Goal: Task Accomplishment & Management: Complete application form

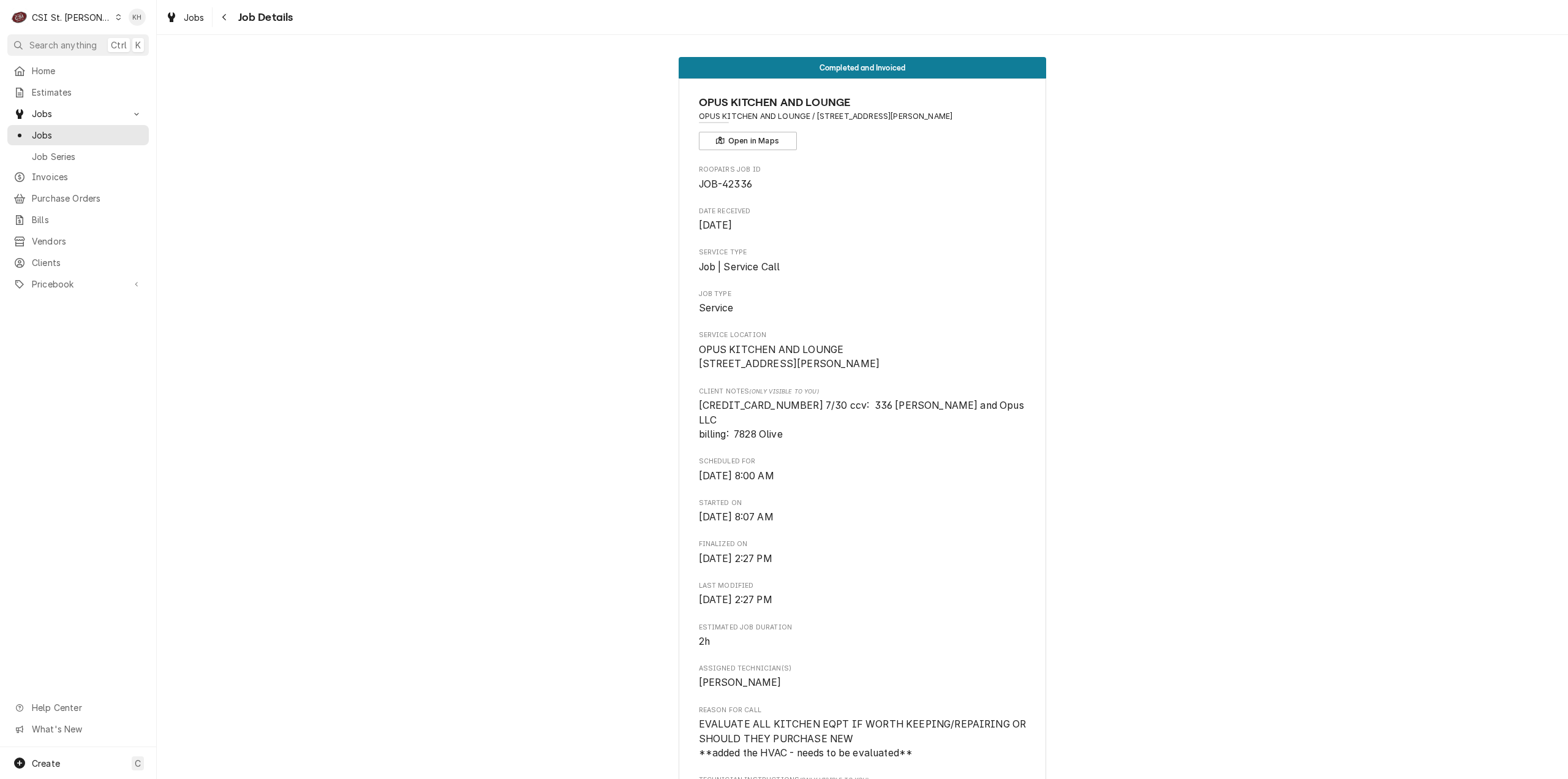
click at [63, 11] on div "CSI St. Louis" at bounding box center [72, 17] width 79 height 13
click at [163, 22] on div "CSI [US_STATE][GEOGRAPHIC_DATA]" at bounding box center [188, 24] width 162 height 13
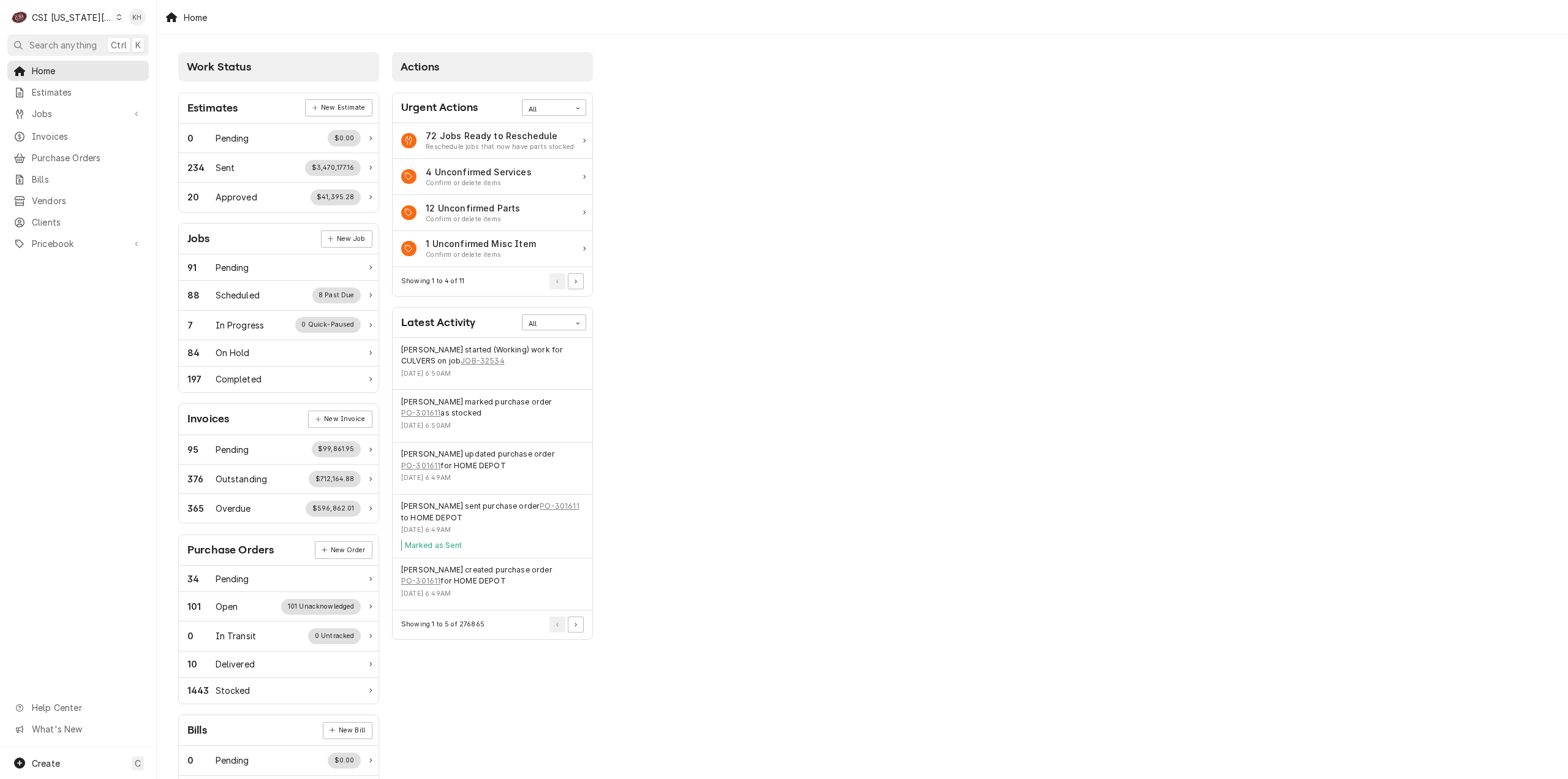
click at [971, 495] on div "Work Status Estimates New Estimate 0 Pending $0.00 234 Sent $3,470,177.16 20 Ap…" at bounding box center [862, 445] width 1411 height 821
click at [59, 762] on span "Create" at bounding box center [46, 762] width 28 height 11
click at [218, 661] on div "Job" at bounding box center [228, 657] width 82 height 13
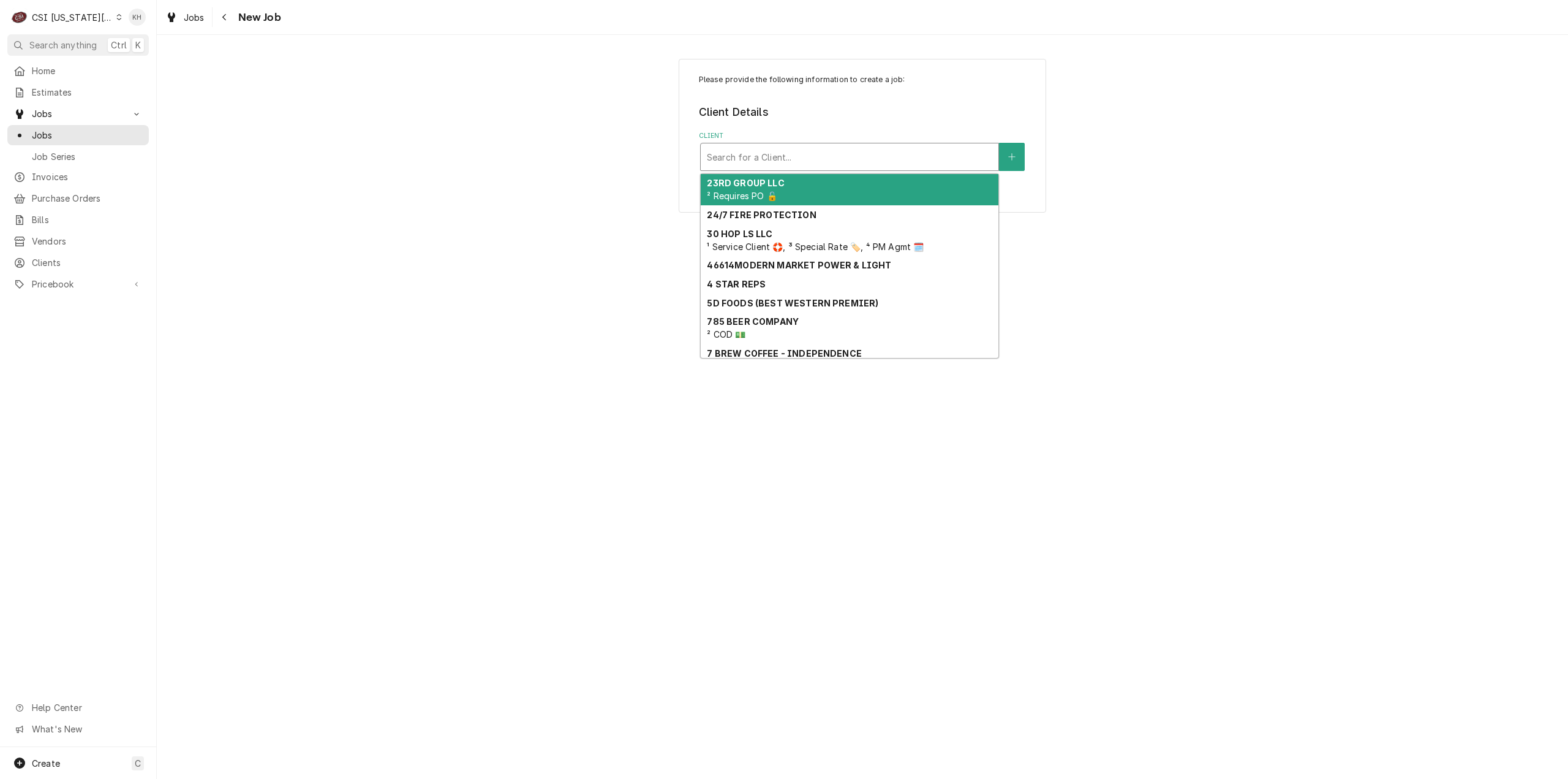
click at [784, 157] on div "Client" at bounding box center [849, 156] width 285 height 22
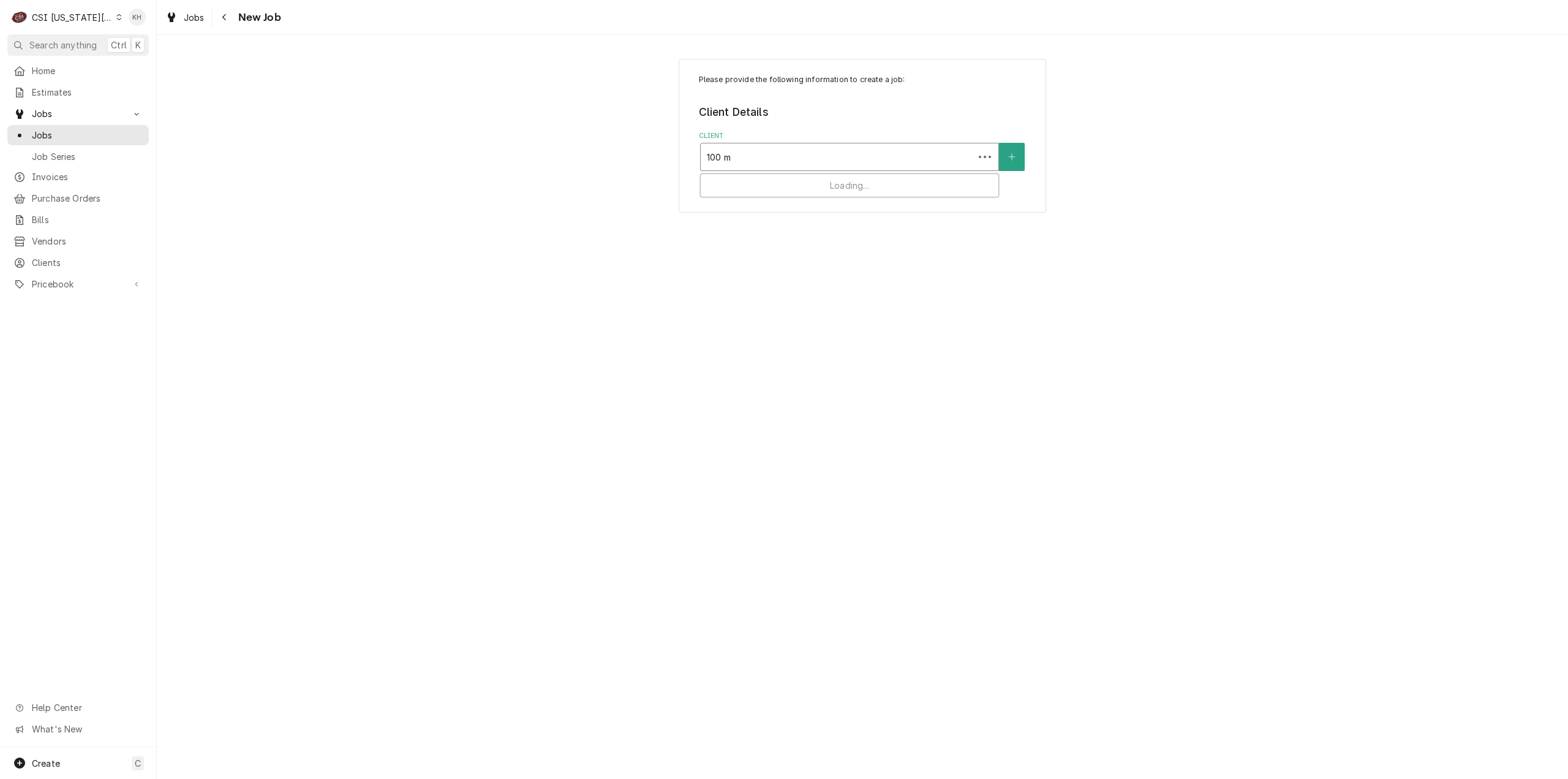
type input "100 mo"
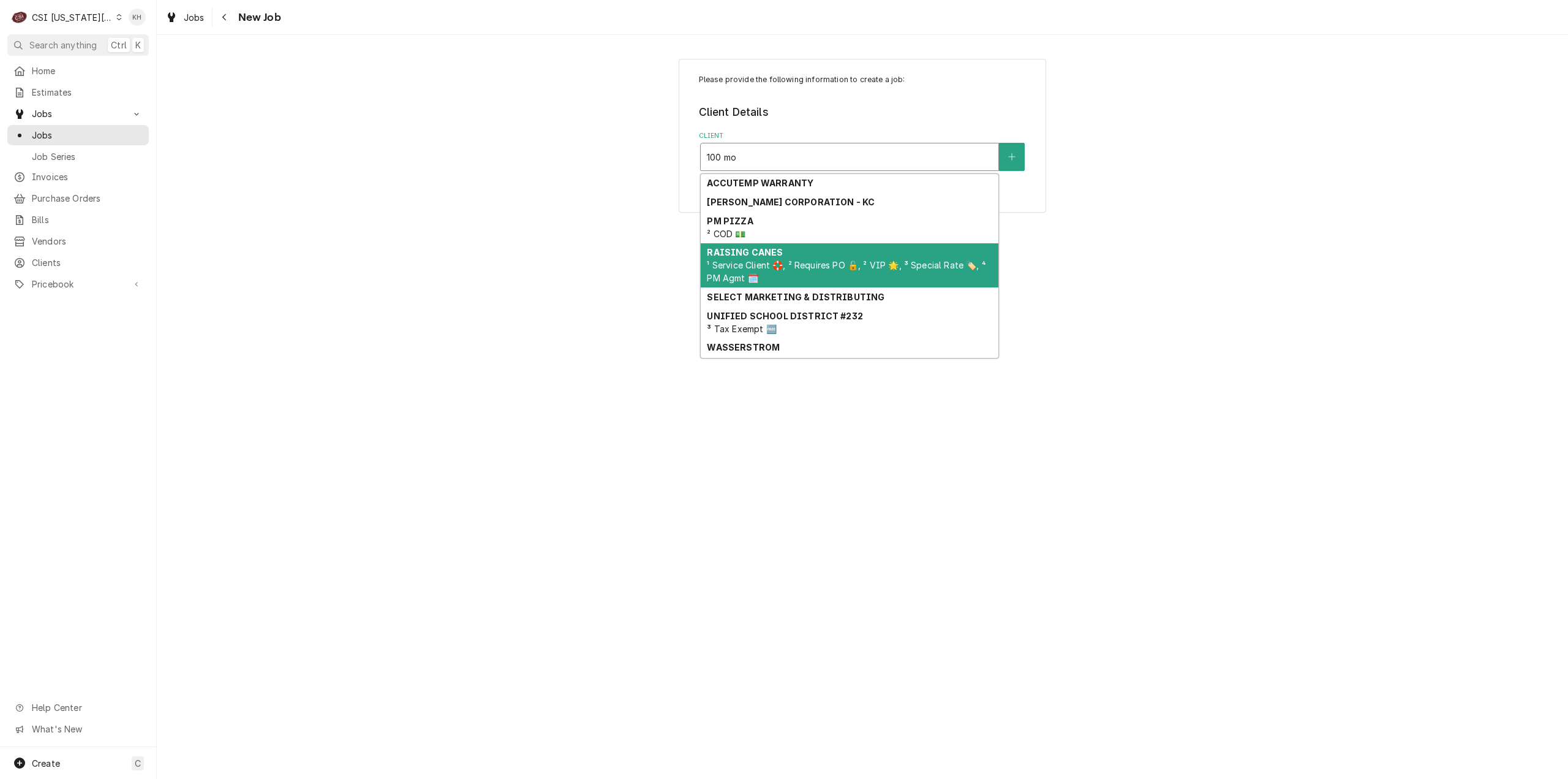
click at [789, 254] on div "RAISING CANES ¹ Service Client 🛟, ² Requires PO 🔓, ² VIP 🌟, ³ Special Rate 🏷️, …" at bounding box center [850, 265] width 298 height 45
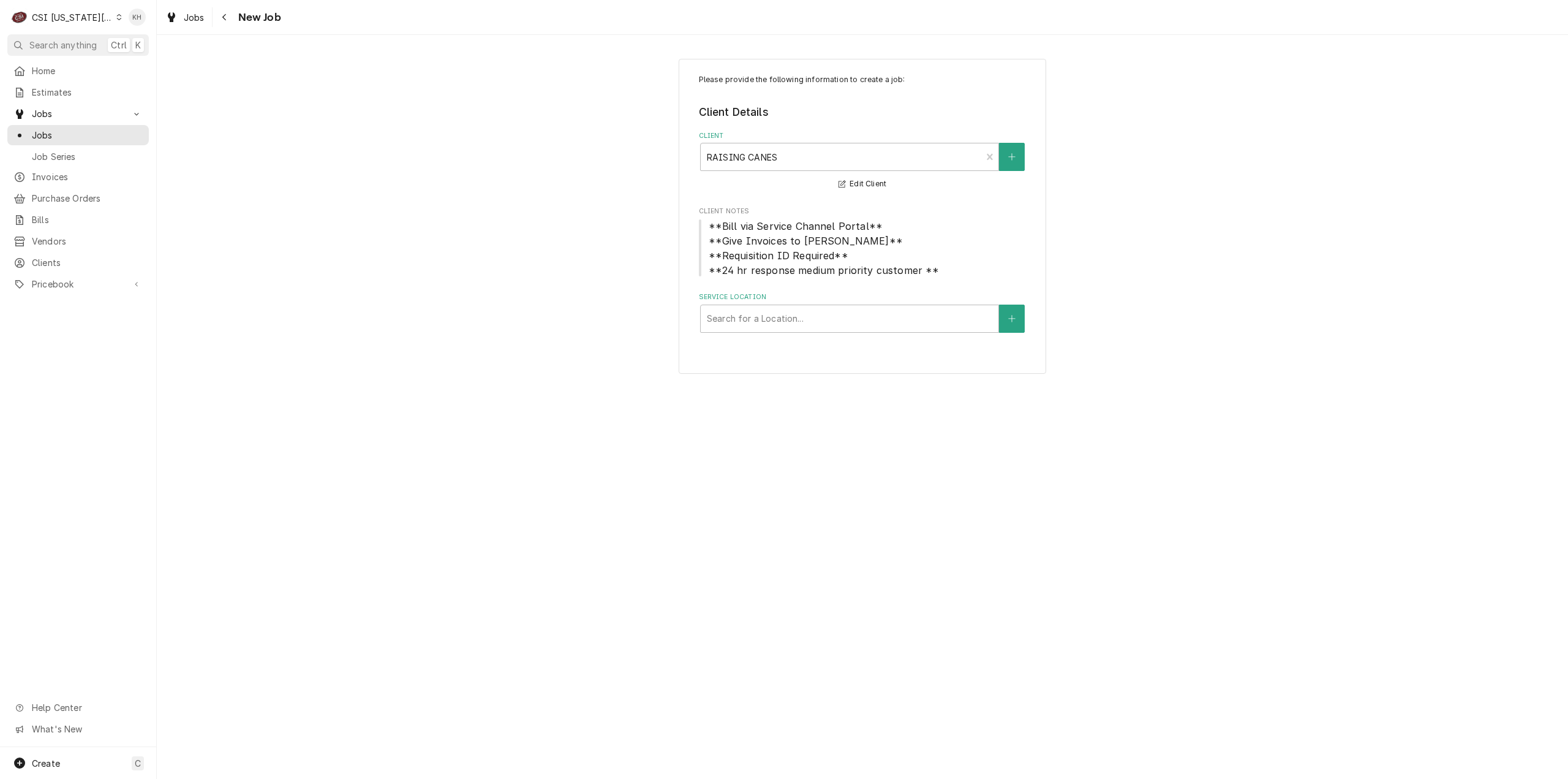
click at [816, 301] on label "Service Location" at bounding box center [862, 297] width 327 height 10
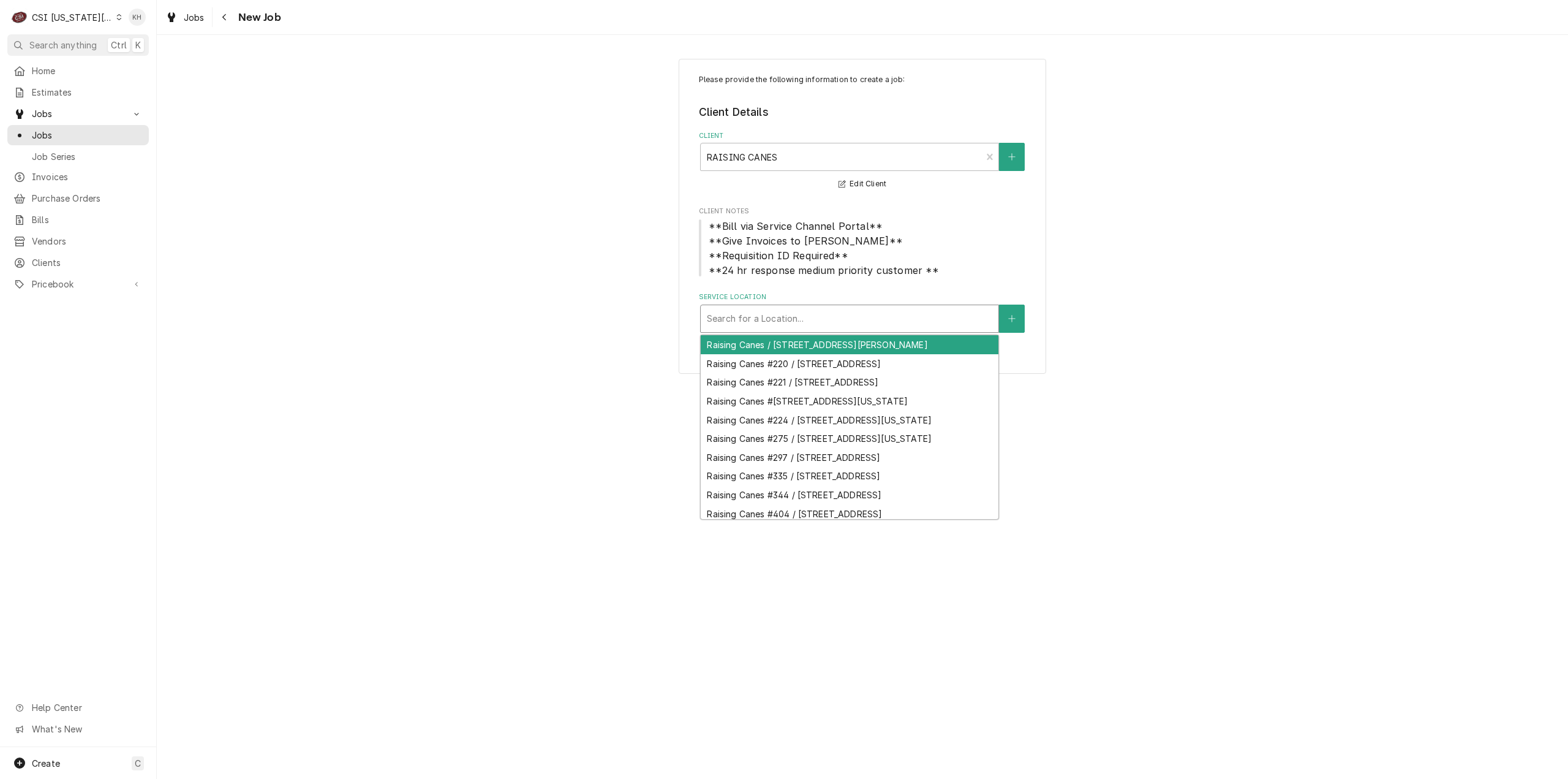
click at [828, 318] on div "Service Location" at bounding box center [849, 318] width 285 height 22
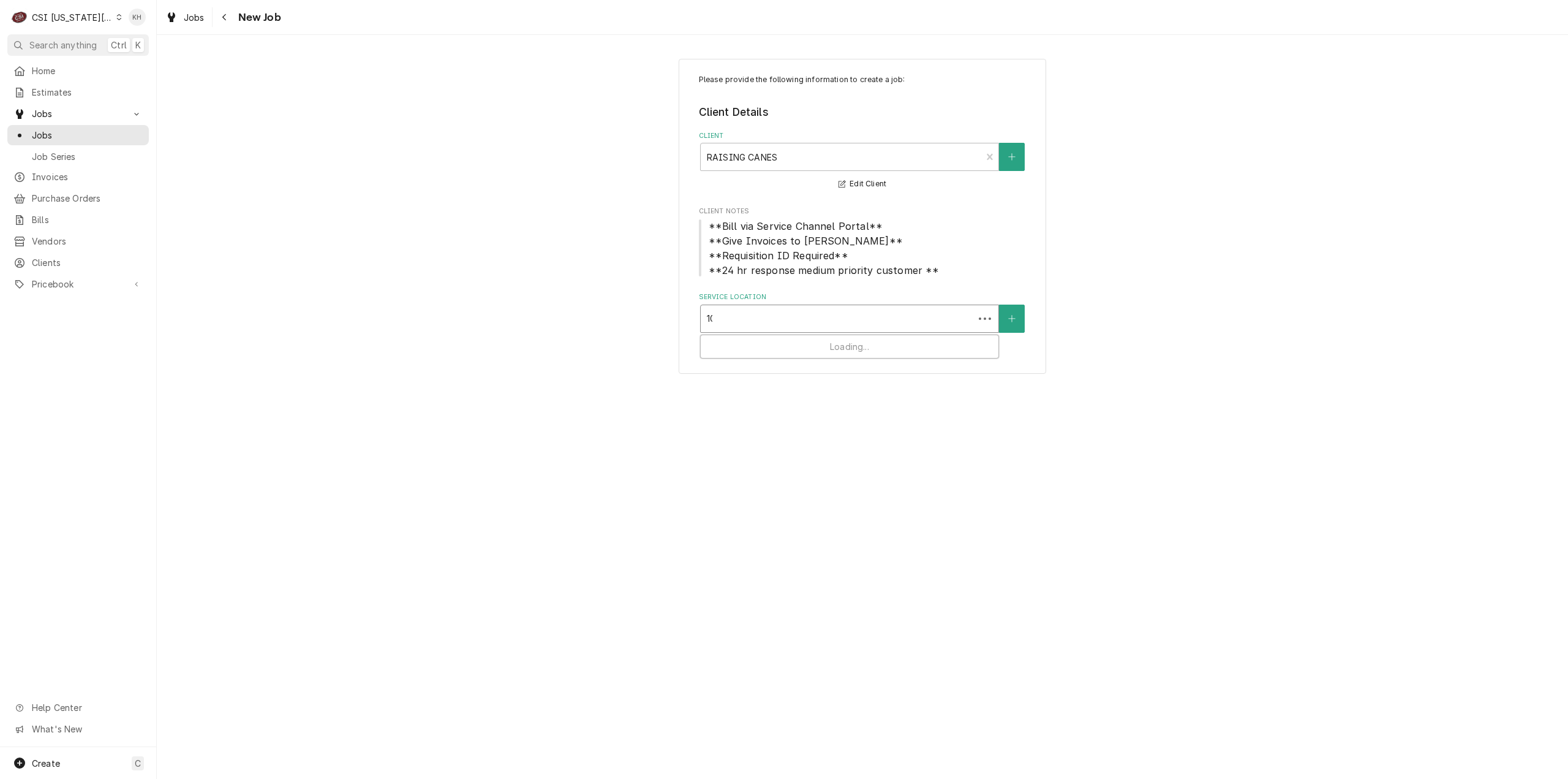
type input "100"
click at [855, 373] on div "Raising Canes #335 / [STREET_ADDRESS]" at bounding box center [850, 363] width 298 height 19
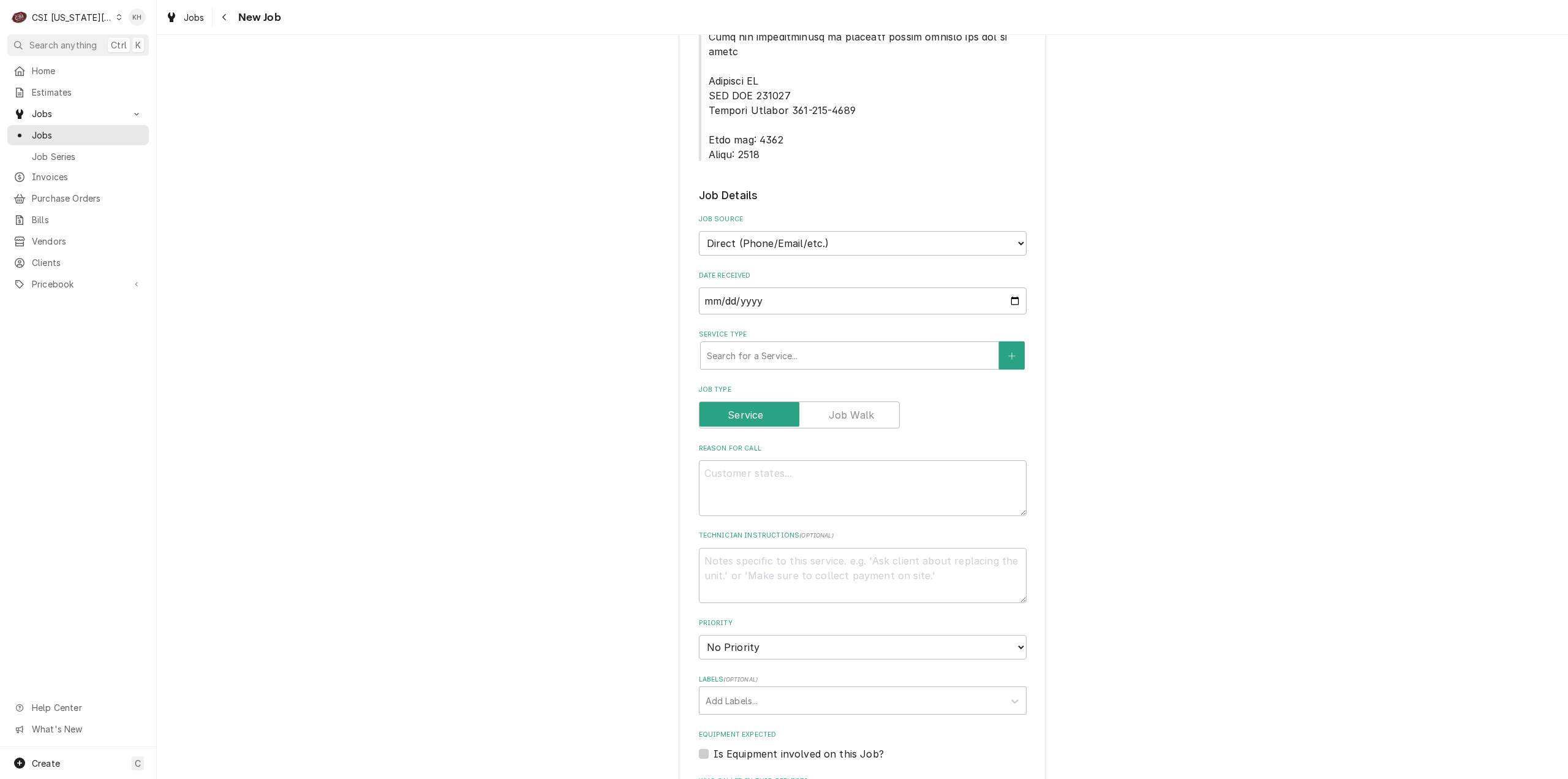
scroll to position [735, 0]
drag, startPoint x: 784, startPoint y: 177, endPoint x: 780, endPoint y: 190, distance: 13.6
click at [781, 212] on div "Job Source Direct (Phone/Email/etc.) Service Channel Corrigo Ecotrak Other" at bounding box center [862, 232] width 327 height 41
drag, startPoint x: 781, startPoint y: 192, endPoint x: 779, endPoint y: 206, distance: 14.1
click at [781, 228] on select "Direct (Phone/Email/etc.) Service Channel Corrigo Ecotrak Other" at bounding box center [862, 241] width 327 height 25
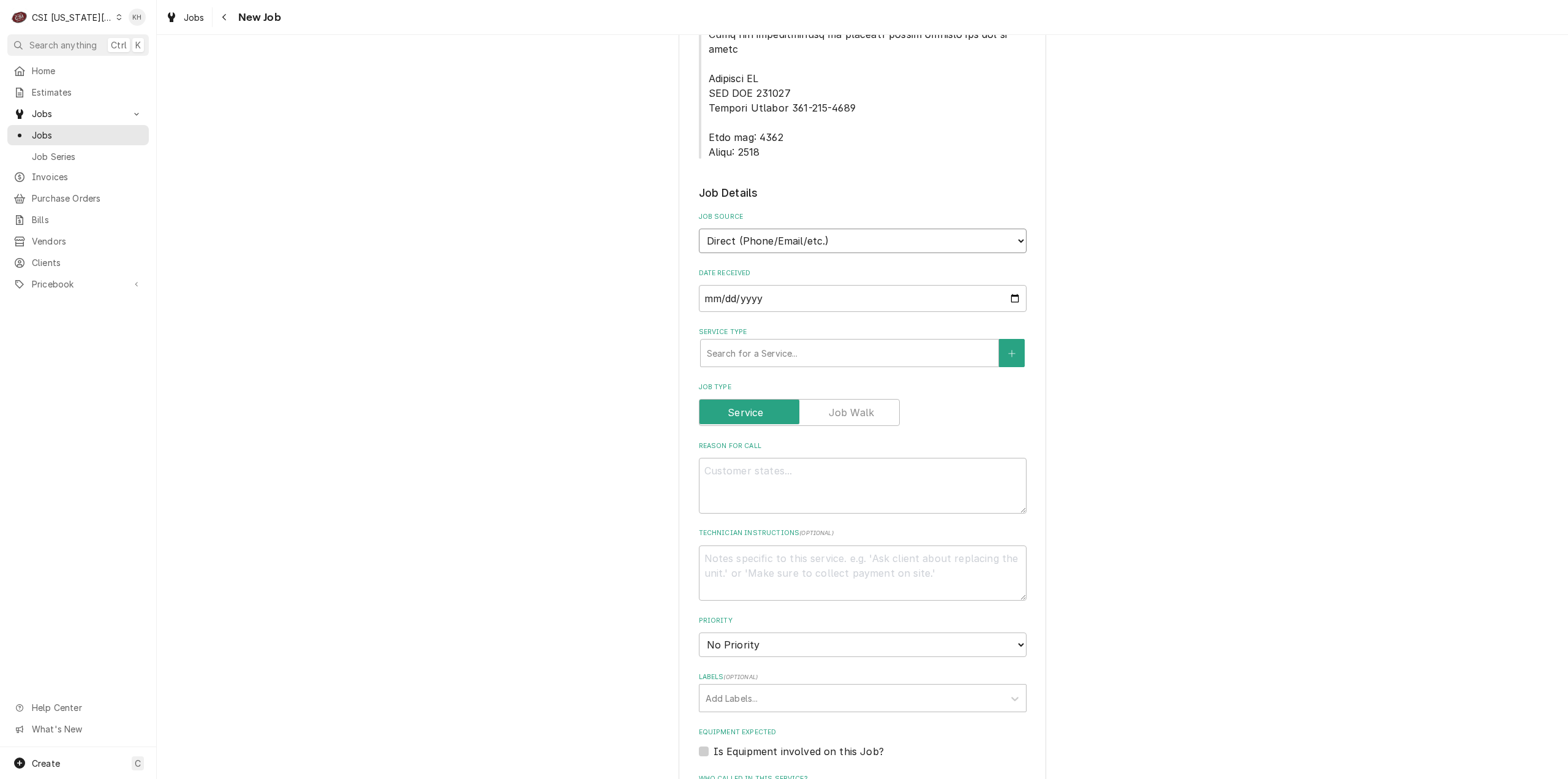
select select "1"
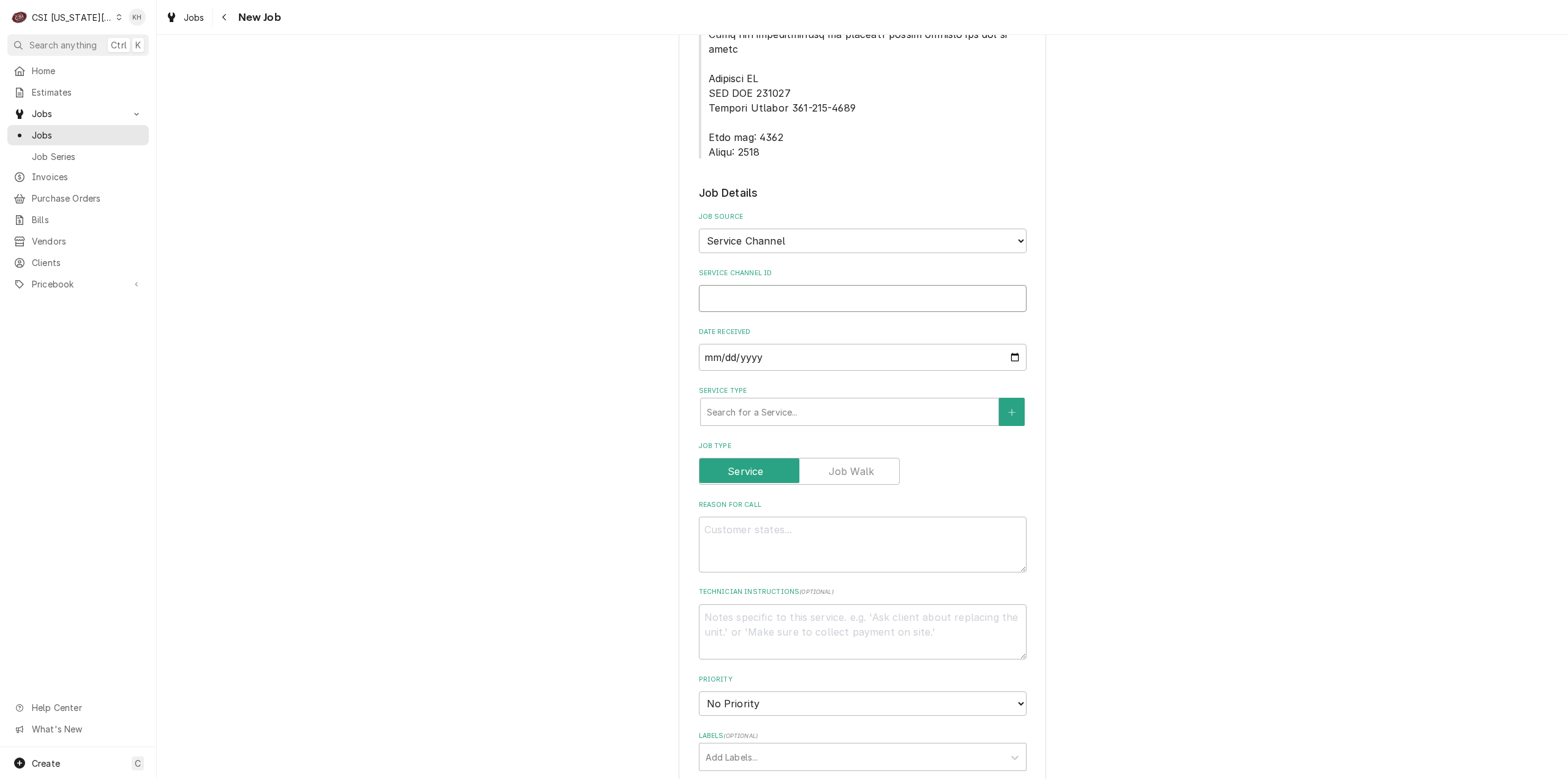
click at [771, 284] on input "Service Channel ID" at bounding box center [862, 298] width 327 height 27
paste input "326758373"
type textarea "x"
type input "326758373"
type textarea "x"
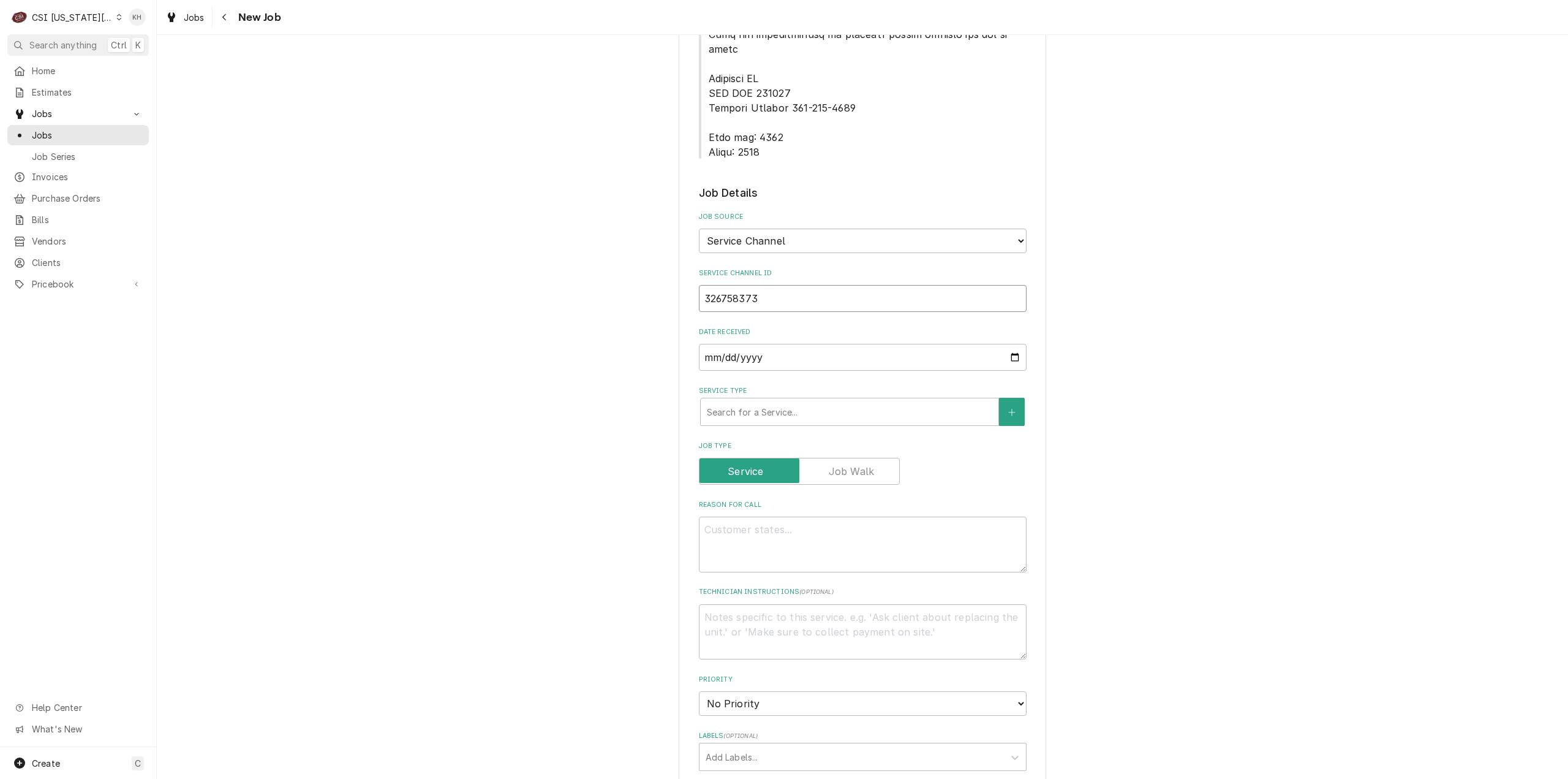
type input "326758373"
drag, startPoint x: 894, startPoint y: 385, endPoint x: 892, endPoint y: 363, distance: 22.1
click at [895, 375] on fieldset "Job Details Job Source Direct (Phone/Email/etc.) Service Channel Corrigo Ecotra…" at bounding box center [862, 671] width 327 height 971
click at [894, 401] on div "Service Type" at bounding box center [849, 412] width 285 height 22
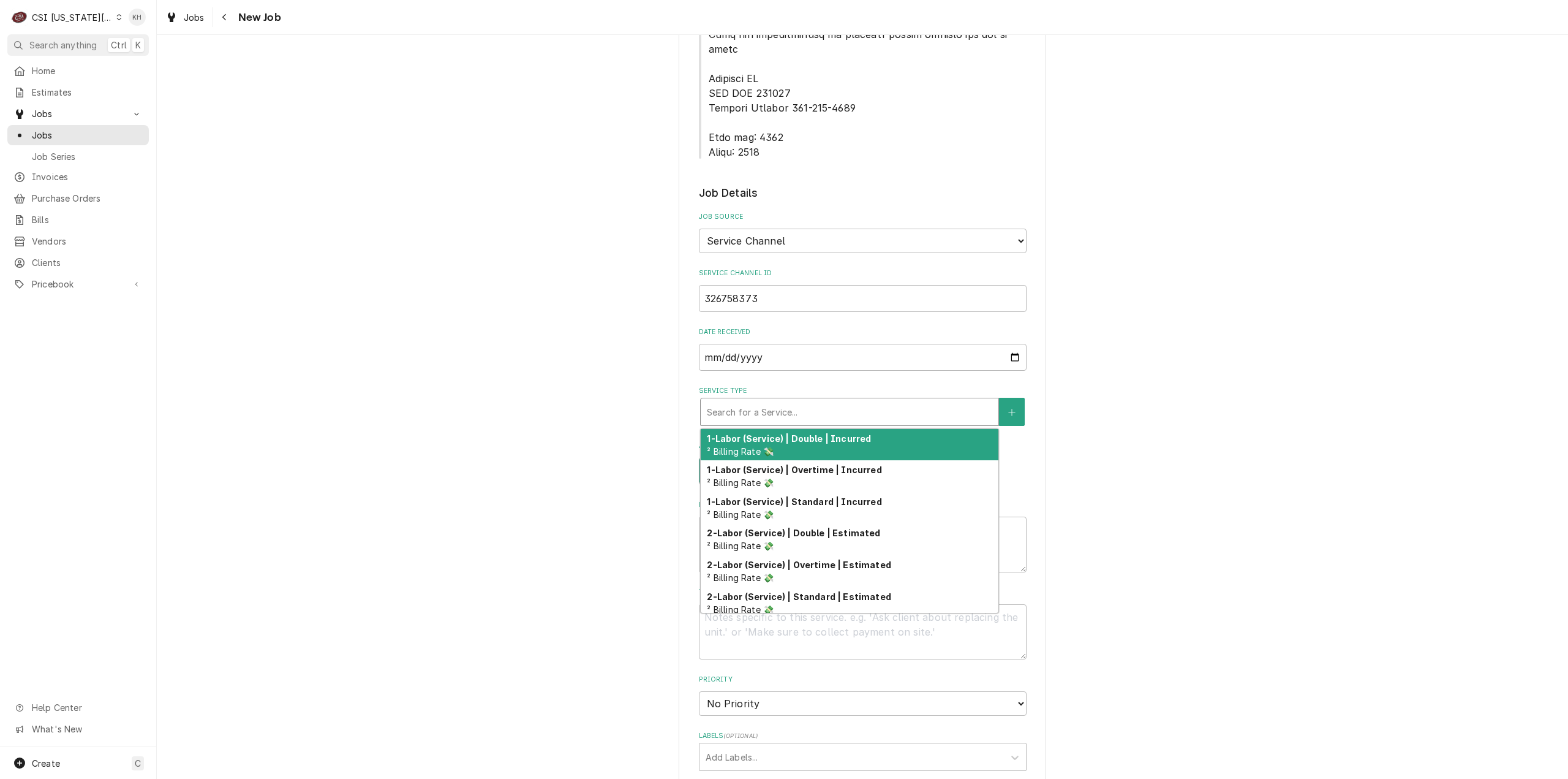
type textarea "x"
type input "s"
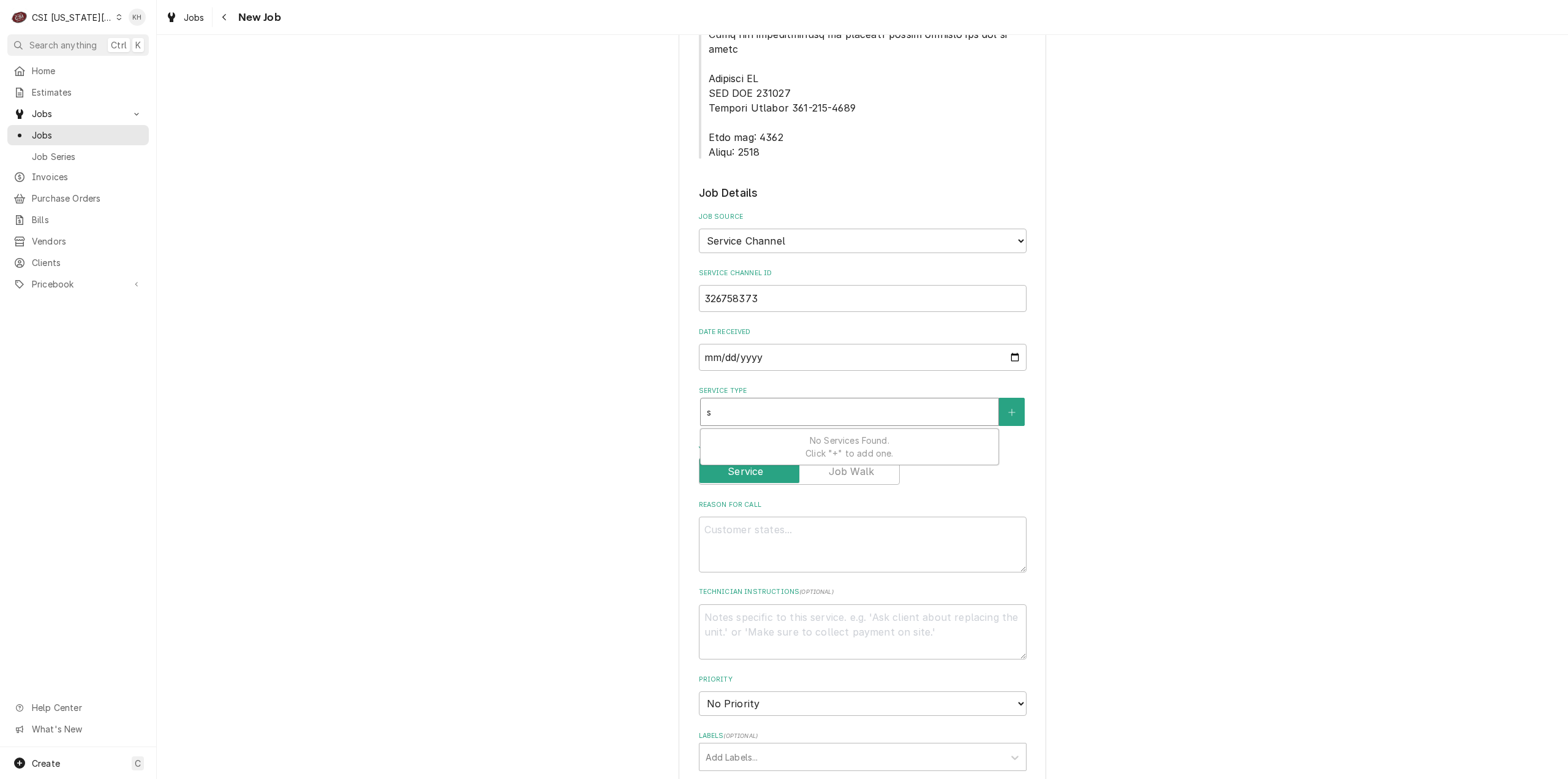
type textarea "x"
type input "se"
type textarea "x"
type input "ser"
type textarea "x"
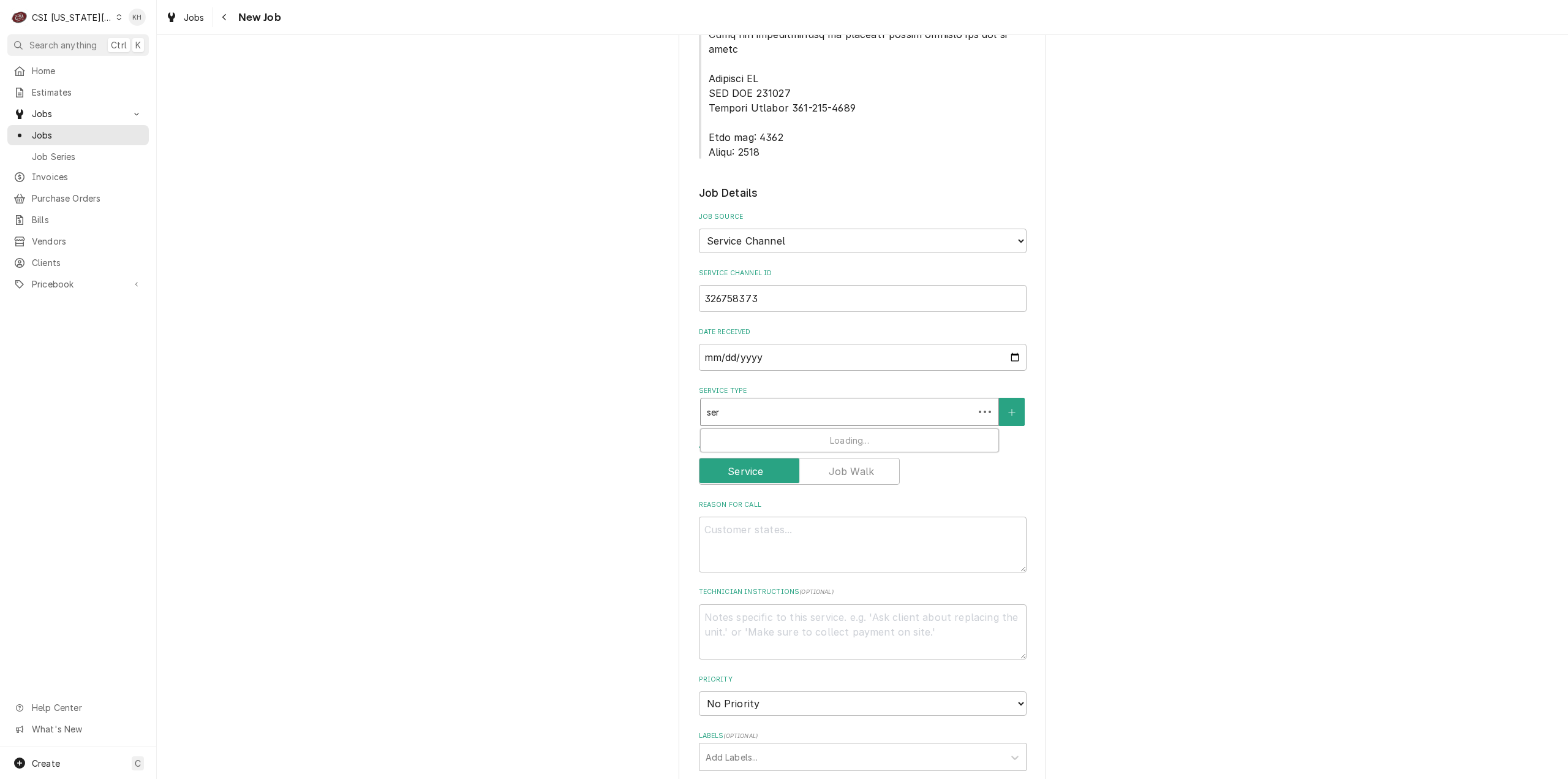
type input "serv"
type textarea "x"
type input "servi"
type textarea "x"
type input "servic"
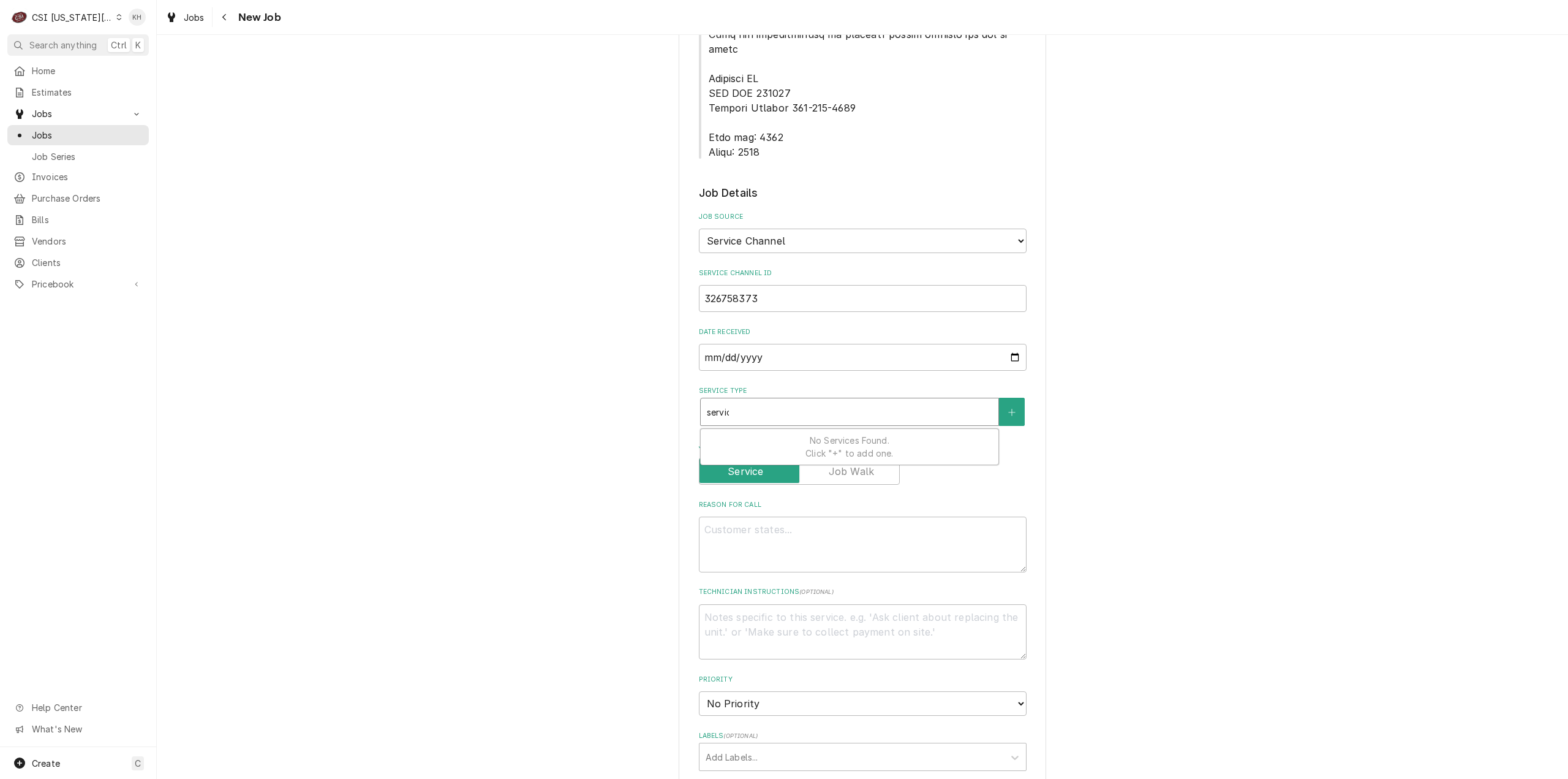
type textarea "x"
type input "service"
type textarea "x"
type input "service"
type textarea "x"
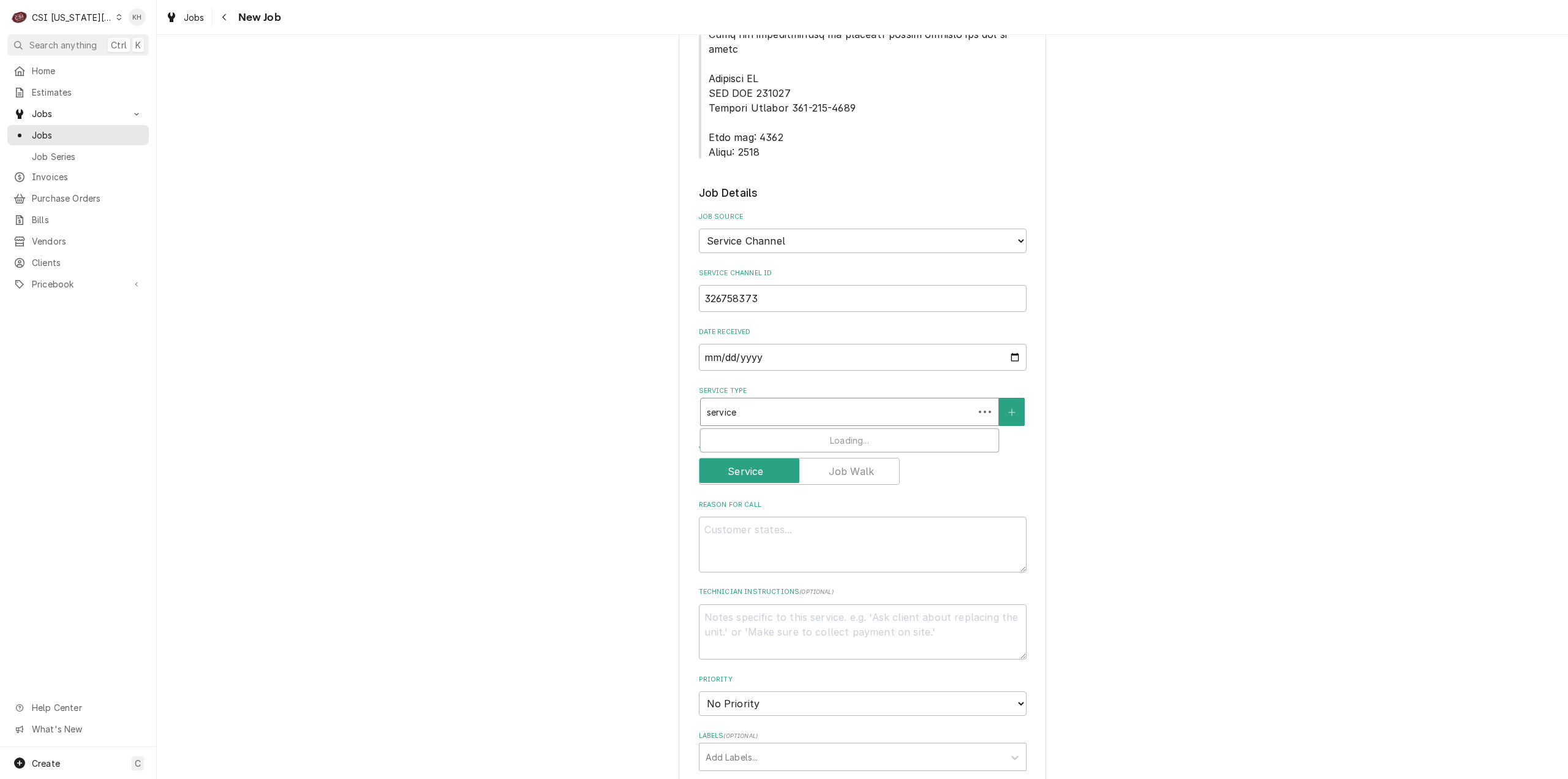
type input "service c"
type textarea "x"
type input "service ca"
type textarea "x"
type input "service cal"
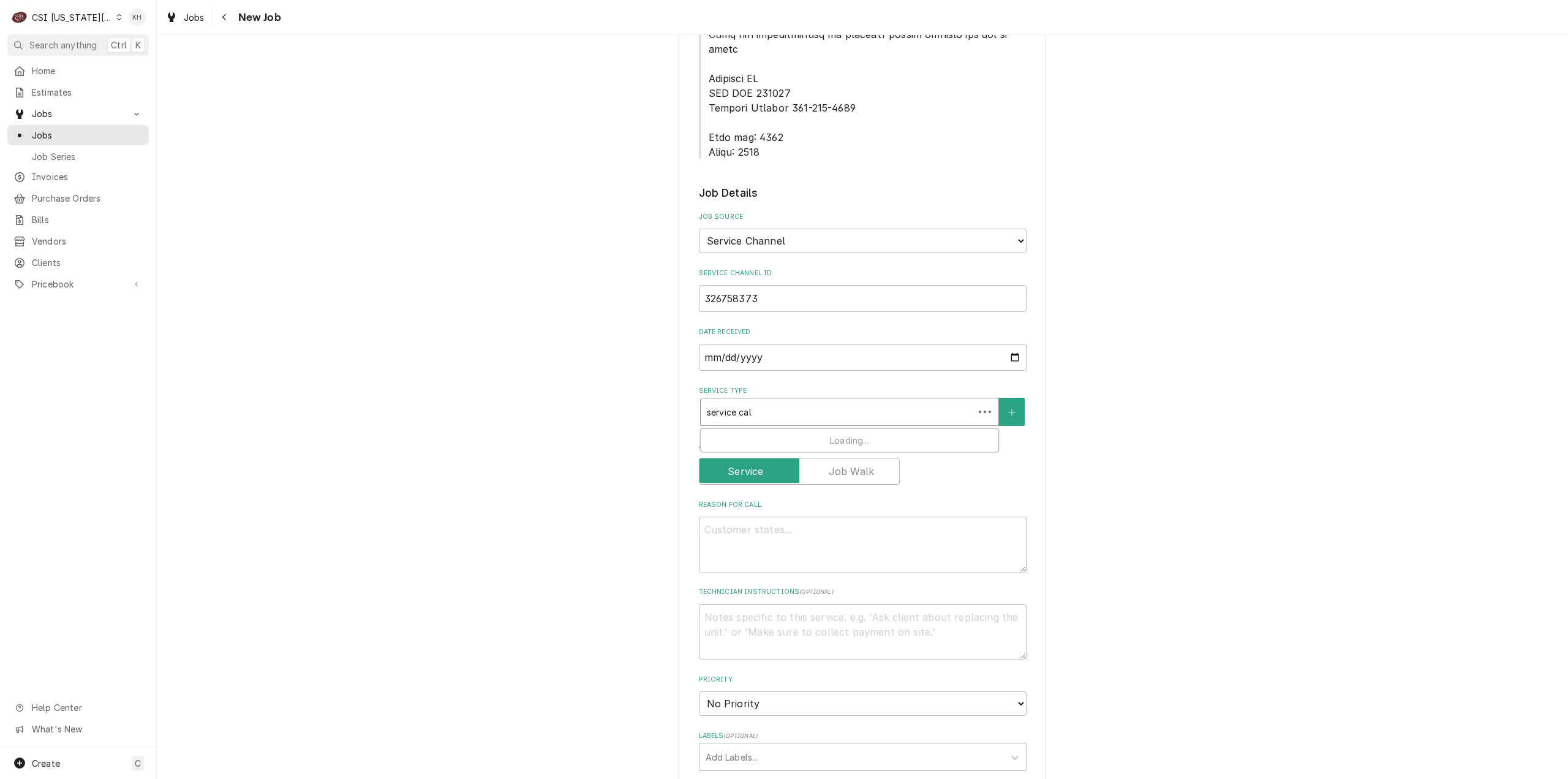
type textarea "x"
type input "service call"
click at [877, 429] on div "Job | Service Call ¹ Service Type 🛠️" at bounding box center [850, 445] width 298 height 32
drag, startPoint x: 846, startPoint y: 517, endPoint x: 839, endPoint y: 516, distance: 7.1
click at [845, 538] on textarea "Reason For Call" at bounding box center [862, 565] width 327 height 55
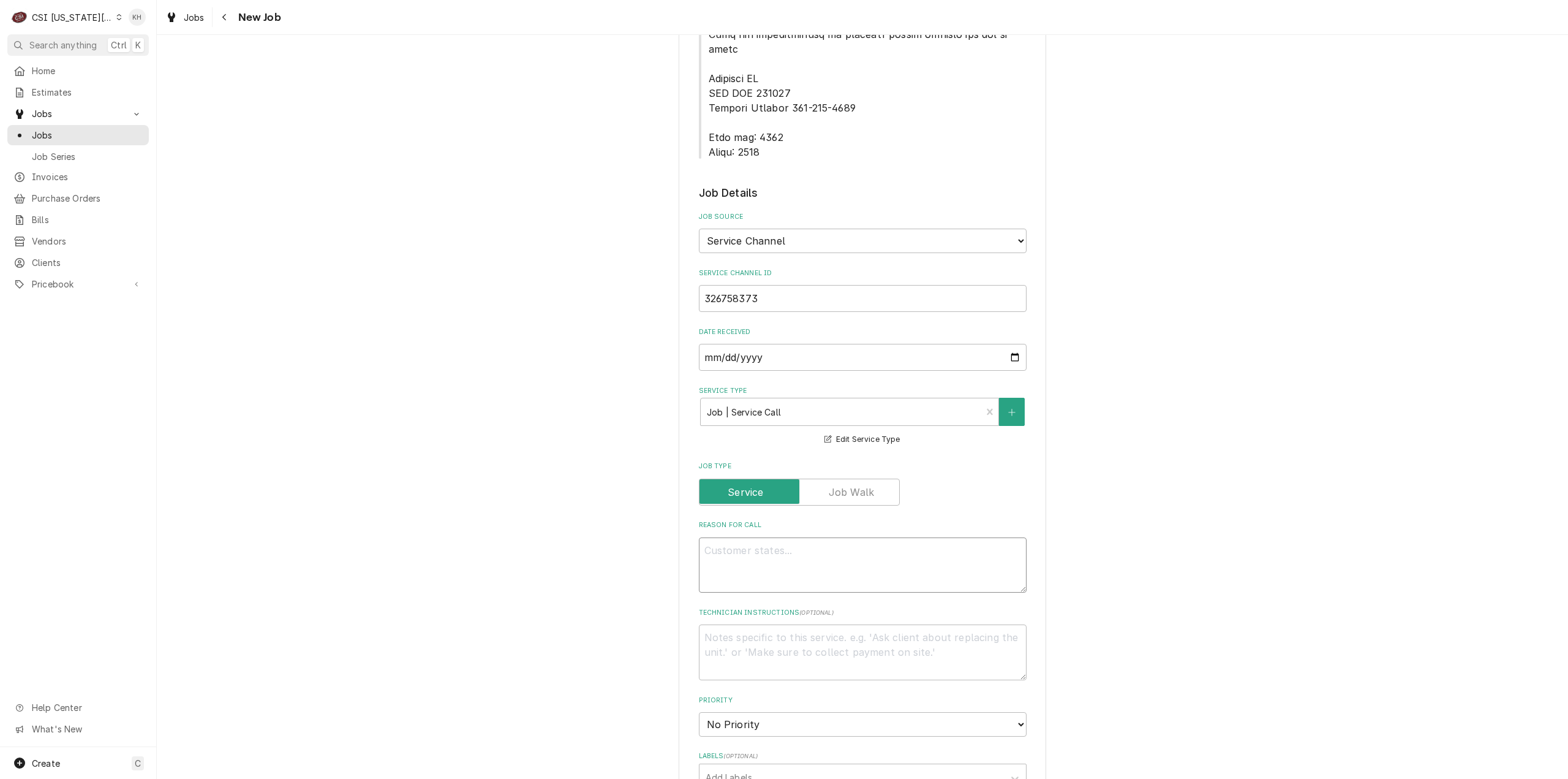
paste textarea "KITCHEN / Hot Side / Bird House "Equip:" KITCHEN/HOT SIDE - LOBBY "Tag ID"13044…"
type textarea "x"
type textarea "KITCHEN / Hot Side / Bird House "Equip:" KITCHEN/HOT SIDE - LOBBY "Tag ID"13044…"
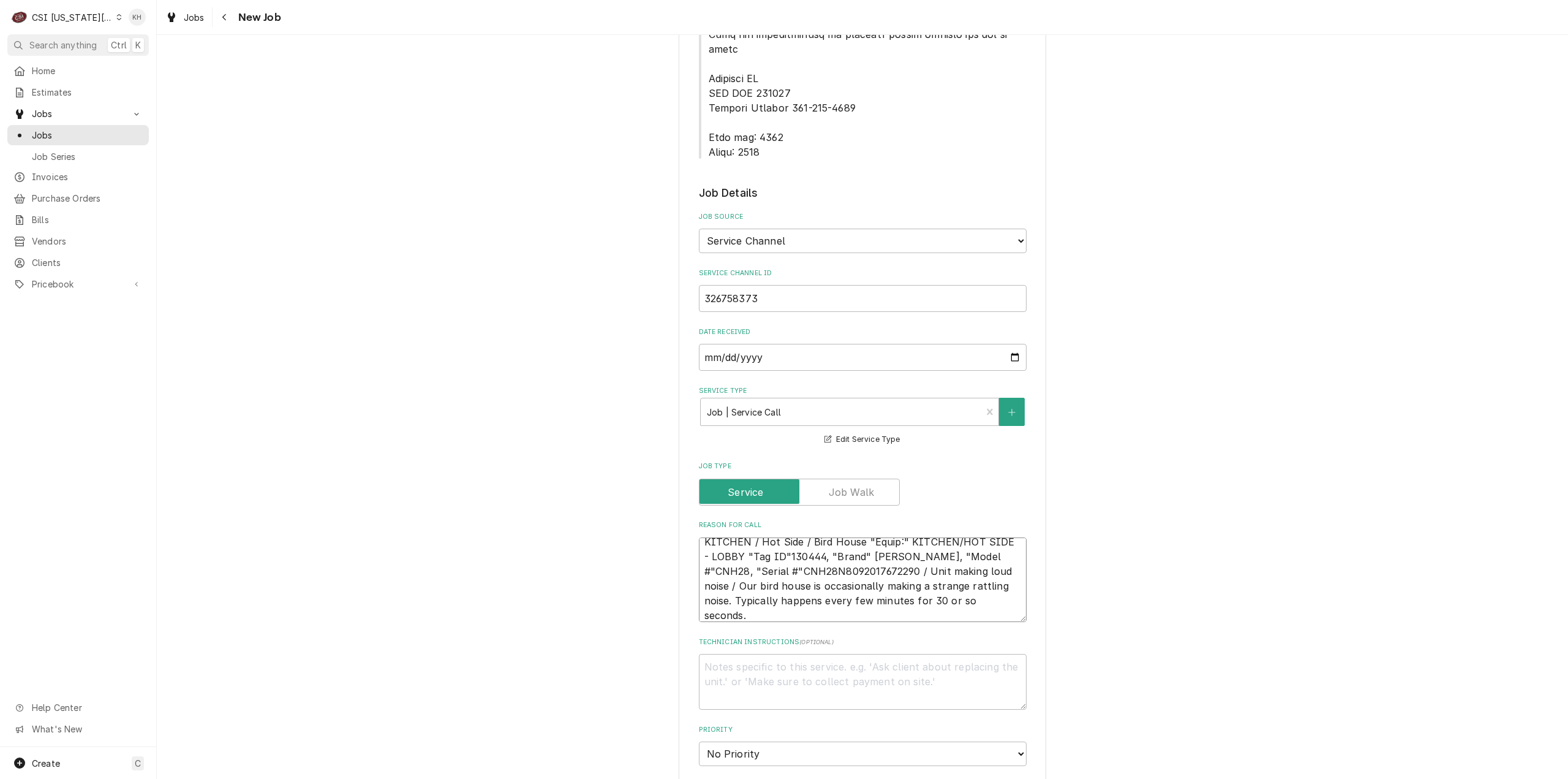
type textarea "x"
type textarea "KITCHEN / Hot Side / Bird House "Equip:" KITCHEN/HOT SIDE - LOBBY "Tag ID"13044…"
type textarea "x"
type textarea "KITCHEN / Hot Side / Bird House "Equip:" KITCHEN/HOT SIDE - LOBBY "Tag ID"13044…"
type textarea "x"
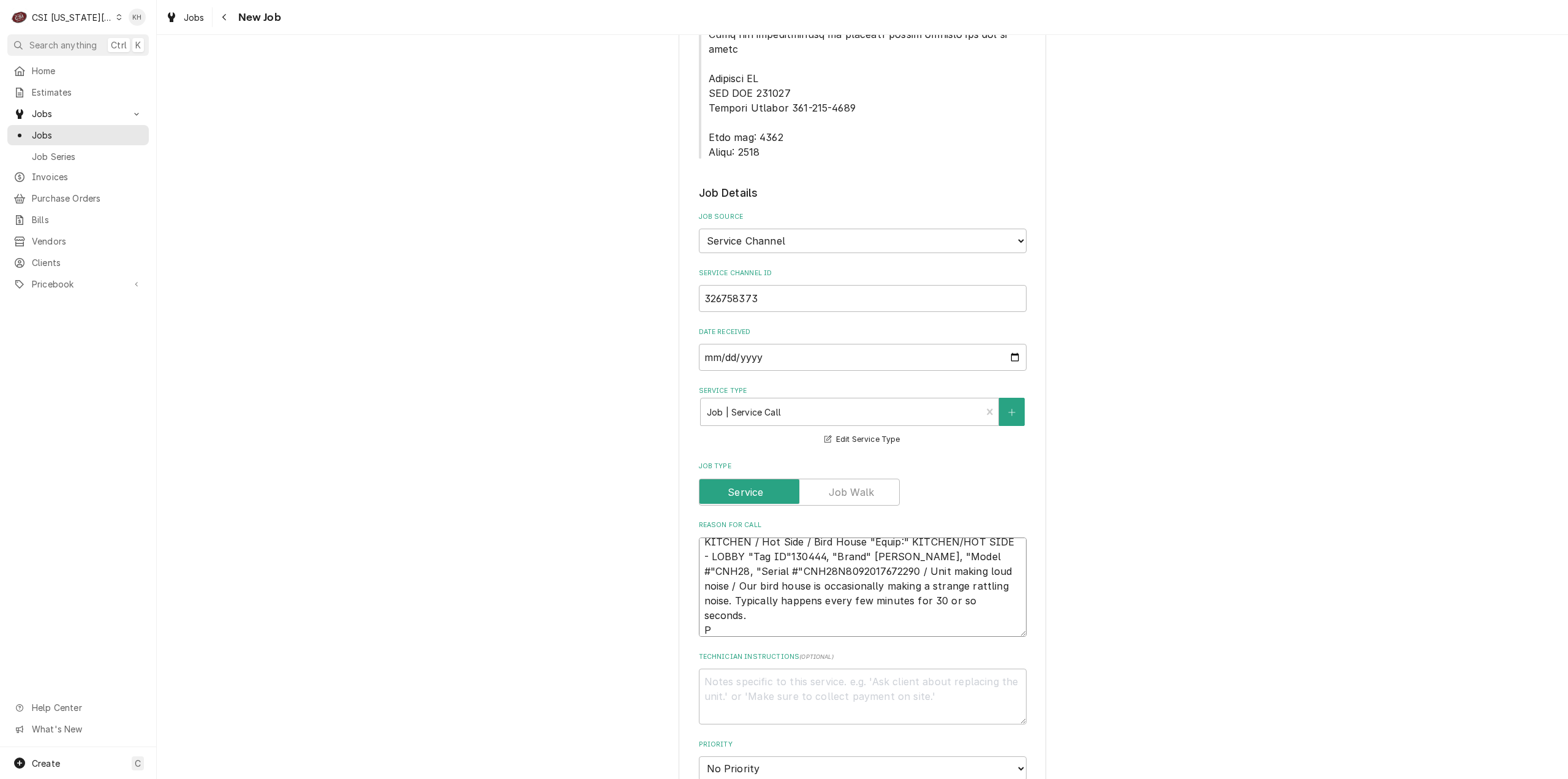
type textarea "KITCHEN / Hot Side / Bird House "Equip:" KITCHEN/HOT SIDE - LOBBY "Tag ID"13044…"
type textarea "x"
type textarea "KITCHEN / Hot Side / Bird House "Equip:" KITCHEN/HOT SIDE - LOBBY "Tag ID"13044…"
type textarea "x"
type textarea "KITCHEN / Hot Side / Bird House "Equip:" KITCHEN/HOT SIDE - LOBBY "Tag ID"13044…"
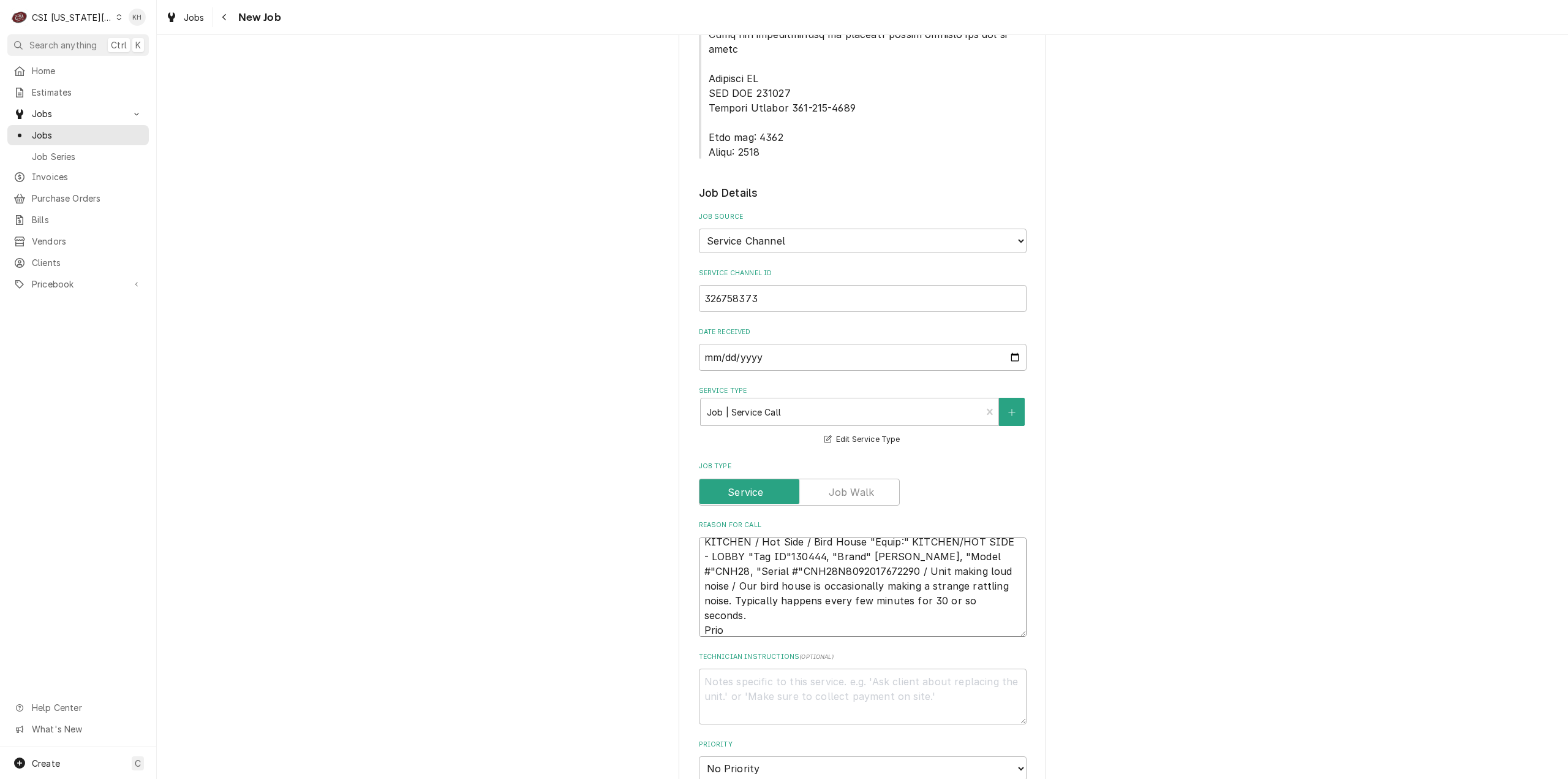
type textarea "x"
type textarea "KITCHEN / Hot Side / Bird House "Equip:" KITCHEN/HOT SIDE - LOBBY "Tag ID"13044…"
type textarea "x"
type textarea "KITCHEN / Hot Side / Bird House "Equip:" KITCHEN/HOT SIDE - LOBBY "Tag ID"13044…"
type textarea "x"
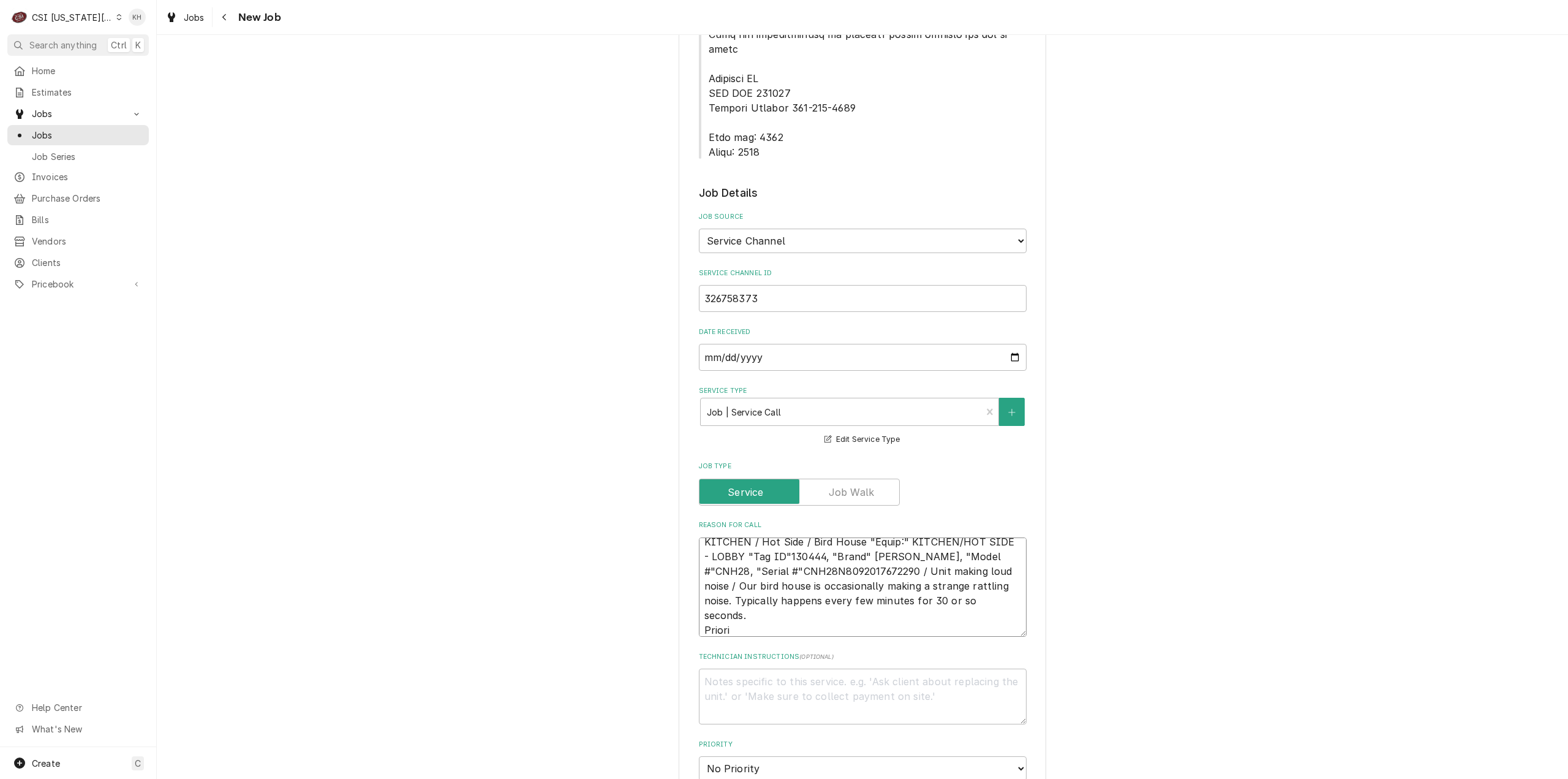
type textarea "KITCHEN / Hot Side / Bird House "Equip:" KITCHEN/HOT SIDE - LOBBY "Tag ID"13044…"
type textarea "x"
type textarea "KITCHEN / Hot Side / Bird House "Equip:" KITCHEN/HOT SIDE - LOBBY "Tag ID"13044…"
type textarea "x"
type textarea "KITCHEN / Hot Side / Bird House "Equip:" KITCHEN/HOT SIDE - LOBBY "Tag ID"13044…"
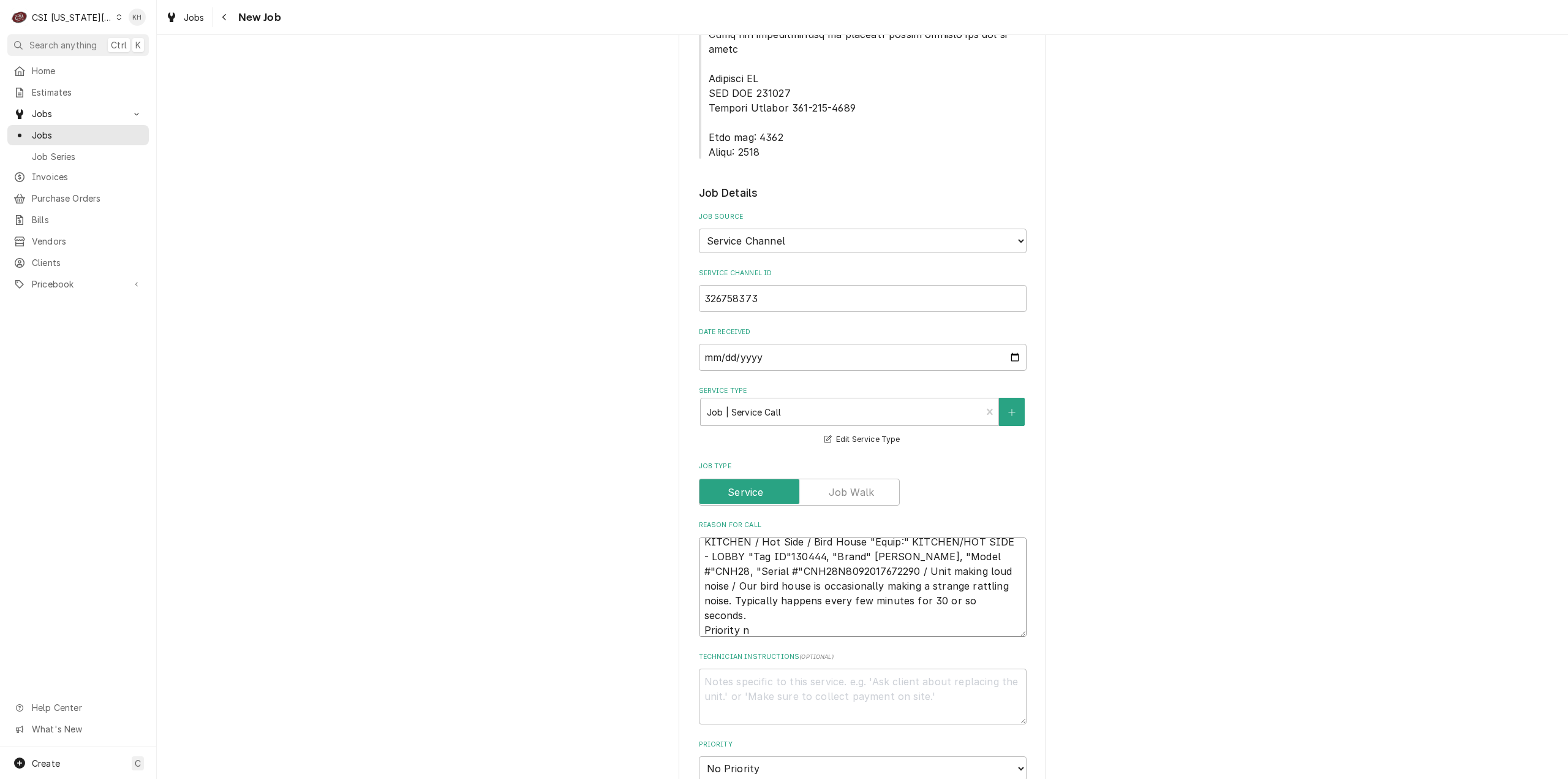
type textarea "x"
type textarea "KITCHEN / Hot Side / Bird House "Equip:" KITCHEN/HOT SIDE - LOBBY "Tag ID"13044…"
type textarea "x"
type textarea "KITCHEN / Hot Side / Bird House "Equip:" KITCHEN/HOT SIDE - LOBBY "Tag ID"13044…"
type textarea "x"
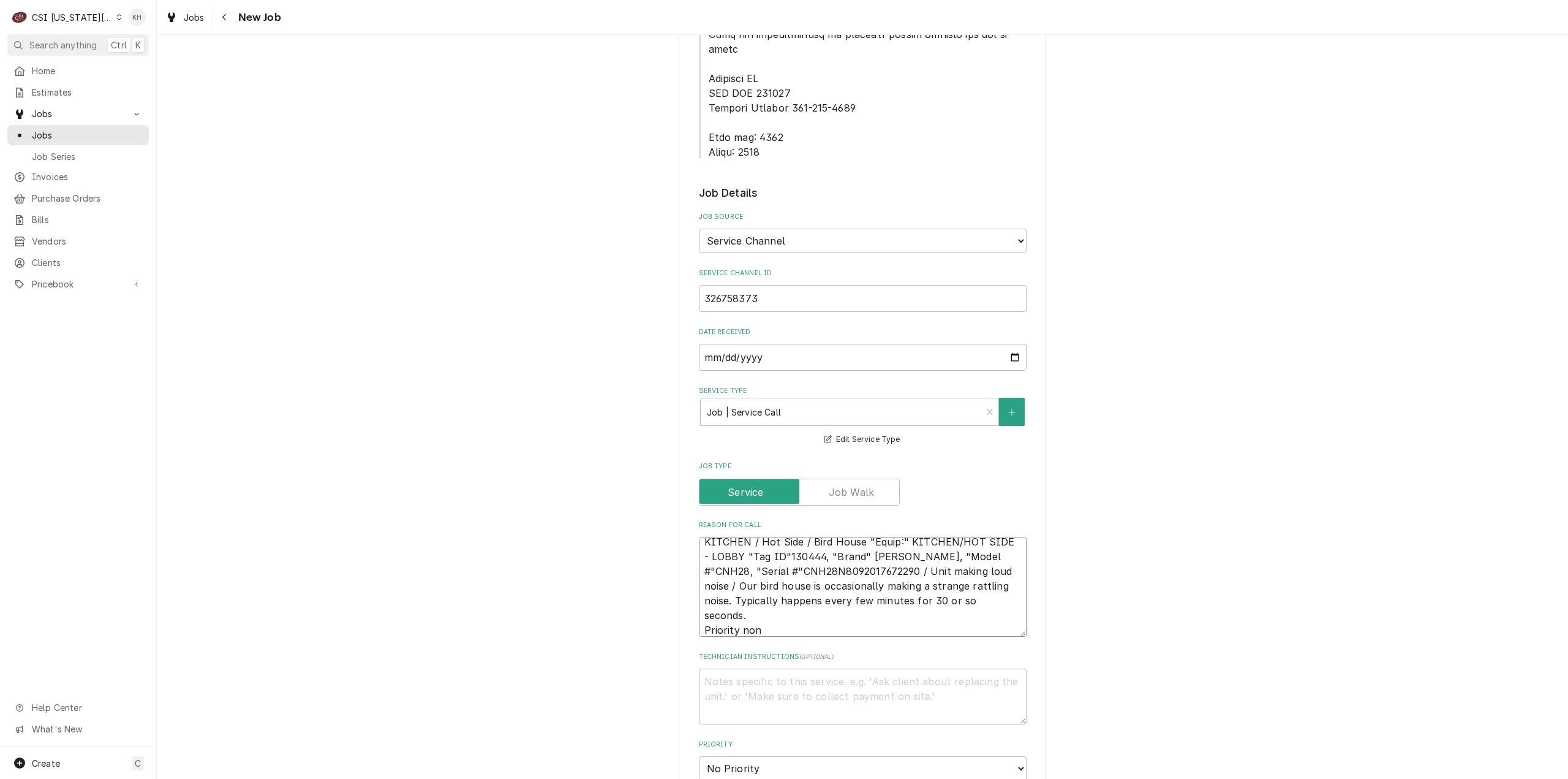
type textarea "KITCHEN / Hot Side / Bird House "Equip:" KITCHEN/HOT SIDE - LOBBY "Tag ID"13044…"
type textarea "x"
type textarea "KITCHEN / Hot Side / Bird House "Equip:" KITCHEN/HOT SIDE - LOBBY "Tag ID"13044…"
type textarea "x"
type textarea "KITCHEN / Hot Side / Bird House "Equip:" KITCHEN/HOT SIDE - LOBBY "Tag ID"13044…"
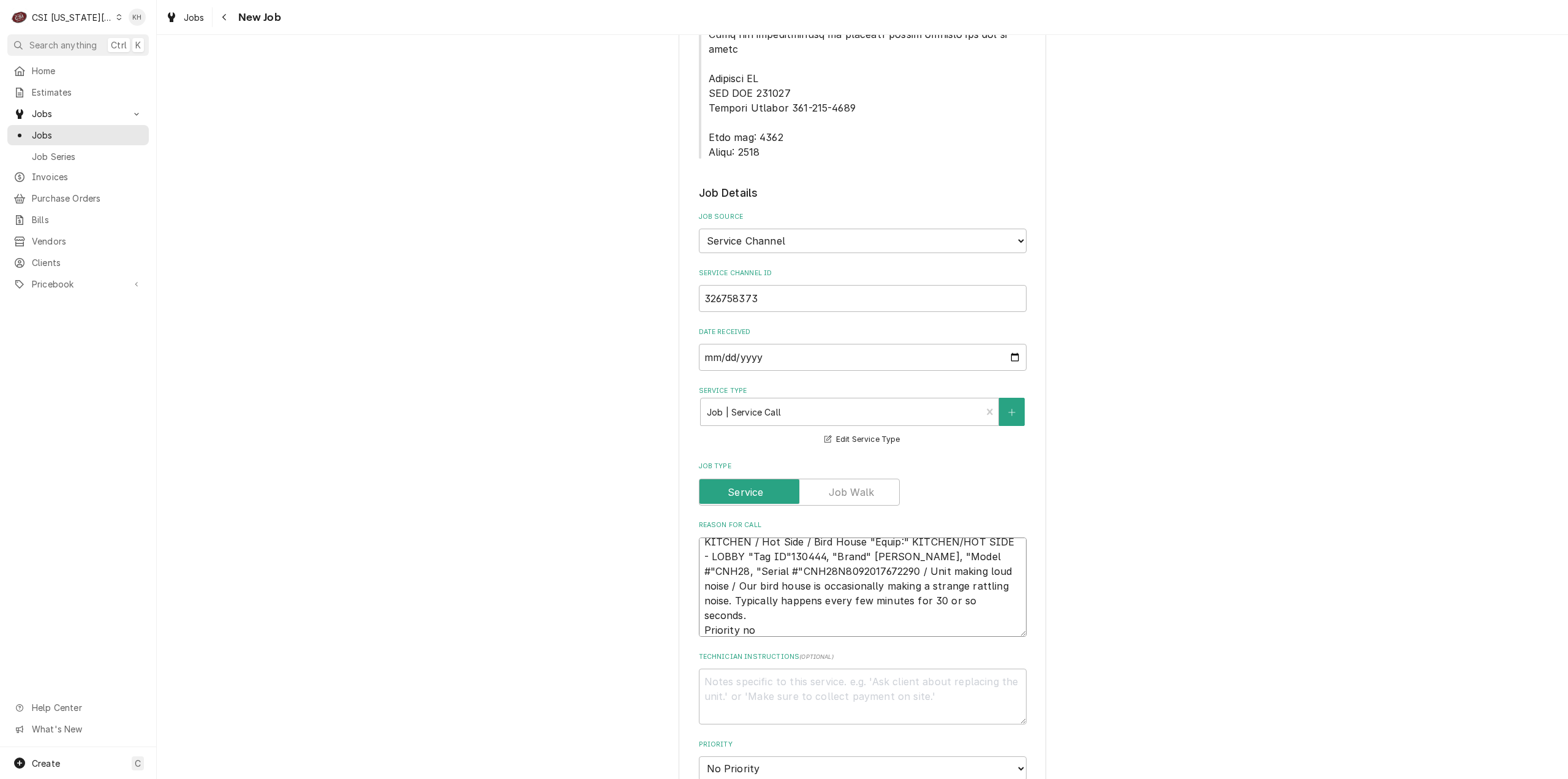
type textarea "x"
type textarea "KITCHEN / Hot Side / Bird House "Equip:" KITCHEN/HOT SIDE - LOBBY "Tag ID"13044…"
type textarea "x"
type textarea "KITCHEN / Hot Side / Bird House "Equip:" KITCHEN/HOT SIDE - LOBBY "Tag ID"13044…"
type textarea "x"
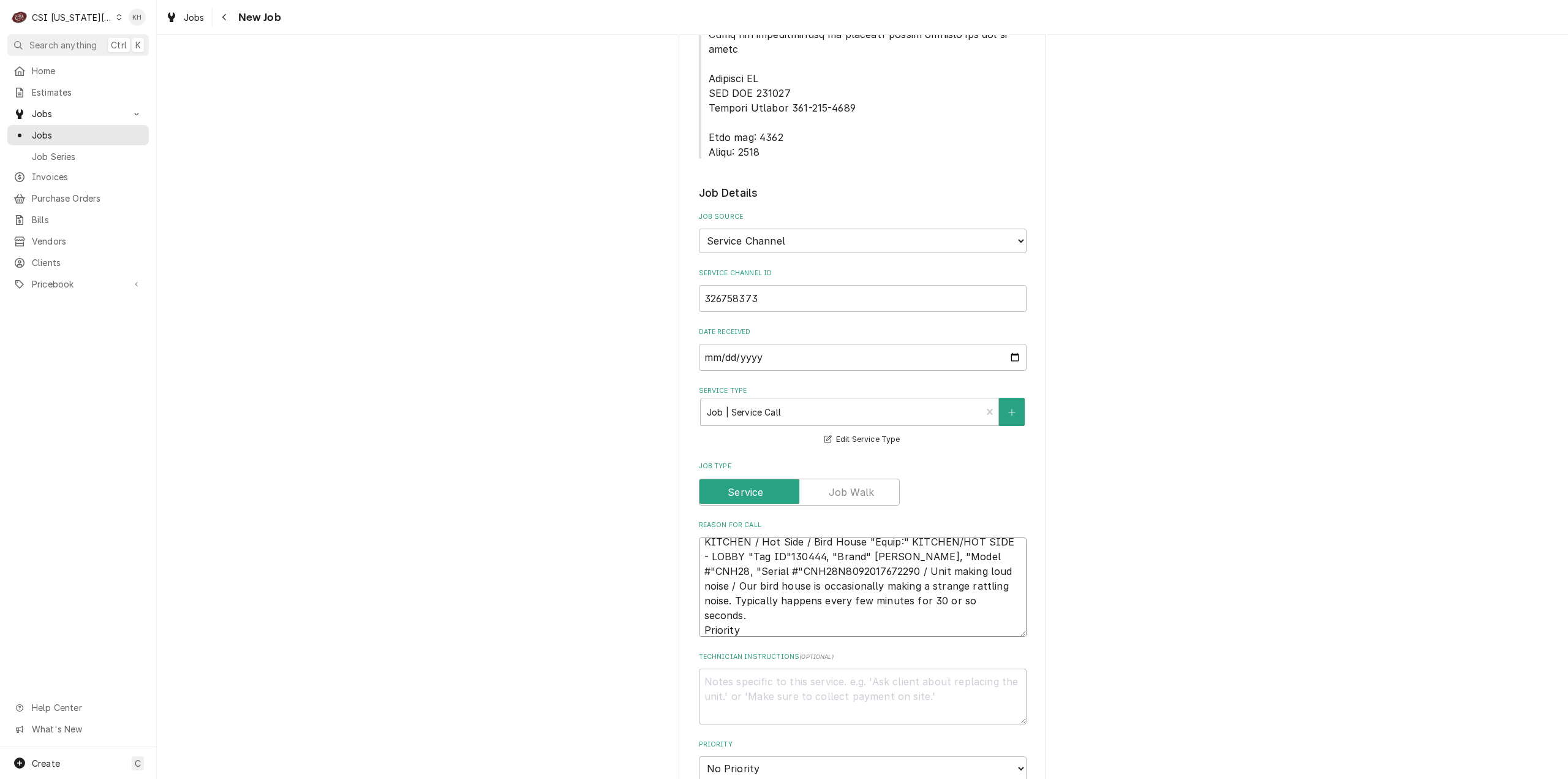
type textarea "KITCHEN / Hot Side / Bird House "Equip:" KITCHEN/HOT SIDE - LOBBY "Tag ID"13044…"
type textarea "x"
type textarea "KITCHEN / Hot Side / Bird House "Equip:" KITCHEN/HOT SIDE - LOBBY "Tag ID"13044…"
type textarea "x"
type textarea "KITCHEN / Hot Side / Bird House "Equip:" KITCHEN/HOT SIDE - LOBBY "Tag ID"13044…"
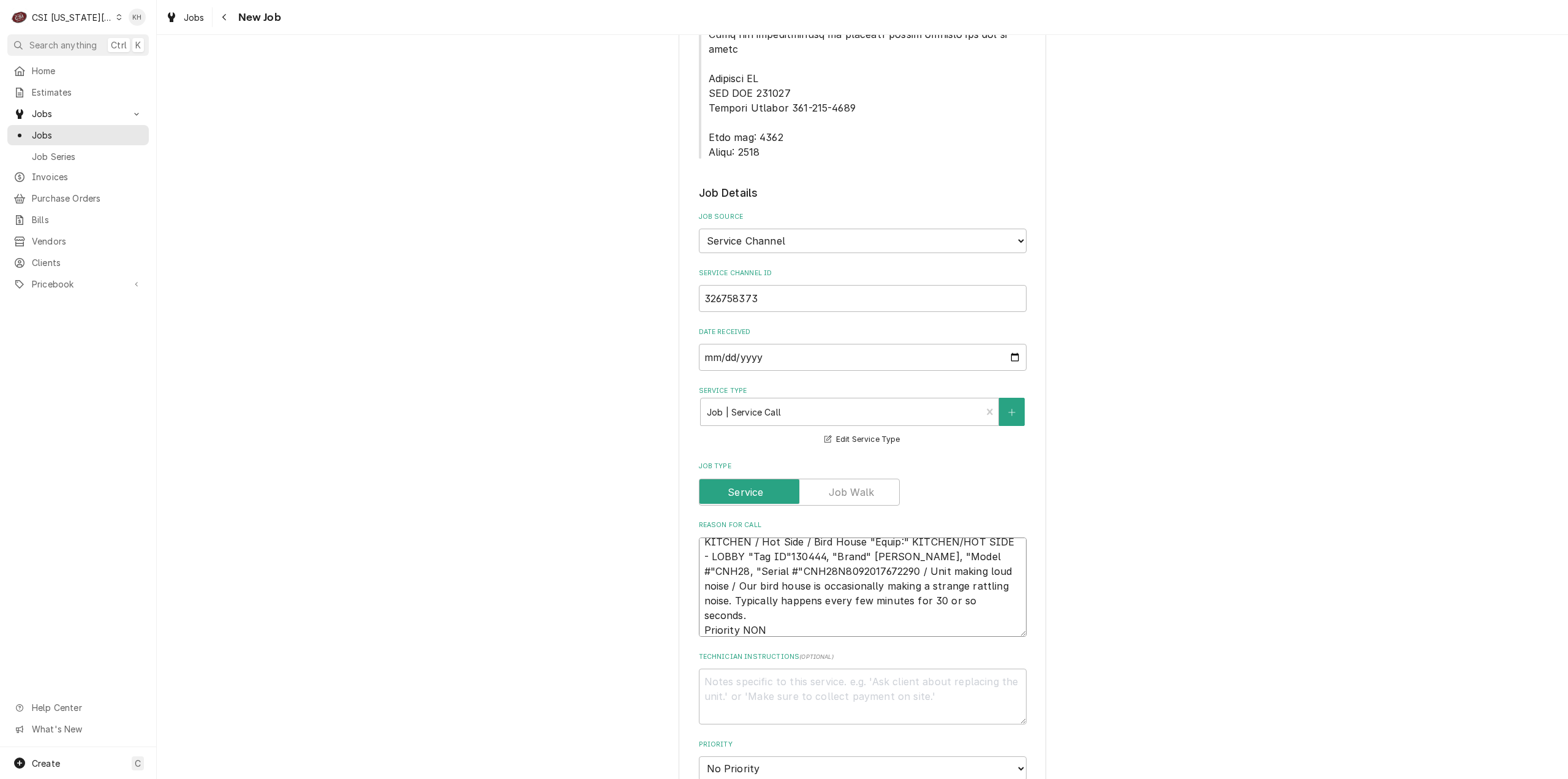
type textarea "x"
type textarea "KITCHEN / Hot Side / Bird House "Equip:" KITCHEN/HOT SIDE - LOBBY "Tag ID"13044…"
type textarea "x"
type textarea "KITCHEN / Hot Side / Bird House "Equip:" KITCHEN/HOT SIDE - LOBBY "Tag ID"13044…"
type textarea "x"
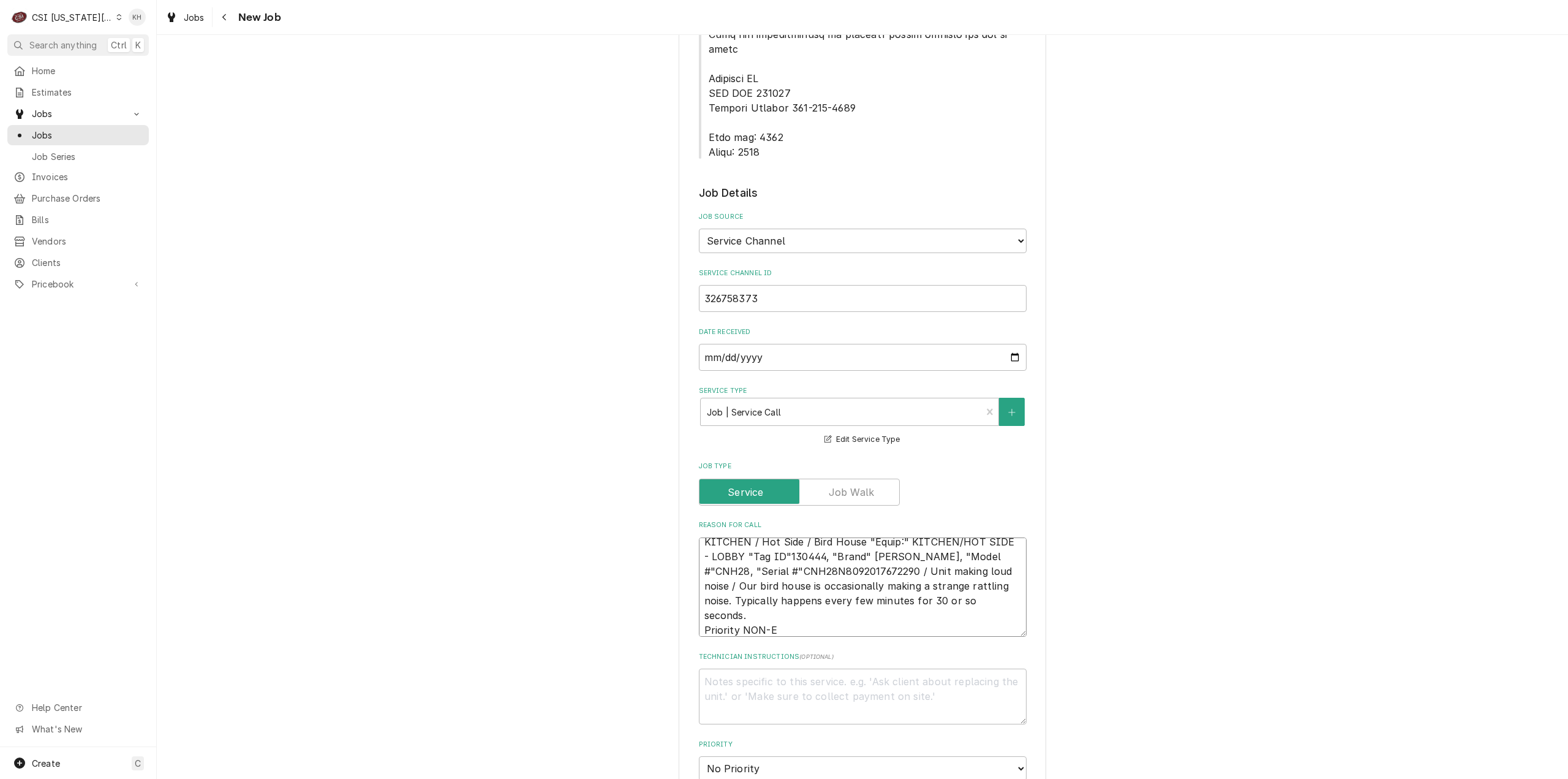
type textarea "KITCHEN / Hot Side / Bird House "Equip:" KITCHEN/HOT SIDE - LOBBY "Tag ID"13044…"
type textarea "x"
type textarea "KITCHEN / Hot Side / Bird House "Equip:" KITCHEN/HOT SIDE - LOBBY "Tag ID"13044…"
type textarea "x"
type textarea "KITCHEN / Hot Side / Bird House "Equip:" KITCHEN/HOT SIDE - LOBBY "Tag ID"13044…"
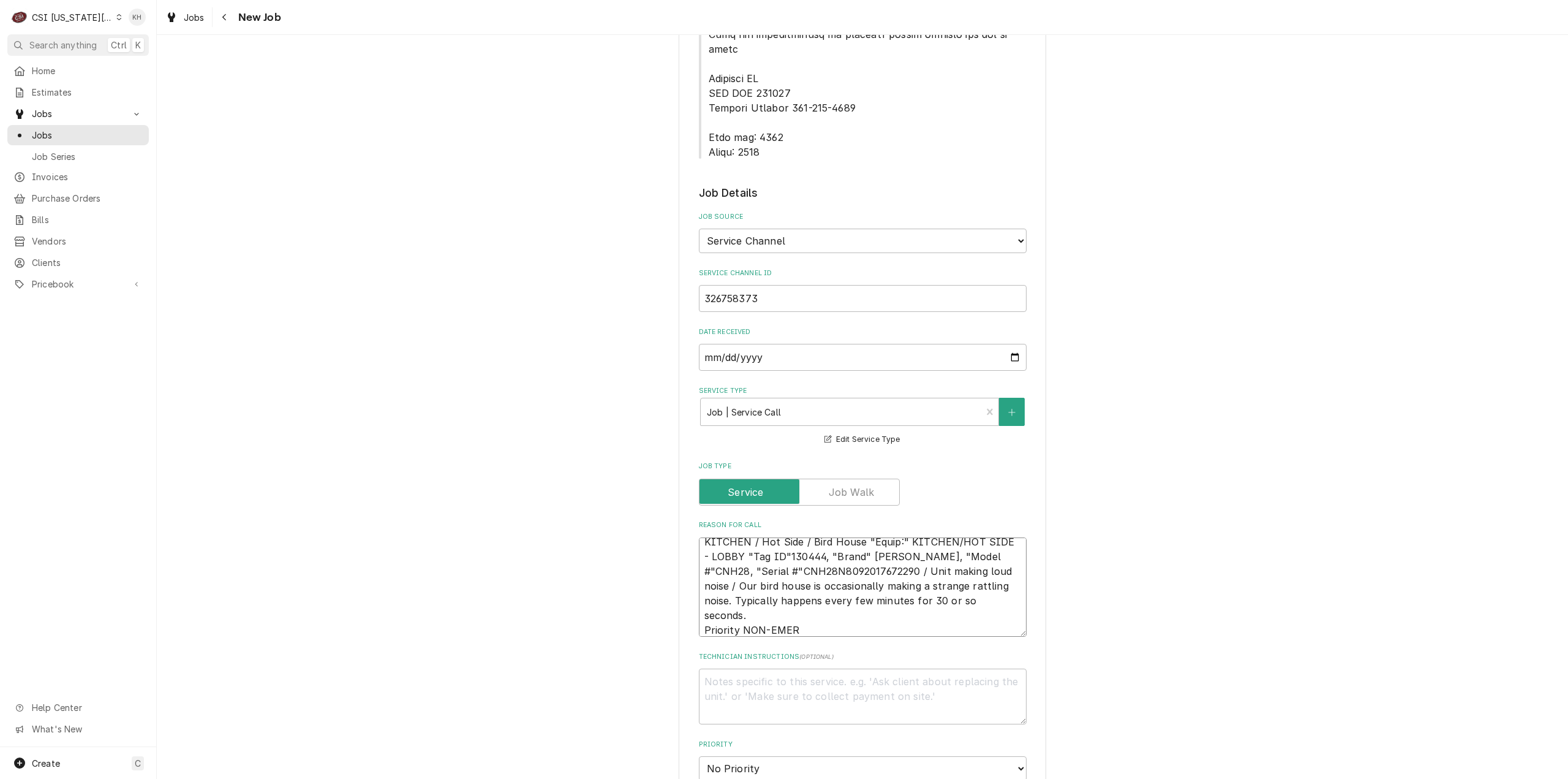
type textarea "x"
type textarea "KITCHEN / Hot Side / Bird House "Equip:" KITCHEN/HOT SIDE - LOBBY "Tag ID"13044…"
type textarea "x"
type textarea "KITCHEN / Hot Side / Bird House "Equip:" KITCHEN/HOT SIDE - LOBBY "Tag ID"13044…"
type textarea "x"
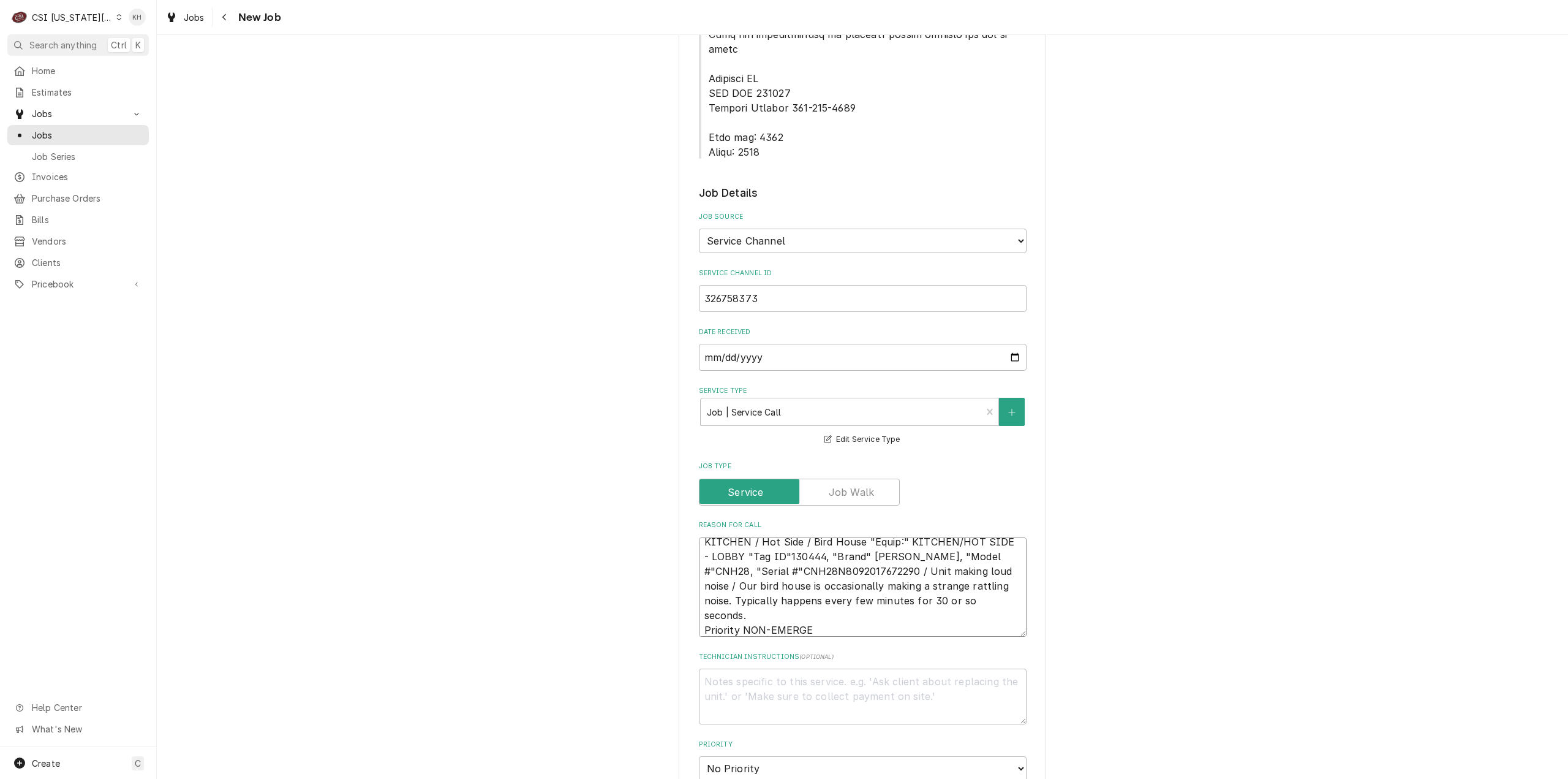
type textarea "KITCHEN / Hot Side / Bird House "Equip:" KITCHEN/HOT SIDE - LOBBY "Tag ID"13044…"
type textarea "x"
type textarea "KITCHEN / Hot Side / Bird House "Equip:" KITCHEN/HOT SIDE - LOBBY "Tag ID"13044…"
type textarea "x"
type textarea "KITCHEN / Hot Side / Bird House "Equip:" KITCHEN/HOT SIDE - LOBBY "Tag ID"13044…"
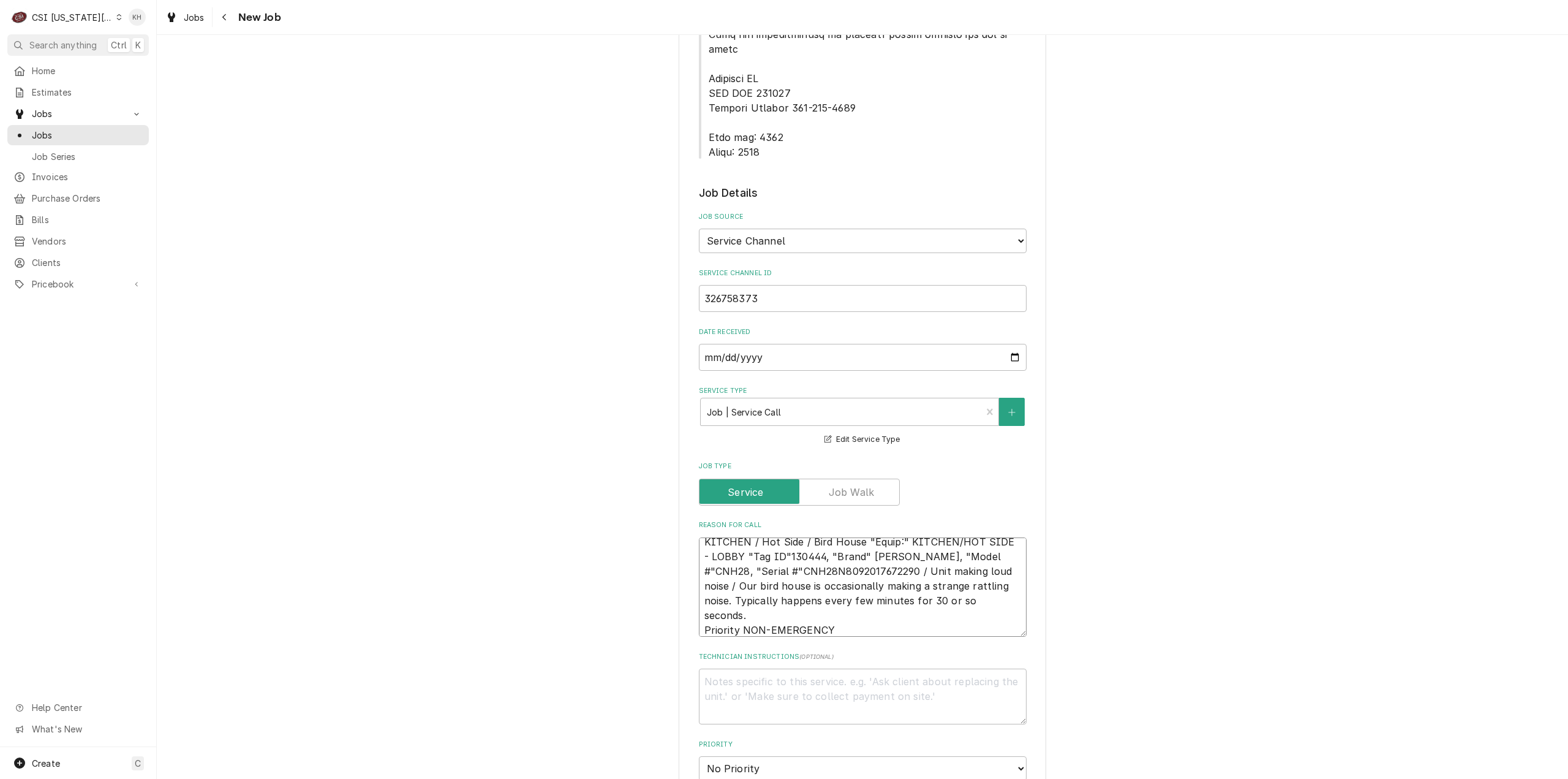
type textarea "x"
type textarea "KITCHEN / Hot Side / Bird House "Equip:" KITCHEN/HOT SIDE - LOBBY "Tag ID"13044…"
type textarea "x"
type textarea "KITCHEN / Hot Side / Bird House "Equip:" KITCHEN/HOT SIDE - LOBBY "Tag ID"13044…"
type textarea "x"
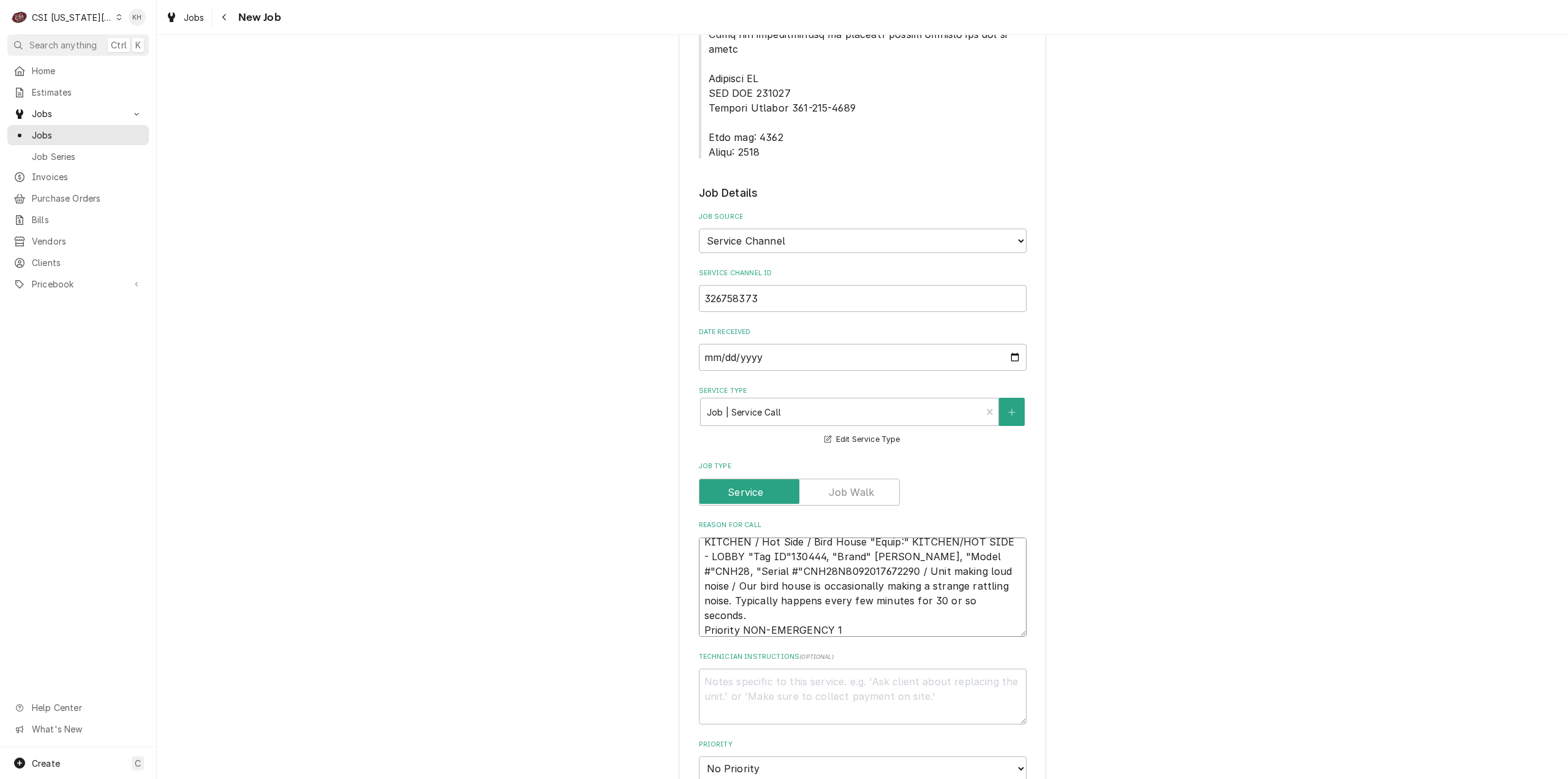
type textarea "KITCHEN / Hot Side / Bird House "Equip:" KITCHEN/HOT SIDE - LOBBY "Tag ID"13044…"
type textarea "x"
type textarea "KITCHEN / Hot Side / Bird House "Equip:" KITCHEN/HOT SIDE - LOBBY "Tag ID"13044…"
type textarea "x"
type textarea "KITCHEN / Hot Side / Bird House "Equip:" KITCHEN/HOT SIDE - LOBBY "Tag ID"13044…"
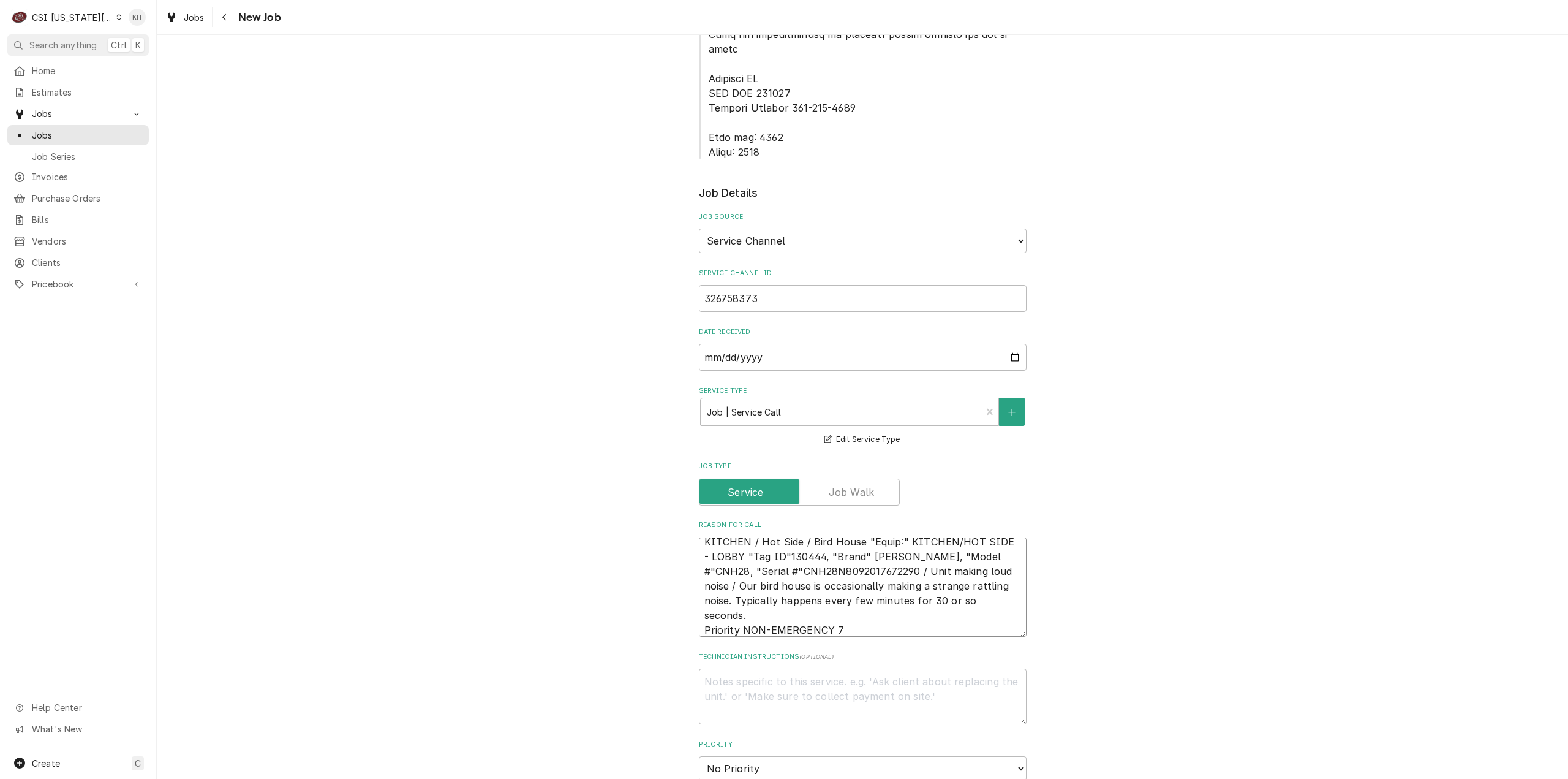
type textarea "x"
type textarea "KITCHEN / Hot Side / Bird House "Equip:" KITCHEN/HOT SIDE - LOBBY "Tag ID"13044…"
type textarea "x"
type textarea "KITCHEN / Hot Side / Bird House "Equip:" KITCHEN/HOT SIDE - LOBBY "Tag ID"13044…"
type textarea "x"
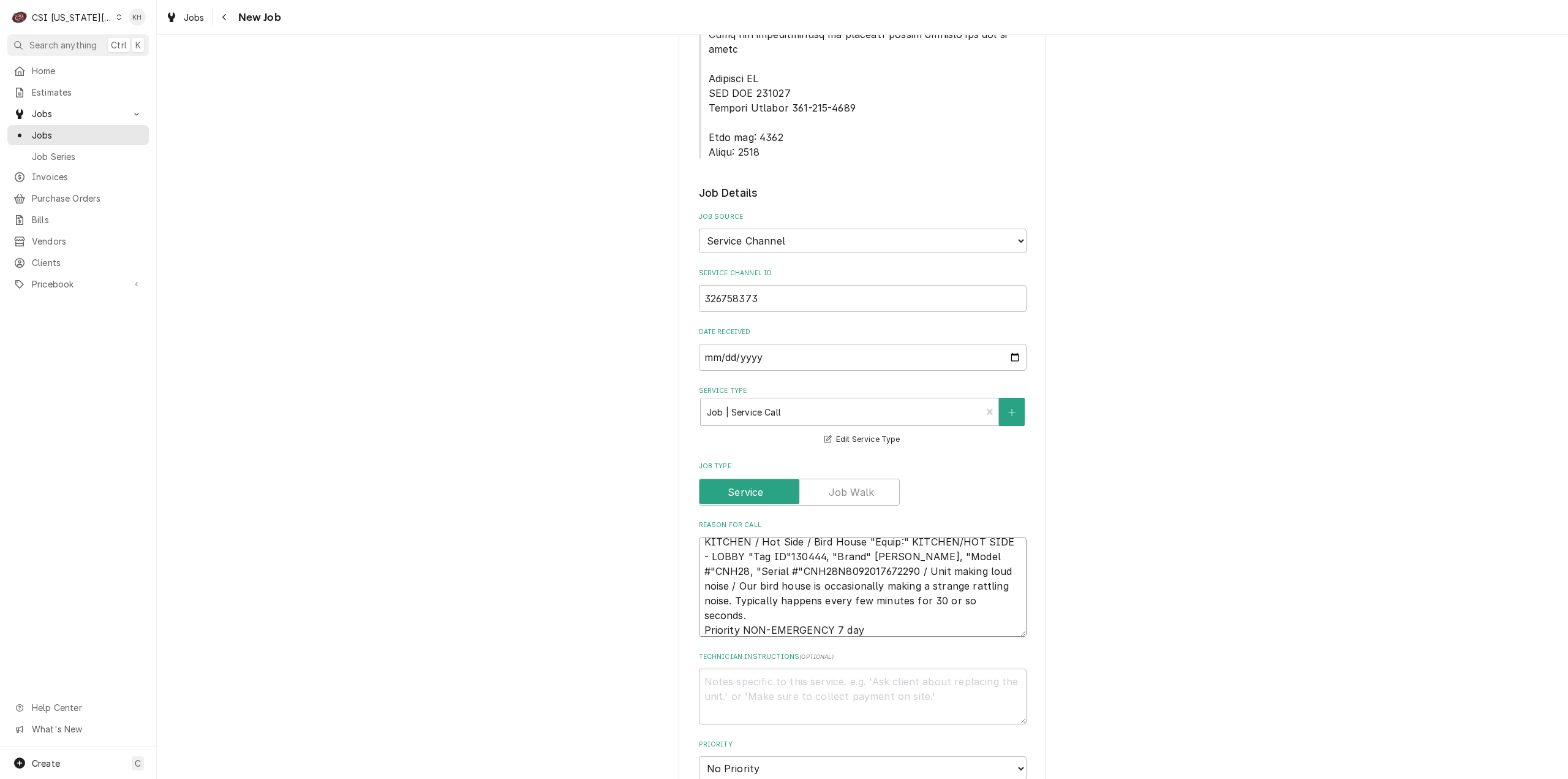
type textarea "KITCHEN / Hot Side / Bird House "Equip:" KITCHEN/HOT SIDE - LOBBY "Tag ID"13044…"
type textarea "x"
type textarea "KITCHEN / Hot Side / Bird House "Equip:" KITCHEN/HOT SIDE - LOBBY "Tag ID"13044…"
click at [798, 652] on div "Technician Instructions ( optional )" at bounding box center [862, 687] width 327 height 72
click at [803, 668] on textarea "Technician Instructions ( optional )" at bounding box center [862, 695] width 327 height 55
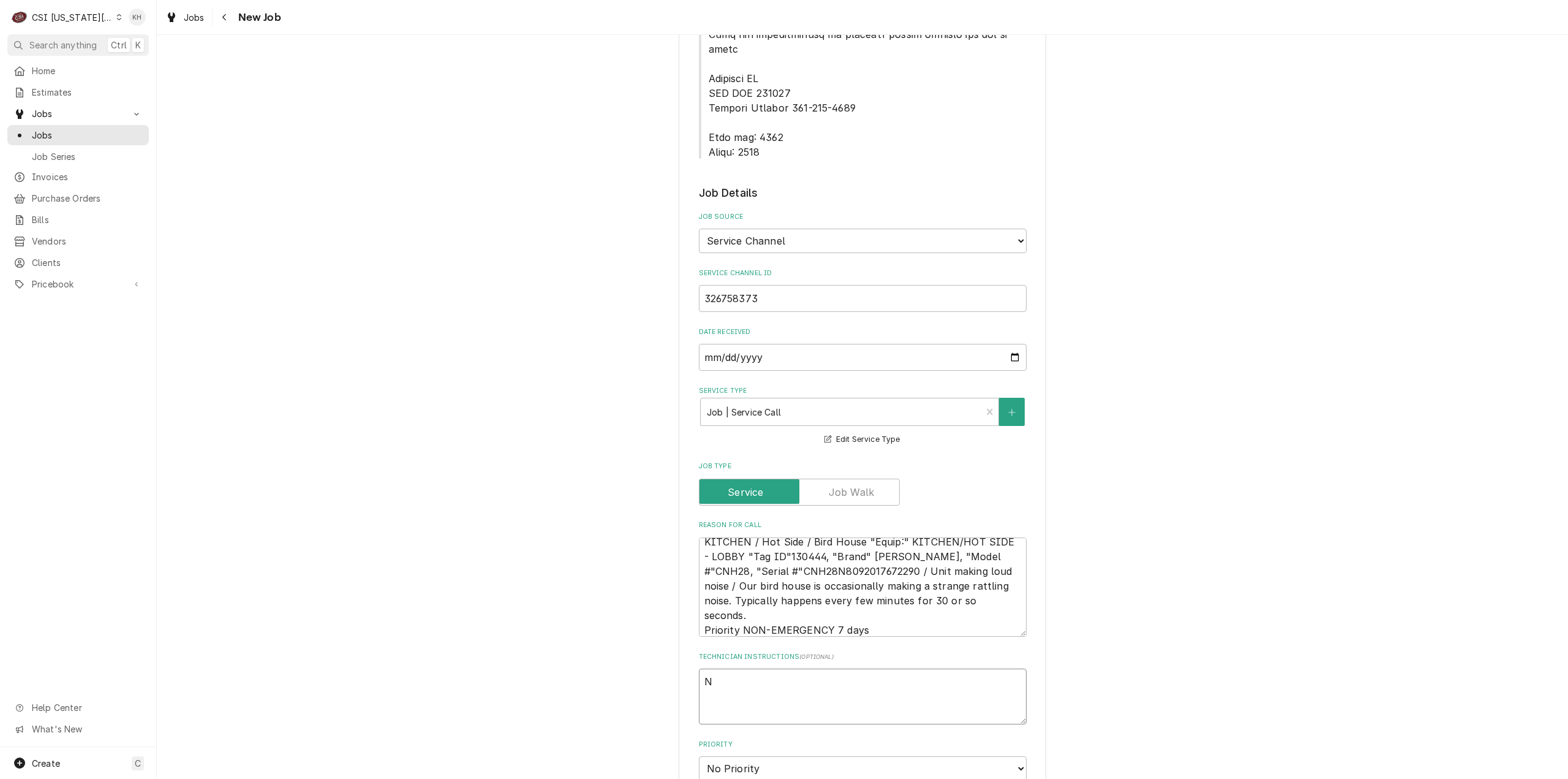
type textarea "x"
type textarea "NT"
type textarea "x"
type textarea "NTE"
type textarea "x"
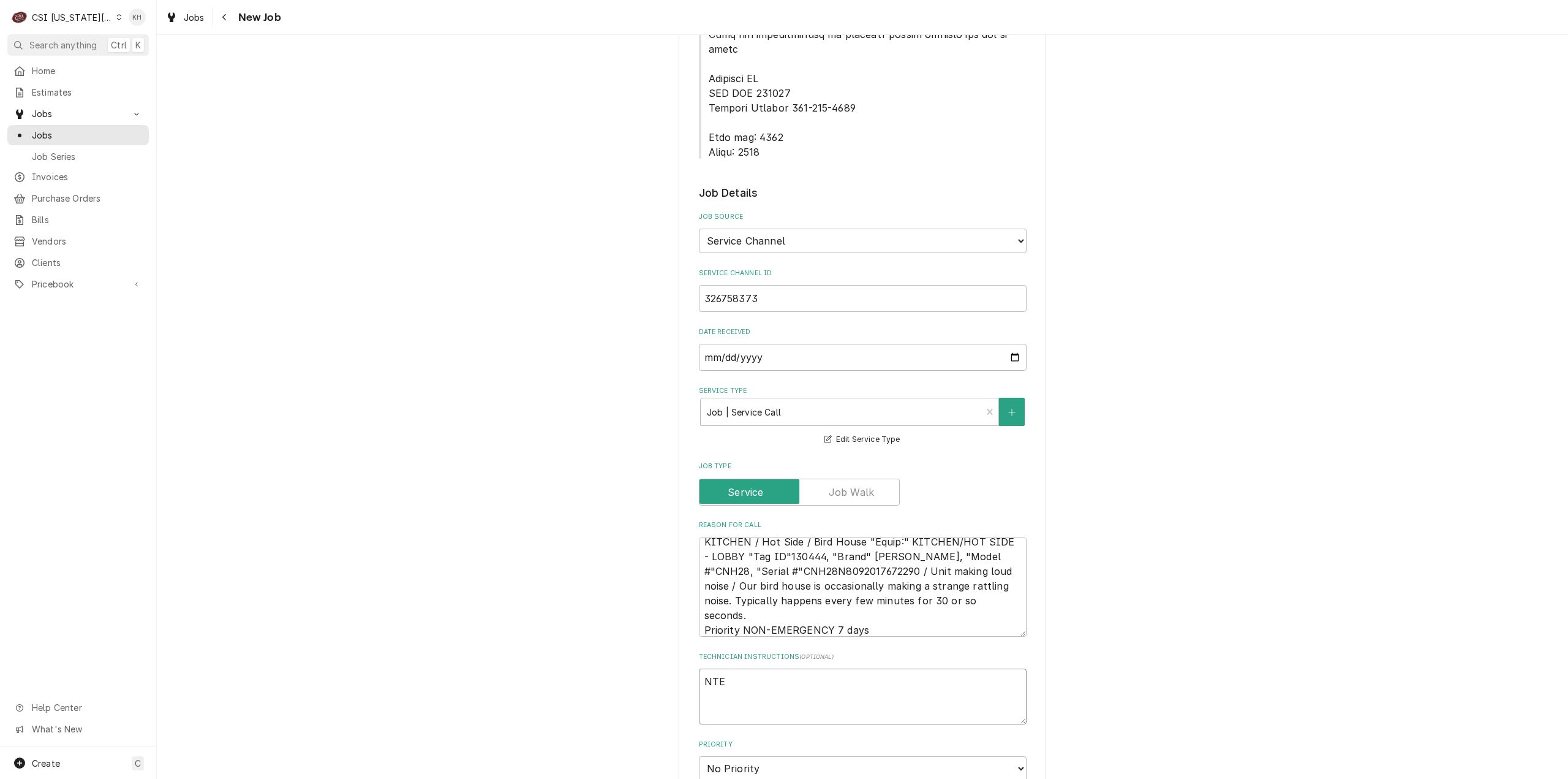
type textarea "NTE"
type textarea "x"
type textarea "NTE $"
type textarea "x"
type textarea "NTE $"
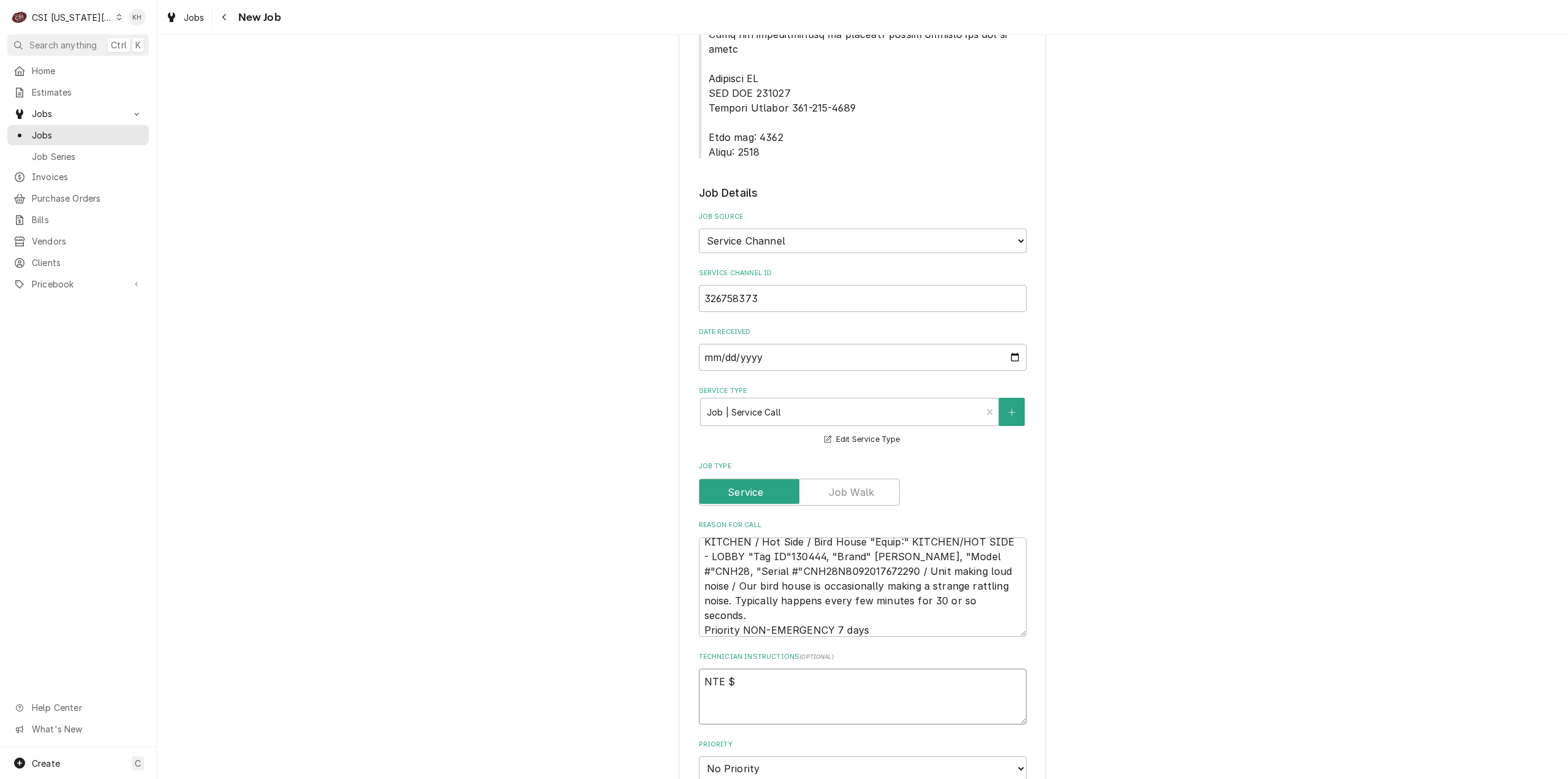
type textarea "x"
type textarea "NTE $3"
type textarea "x"
type textarea "NTE $35"
type textarea "x"
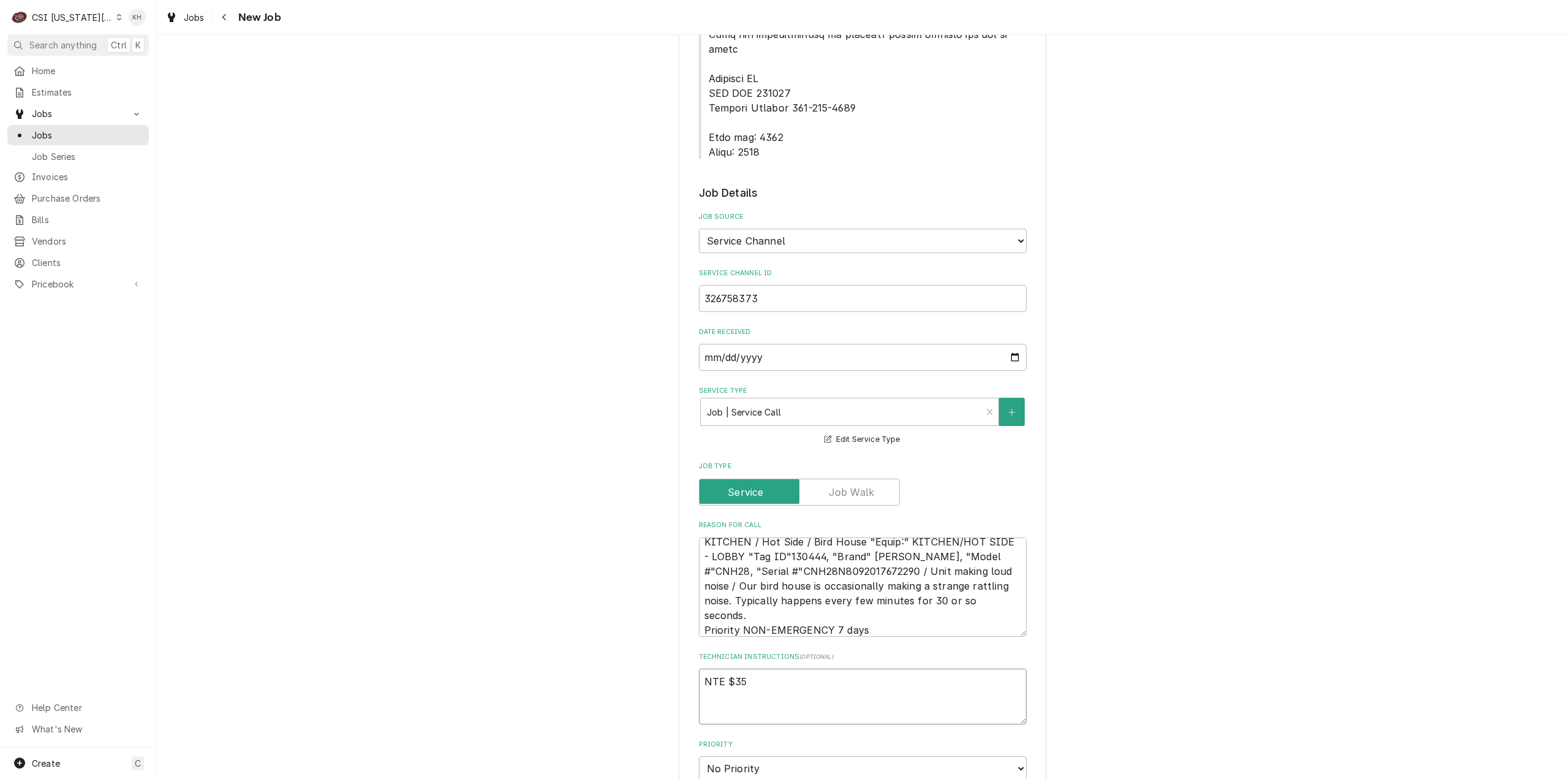
type textarea "NTE $350"
type textarea "x"
type textarea "NTE $350."
type textarea "x"
type textarea "NTE $350.0"
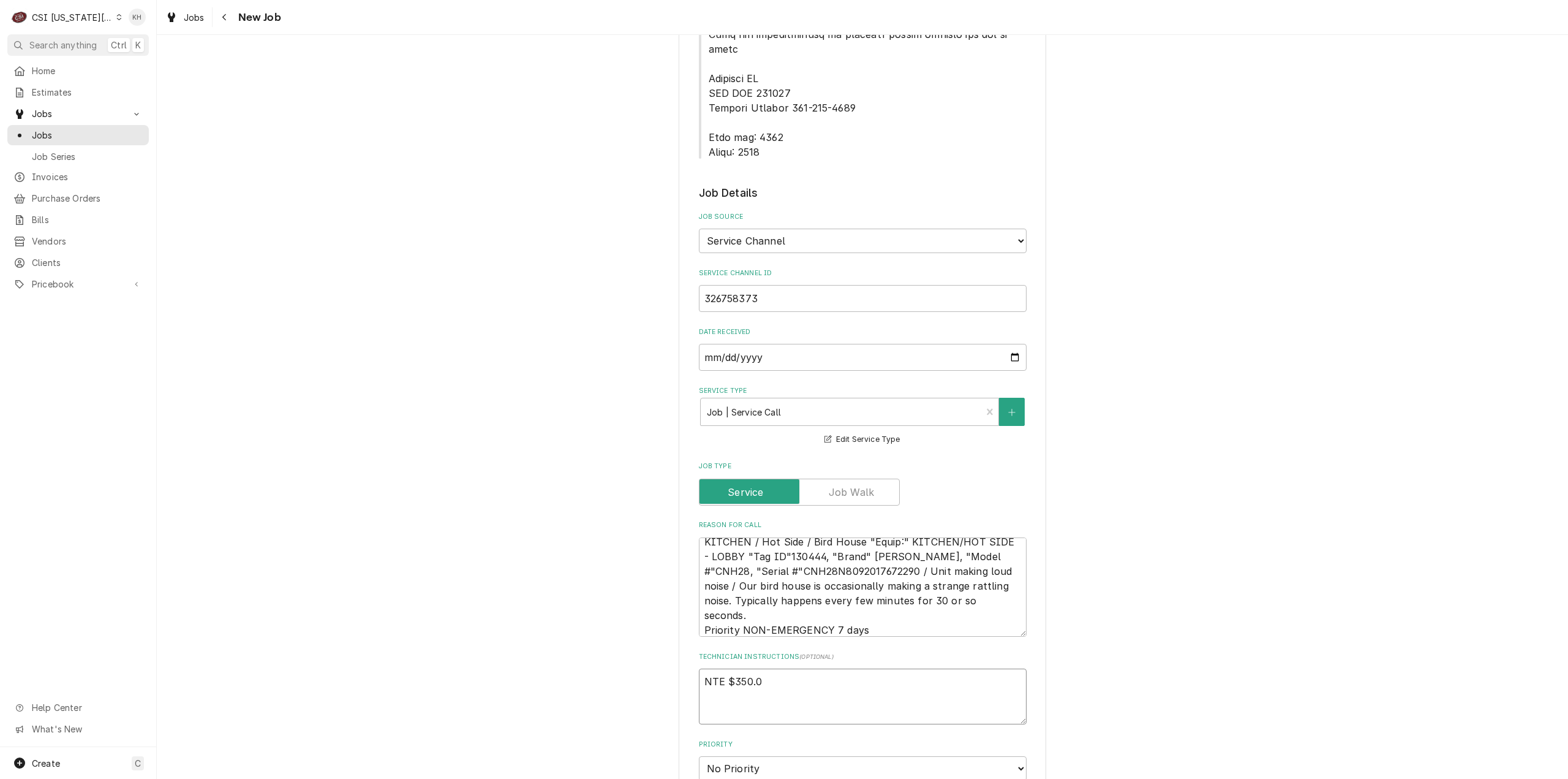
type textarea "x"
type textarea "NTE $350.00"
type textarea "x"
type textarea "NTE $350.00"
type textarea "x"
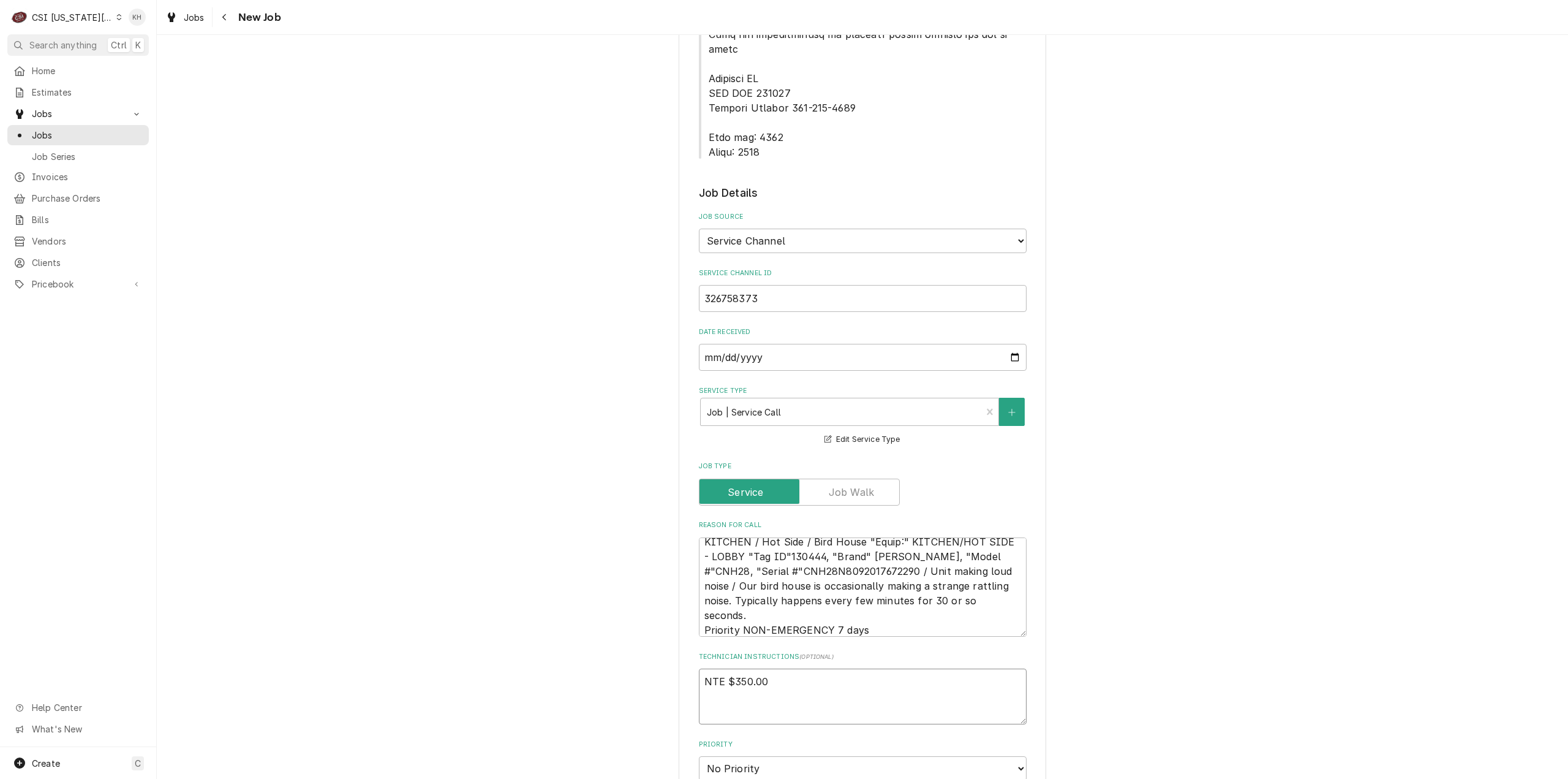
type textarea "NTE $350.00"
type textarea "x"
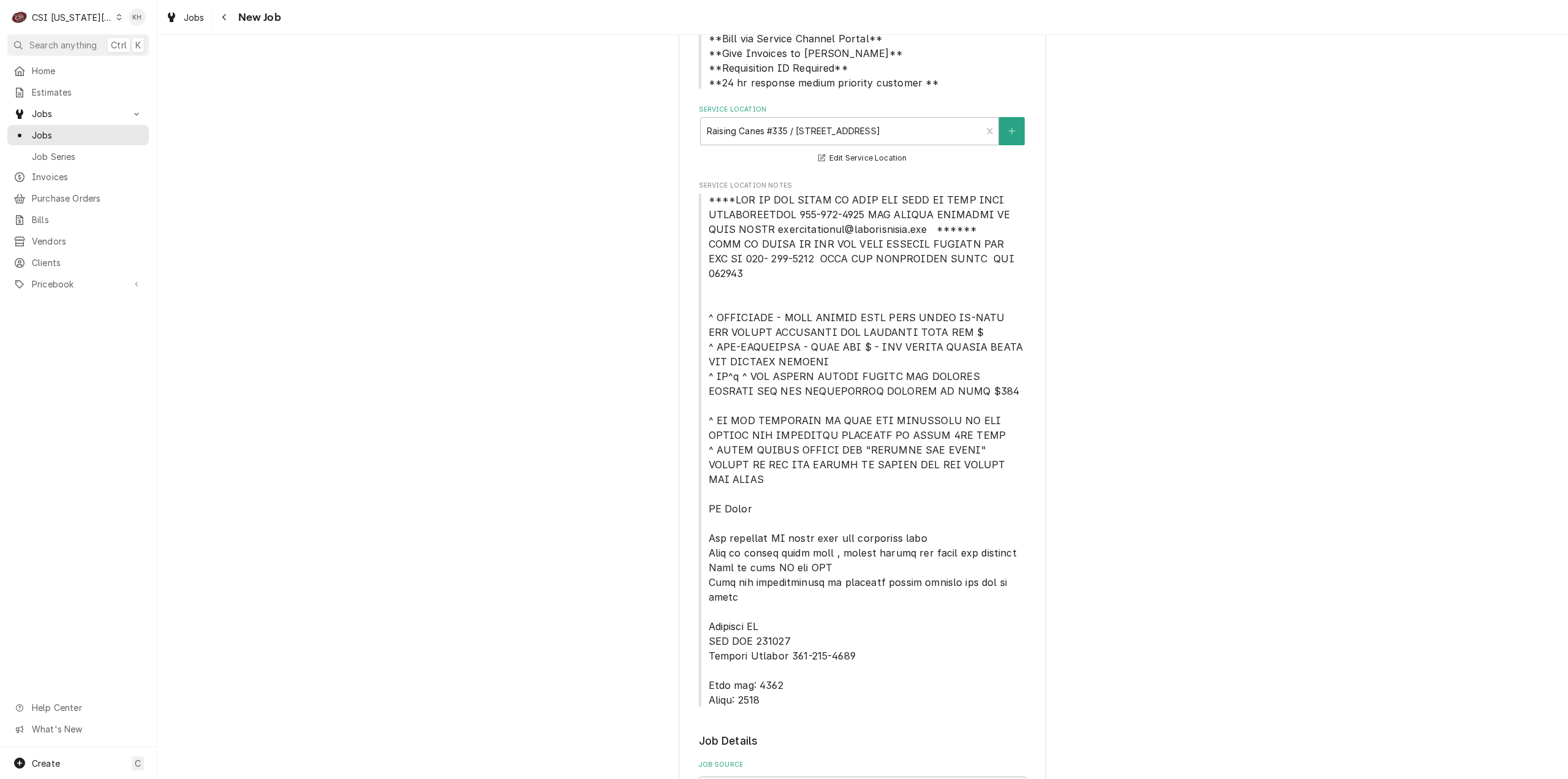
scroll to position [184, 0]
type textarea "NTE $350.00"
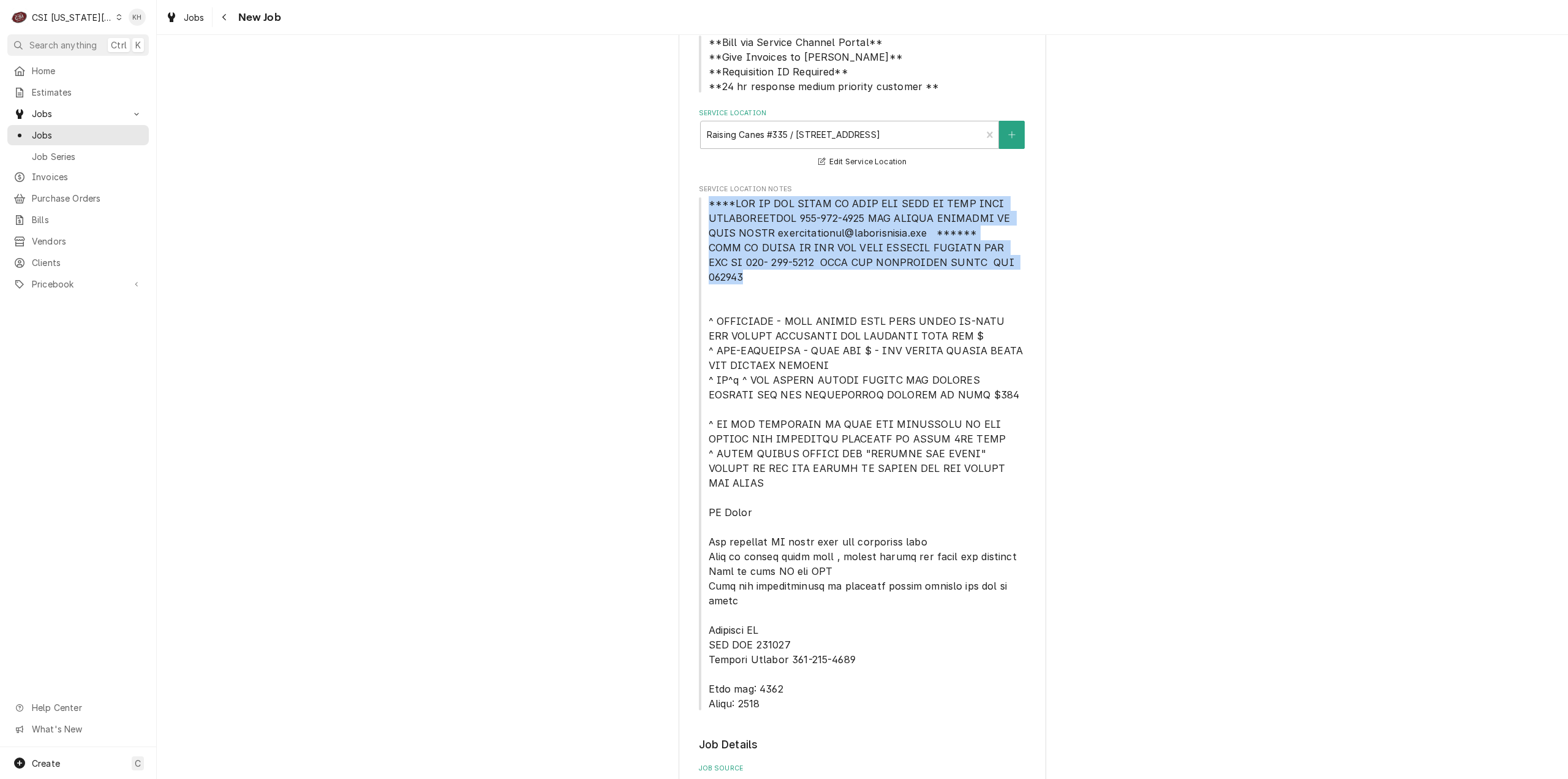
drag, startPoint x: 700, startPoint y: 201, endPoint x: 1009, endPoint y: 264, distance: 315.4
click at [1009, 264] on span "Service Location Notes" at bounding box center [862, 453] width 327 height 514
copy span "****NTE ON ALL CALLS IF OVER NTE NEED TO CALL JOHN HERBOLSHEIMER 402-380-8262 F…"
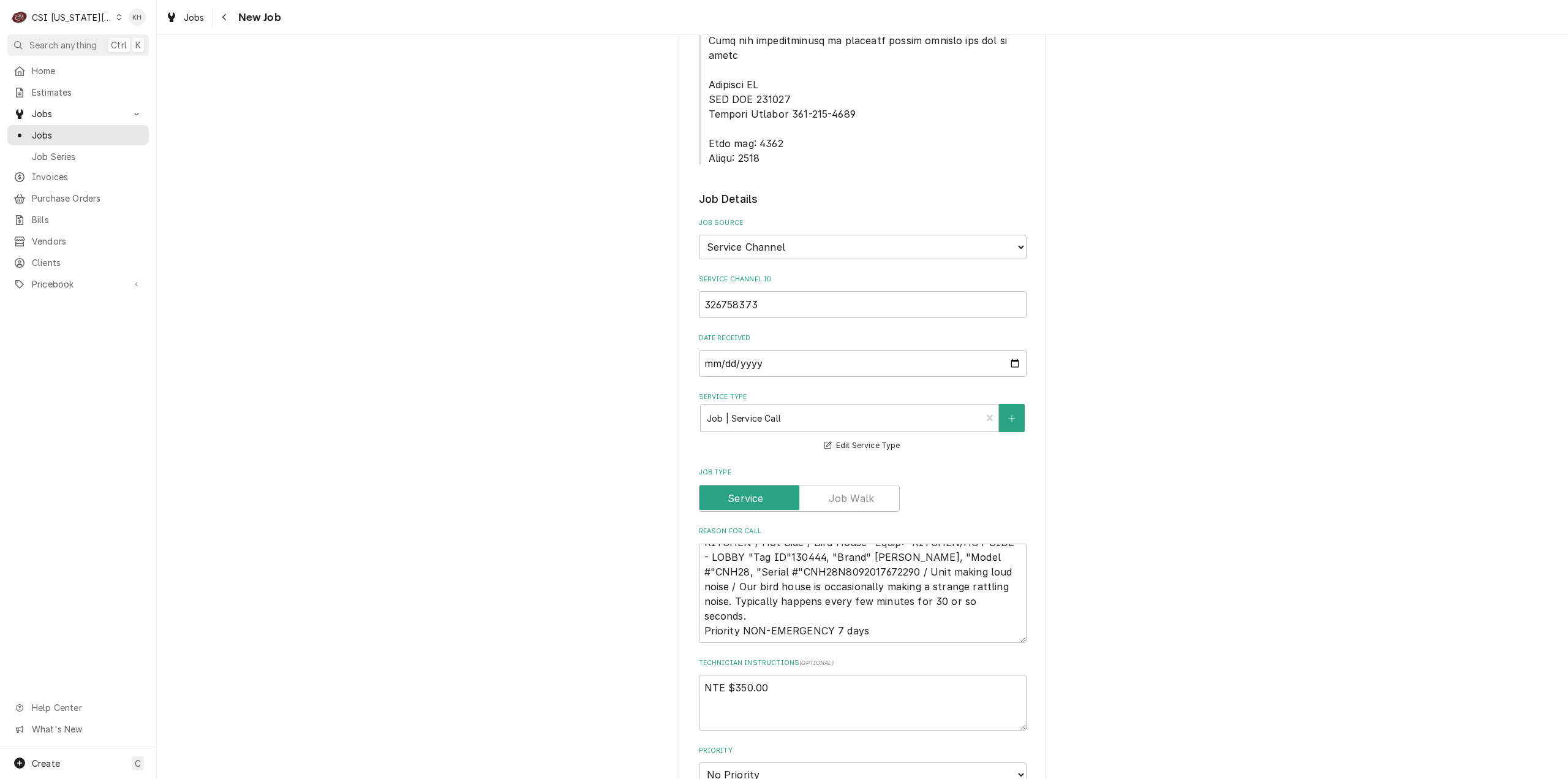
scroll to position [919, 0]
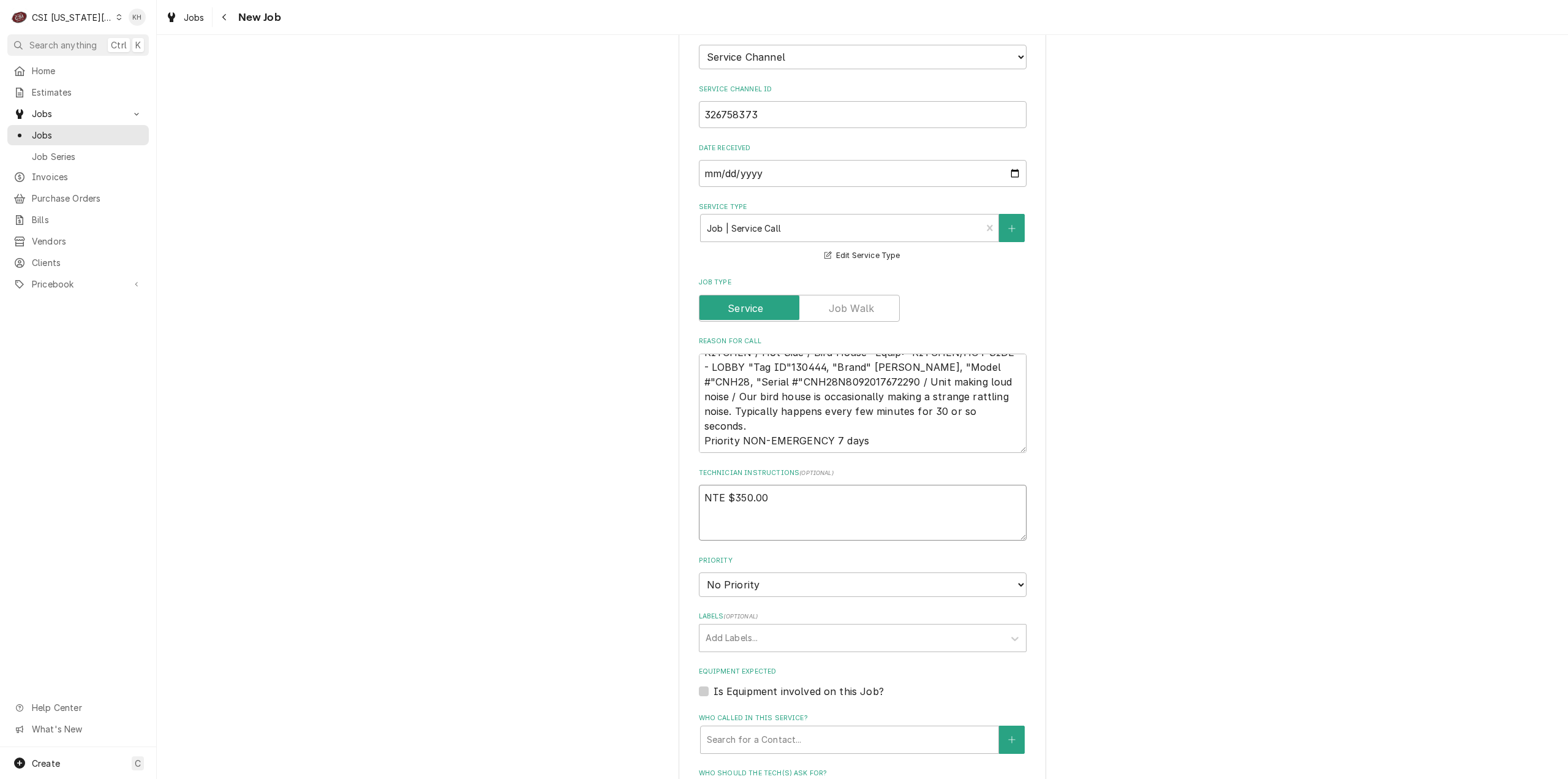
click at [729, 485] on textarea "NTE $350.00" at bounding box center [862, 512] width 327 height 55
paste textarea "****NTE ON ALL CALLS IF OVER NTE NEED TO CALL JOHN HERBOLSHEIMER 402-380-8262 F…"
type textarea "x"
type textarea "NTE $350.00 ****NTE ON ALL CALLS IF OVER NTE NEED TO CALL JOHN HERBOLSHEIMER 40…"
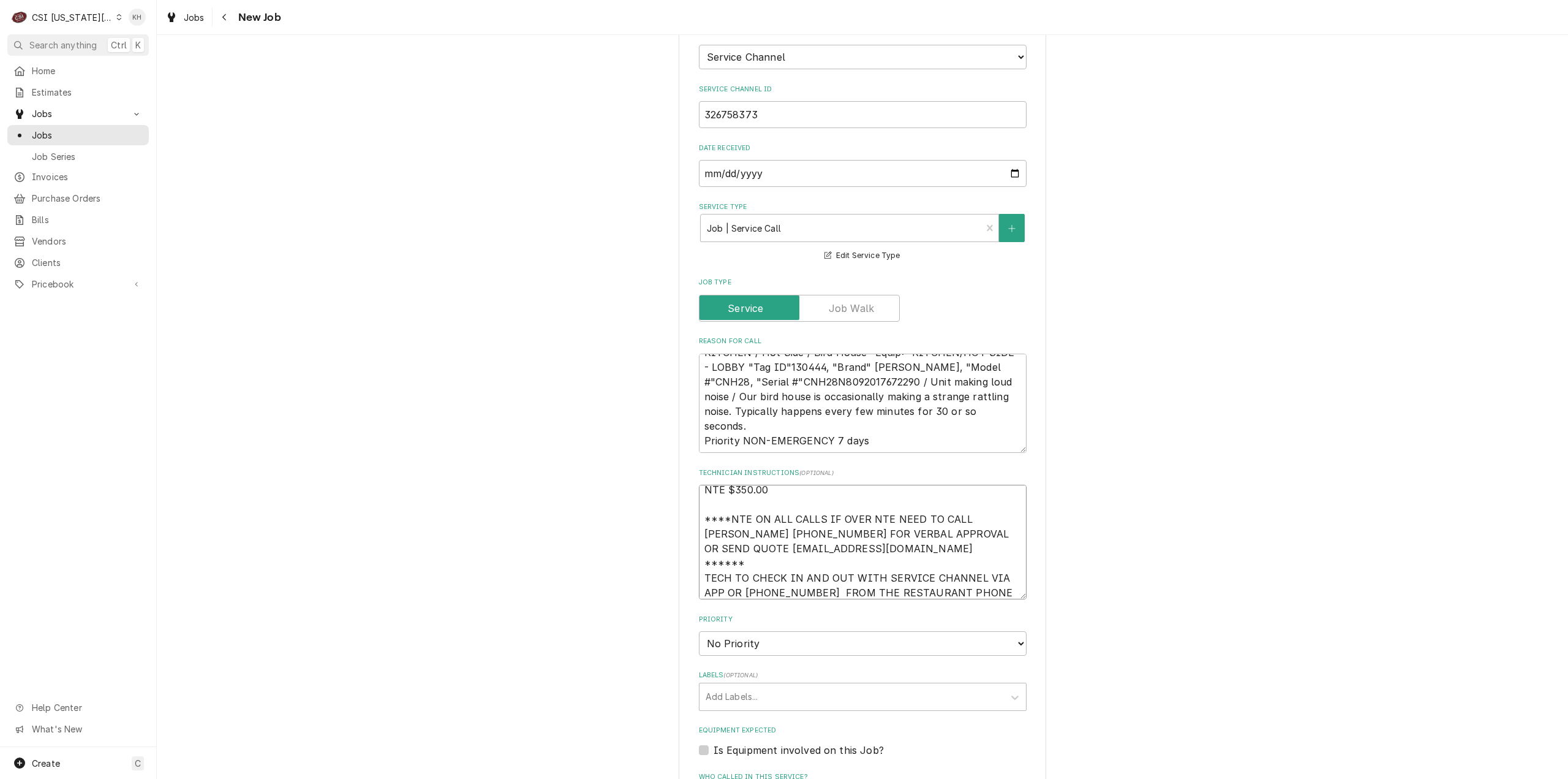
type textarea "x"
type textarea "NTE $350.00 ****NTE ON ALL CALLS IF OVER NTE NEED TO CALL JOHN HERBOLSHEIMER 40…"
type textarea "x"
type textarea "NTE $350.00 ****NTE ON ALL CALLS IF OVER NTE NEED TO CALL JOHN HERBOLSHEIMER 40…"
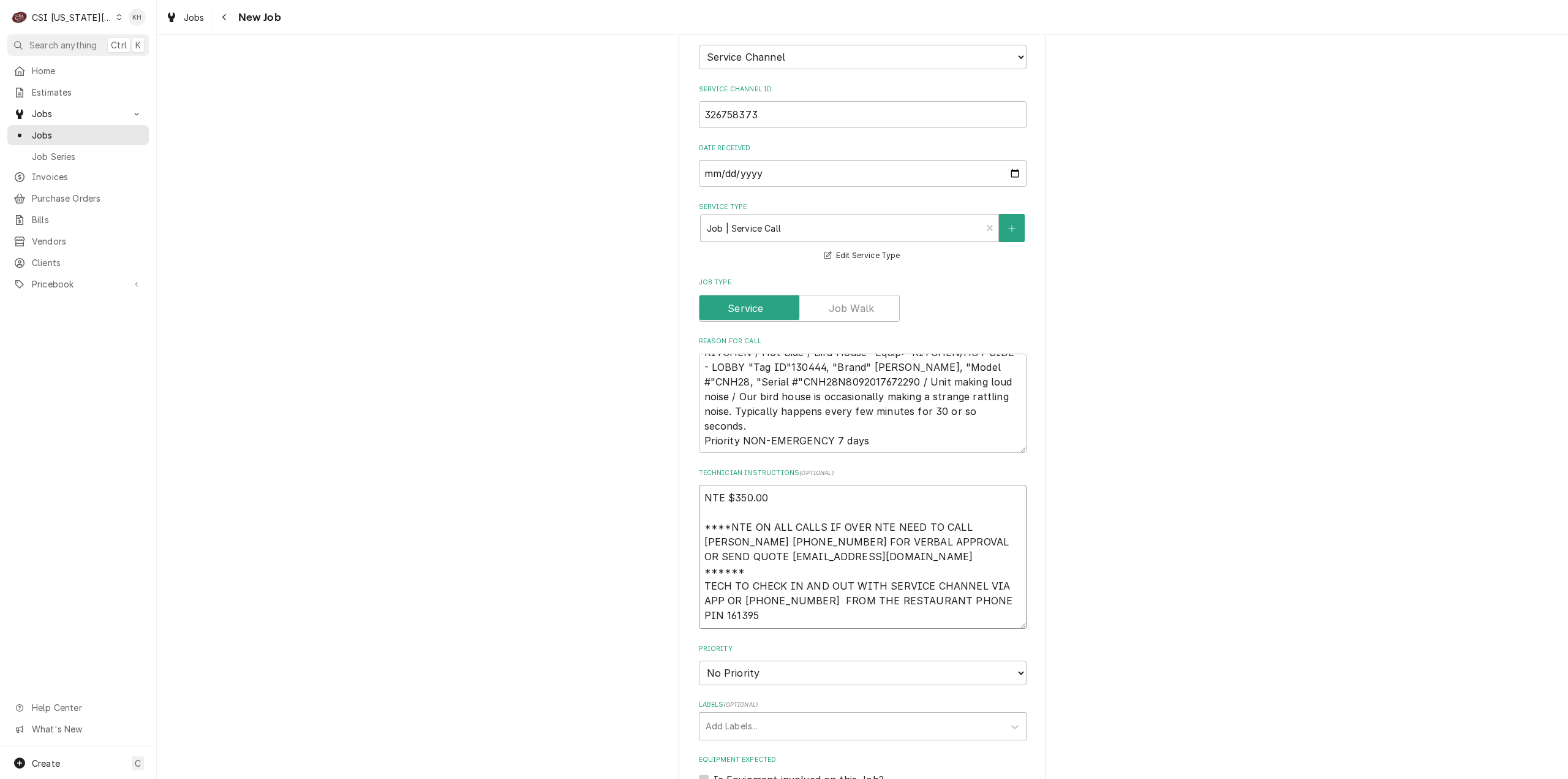
type textarea "x"
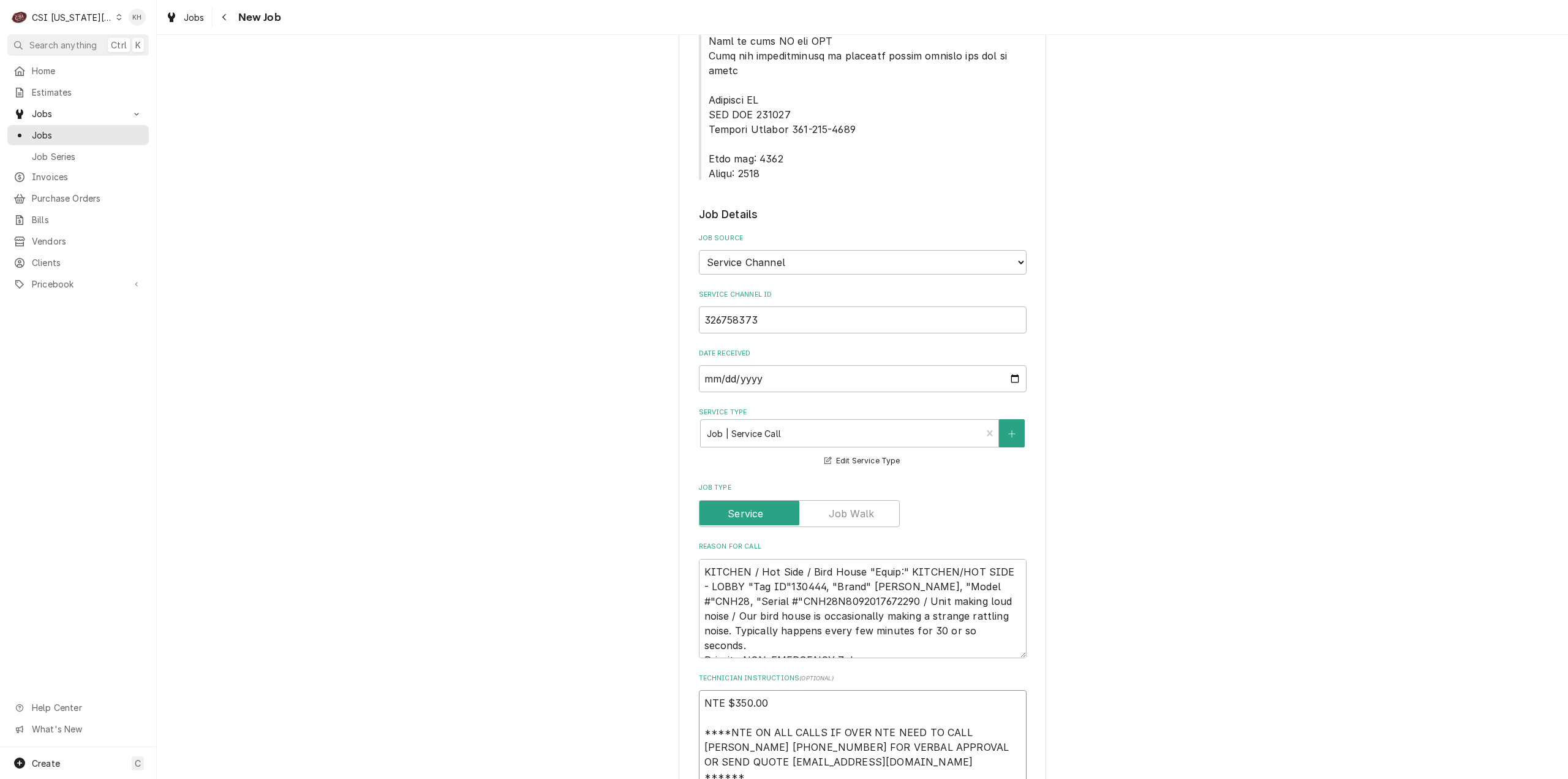
scroll to position [613, 0]
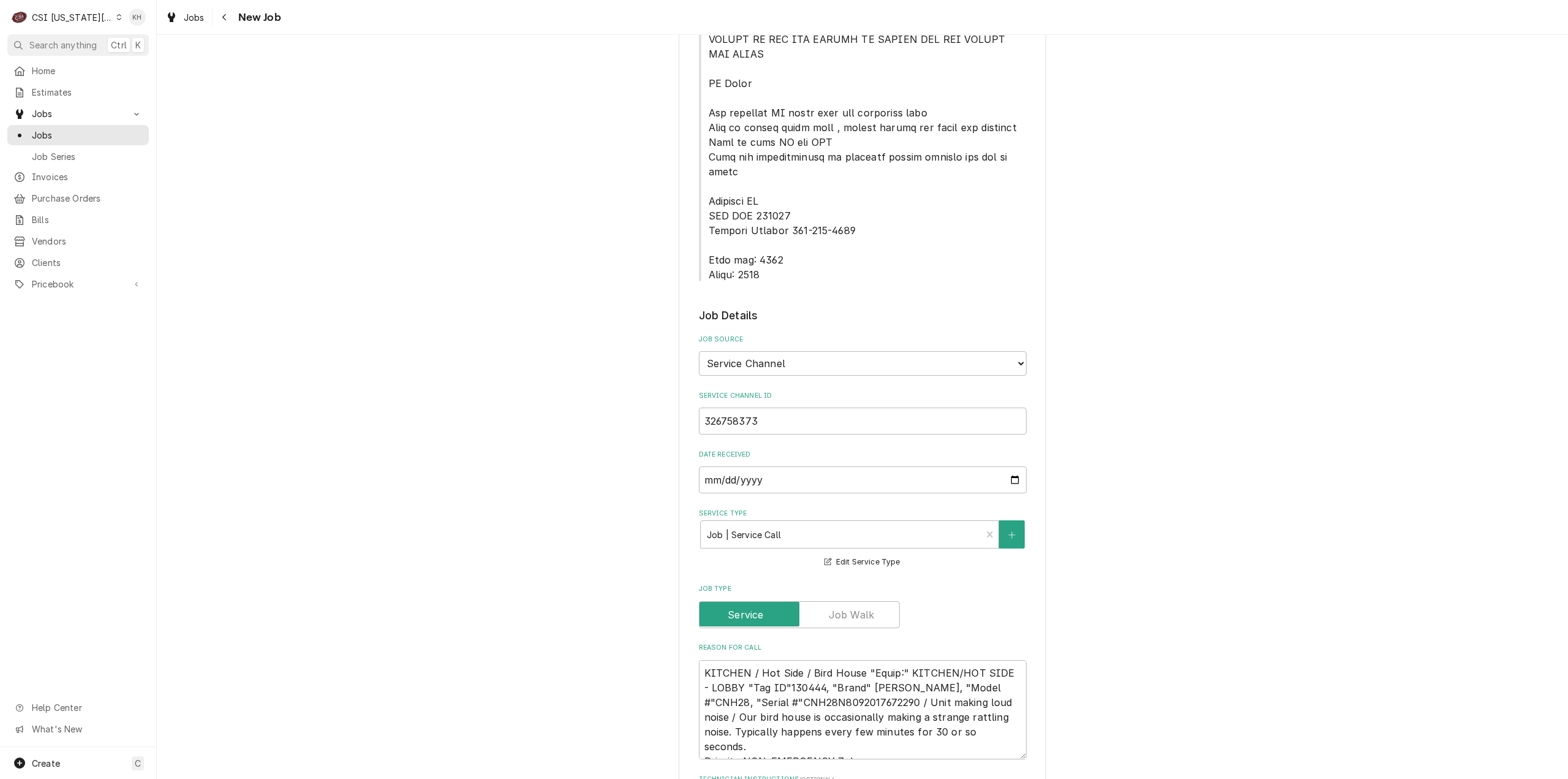
type textarea "NTE $350.00 ****NTE ON ALL CALLS IF OVER NTE NEED TO CALL JOHN HERBOLSHEIMER 40…"
drag, startPoint x: 703, startPoint y: 214, endPoint x: 790, endPoint y: 235, distance: 89.5
click at [790, 235] on span "Service Location Notes" at bounding box center [862, 24] width 327 height 514
copy span "Lock box: 4244 Alarm: 0554"
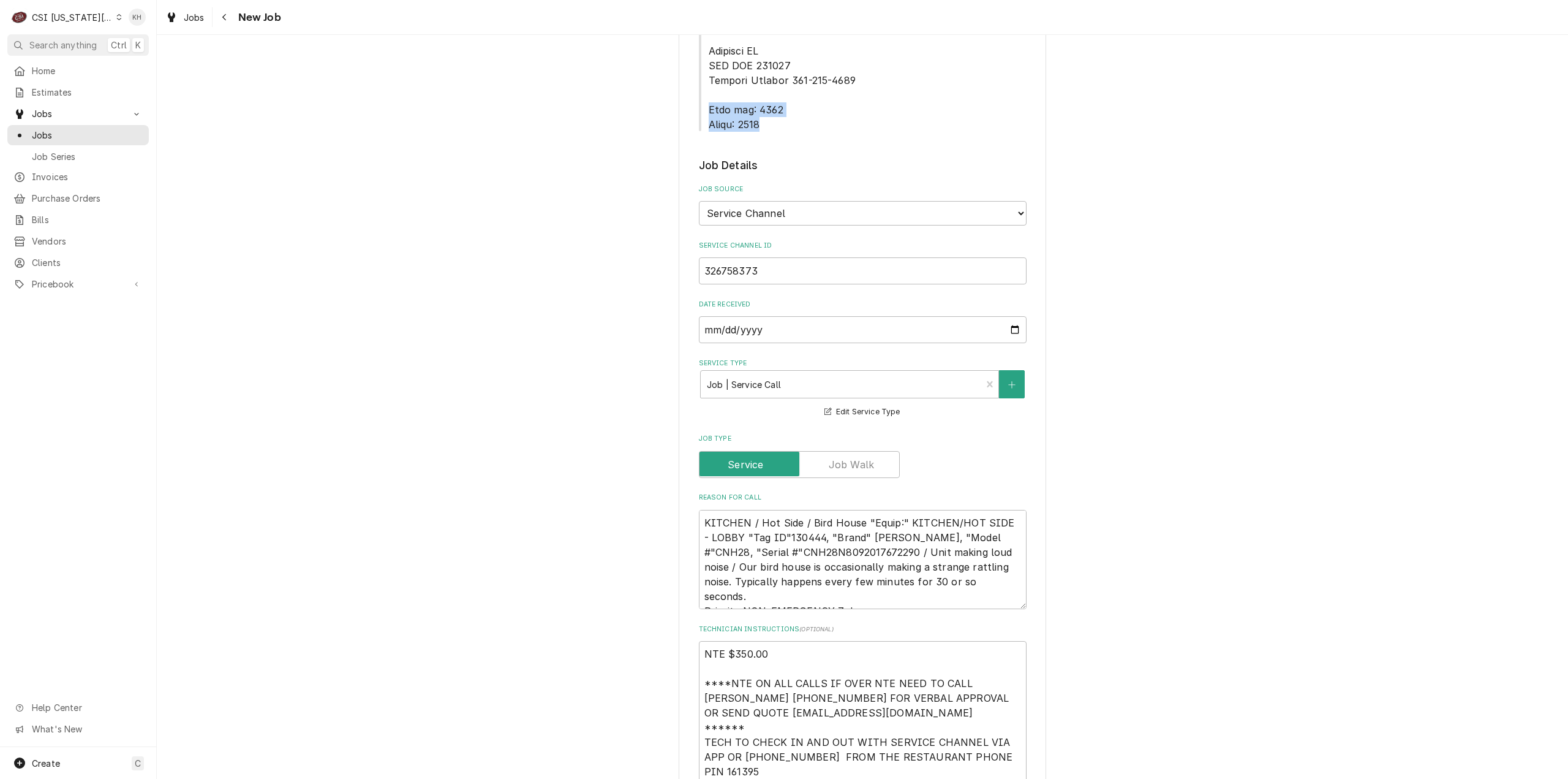
scroll to position [919, 0]
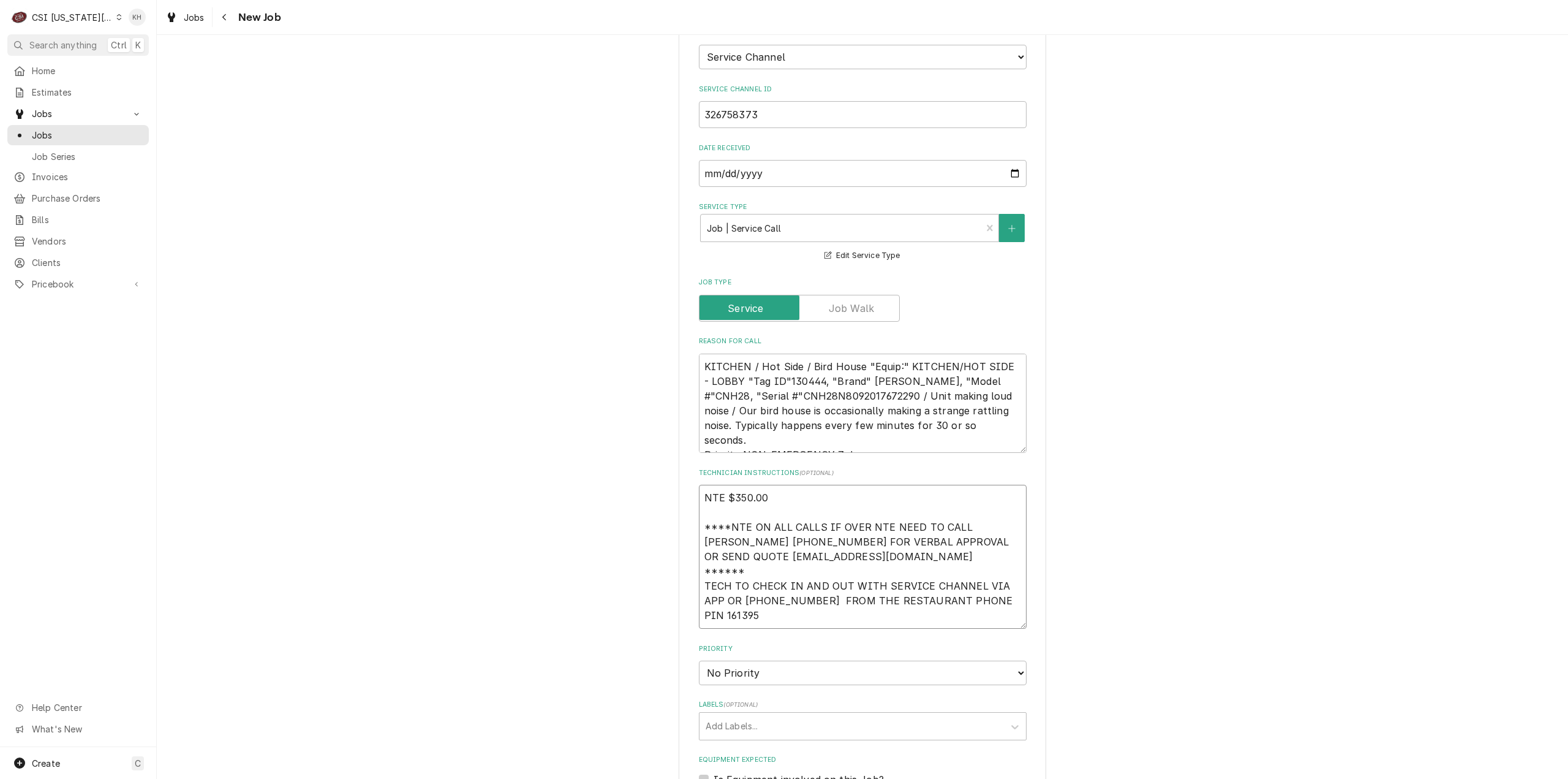
click at [731, 571] on textarea "NTE $350.00 ****NTE ON ALL CALLS IF OVER NTE NEED TO CALL JOHN HERBOLSHEIMER 40…" at bounding box center [862, 557] width 327 height 144
paste textarea "Lock box: 4244 Alarm: 0554"
type textarea "x"
type textarea "NTE $350.00 ****NTE ON ALL CALLS IF OVER NTE NEED TO CALL JOHN HERBOLSHEIMER 40…"
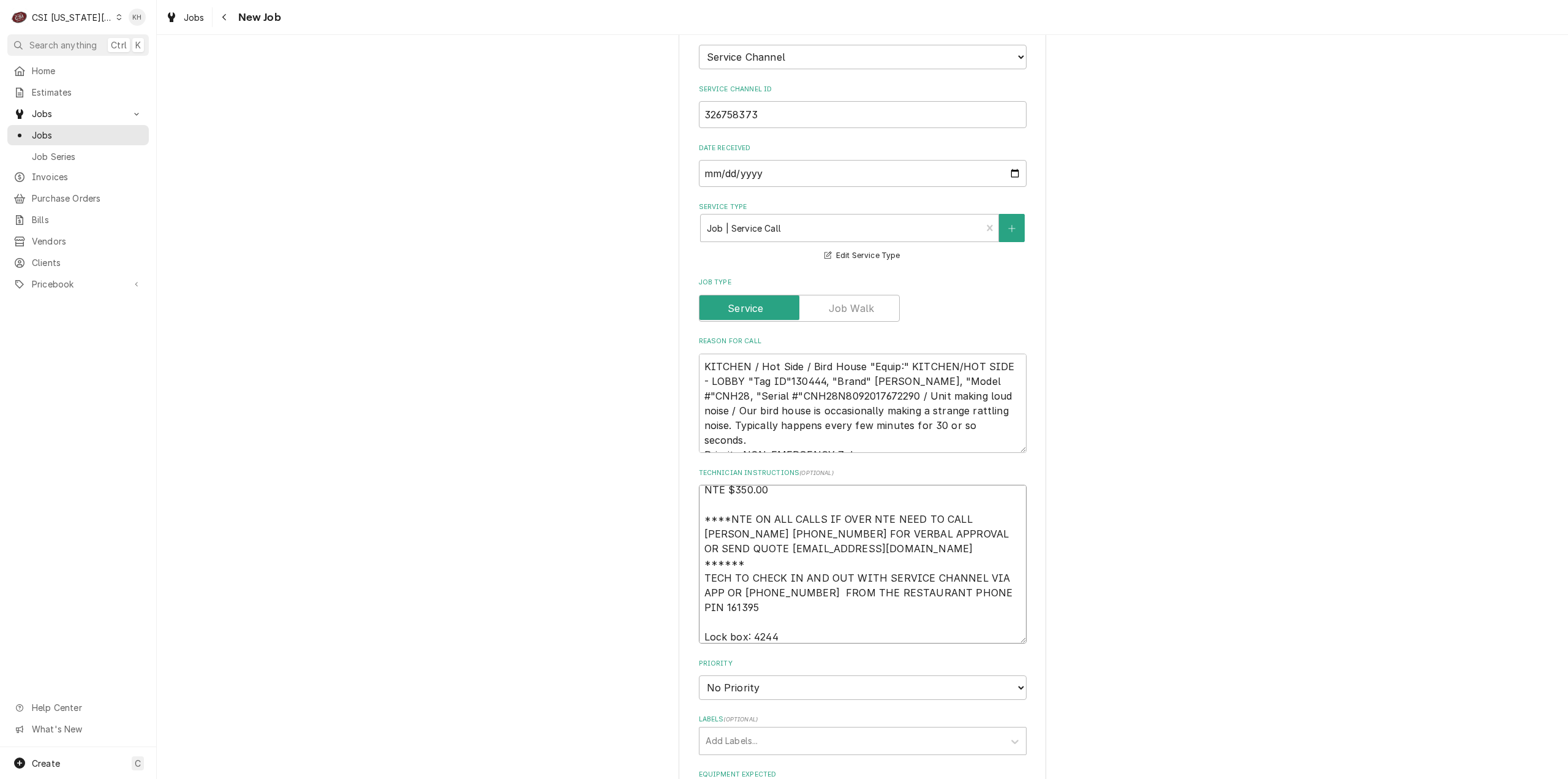
type textarea "x"
type textarea "NTE $350.00 ****NTE ON ALL CALLS IF OVER NTE NEED TO CALL JOHN HERBOLSHEIMER 40…"
drag, startPoint x: 765, startPoint y: 645, endPoint x: 760, endPoint y: 655, distance: 11.2
click at [765, 675] on select "No Priority Urgent High Medium Low" at bounding box center [862, 687] width 327 height 25
select select "4"
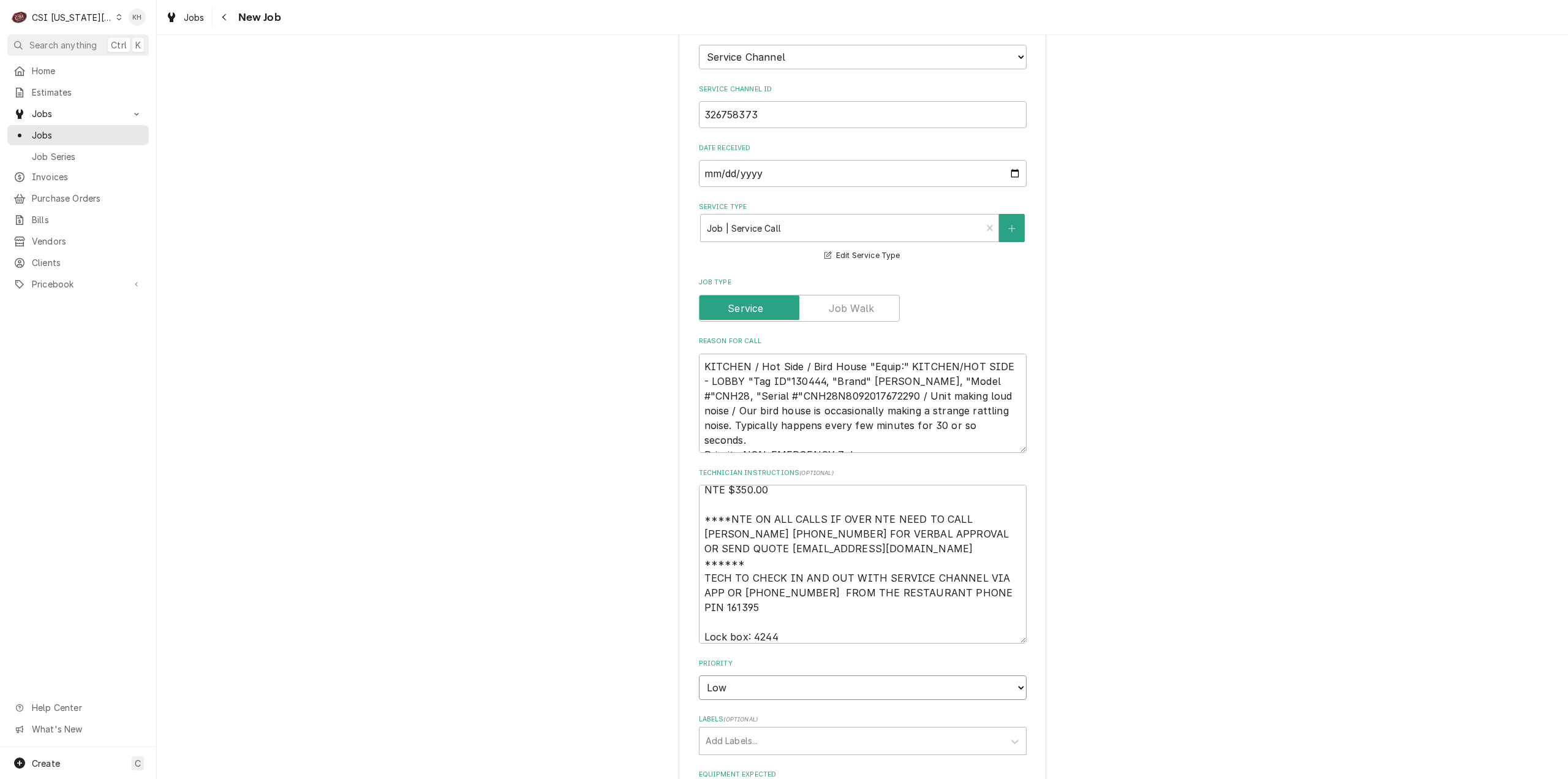
click at [698, 675] on select "No Priority Urgent High Medium Low" at bounding box center [862, 687] width 327 height 25
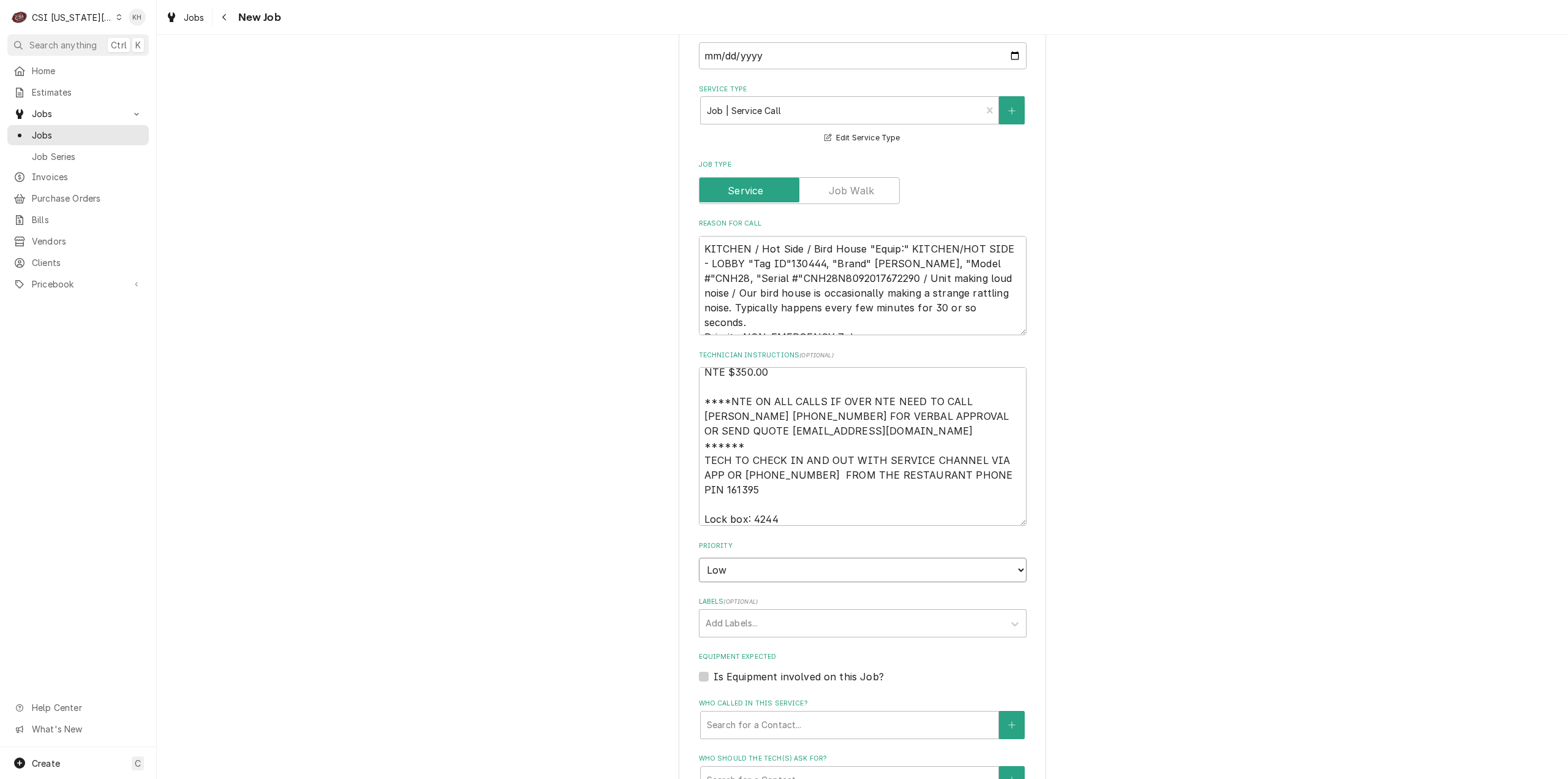
scroll to position [1041, 0]
click at [731, 231] on textarea "KITCHEN / Hot Side / Bird House "Equip:" KITCHEN/HOT SIDE - LOBBY "Tag ID"13044…" at bounding box center [862, 280] width 327 height 100
click at [727, 231] on textarea "KITCHEN / Hot Side / Bird House "Equip:" KITCHEN/HOT SIDE - LOBBY "Tag ID"13044…" at bounding box center [862, 280] width 327 height 100
type textarea "x"
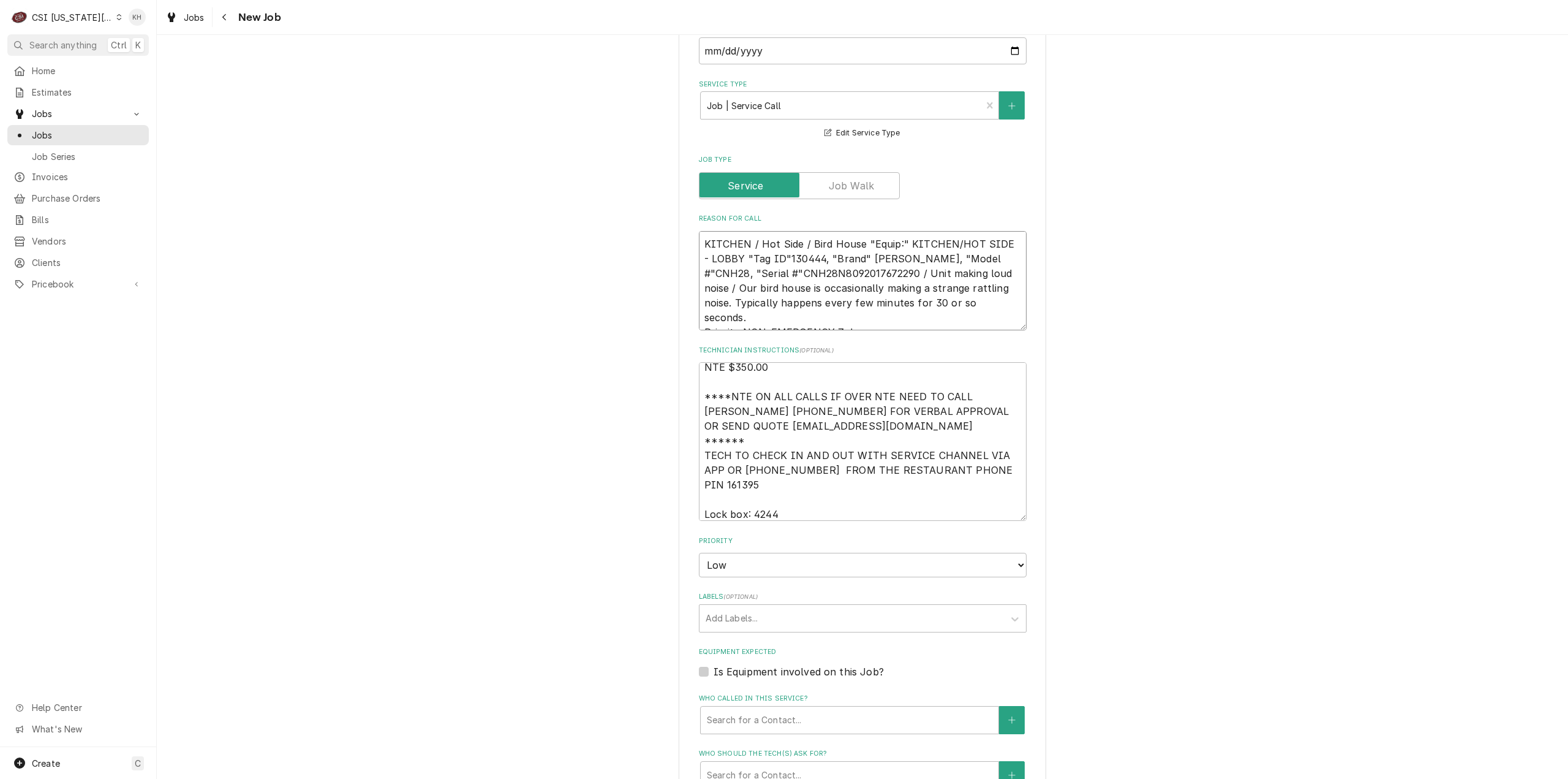
type textarea "KITCHEN / Hot Side / Bird House "Equip:" KITCHEN/HOT SIDE - LOBBY "Tag ID"13044…"
type textarea "x"
type textarea "KITCHEN / Hot Side / Bird House "Equip:" KITCHEN/HOT SIDE - LOBBY "Tag ID"13044…"
click at [994, 231] on textarea "KITCHEN / Hot Side / Bird House "Equip:" KITCHEN/HOT SIDE - LOBBY "Tag ID"13044…" at bounding box center [862, 280] width 327 height 100
type textarea "x"
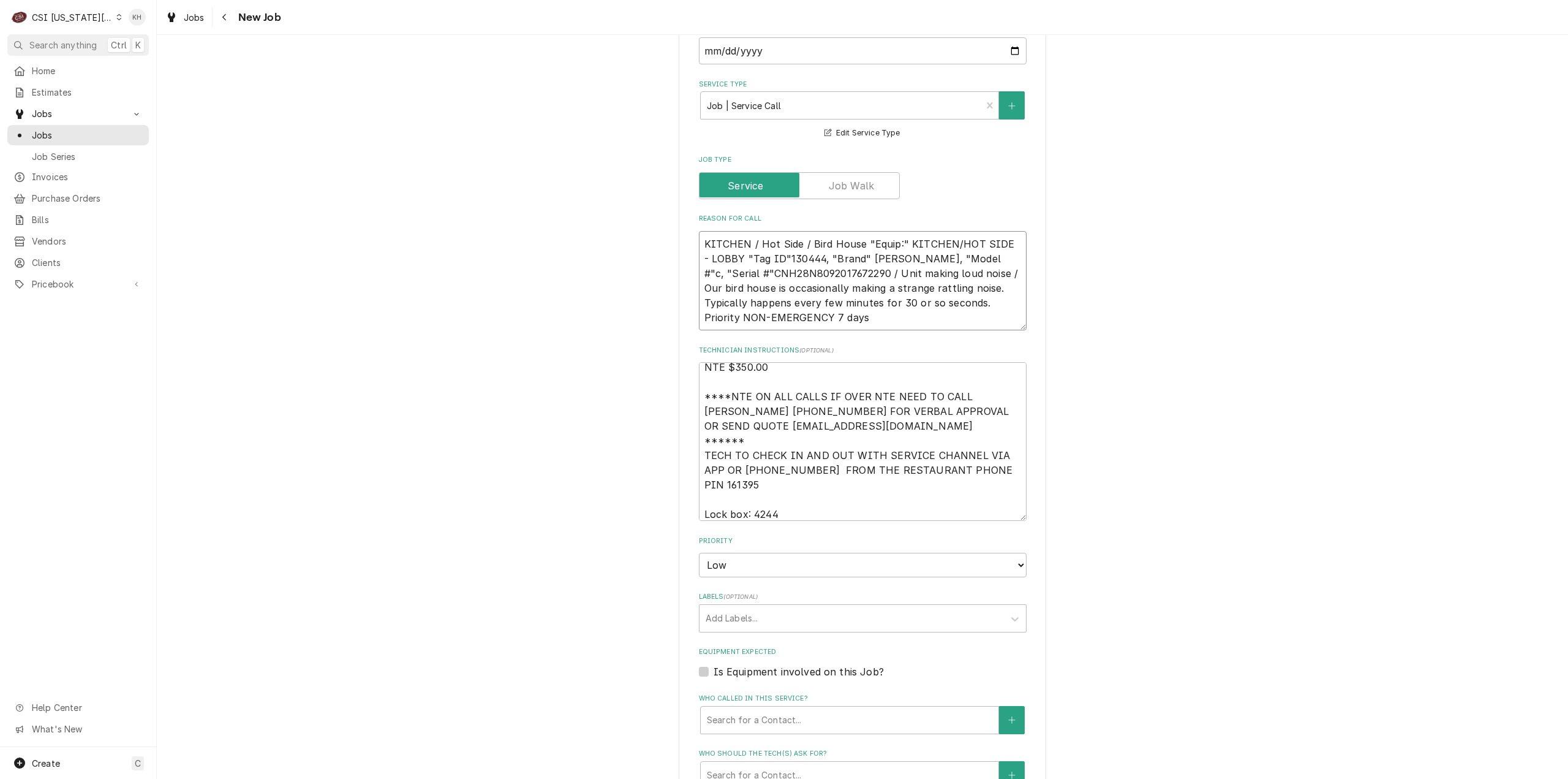
type textarea "KITCHEN / Hot Side / Bird House "Equip:" KITCHEN/HOT SIDE - LOBBY "Tag ID"13044…"
type textarea "x"
type textarea "KITCHEN / Hot Side / Bird House "Equip:" KITCHEN/HOT SIDE - LOBBY "Tag ID"13044…"
type textarea "x"
type textarea "KITCHEN / Hot Side / Bird House "Equip:" KITCHEN/HOT SIDE - LOBBY "Tag ID"13044…"
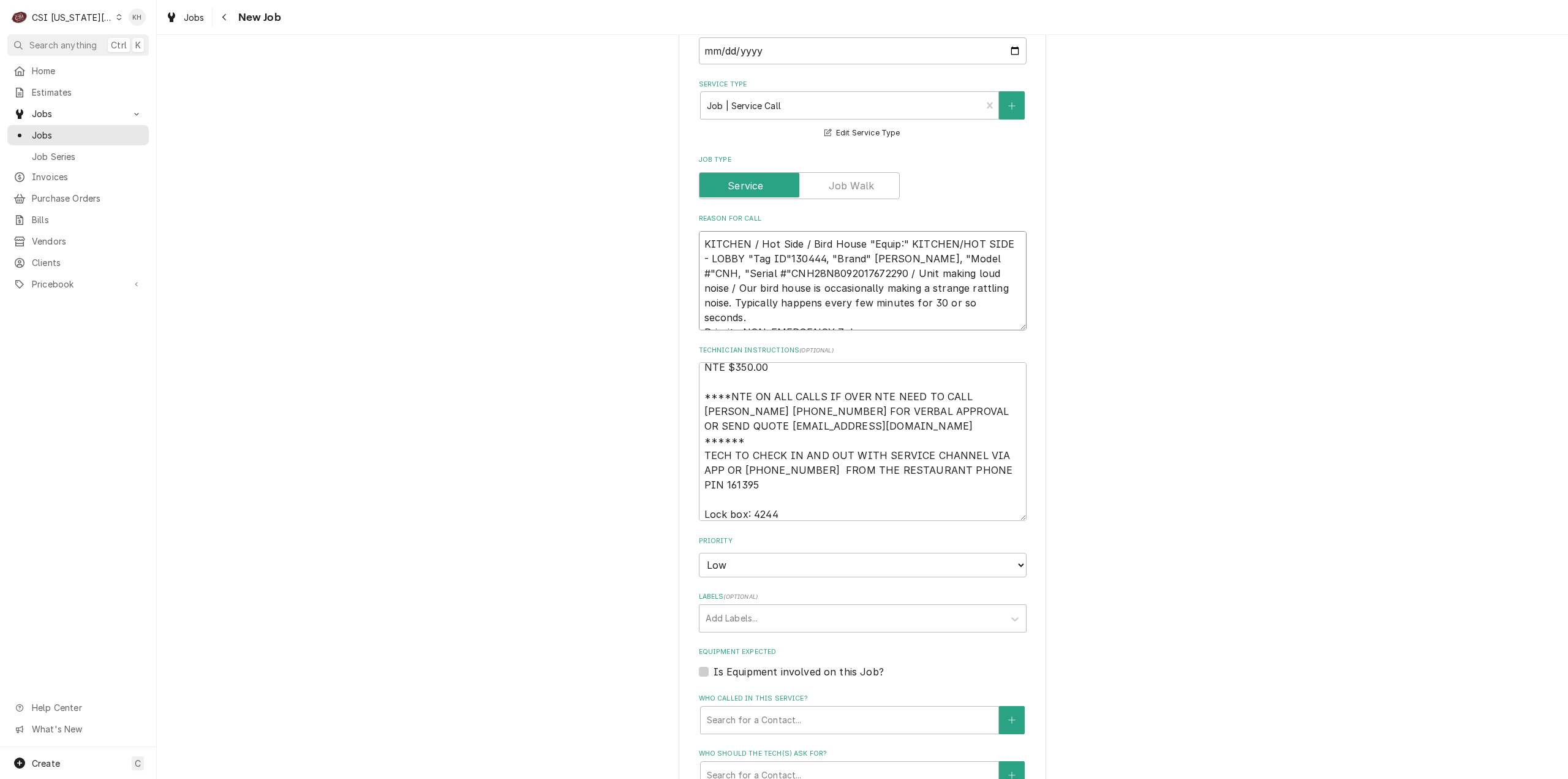
type textarea "x"
type textarea "KITCHEN / Hot Side / Bird House "Equip:" KITCHEN/HOT SIDE - LOBBY "Tag ID"13044…"
type textarea "x"
type textarea "KITCHEN / Hot Side / Bird House "Equip:" KITCHEN/HOT SIDE - LOBBY "Tag ID"13044…"
type textarea "x"
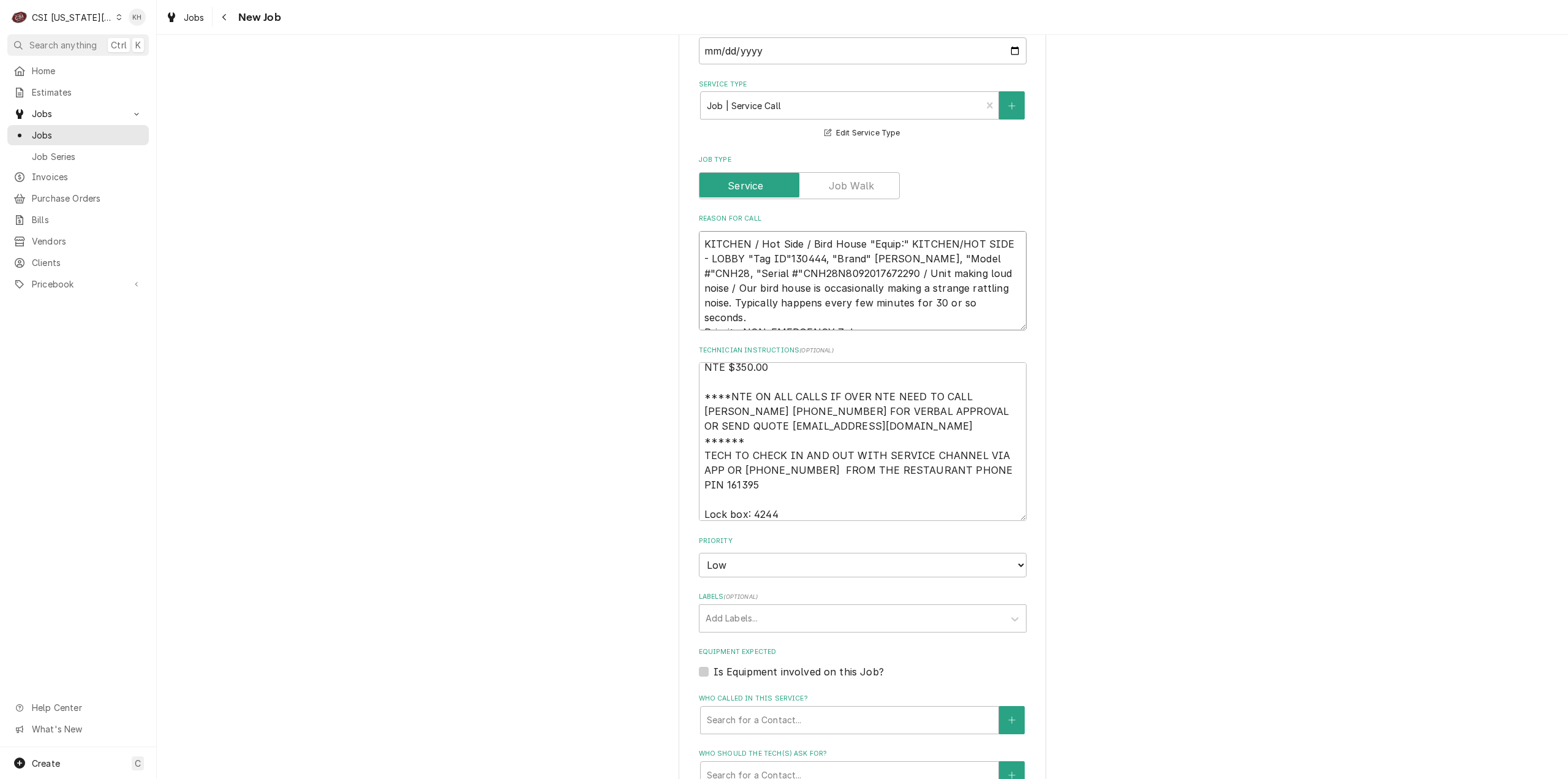
drag, startPoint x: 859, startPoint y: 217, endPoint x: 935, endPoint y: 218, distance: 76.0
click at [935, 231] on textarea "KITCHEN / Hot Side / Bird House "Equip:" KITCHEN/HOT SIDE - LOBBY "Tag ID"13044…" at bounding box center [862, 280] width 327 height 100
type textarea "KITCHEN / Hot Side / Bird House "Equip:" KITCHEN/HOT SIDE - LOBBY "Tag ID"13044…"
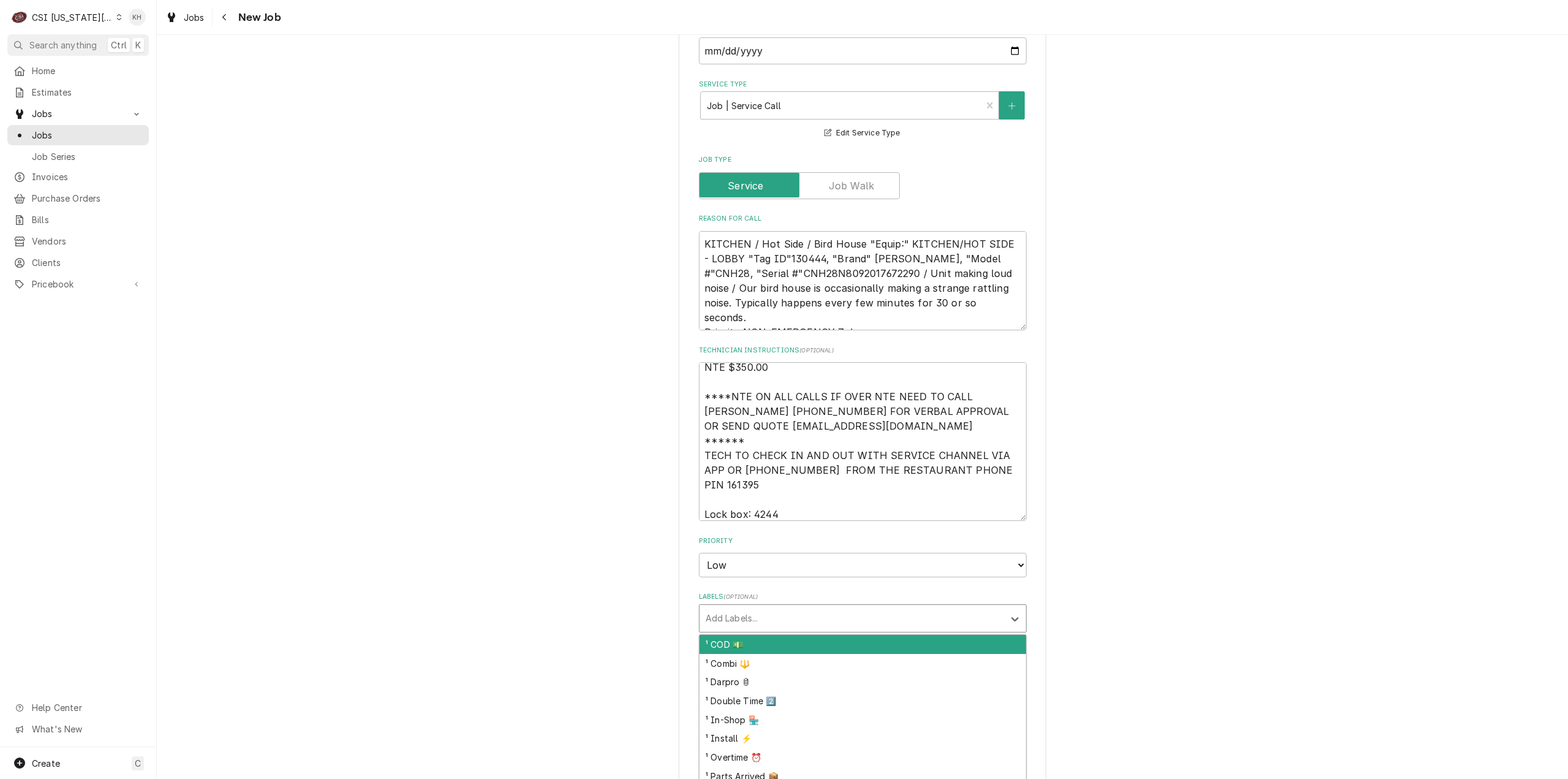
click at [814, 607] on div "Labels" at bounding box center [851, 618] width 292 height 22
type input "hold"
click at [852, 635] on div "² Hold & Warm ♨️" at bounding box center [862, 644] width 326 height 19
type textarea "x"
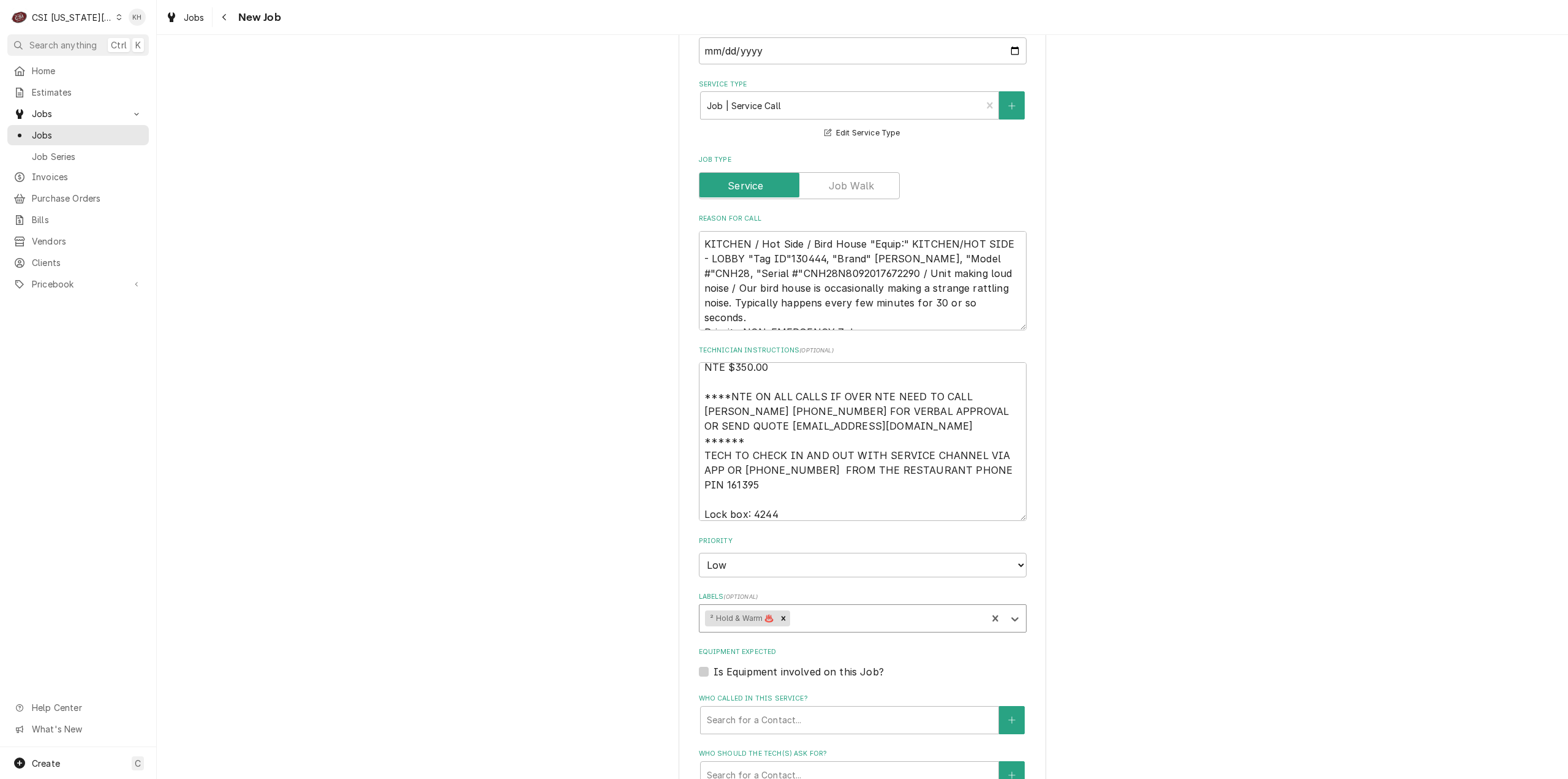
type textarea "x"
click at [713, 664] on label "Is Equipment involved on this Job?" at bounding box center [798, 671] width 170 height 15
click at [713, 664] on input "Equipment Expected" at bounding box center [877, 677] width 327 height 27
checkbox input "true"
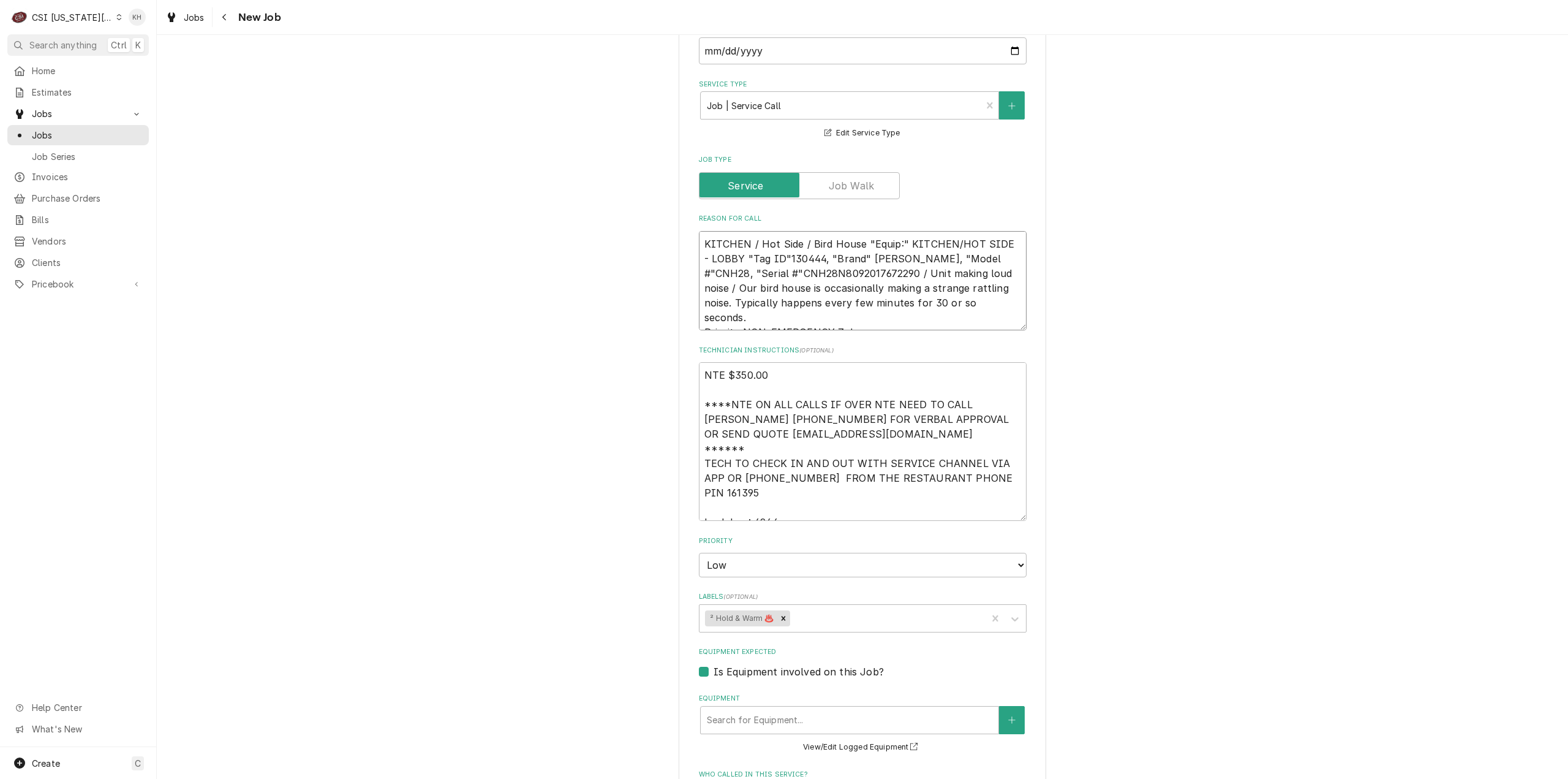
click at [863, 231] on textarea "KITCHEN / Hot Side / Bird House "Equip:" KITCHEN/HOT SIDE - LOBBY "Tag ID"13044…" at bounding box center [862, 280] width 327 height 100
click at [763, 709] on div "Equipment" at bounding box center [849, 719] width 285 height 22
paste input "CNH28N8092017672290"
type textarea "x"
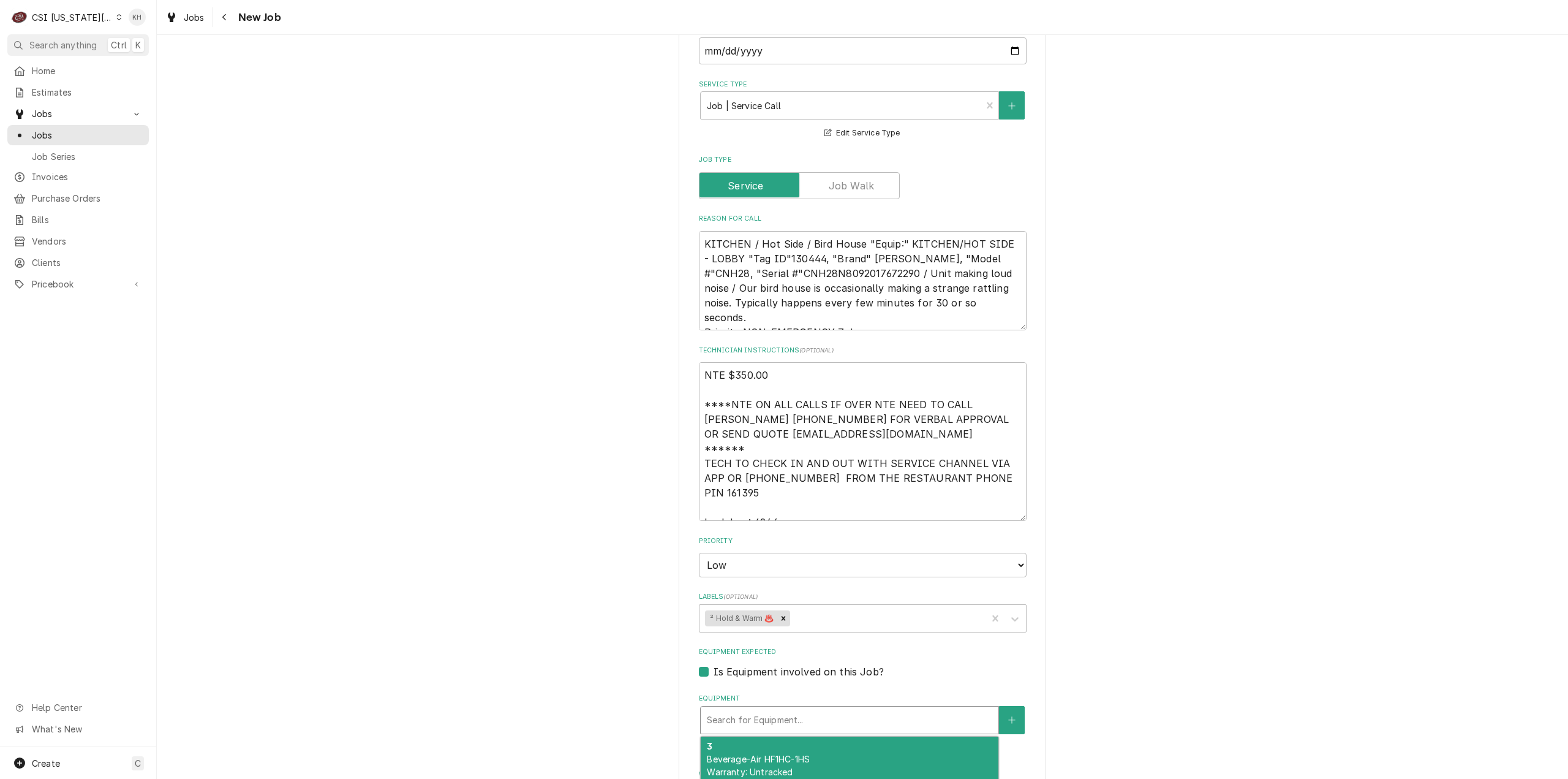
type input "CNH28N8092017672290"
type textarea "x"
type input "CNH28N8092017672290"
type textarea "x"
type input "CNH28N809201767229"
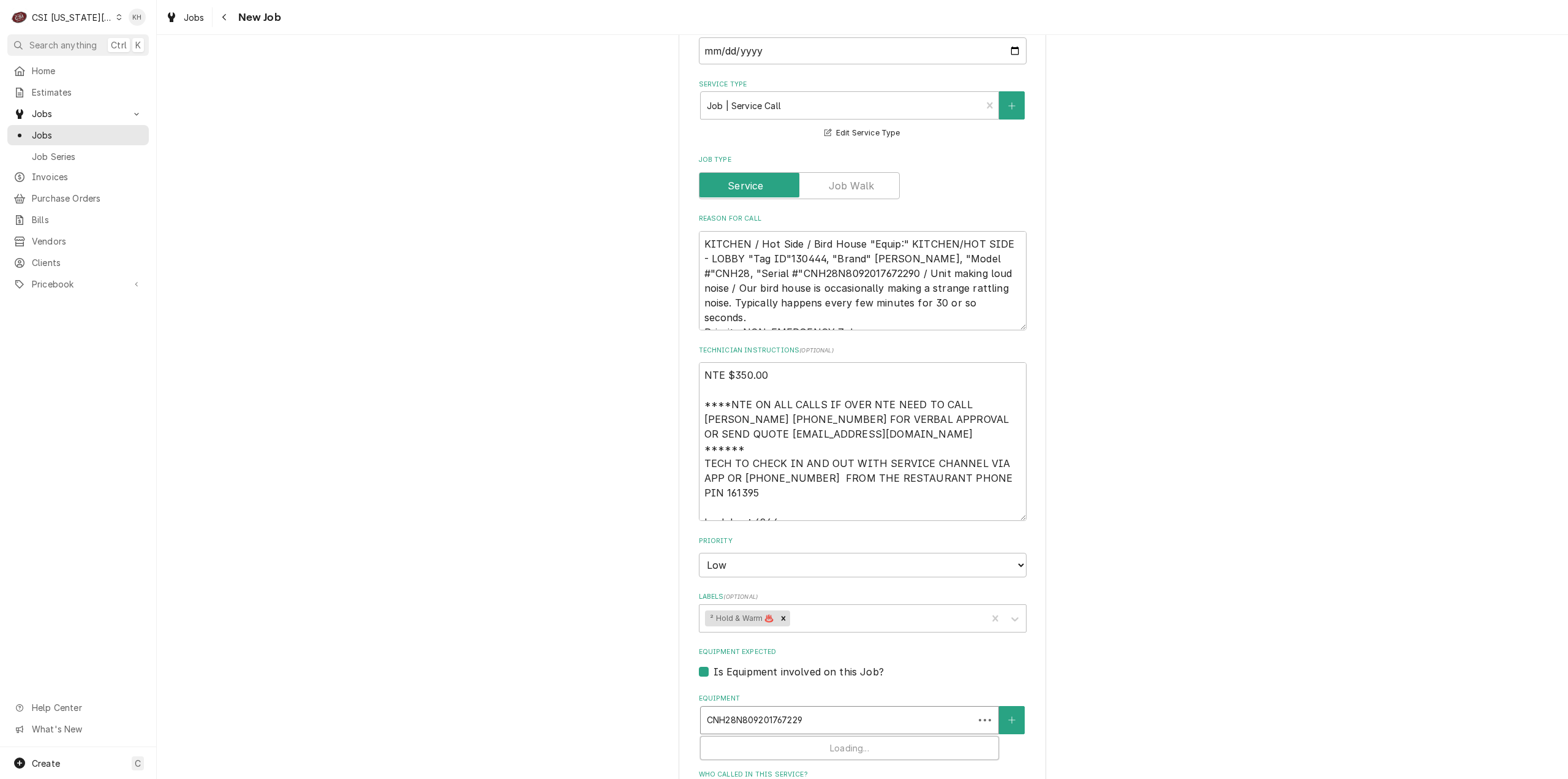
type textarea "x"
type input "CNH28N80920176722"
type textarea "x"
type input "CNH28N8092017672"
type textarea "x"
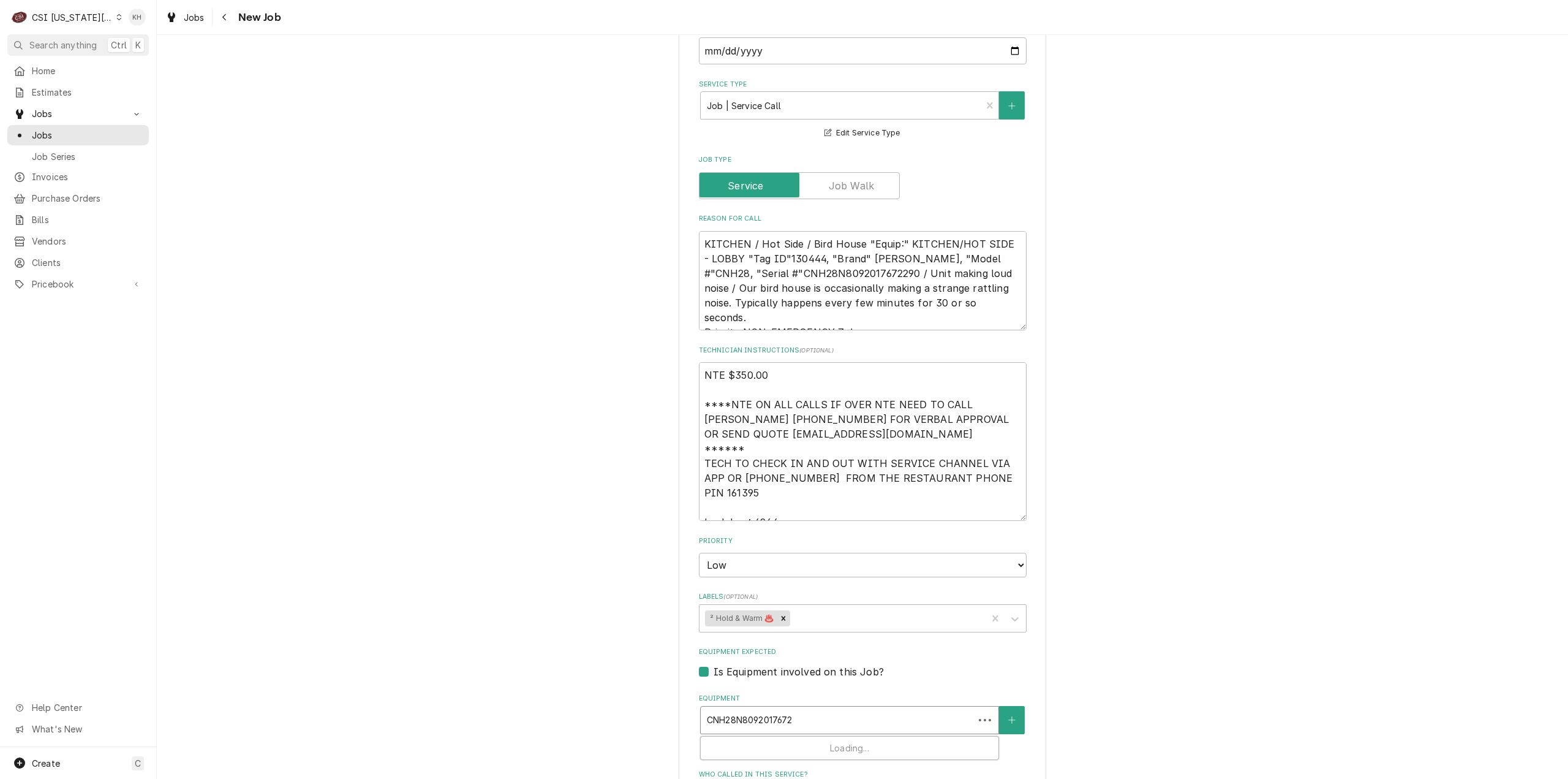
type input "CNH28N809201767"
type textarea "x"
type input "CNH28N80920176"
type textarea "x"
type input "CNH28N8092017"
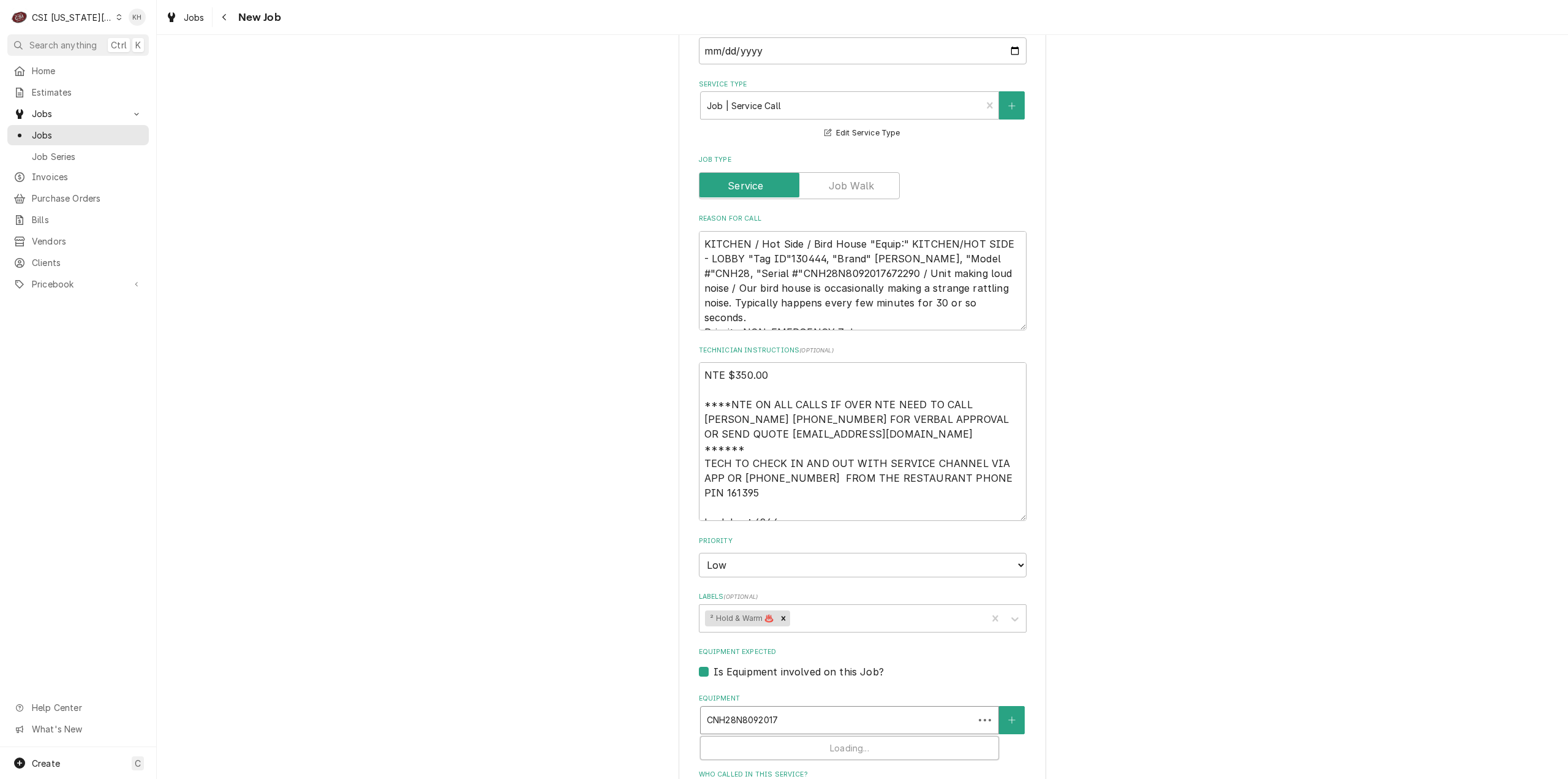
type textarea "x"
type input "CNH28N809201"
type textarea "x"
type input "CNH28N80920"
type textarea "x"
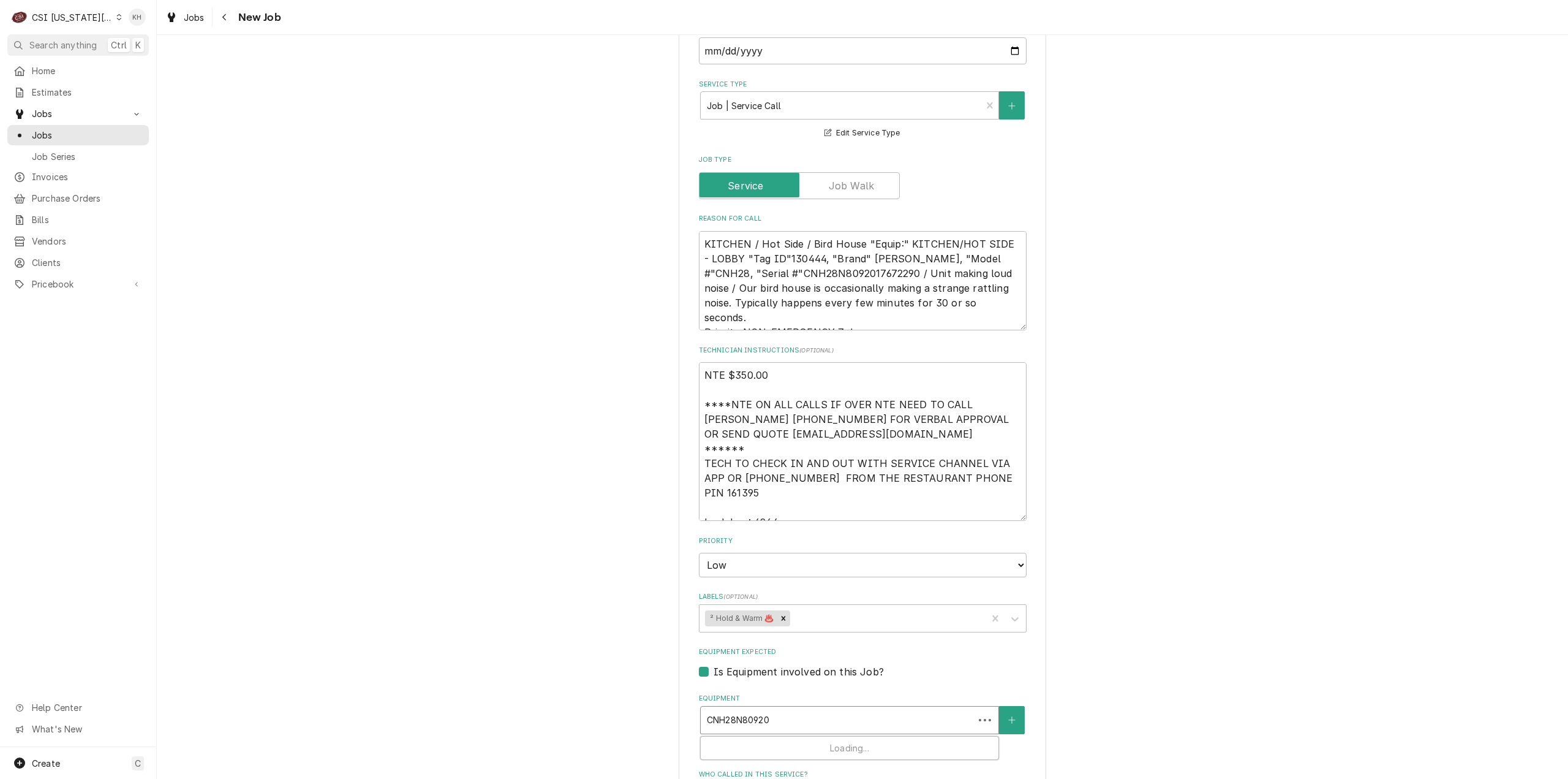
type input "CNH28N8092"
type textarea "x"
type input "CNH28N809"
click at [774, 753] on span "Carter-Hoffmann CNH28 Warranty: Untracked" at bounding box center [758, 765] width 102 height 23
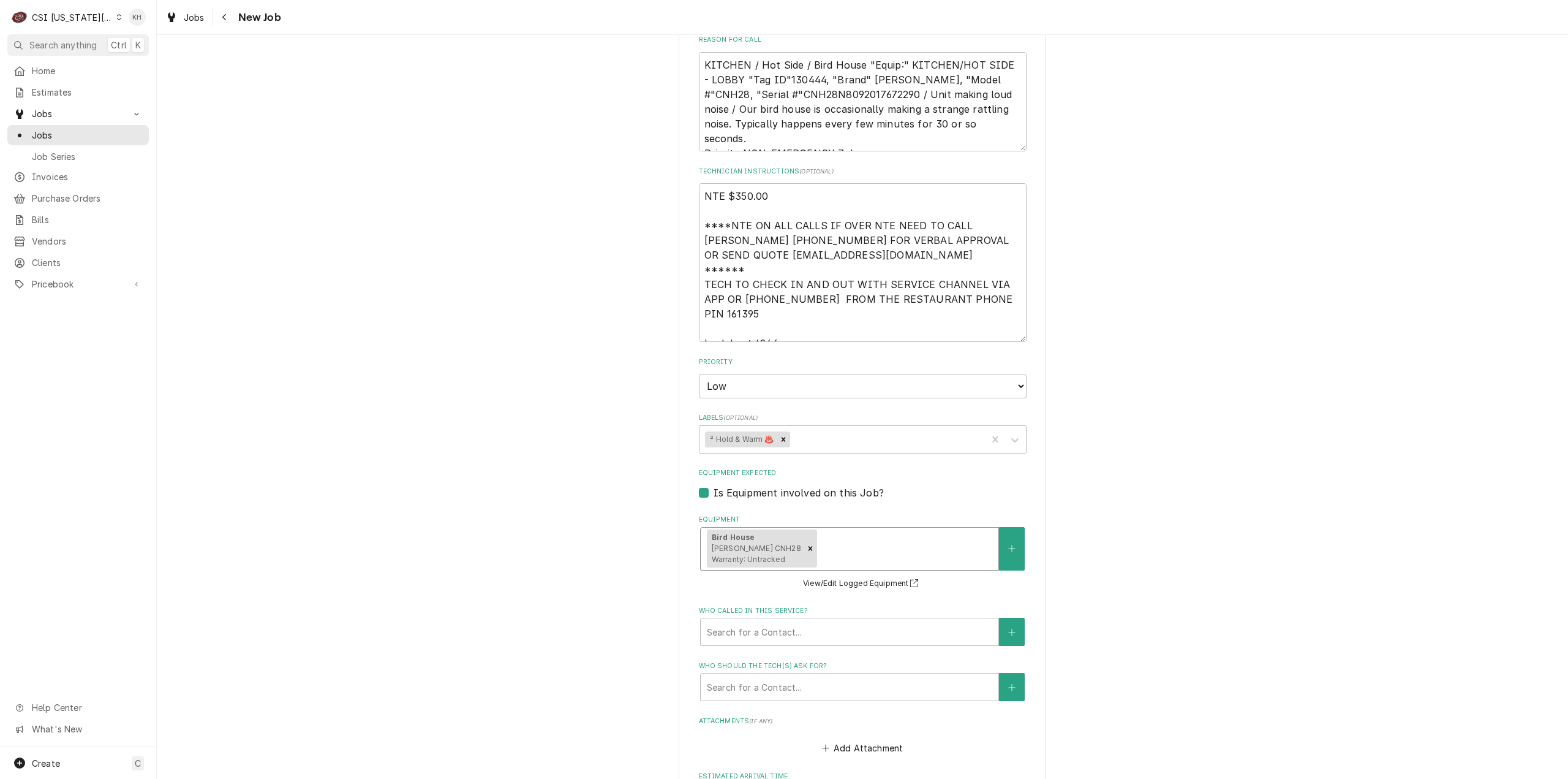
scroll to position [1287, 0]
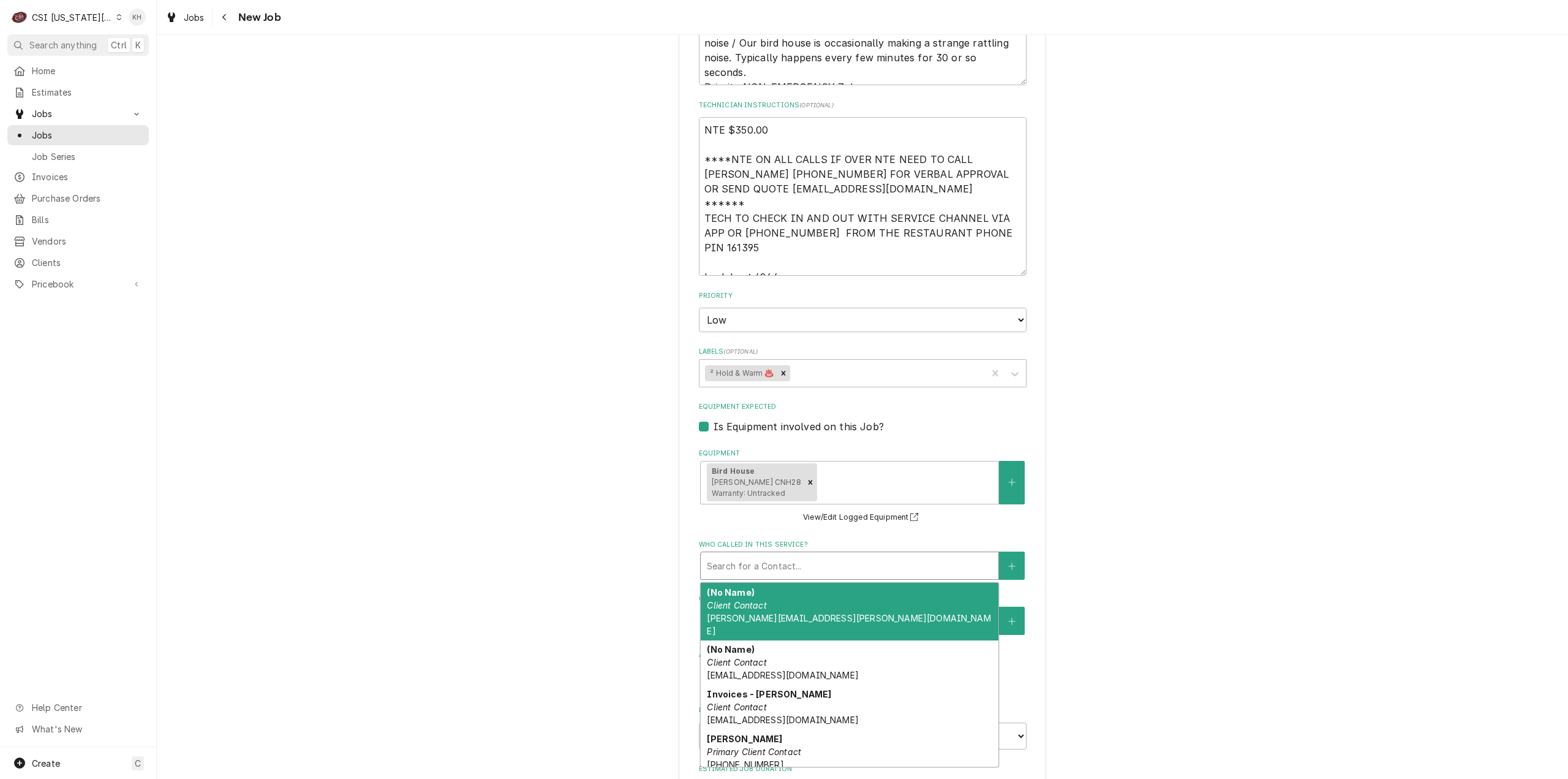
click at [784, 554] on div "Who called in this service?" at bounding box center [849, 565] width 285 height 22
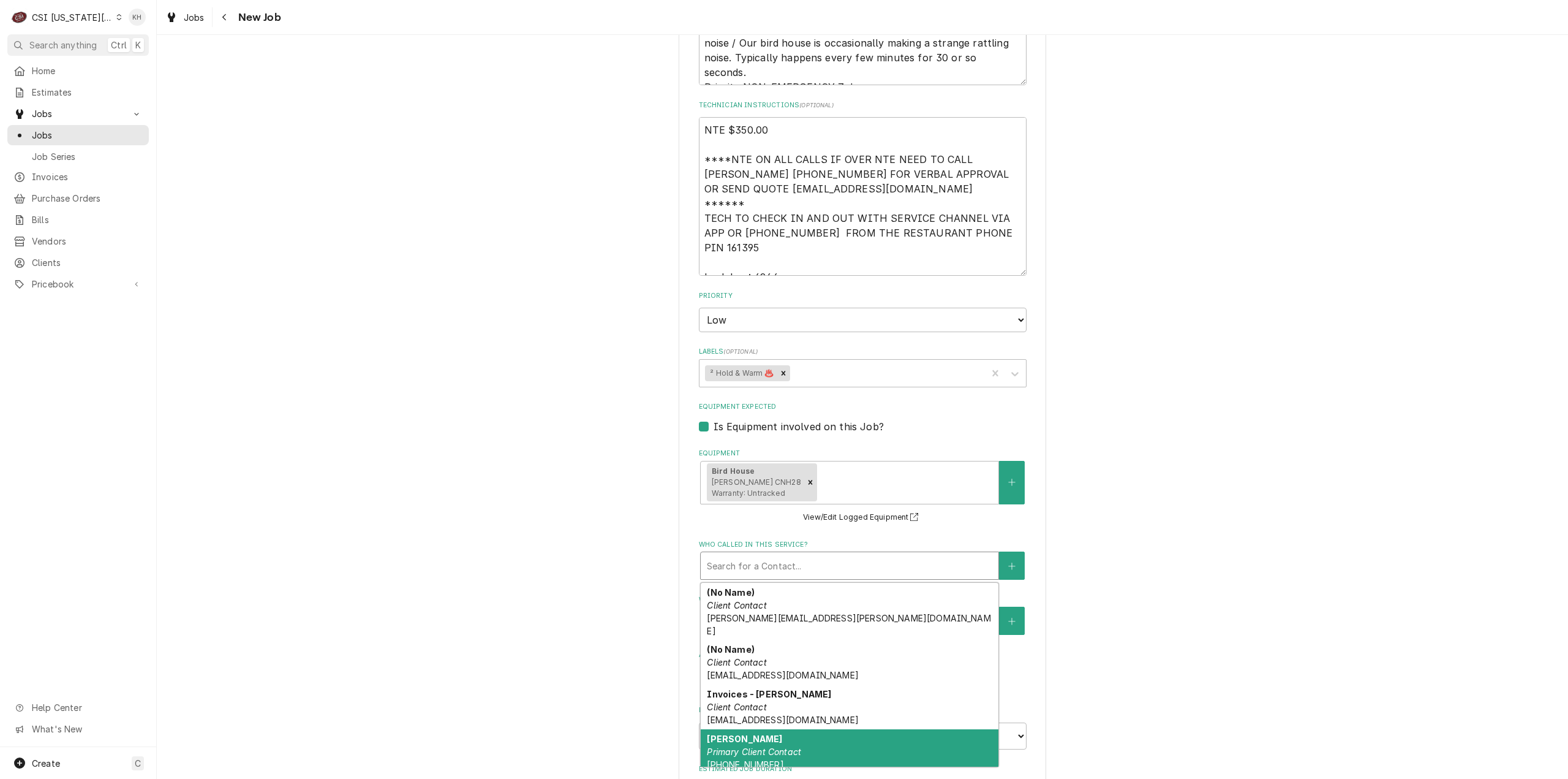
click at [735, 746] on em "Primary Client Contact" at bounding box center [754, 751] width 94 height 11
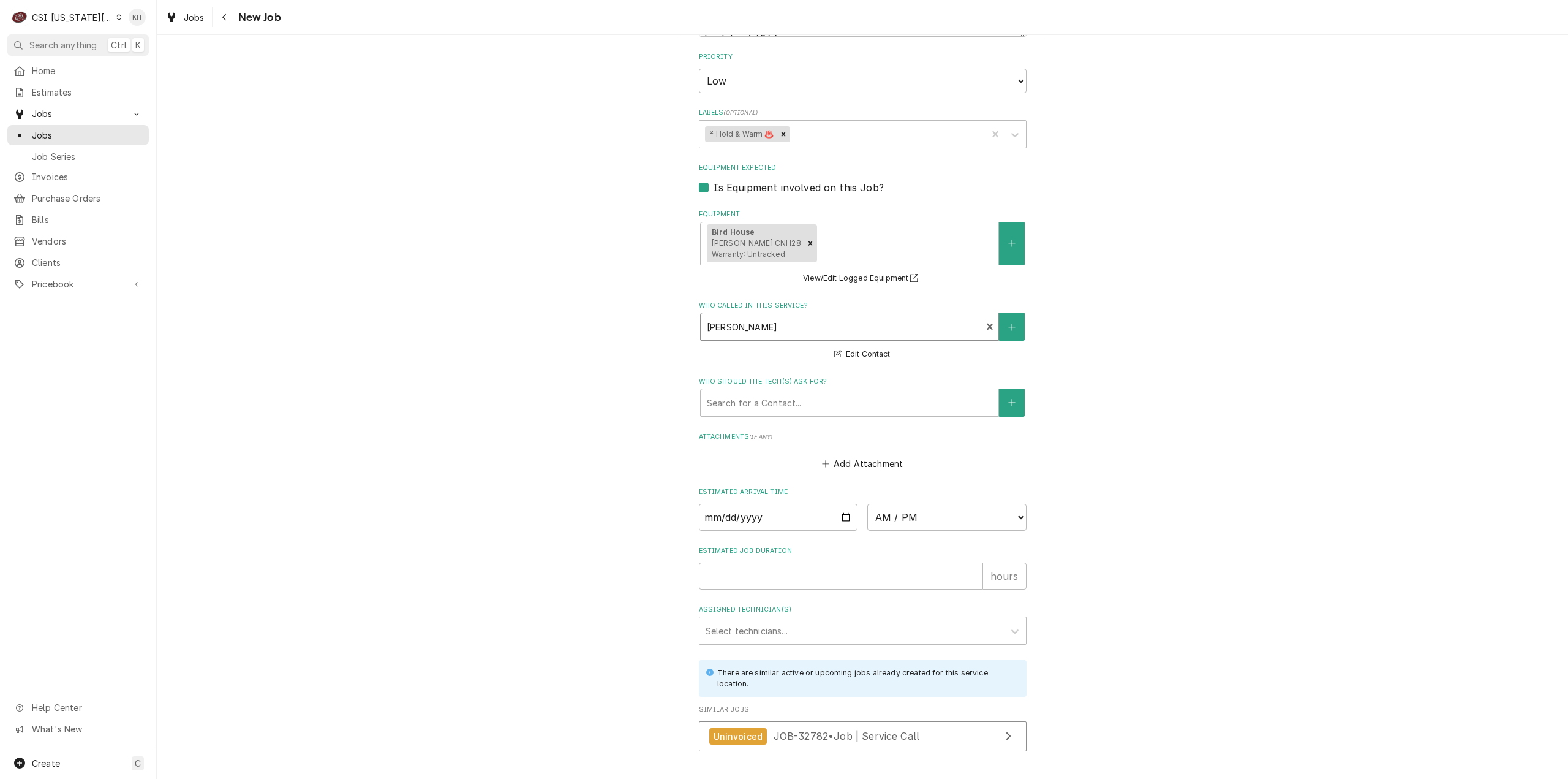
scroll to position [1569, 0]
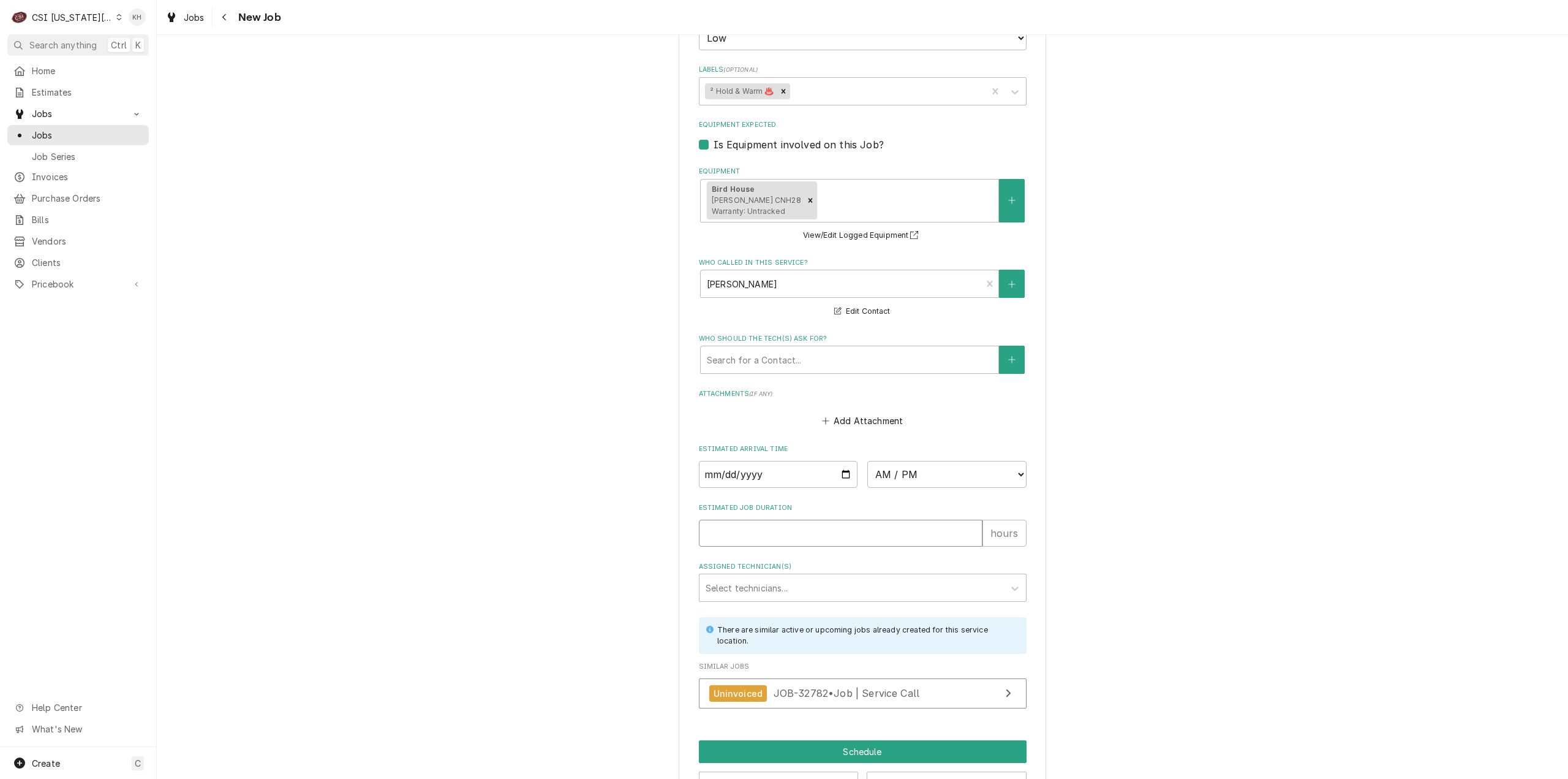
click at [785, 519] on input "Estimated Job Duration" at bounding box center [840, 533] width 284 height 27
click at [786, 772] on button "Preview Job" at bounding box center [778, 782] width 160 height 22
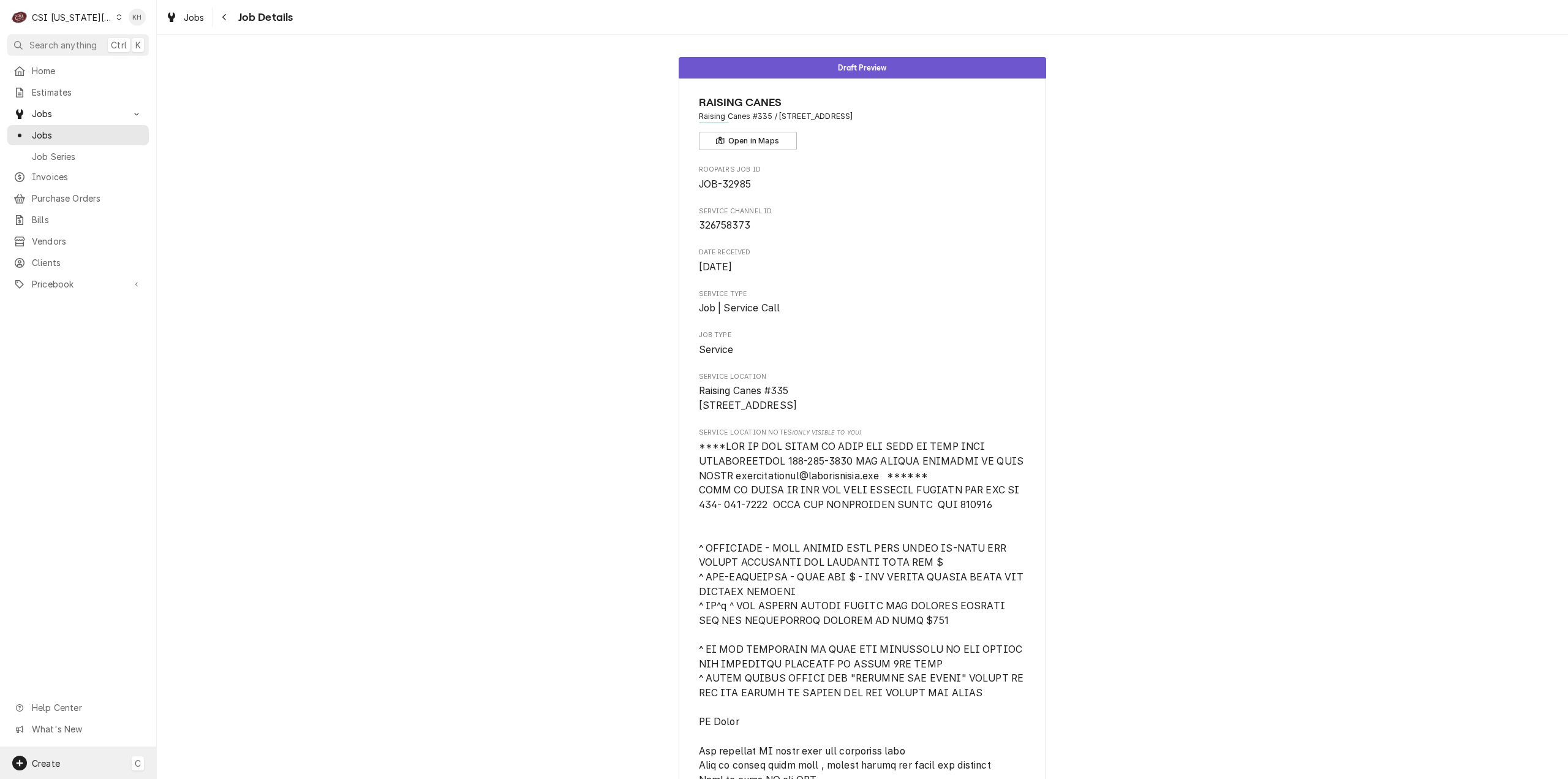
click at [41, 763] on span "Create" at bounding box center [46, 762] width 28 height 11
click at [213, 655] on div "Job" at bounding box center [228, 657] width 82 height 13
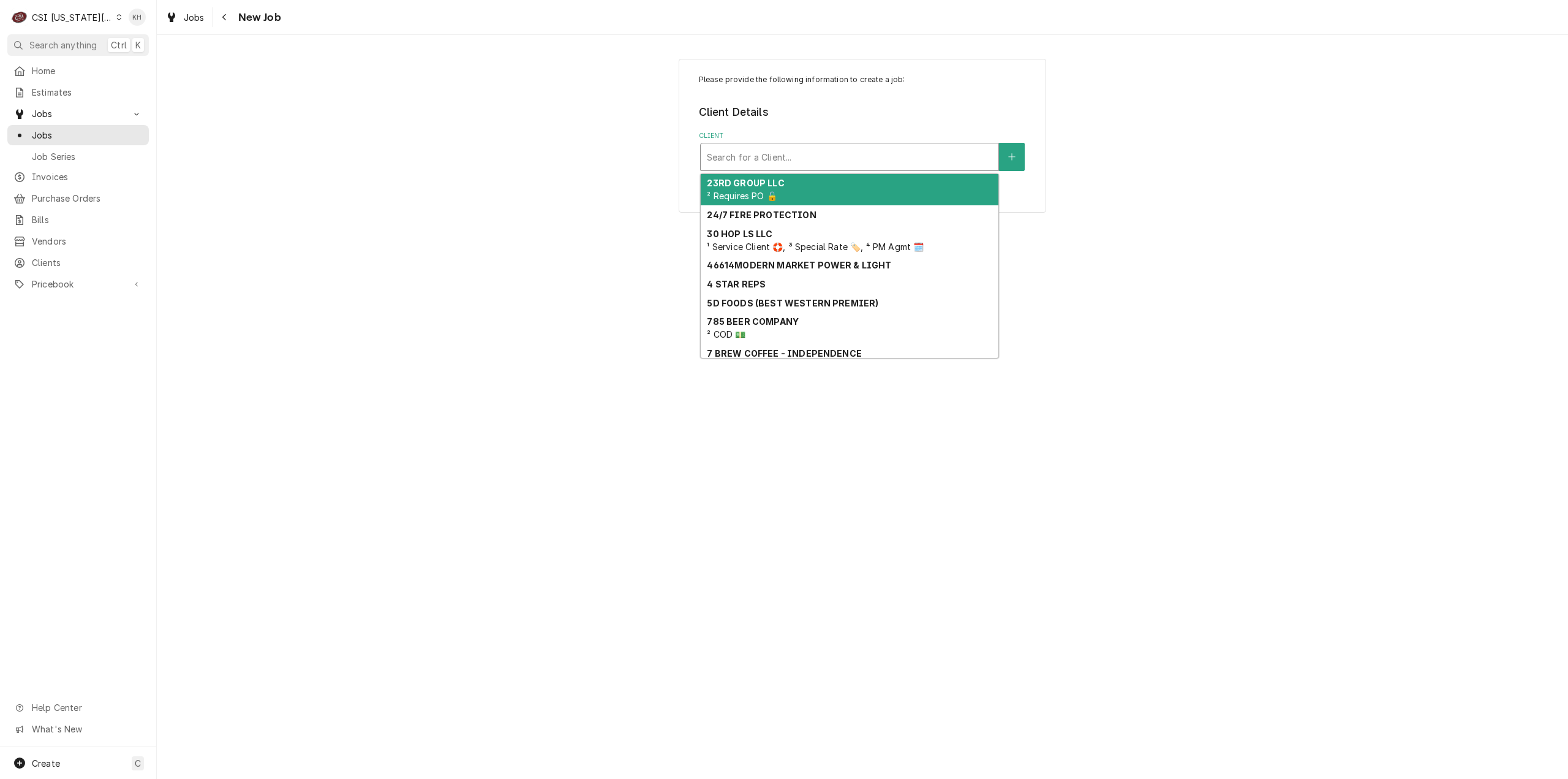
click at [833, 164] on div "Client" at bounding box center [849, 156] width 285 height 22
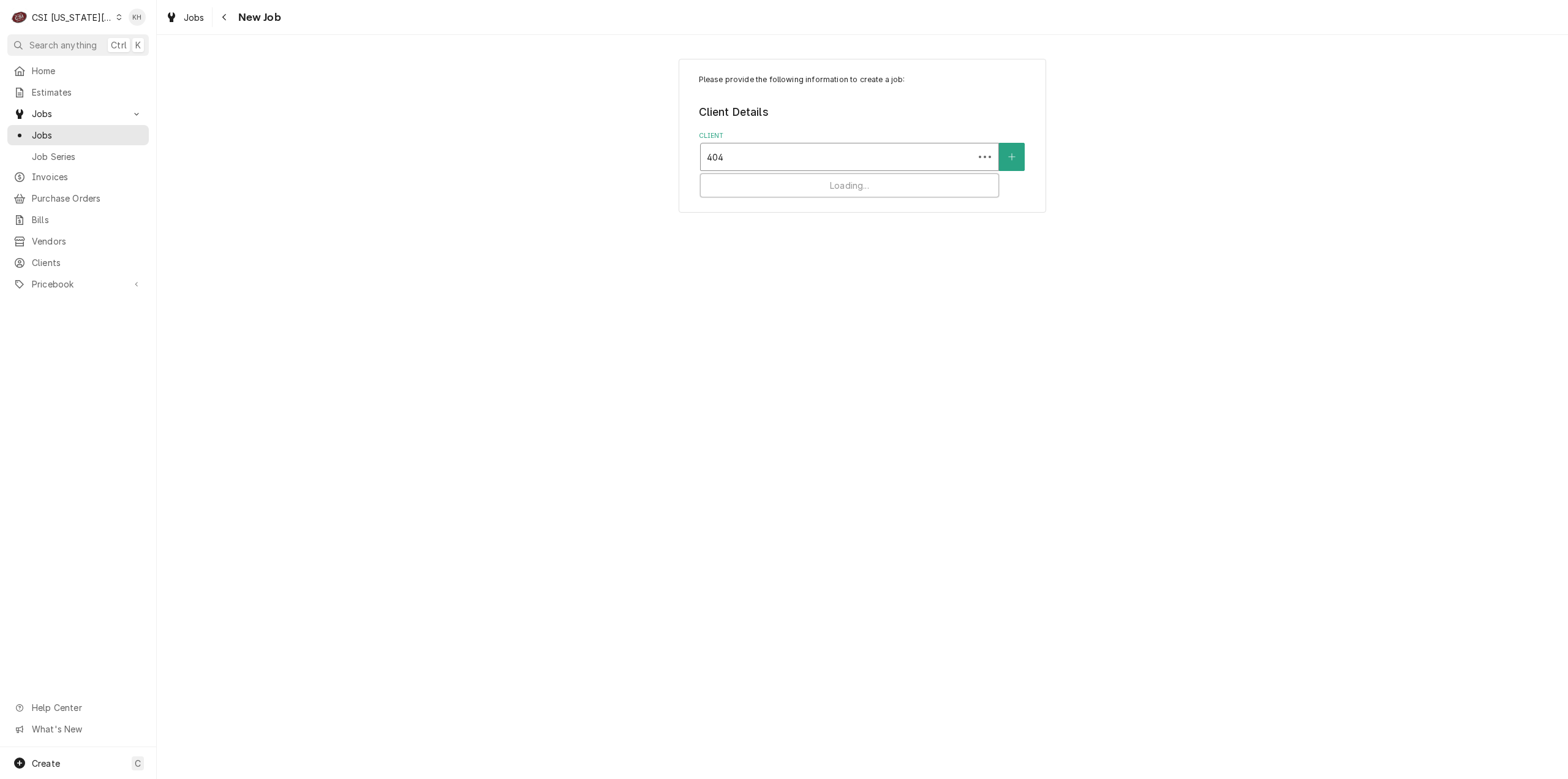
type input "4040"
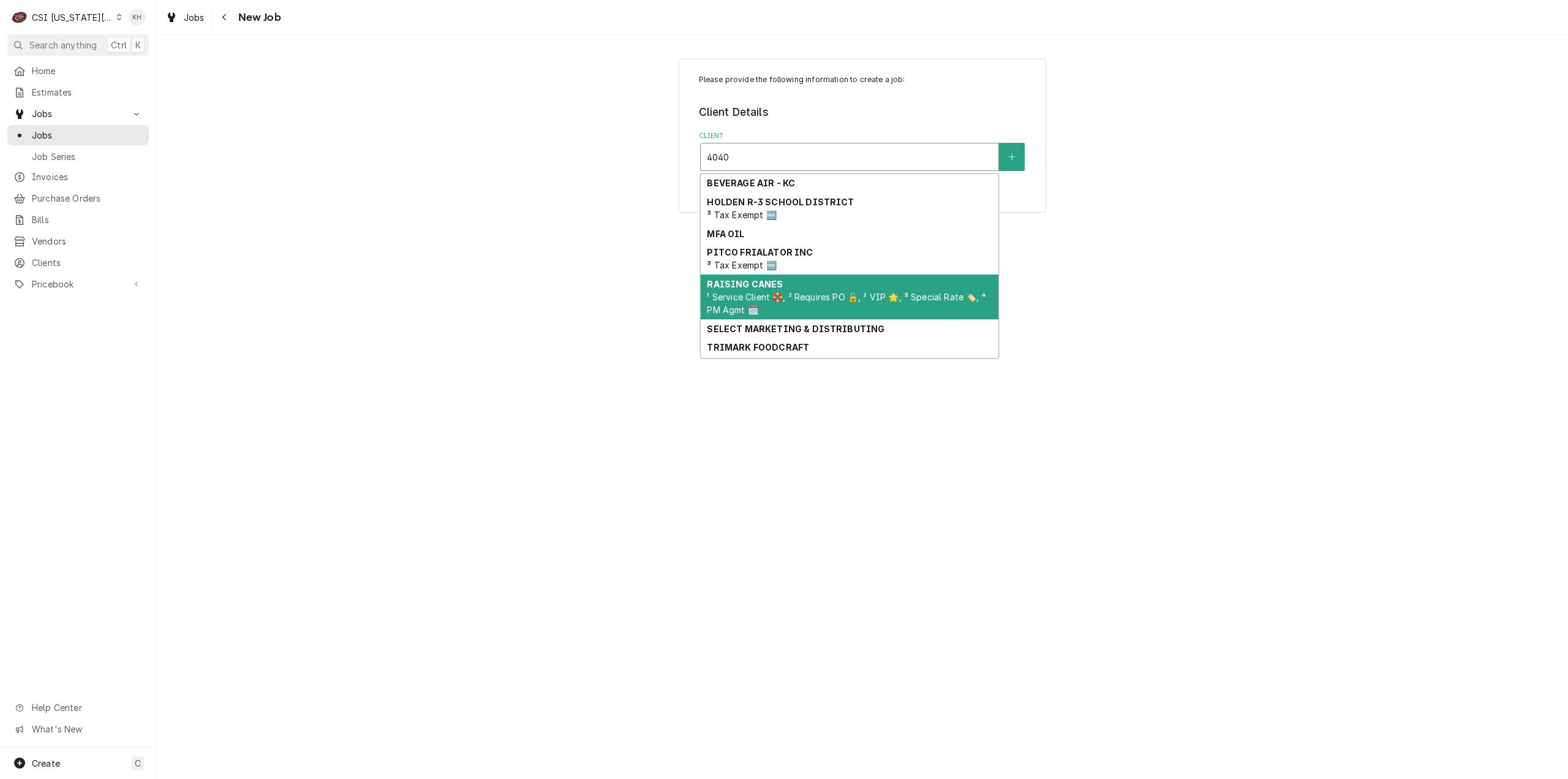
click at [762, 302] on div "RAISING CANES ¹ Service Client 🛟, ² Requires PO 🔓, ² VIP 🌟, ³ Special Rate 🏷️, …" at bounding box center [850, 297] width 298 height 45
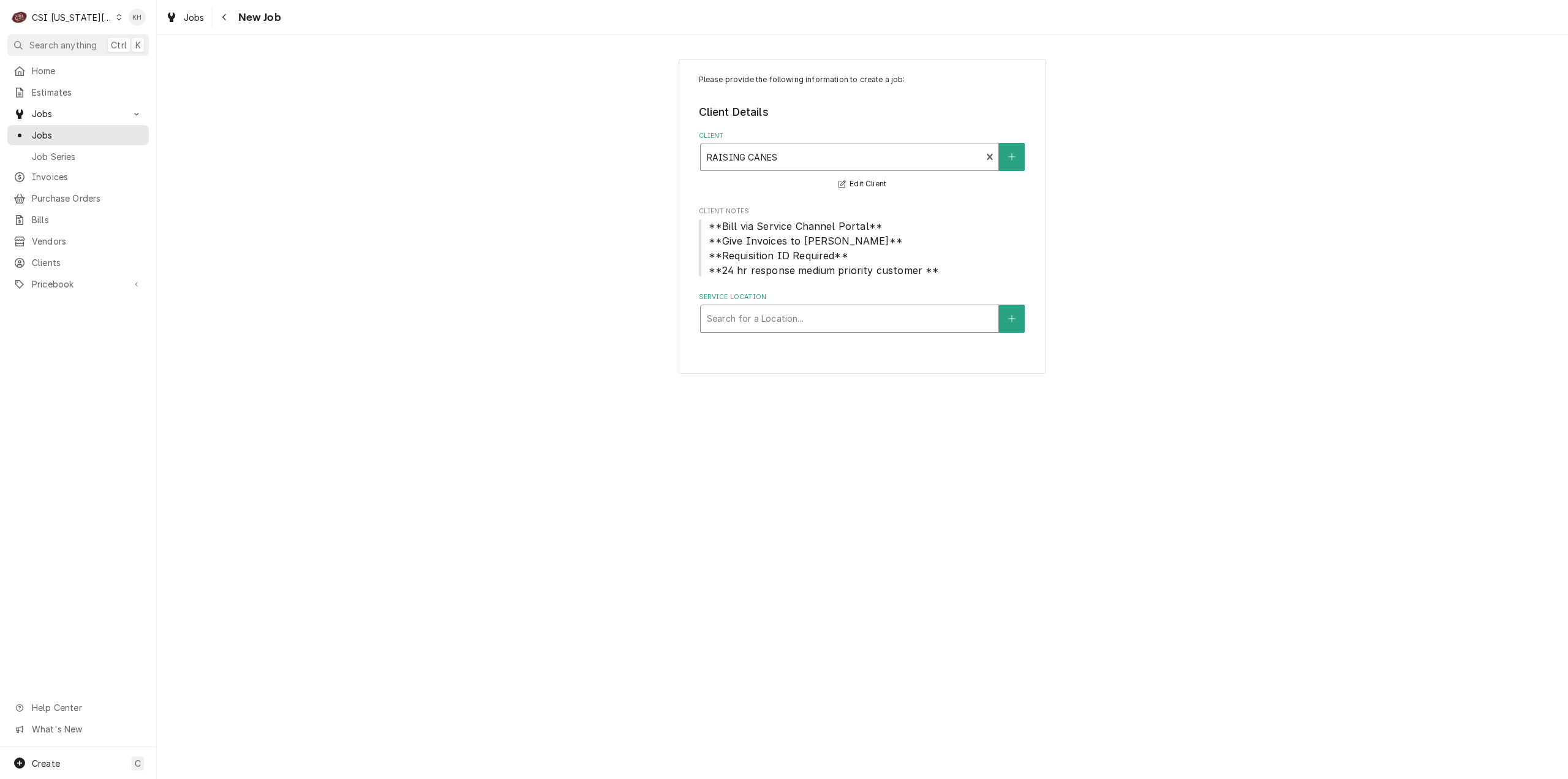
click at [784, 313] on div "Service Location" at bounding box center [849, 318] width 285 height 22
type input "4040"
click at [809, 345] on div "Raising Canes #[STREET_ADDRESS][US_STATE]" at bounding box center [850, 344] width 298 height 19
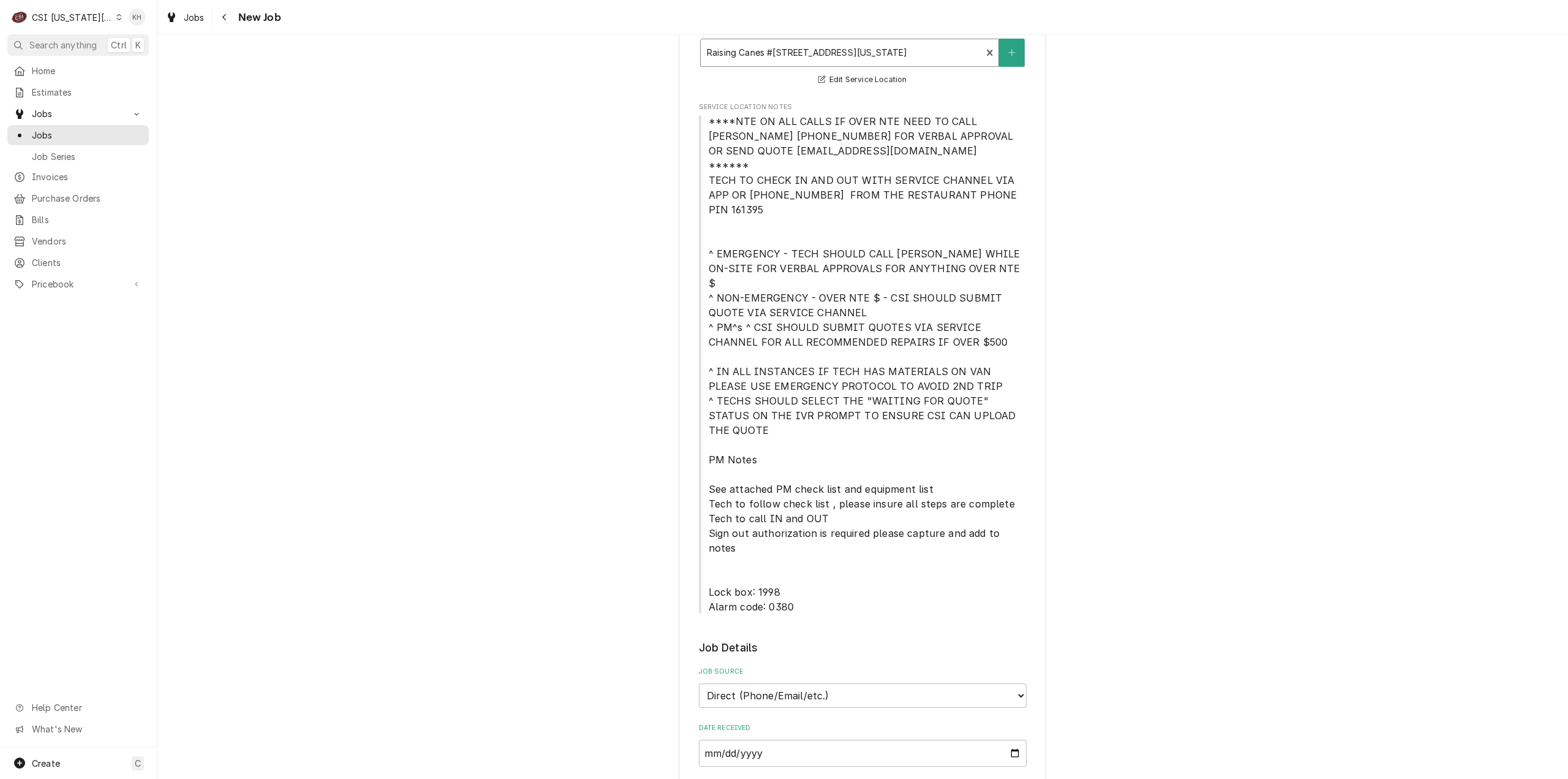
scroll to position [429, 0]
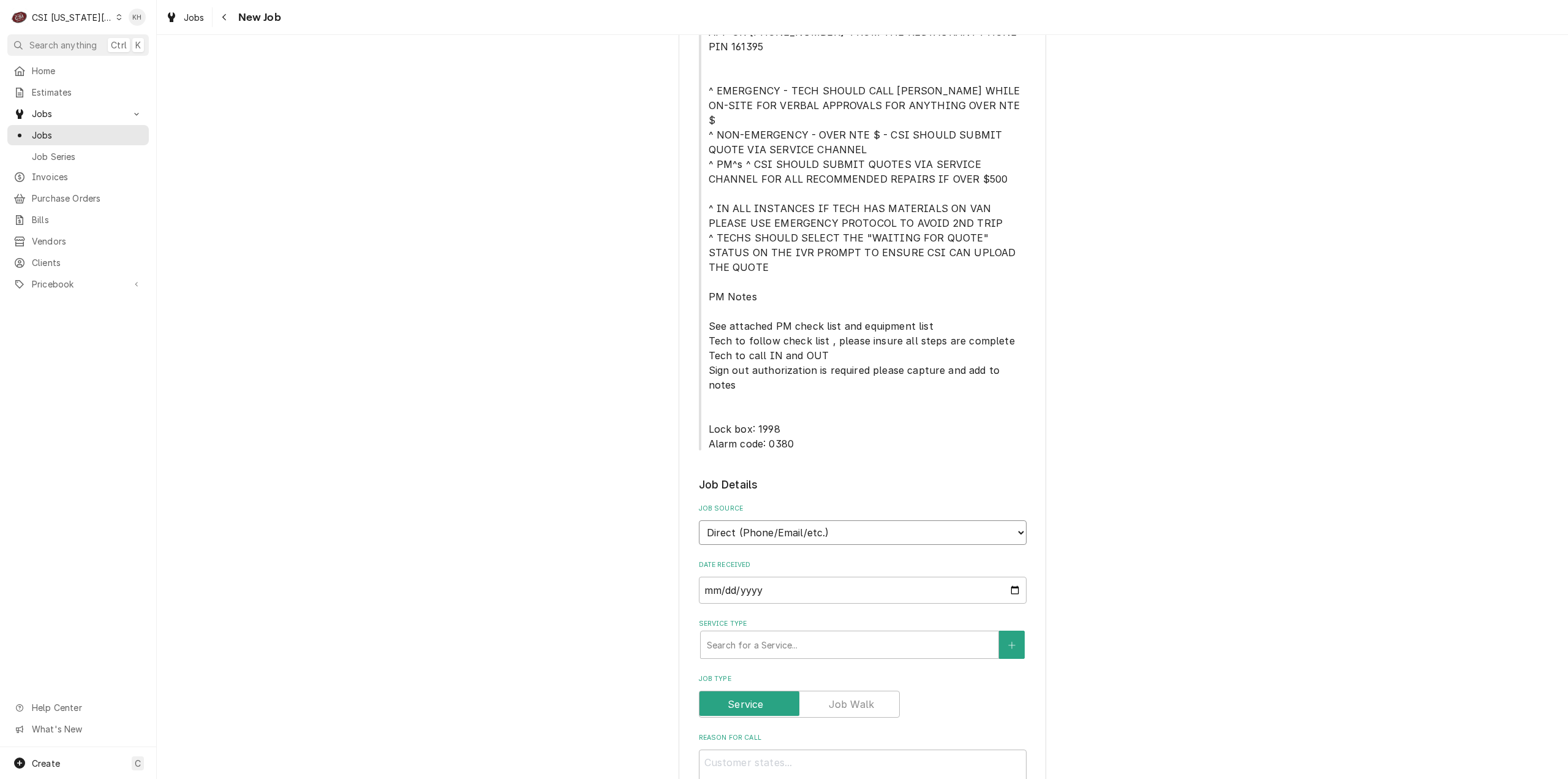
drag, startPoint x: 795, startPoint y: 456, endPoint x: 789, endPoint y: 469, distance: 14.3
click at [795, 520] on select "Direct (Phone/Email/etc.) Service Channel Corrigo Ecotrak Other" at bounding box center [862, 533] width 327 height 25
select select "1"
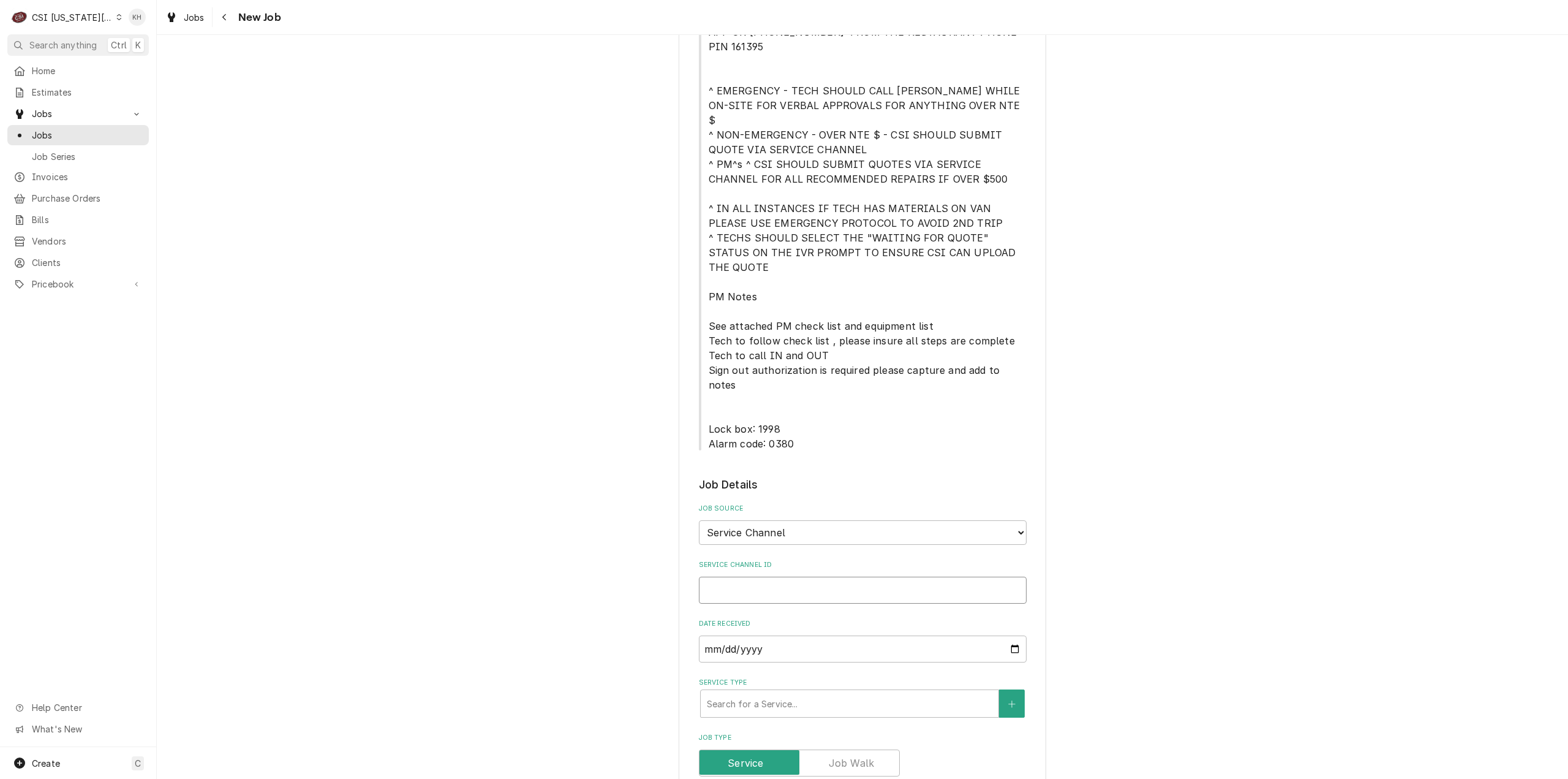
click at [771, 576] on input "Service Channel ID" at bounding box center [862, 590] width 327 height 27
paste input "326758027"
type textarea "x"
type input "326758027"
type textarea "x"
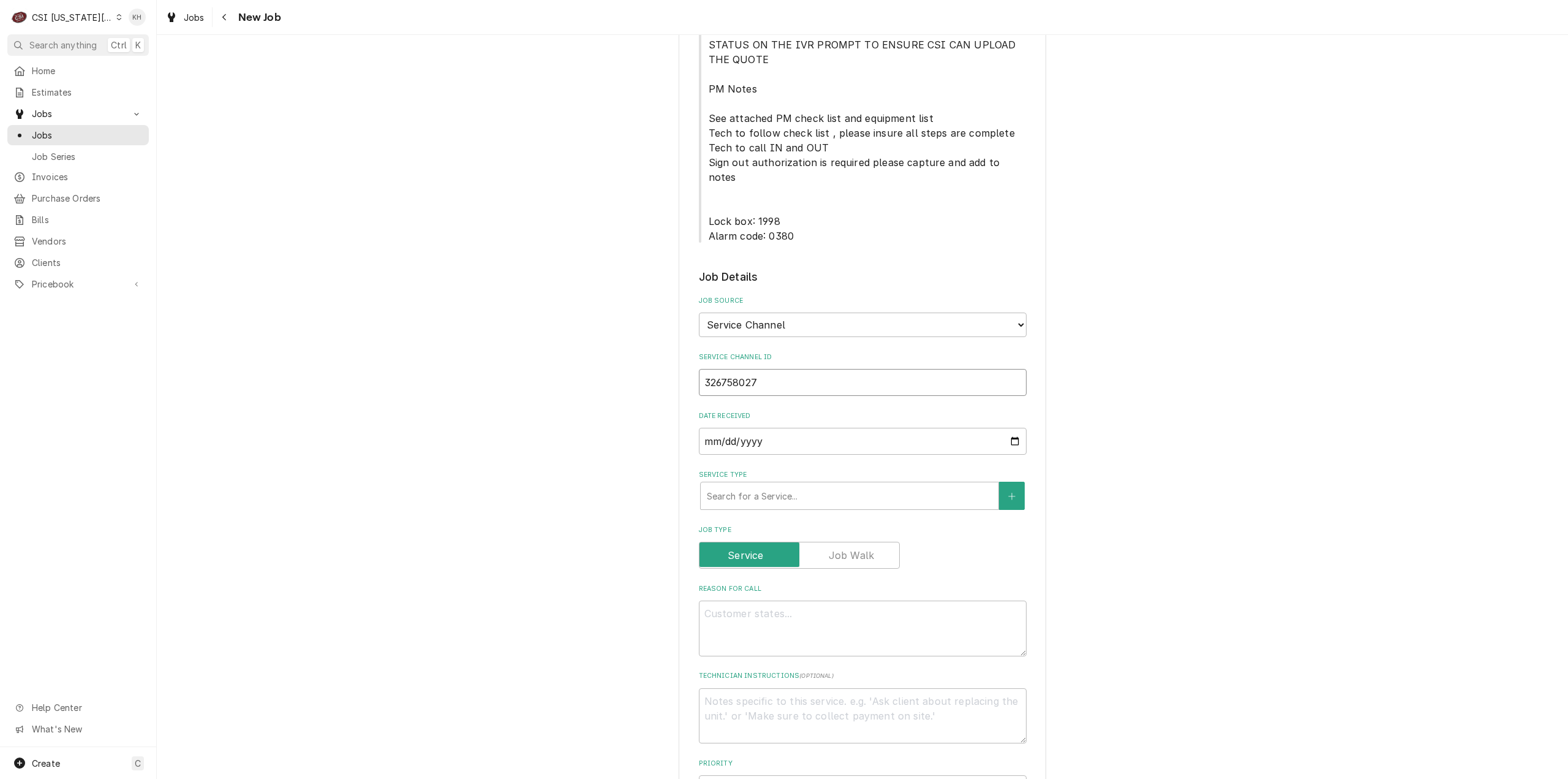
scroll to position [674, 0]
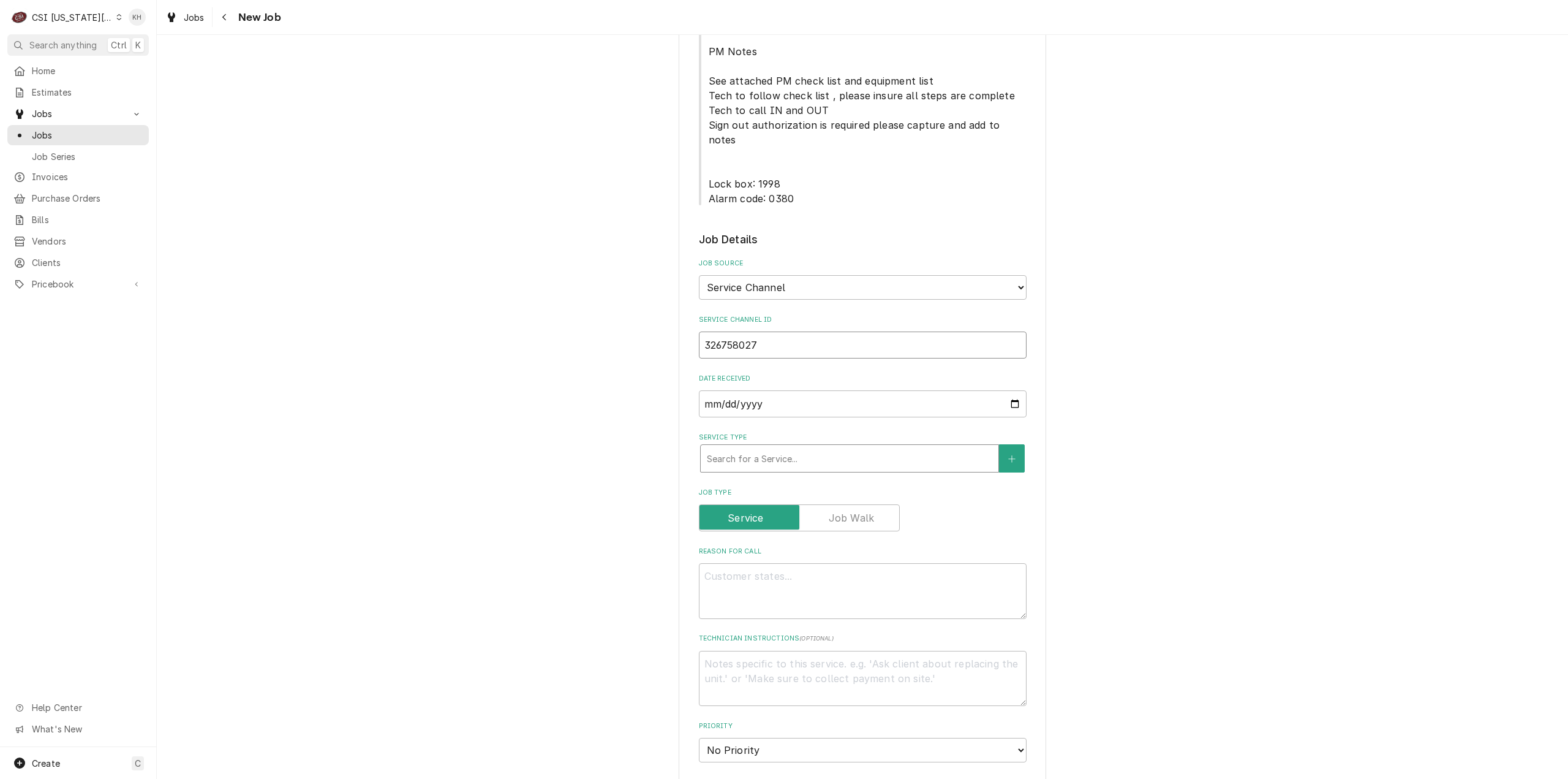
type input "326758027"
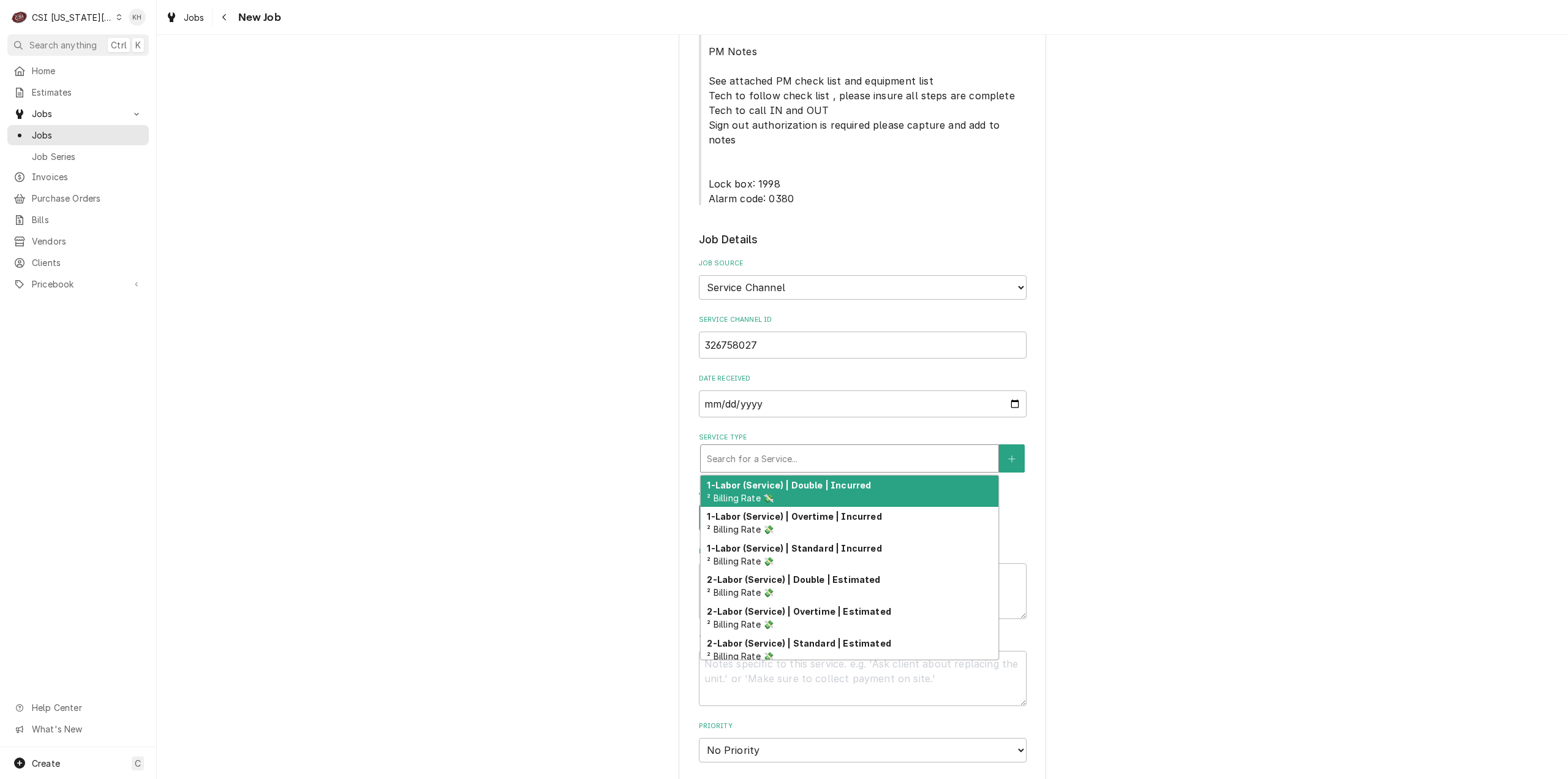
click at [773, 447] on div "Service Type" at bounding box center [849, 458] width 285 height 22
type textarea "x"
type input "s"
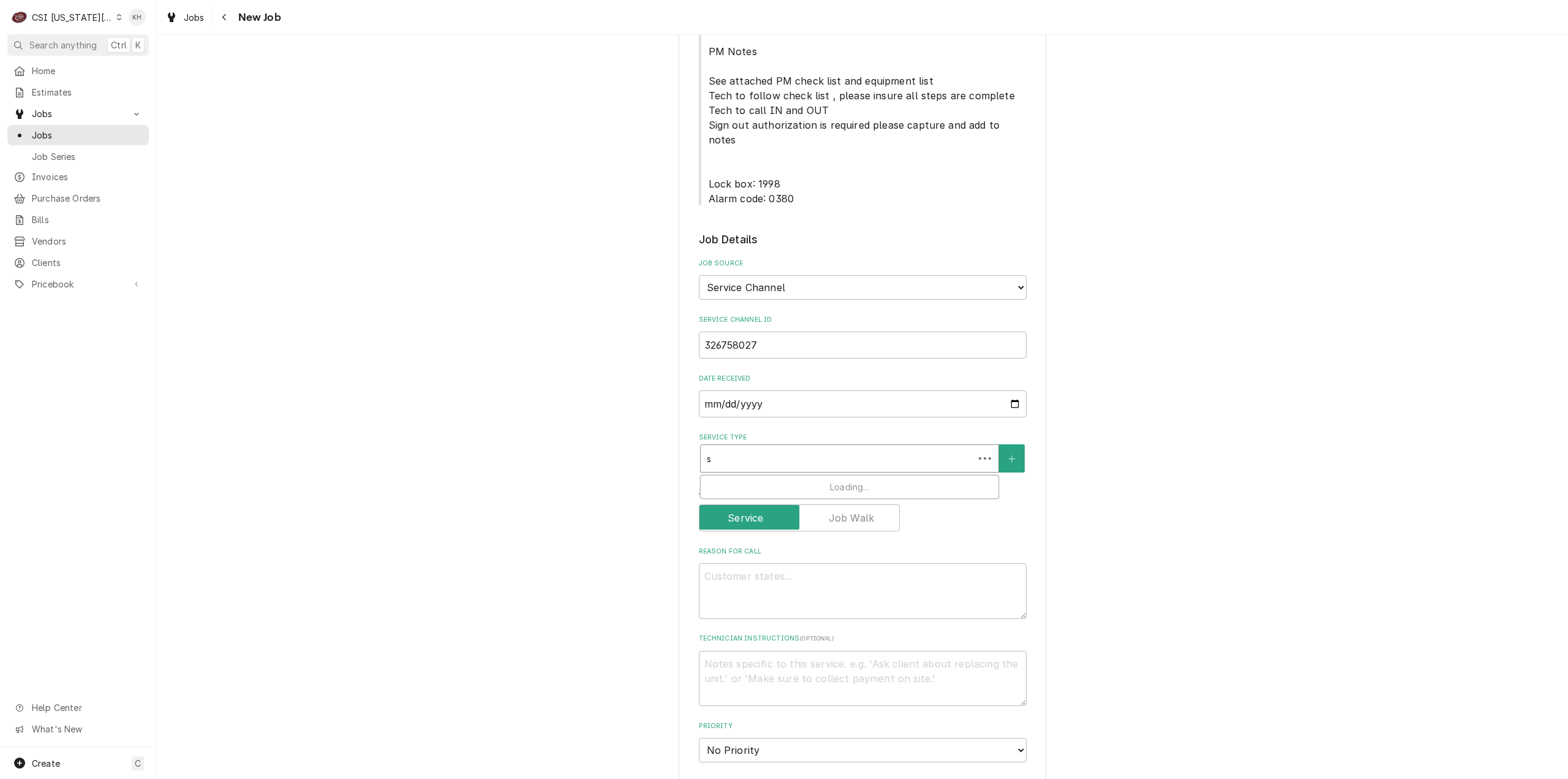
type textarea "x"
type input "se"
type textarea "x"
type input "ser"
type textarea "x"
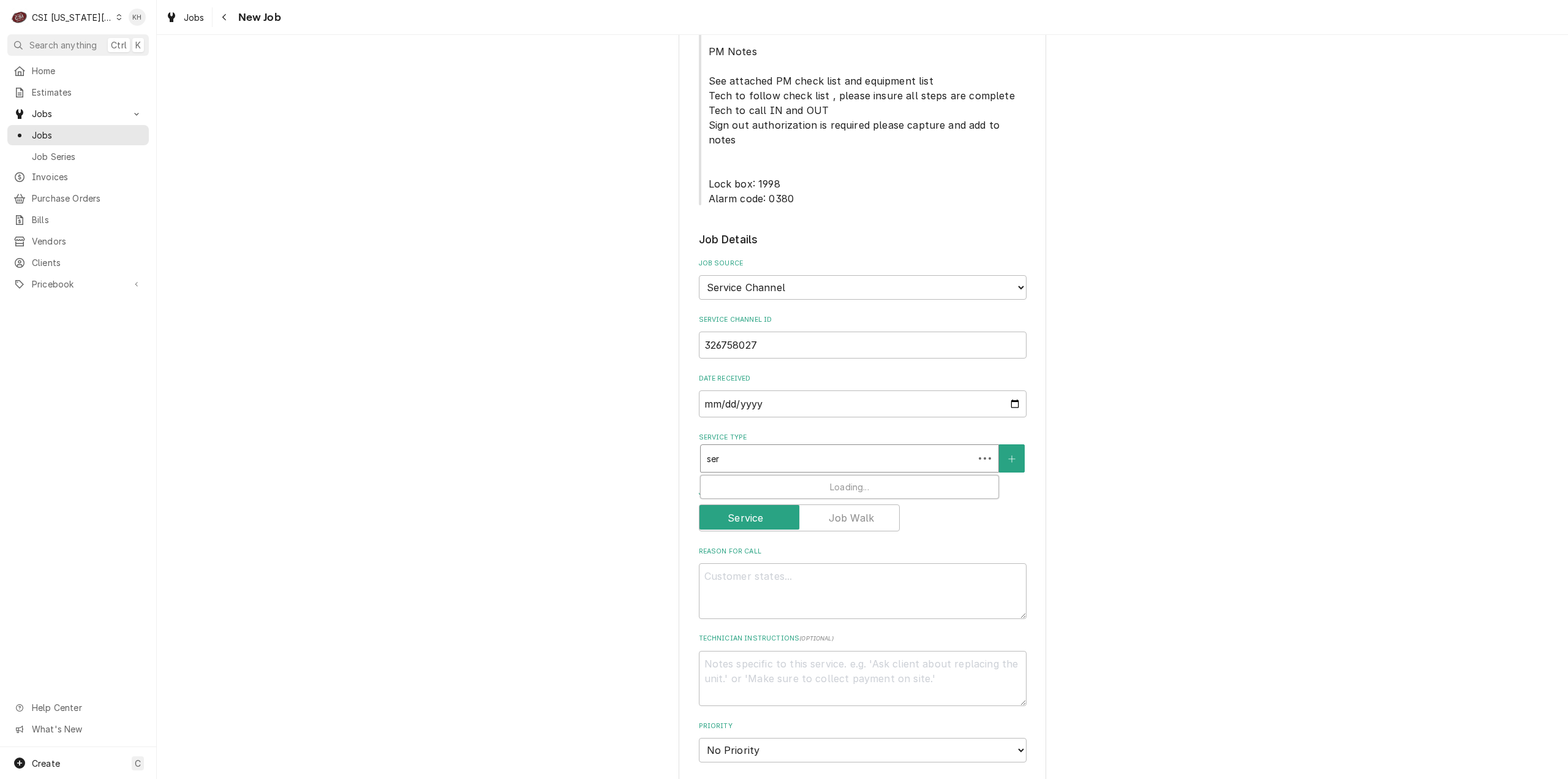
type input "serv"
type textarea "x"
type input "servi"
type textarea "x"
type input "servic"
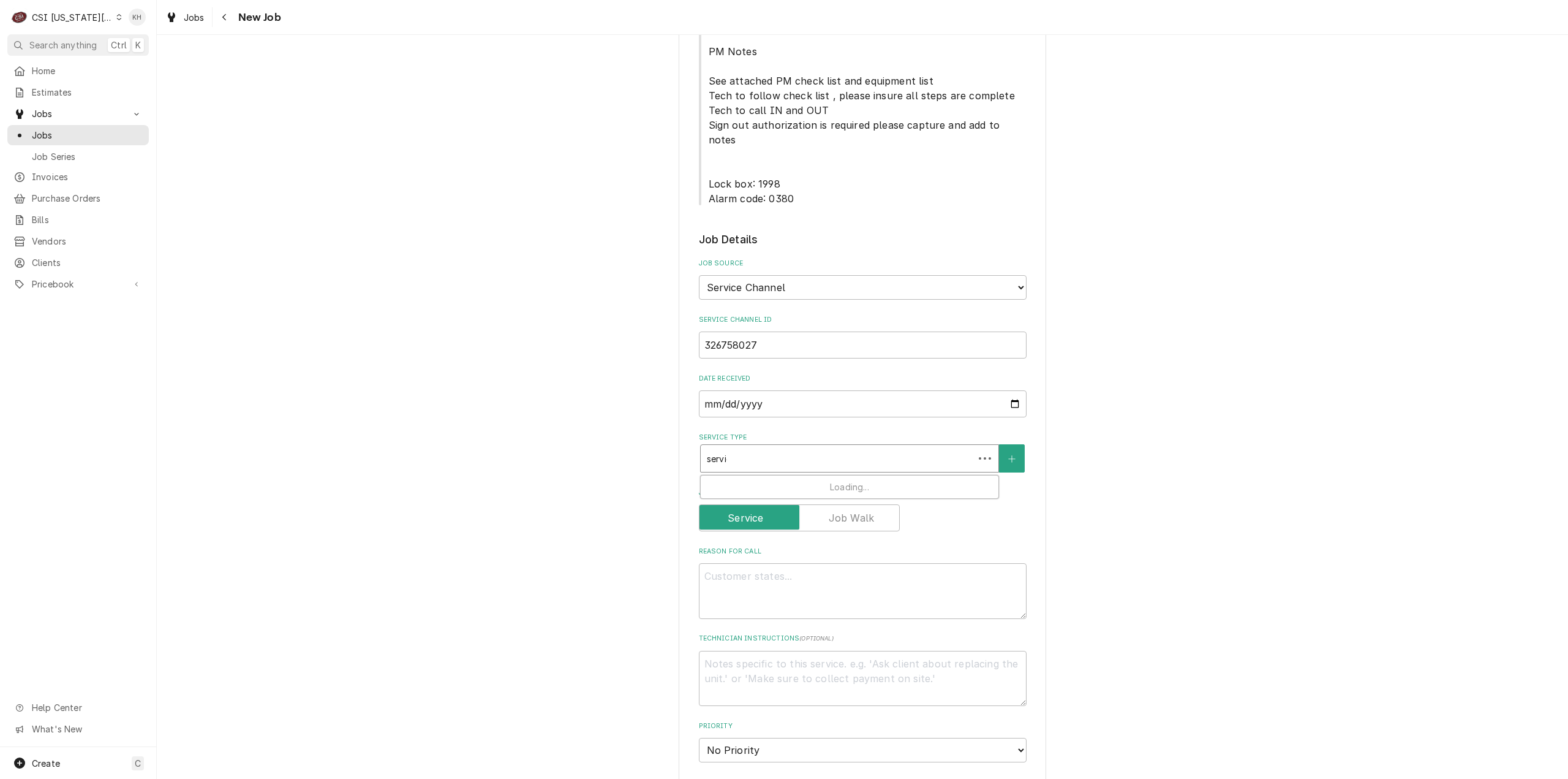
type textarea "x"
type input "service"
type textarea "x"
type input "service"
type textarea "x"
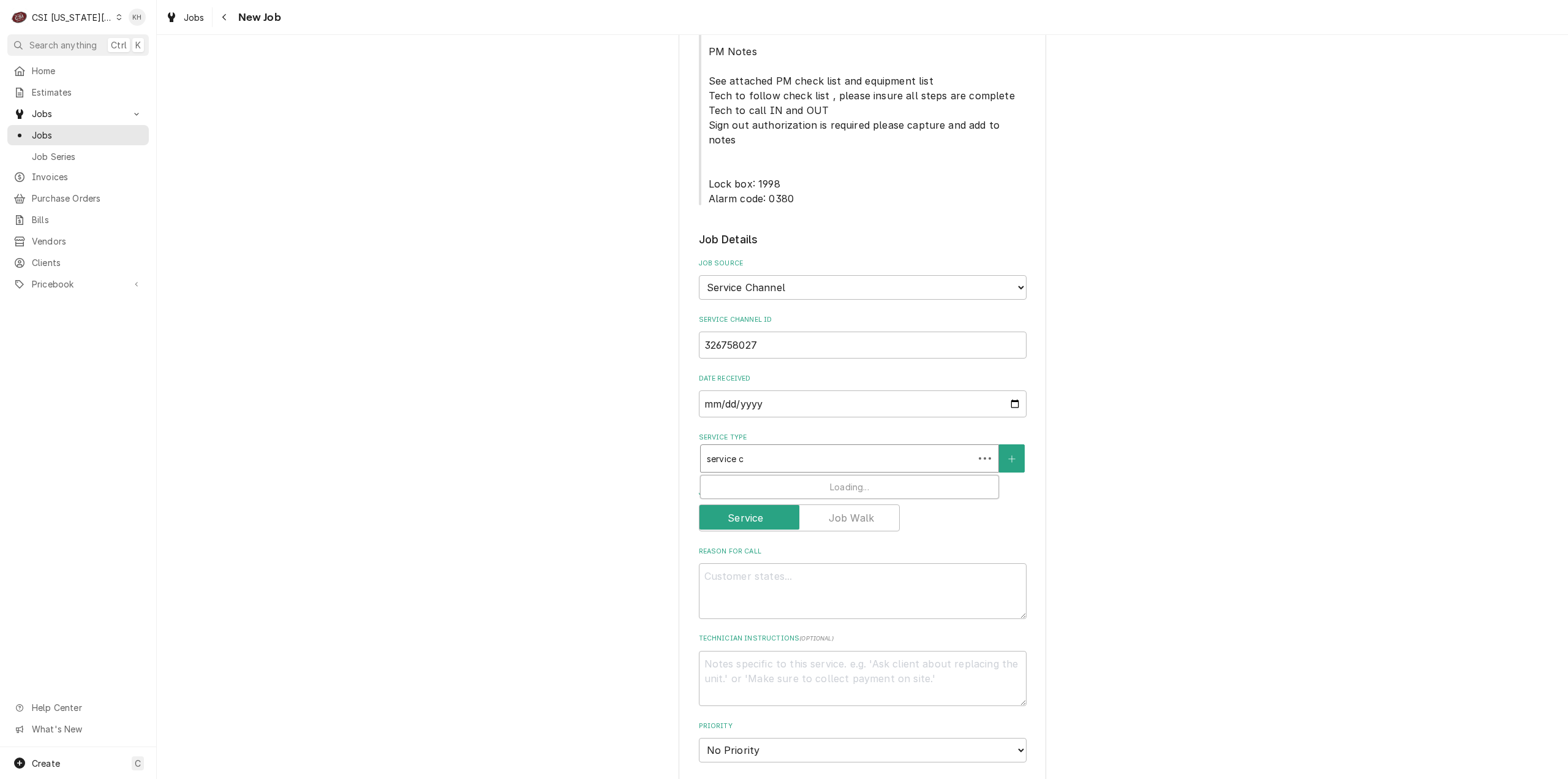
type input "service ca"
type textarea "x"
type input "service cal"
type textarea "x"
type input "service call"
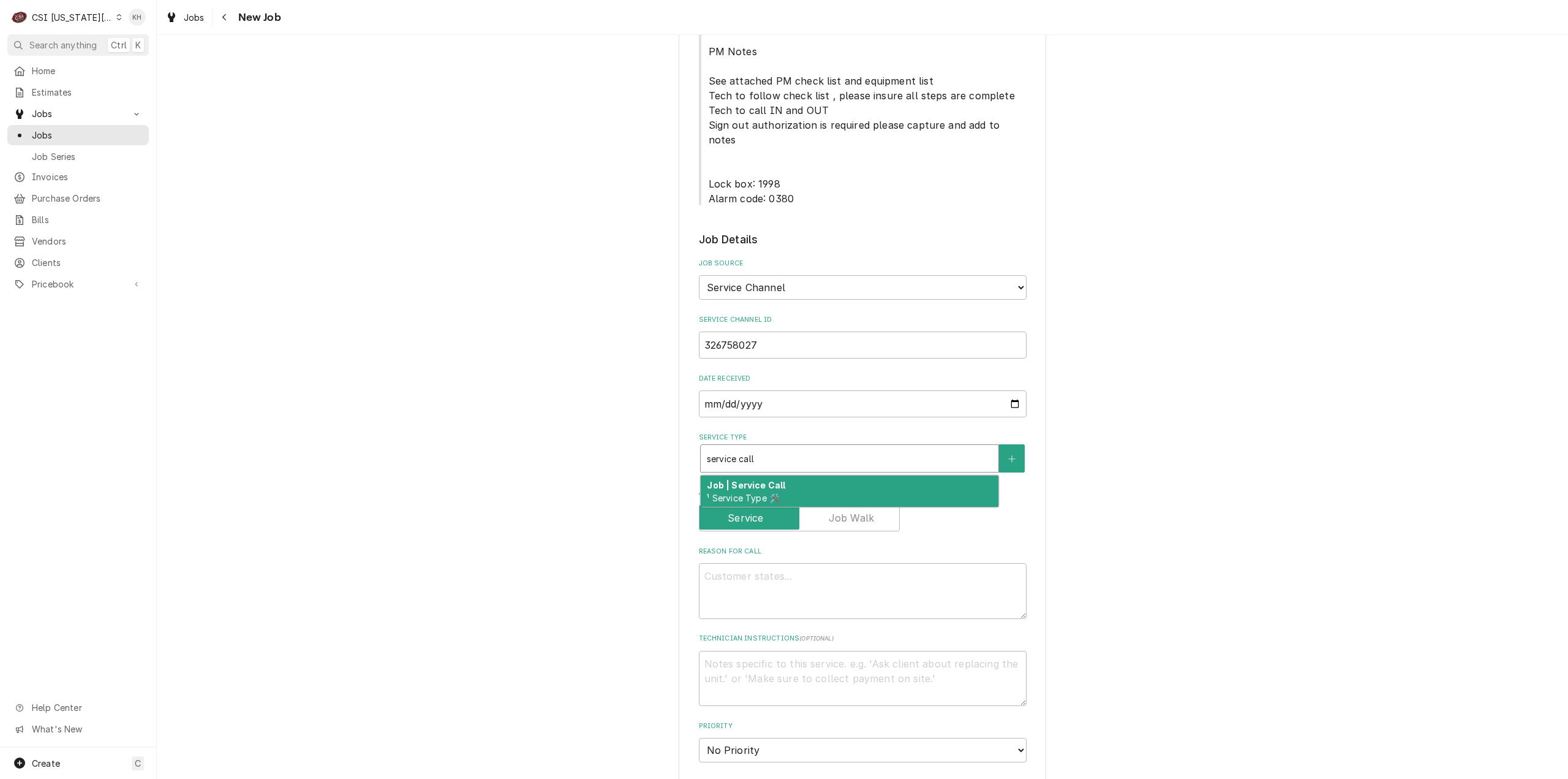
click at [779, 476] on div "Job | Service Call ¹ Service Type 🛠️" at bounding box center [850, 491] width 298 height 32
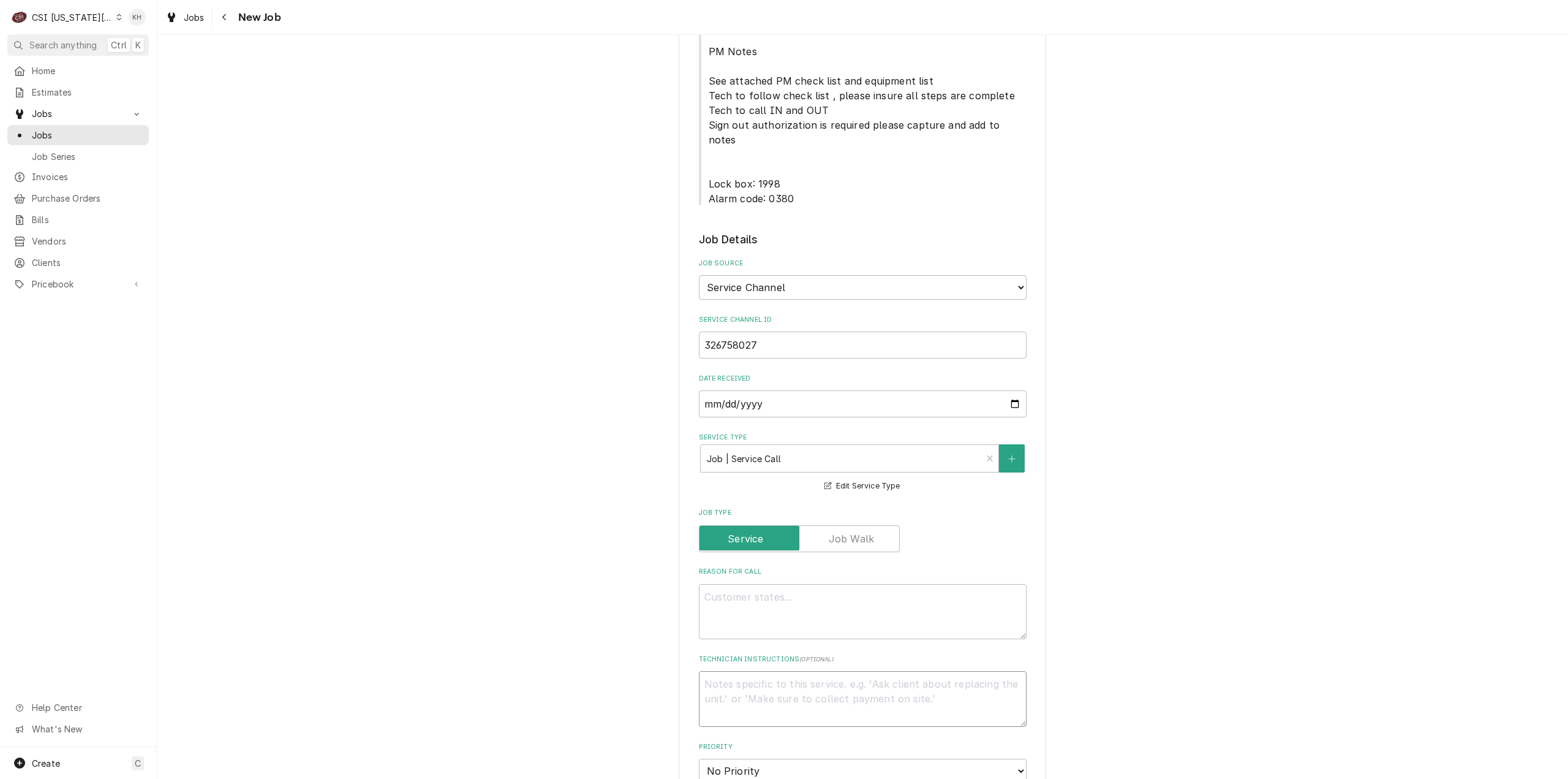
click at [764, 671] on textarea "Technician Instructions ( optional )" at bounding box center [862, 698] width 327 height 55
type textarea "x"
type textarea "NT"
type textarea "x"
type textarea "NTE"
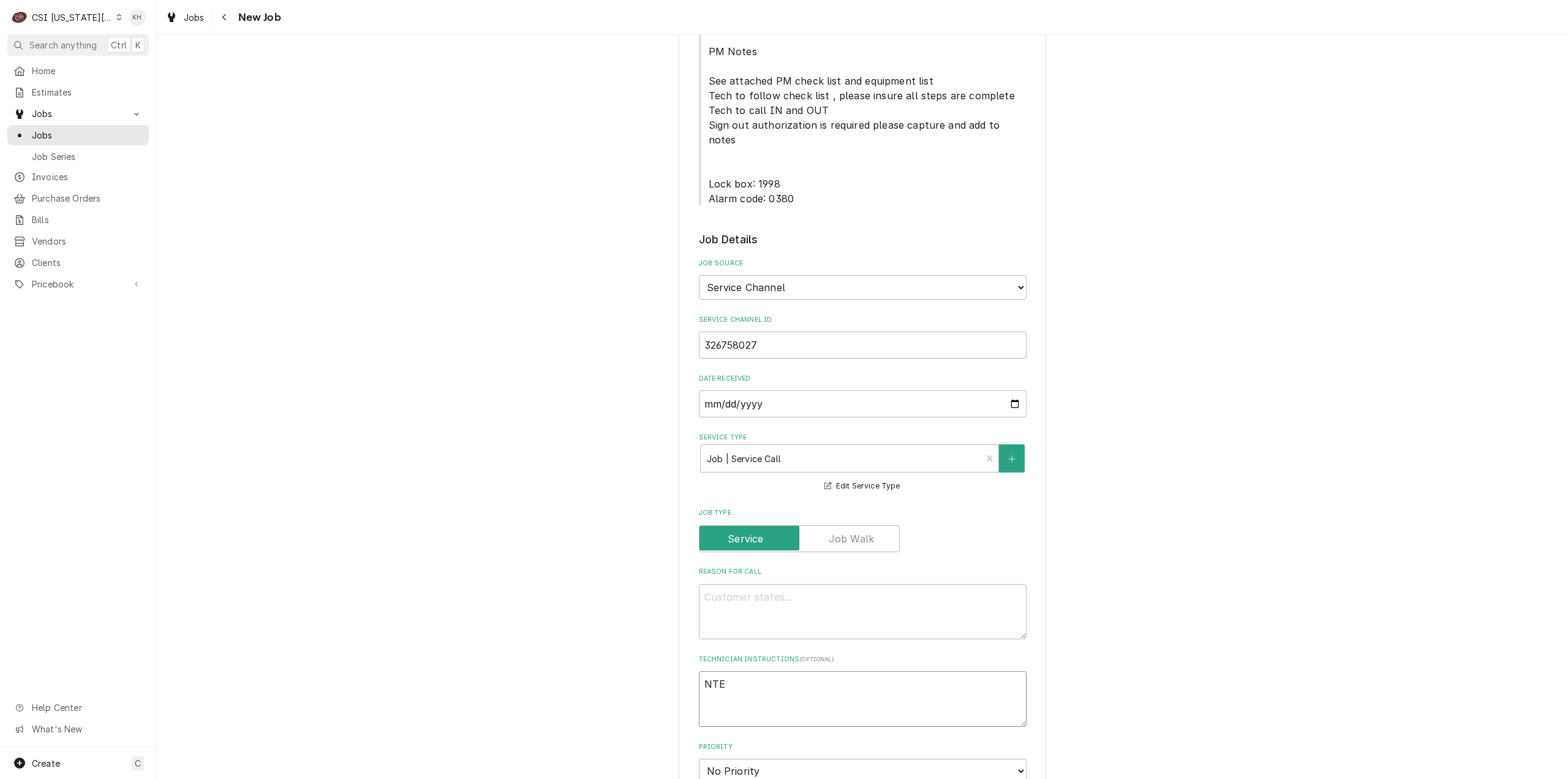
type textarea "x"
type textarea "NTE"
type textarea "x"
type textarea "NTE $"
type textarea "x"
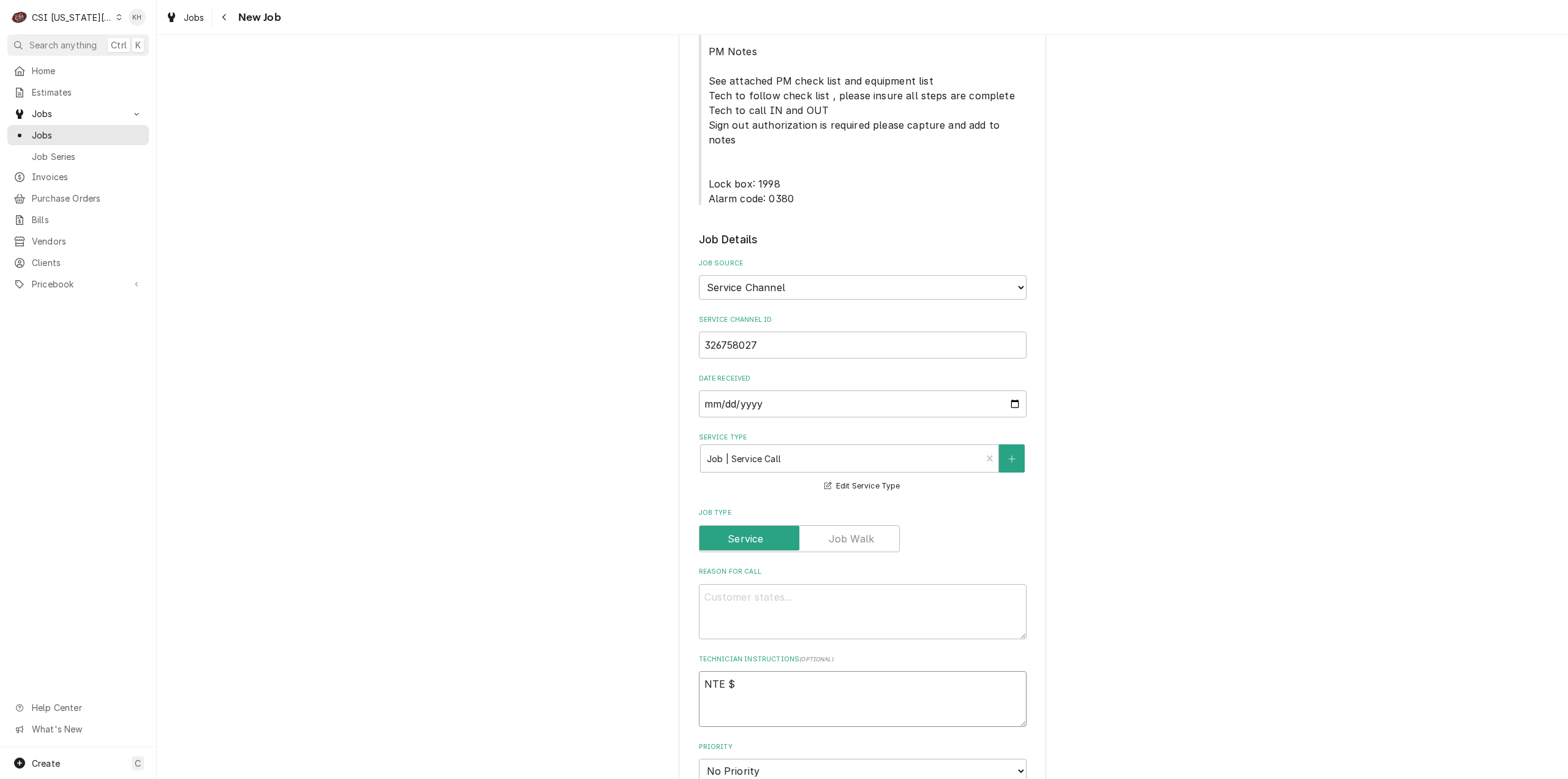
type textarea "NTE $4"
type textarea "x"
type textarea "NTE $45"
type textarea "x"
type textarea "NTE $450"
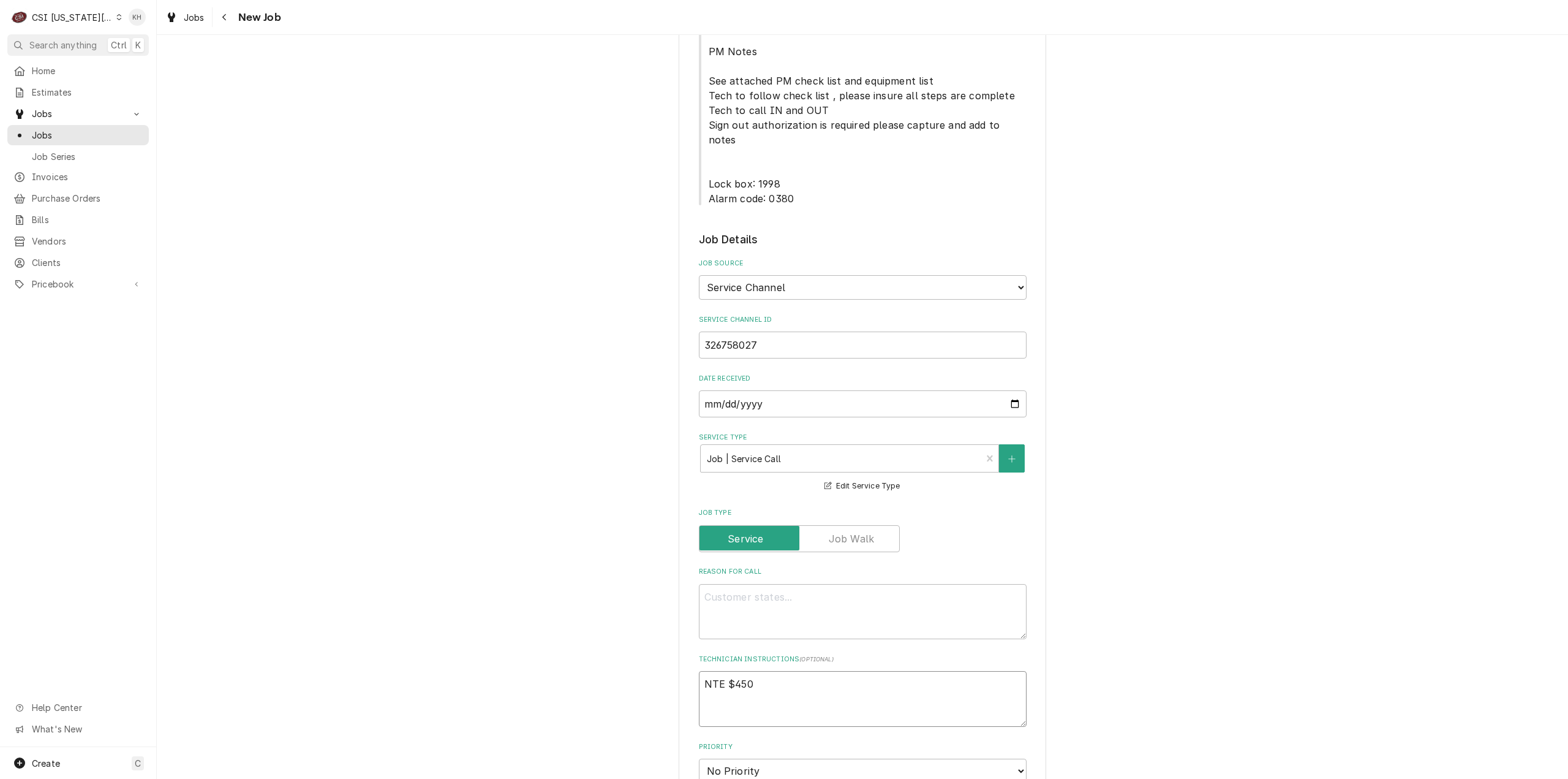
type textarea "x"
type textarea "NTE $450."
type textarea "x"
type textarea "NTE $450.0"
type textarea "x"
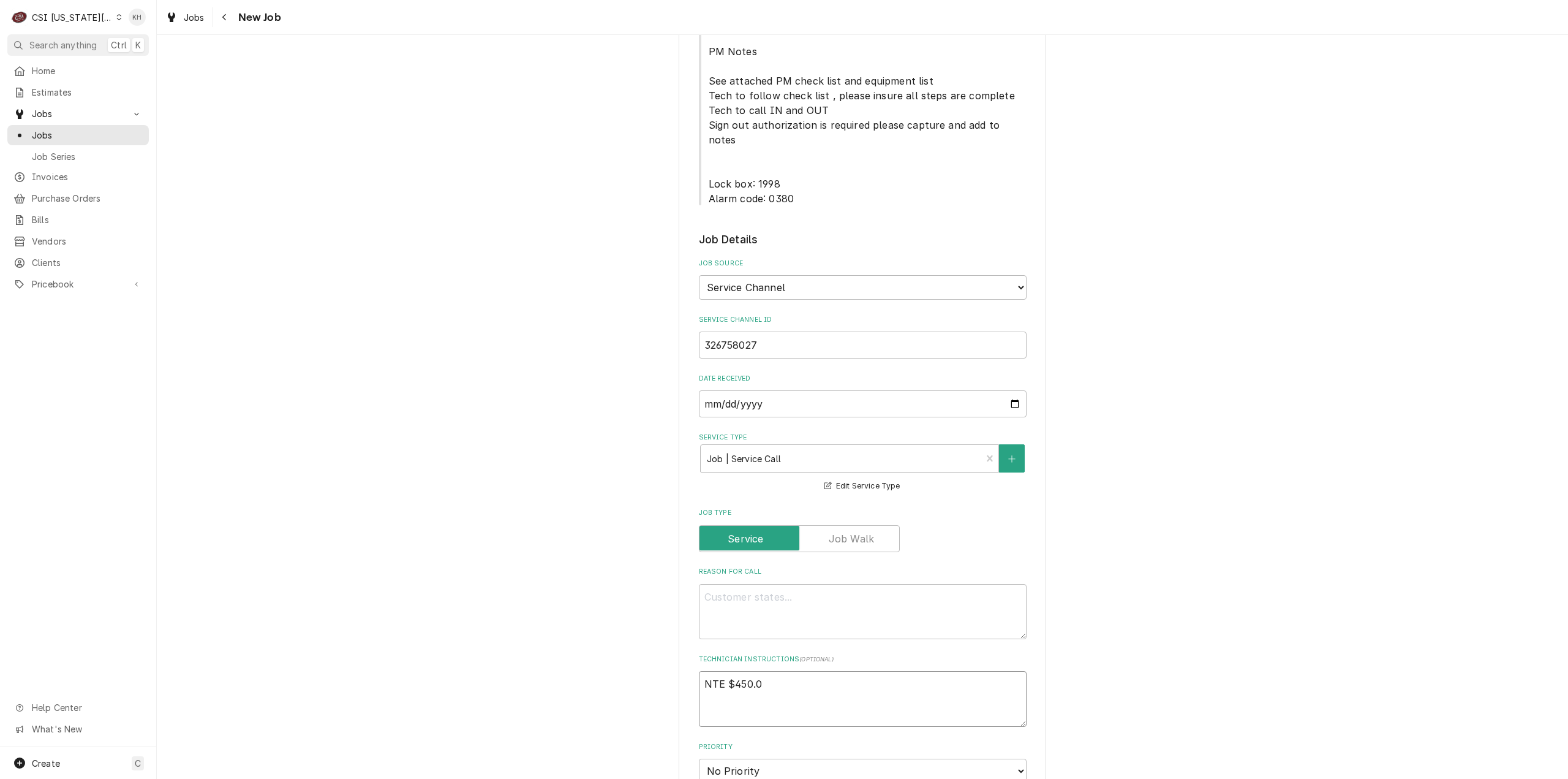
type textarea "NTE $450.00"
type textarea "x"
type textarea "NTE $450.00"
click at [889, 584] on textarea "Reason For Call" at bounding box center [862, 611] width 327 height 55
paste textarea "Description KITCHEN / Hot Side / Fryer #2 (Start from Left) "Equip:" Kitchen "T…"
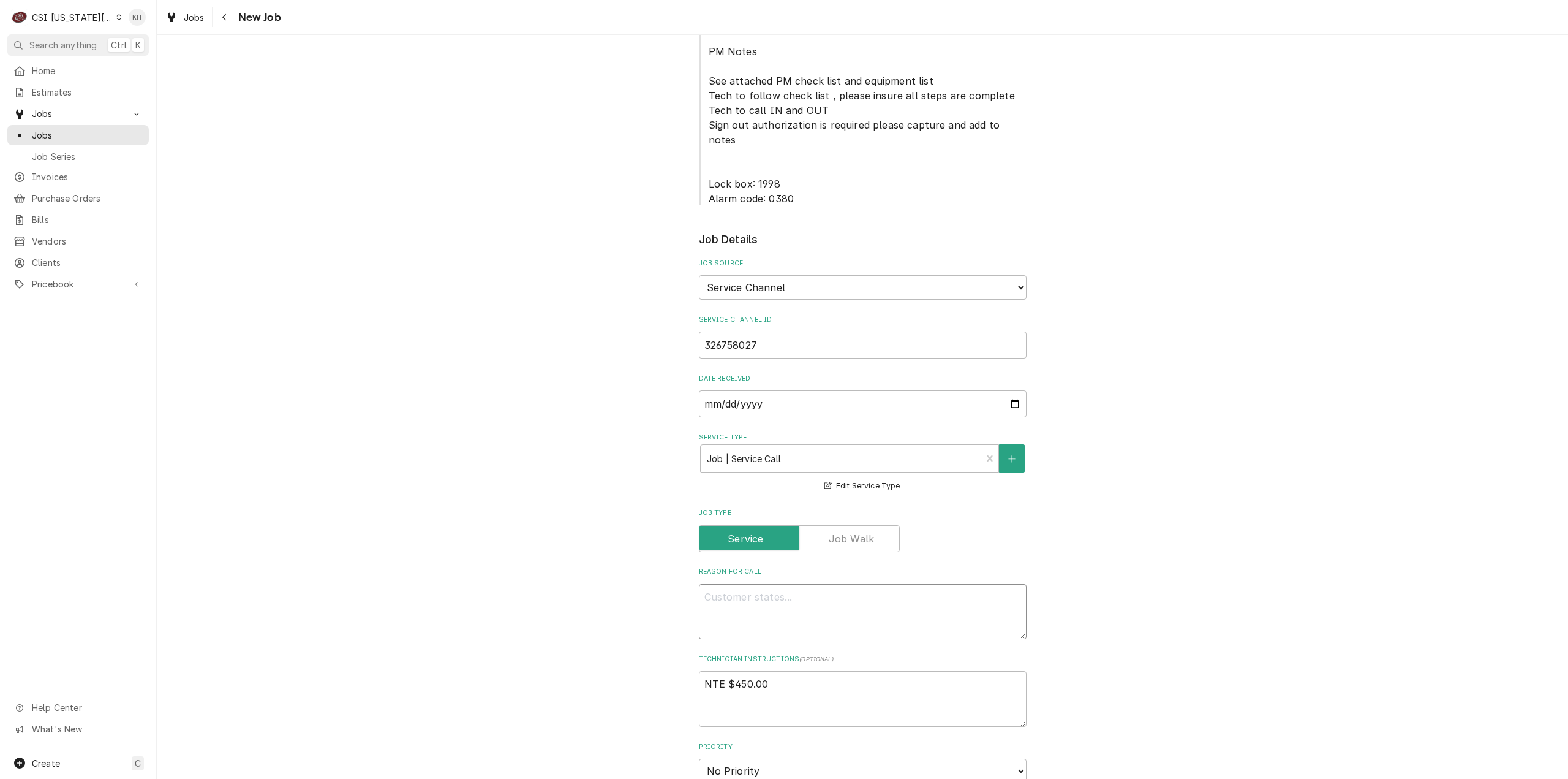
type textarea "x"
type textarea "Description KITCHEN / Hot Side / Fryer #2 (Start from Left) "Equip:" Kitchen "T…"
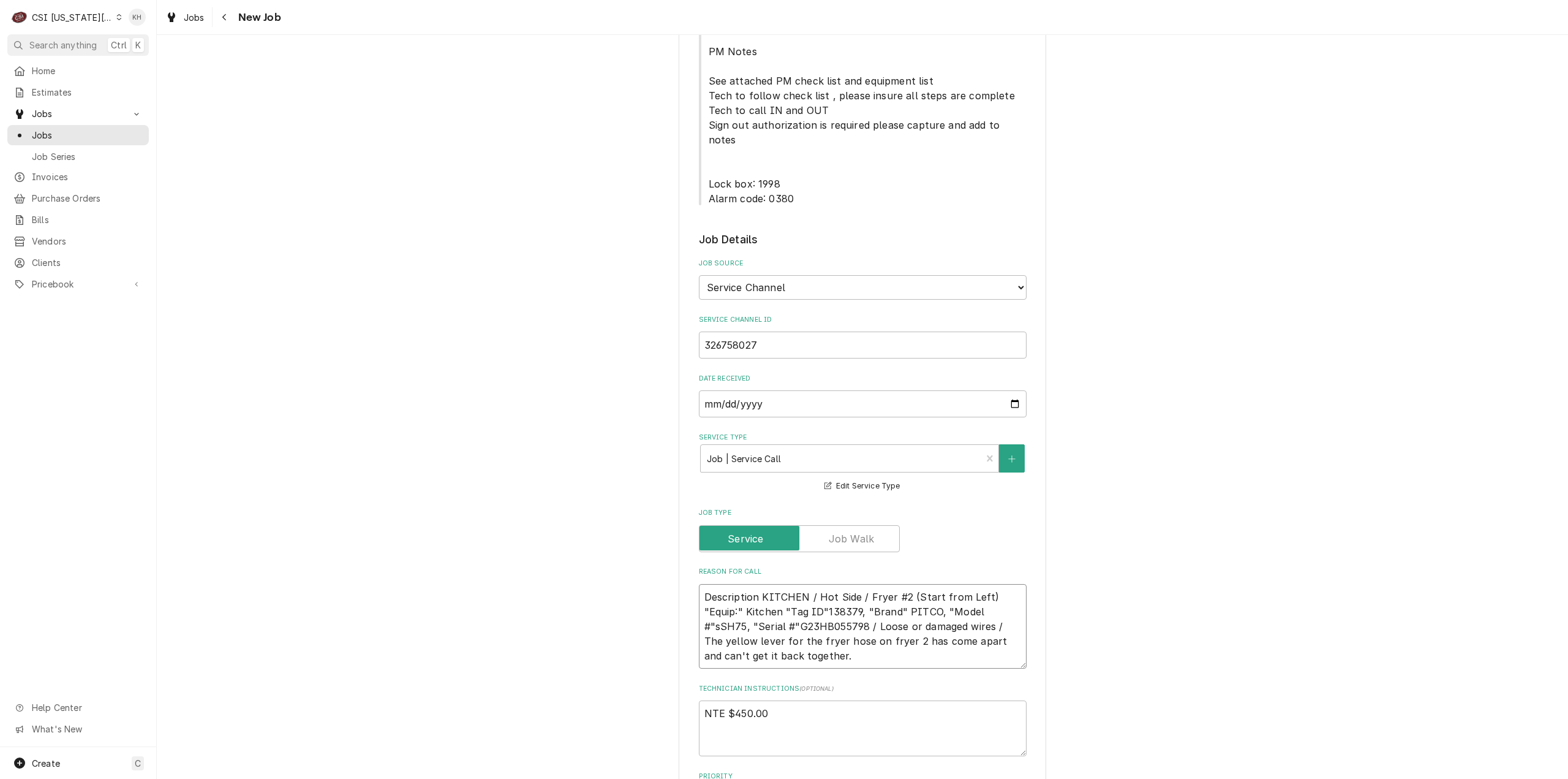
drag, startPoint x: 757, startPoint y: 526, endPoint x: 687, endPoint y: 519, distance: 70.3
click at [687, 519] on div "Please provide the following information to create a job: Client Details Client…" at bounding box center [862, 458] width 368 height 2148
type textarea "x"
type textarea "KITCHEN / Hot Side / Fryer #2 (Start from Left) "Equip:" Kitchen "Tag ID"138379…"
type textarea "x"
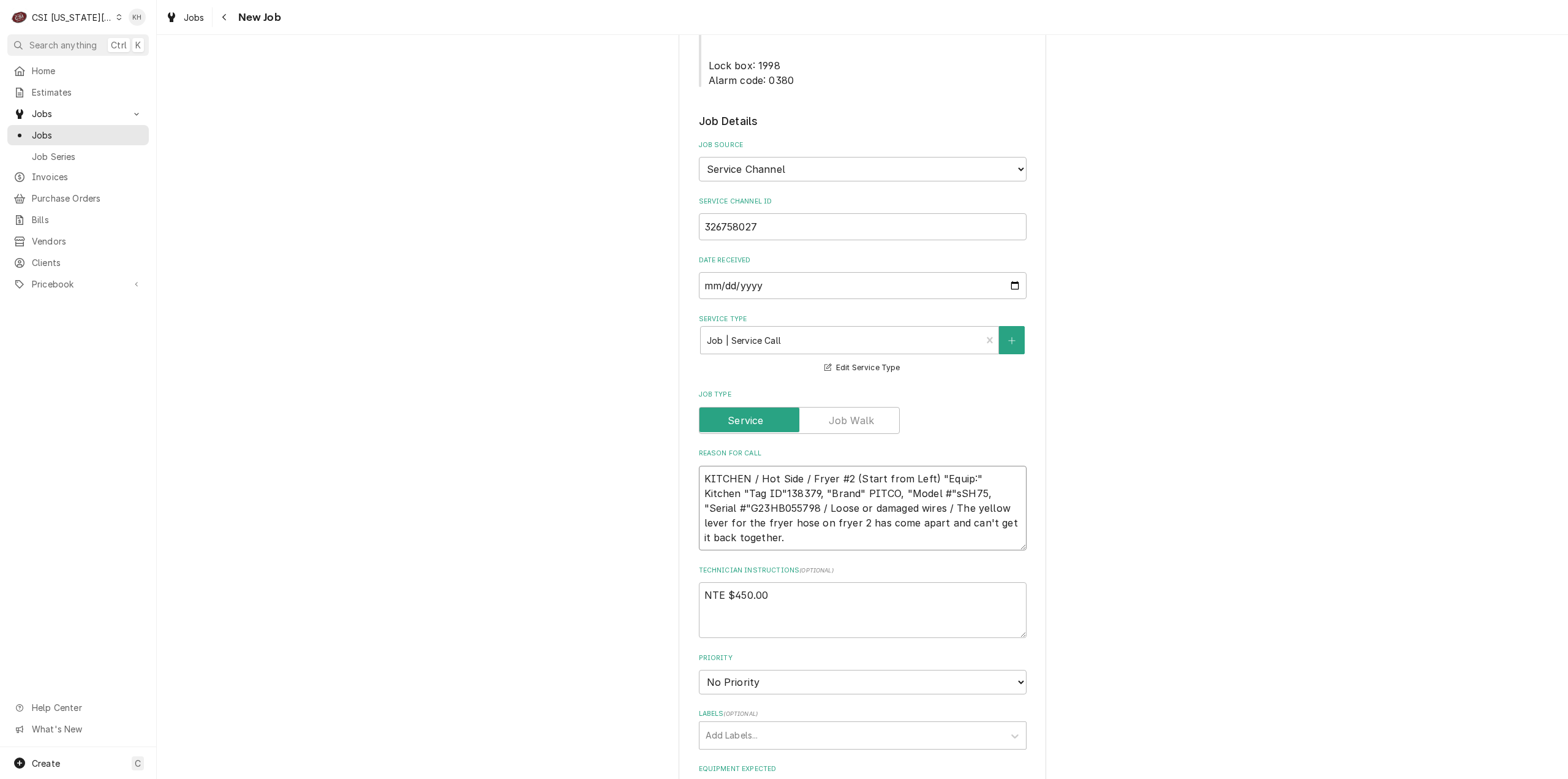
scroll to position [796, 0]
click at [754, 461] on textarea "KITCHEN / Hot Side / Fryer #2 (Start from Left) "Equip:" Kitchen "Tag ID"138379…" at bounding box center [862, 504] width 327 height 85
type textarea "KITCHEN / Hot Side / Fryer #2 (Start from Left) "Equip:" Kitchen "Tag ID"138379…"
click at [713, 777] on label "Is Equipment involved on this Job?" at bounding box center [798, 784] width 170 height 15
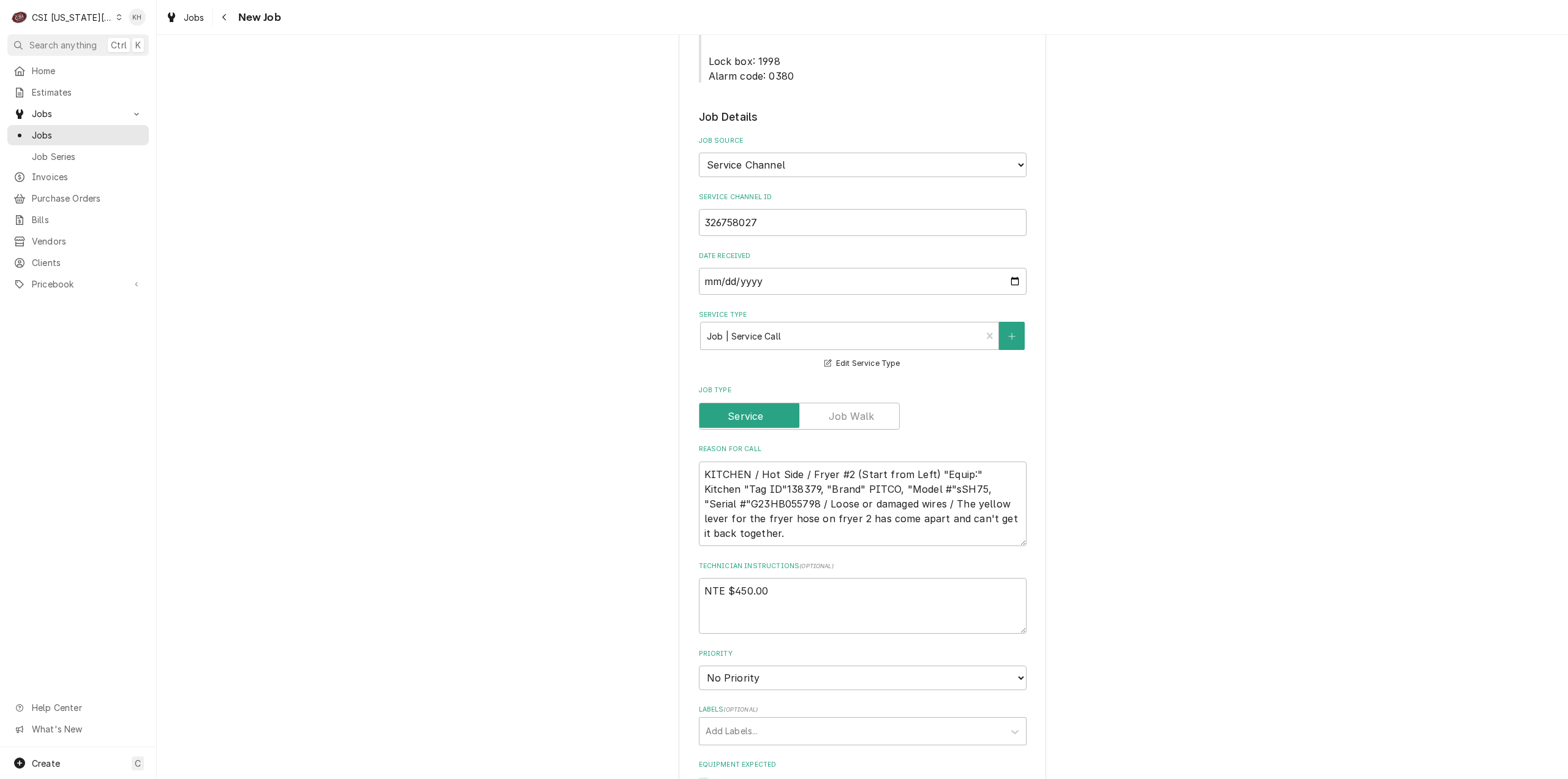
click at [713, 777] on input "Equipment Expected" at bounding box center [877, 790] width 327 height 27
checkbox input "true"
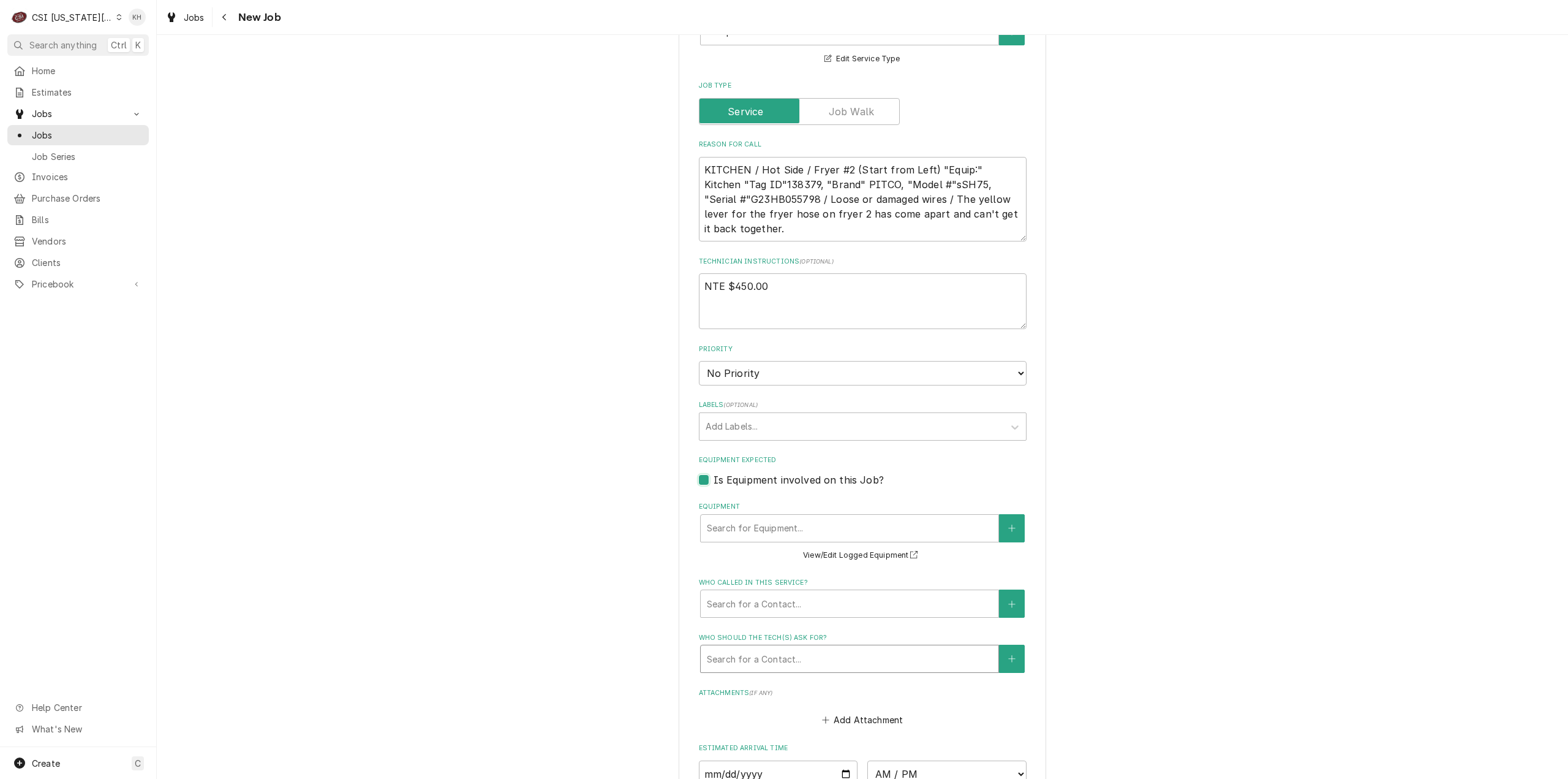
scroll to position [1103, 0]
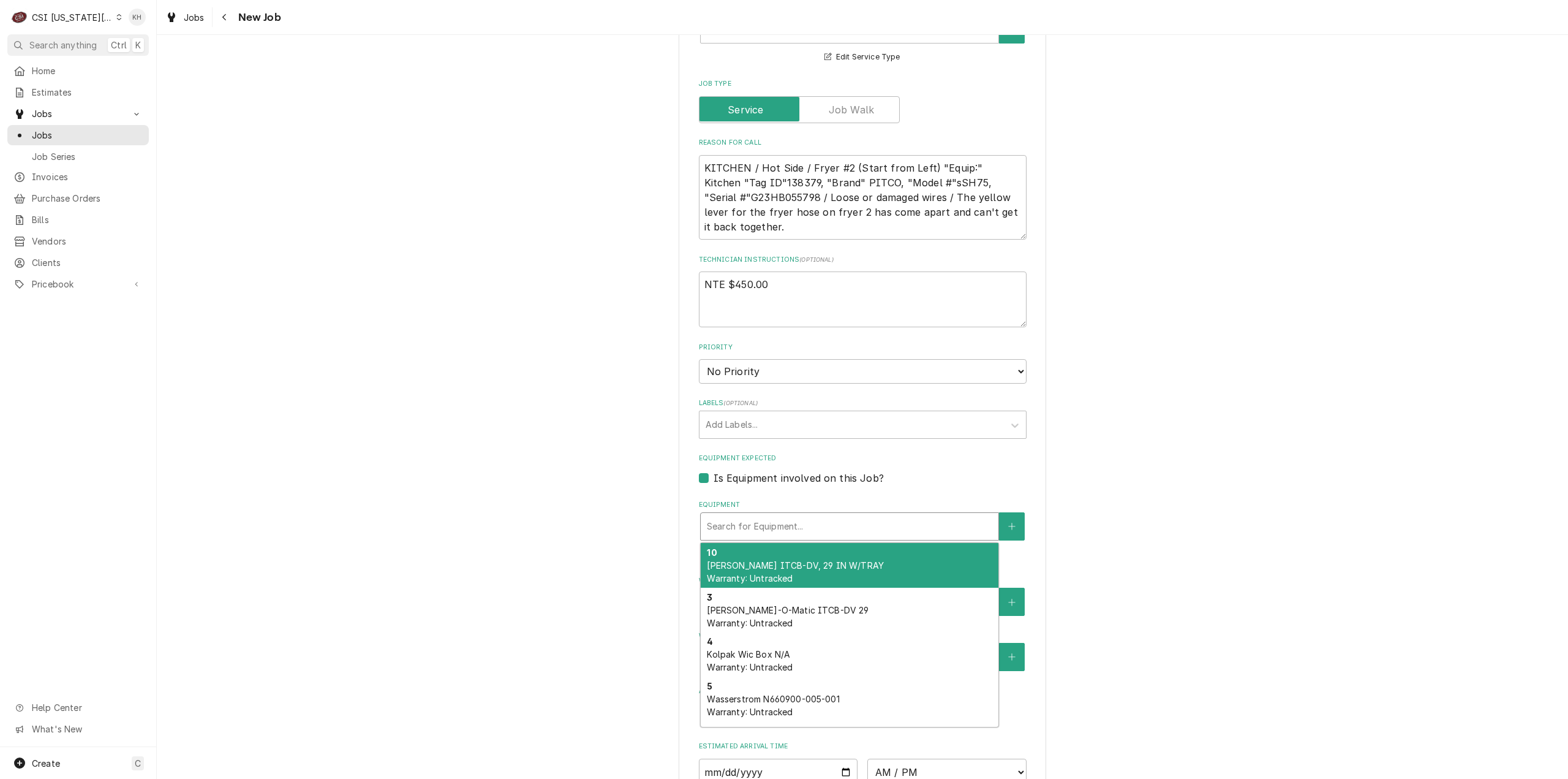
click at [774, 515] on div "Equipment" at bounding box center [849, 526] width 285 height 22
paste input "G23HB055798"
type textarea "x"
type input "G23HB055798"
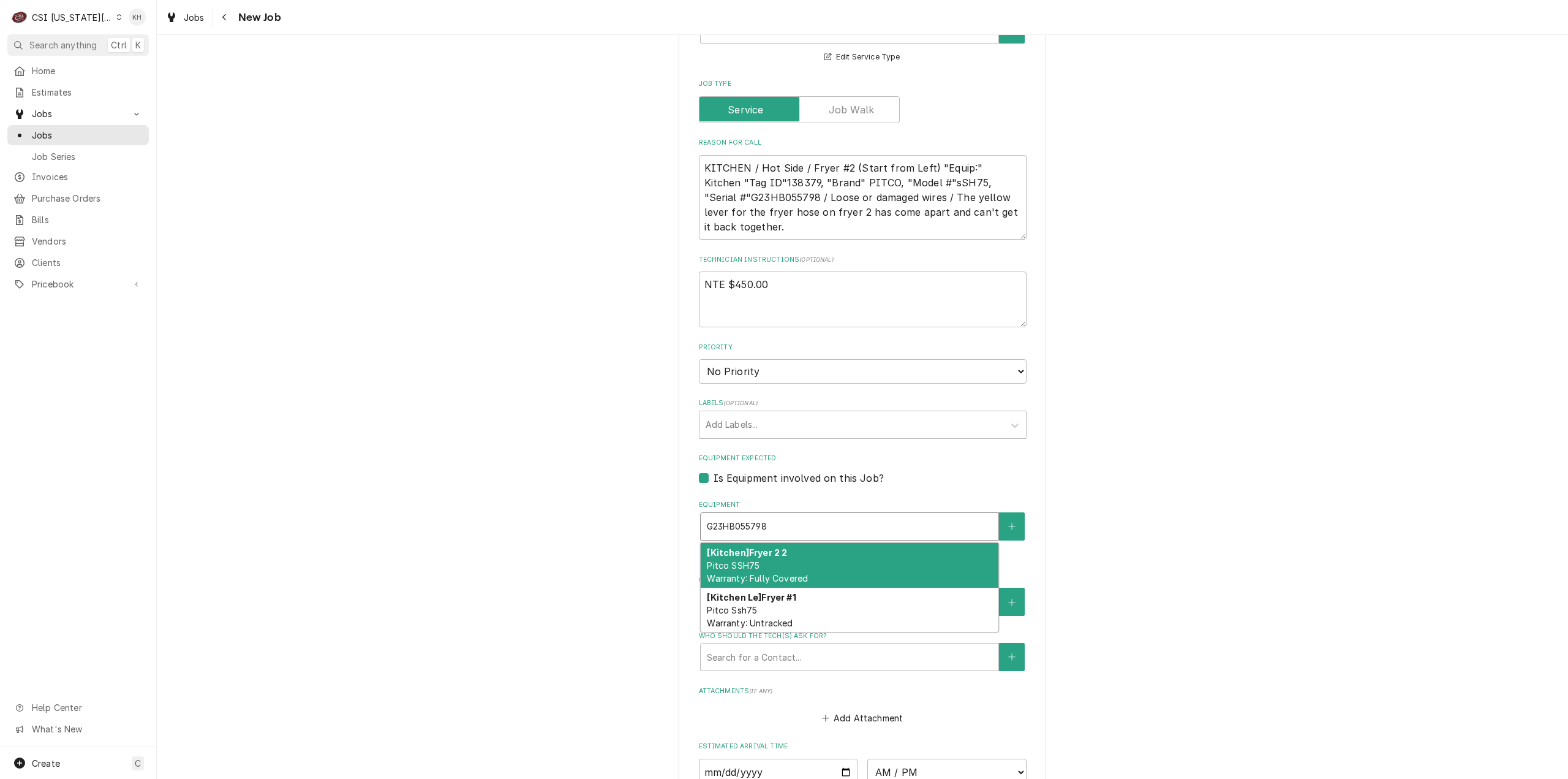
type textarea "x"
type input "G23HB055798"
click at [842, 542] on div "[Kitchen] Fryer 2 2 Pitco SSH75 Warranty: Fully Covered" at bounding box center [850, 565] width 298 height 45
type textarea "x"
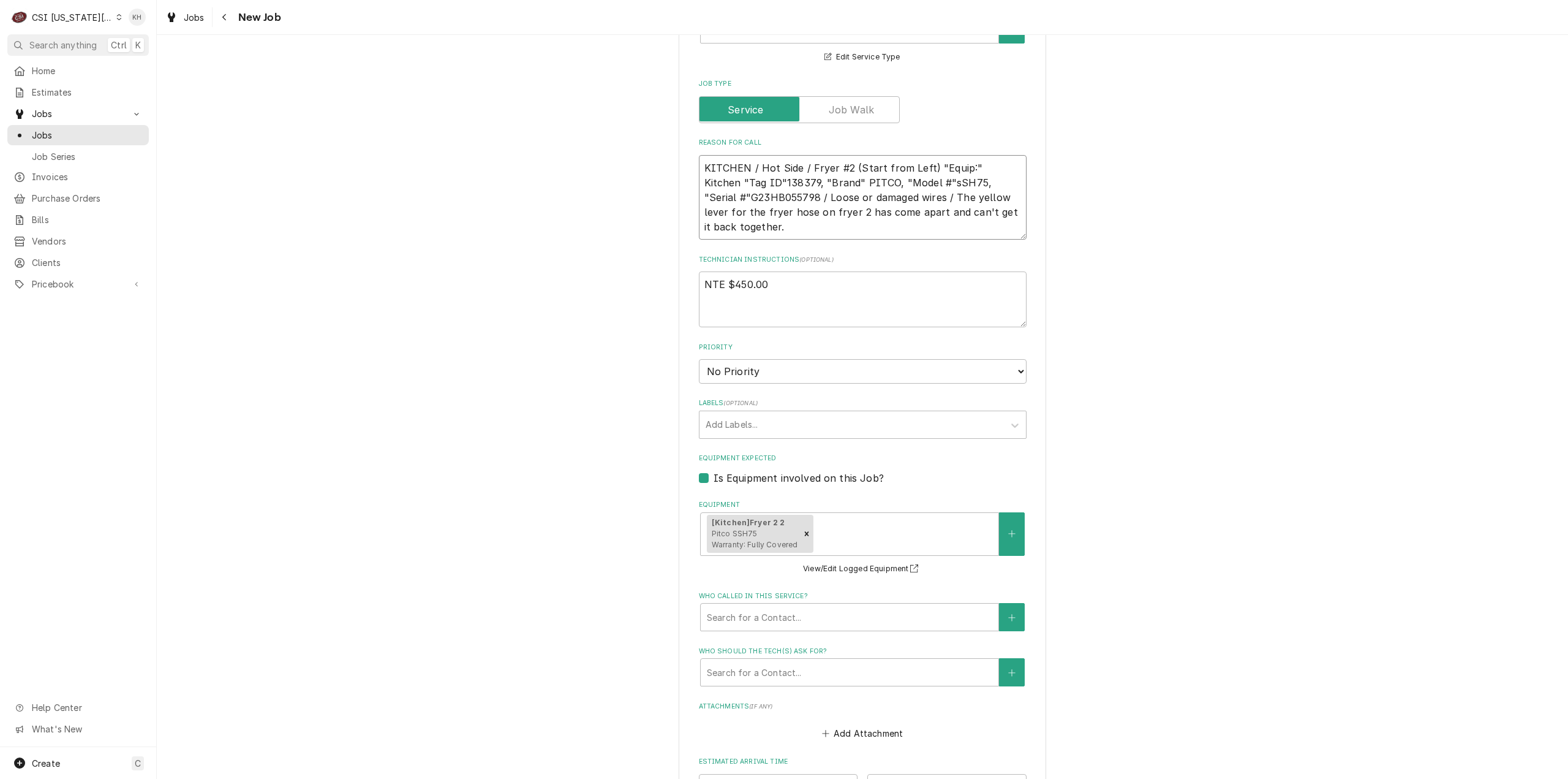
click at [783, 155] on textarea "KITCHEN / Hot Side / Fryer #2 (Start from Left) "Equip:" Kitchen "Tag ID"138379…" at bounding box center [862, 197] width 327 height 85
type textarea "x"
type textarea "KITCHEN / Hot Side / Fryer #2 (Start from Left) "Equip:" Kitchen "Tag ID"138379…"
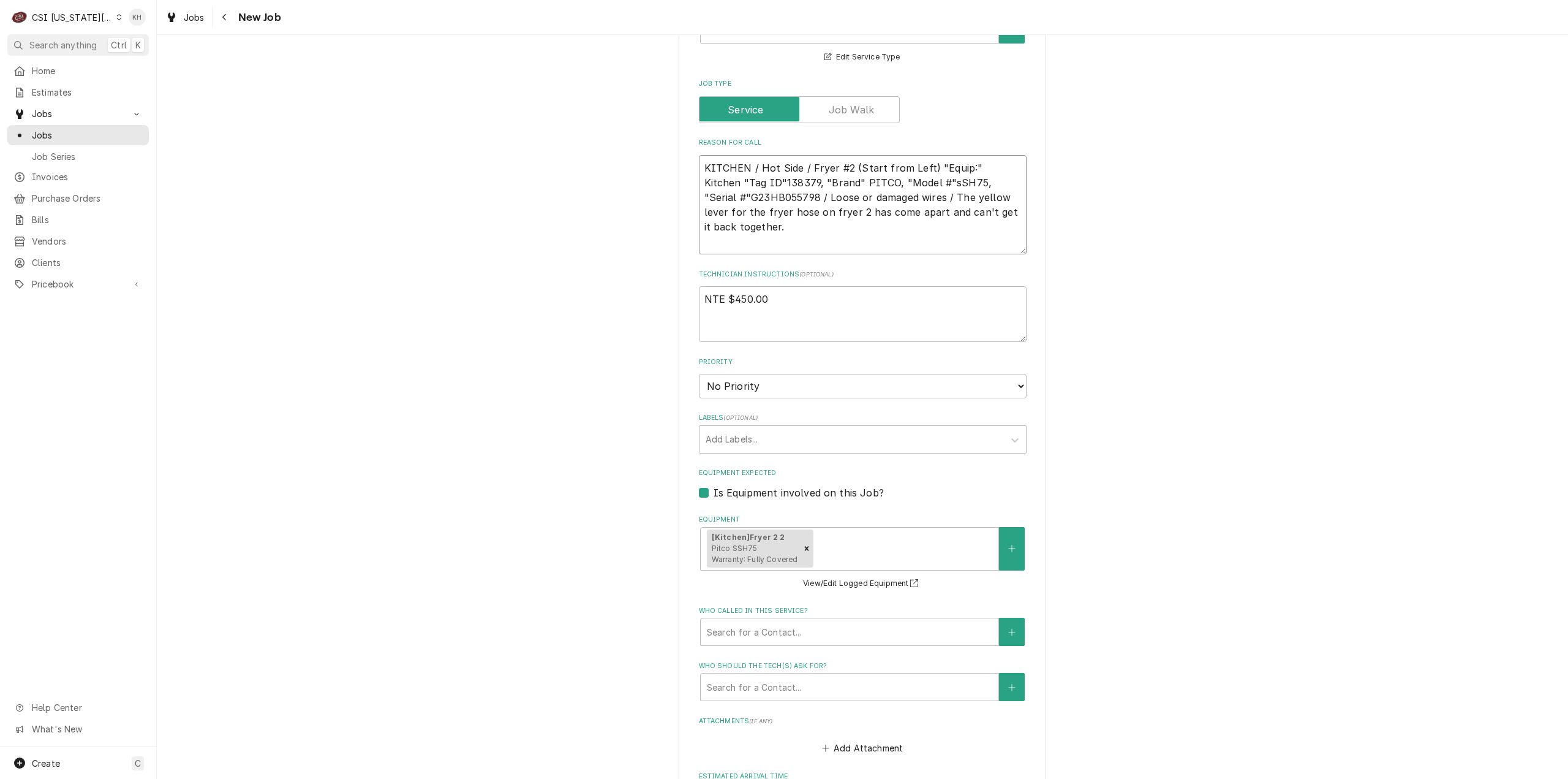
type textarea "x"
type textarea "KITCHEN / Hot Side / Fryer #2 (Start from Left) "Equip:" Kitchen "Tag ID"138379…"
type textarea "x"
type textarea "KITCHEN / Hot Side / Fryer #2 (Start from Left) "Equip:" Kitchen "Tag ID"138379…"
type textarea "x"
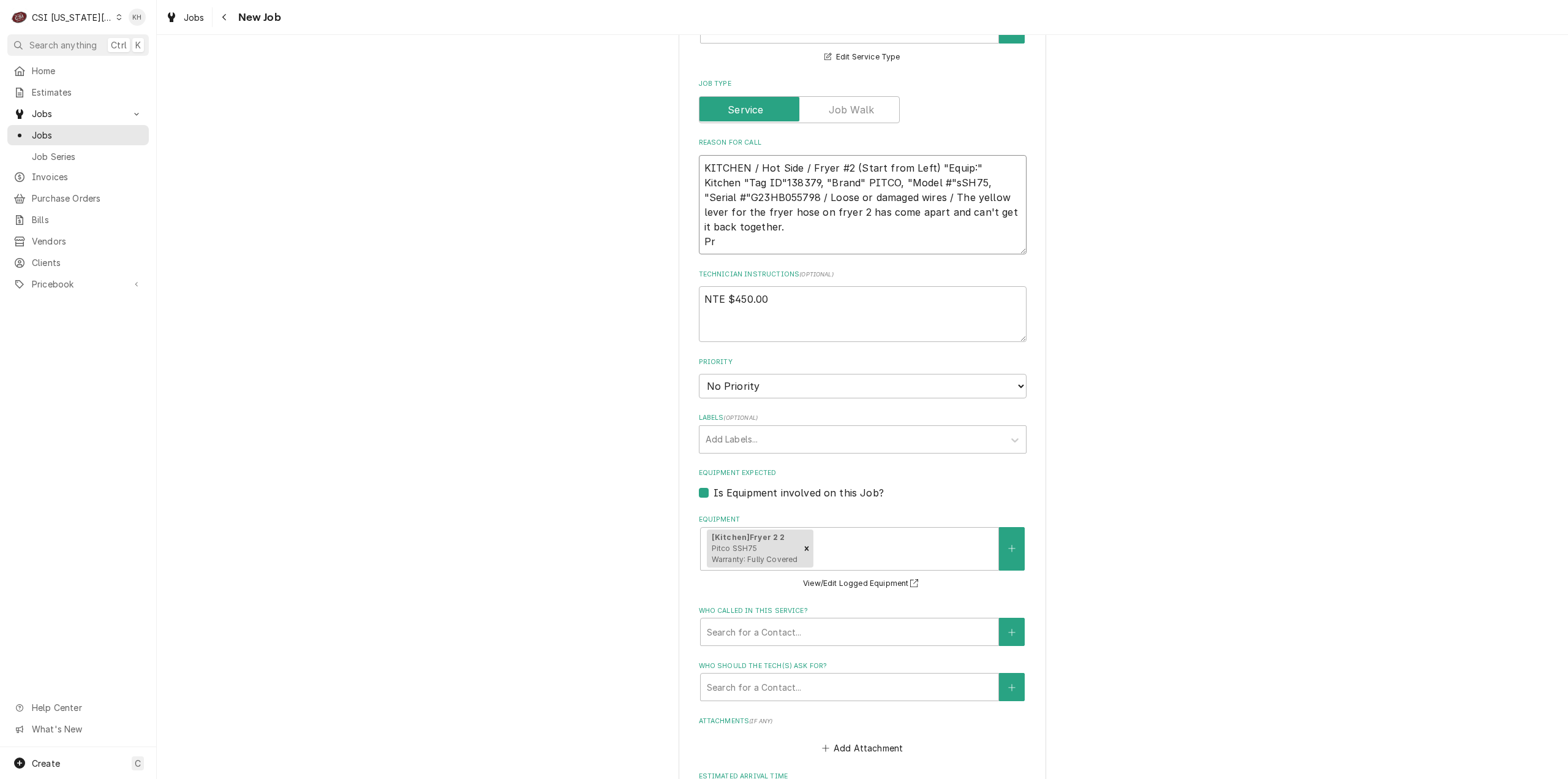
type textarea "KITCHEN / Hot Side / Fryer #2 (Start from Left) "Equip:" Kitchen "Tag ID"138379…"
type textarea "x"
type textarea "KITCHEN / Hot Side / Fryer #2 (Start from Left) "Equip:" Kitchen "Tag ID"138379…"
type textarea "x"
type textarea "KITCHEN / Hot Side / Fryer #2 (Start from Left) "Equip:" Kitchen "Tag ID"138379…"
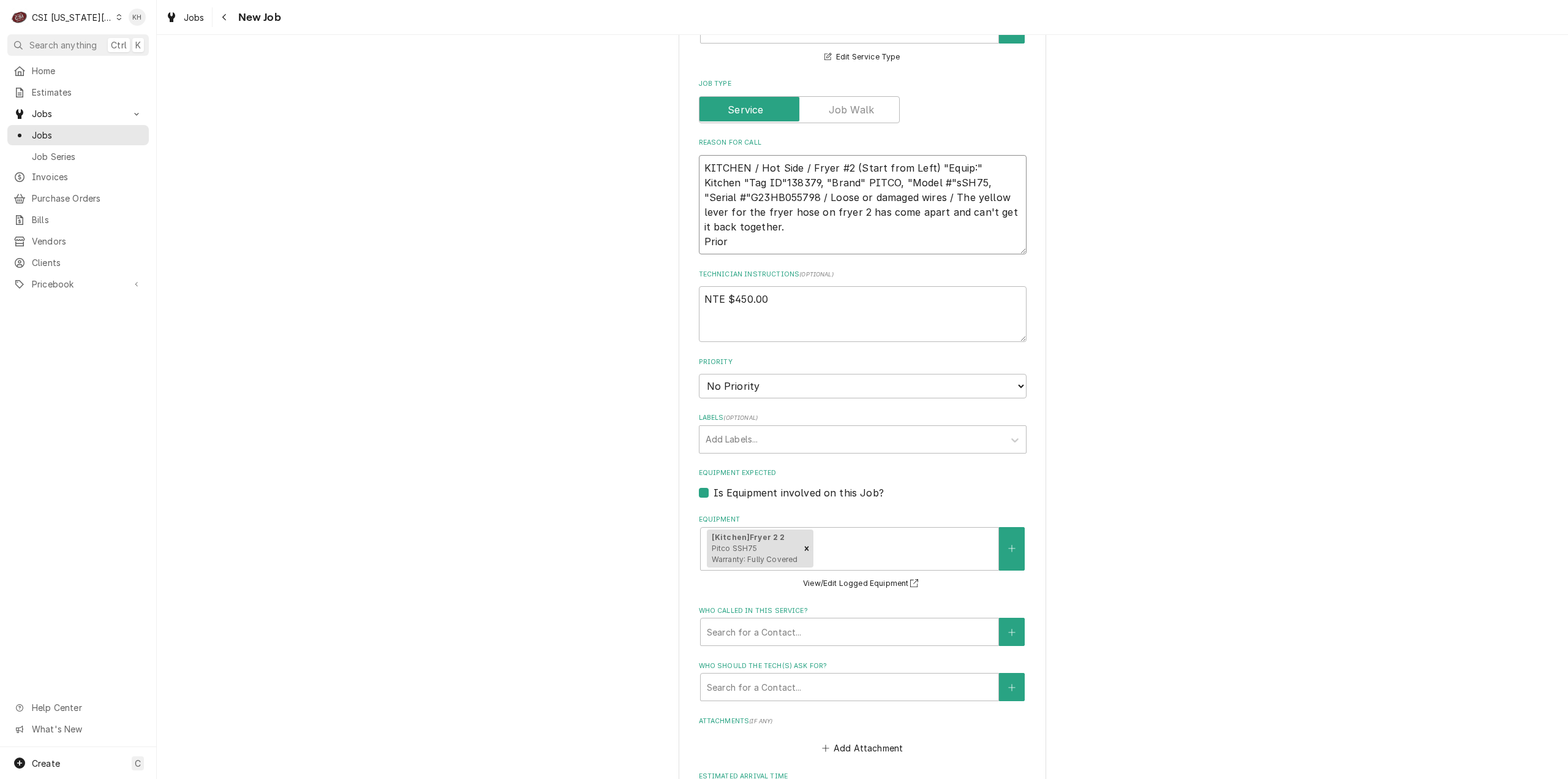
type textarea "x"
type textarea "KITCHEN / Hot Side / Fryer #2 (Start from Left) "Equip:" Kitchen "Tag ID"138379…"
type textarea "x"
type textarea "KITCHEN / Hot Side / Fryer #2 (Start from Left) "Equip:" Kitchen "Tag ID"138379…"
type textarea "x"
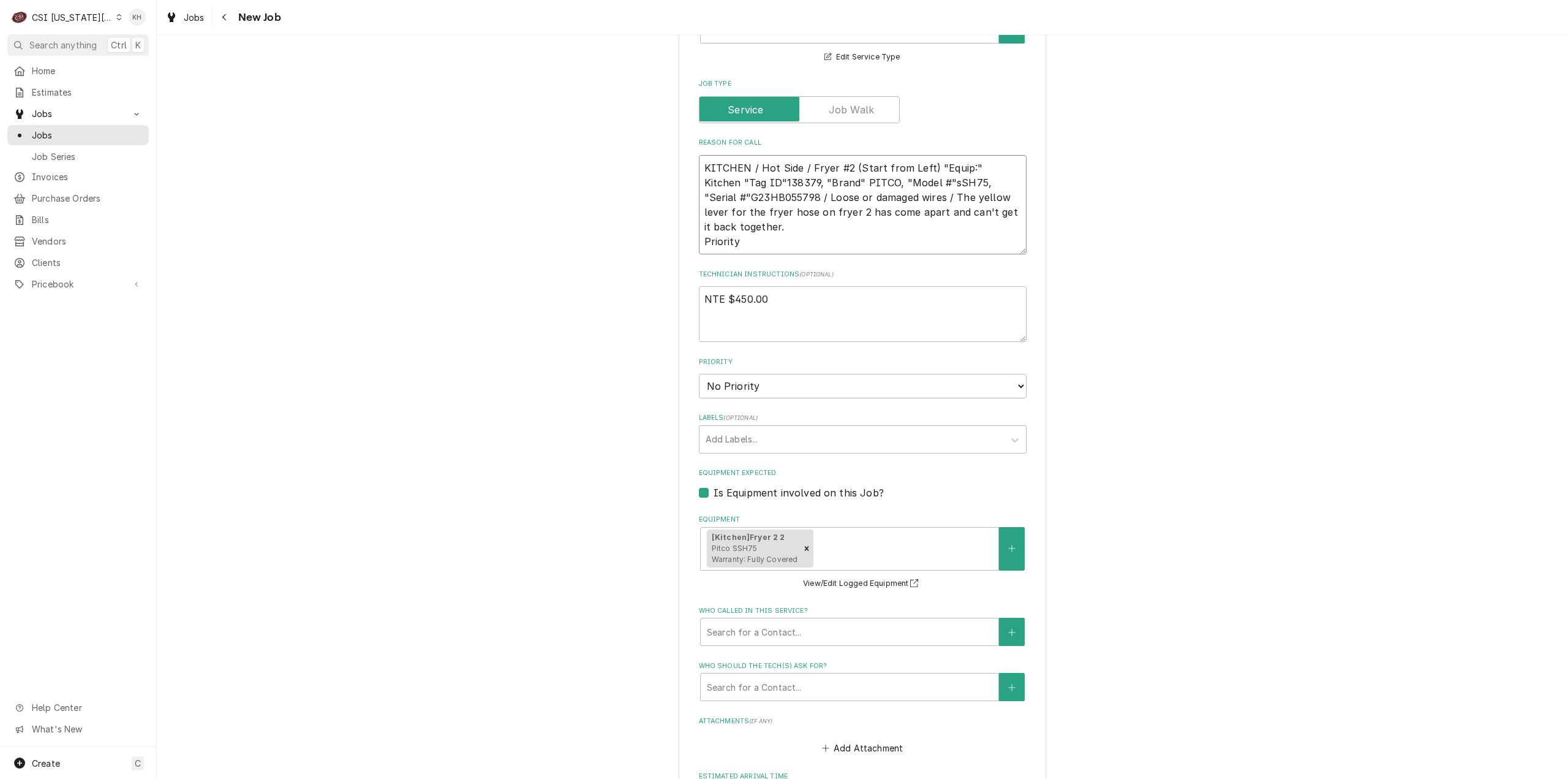
type textarea "KITCHEN / Hot Side / Fryer #2 (Start from Left) "Equip:" Kitchen "Tag ID"138379…"
type textarea "x"
type textarea "KITCHEN / Hot Side / Fryer #2 (Start from Left) "Equip:" Kitchen "Tag ID"138379…"
type textarea "x"
type textarea "KITCHEN / Hot Side / Fryer #2 (Start from Left) "Equip:" Kitchen "Tag ID"138379…"
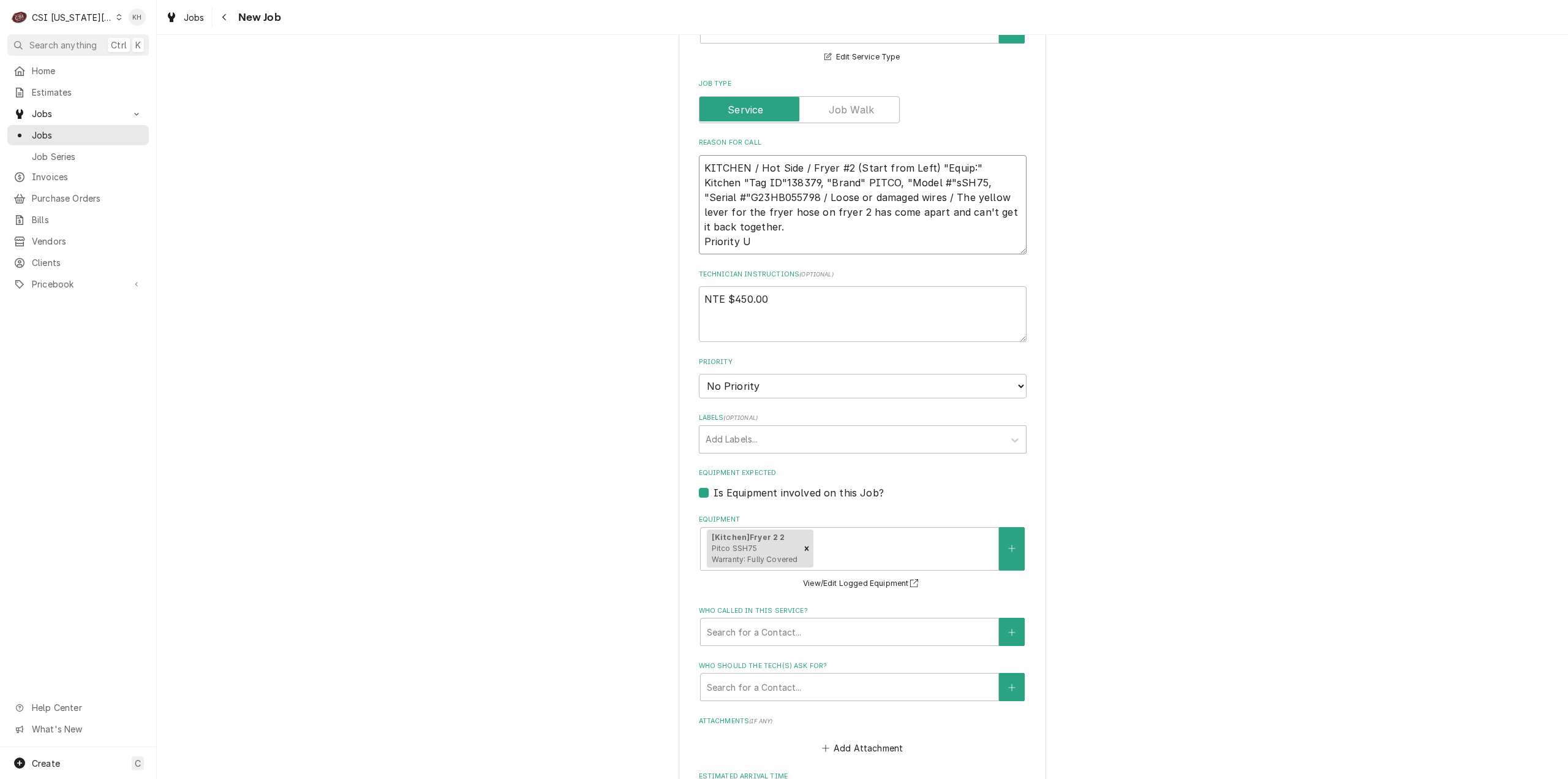
type textarea "x"
type textarea "KITCHEN / Hot Side / Fryer #2 (Start from Left) "Equip:" Kitchen "Tag ID"138379…"
type textarea "x"
type textarea "KITCHEN / Hot Side / Fryer #2 (Start from Left) "Equip:" Kitchen "Tag ID"138379…"
type textarea "x"
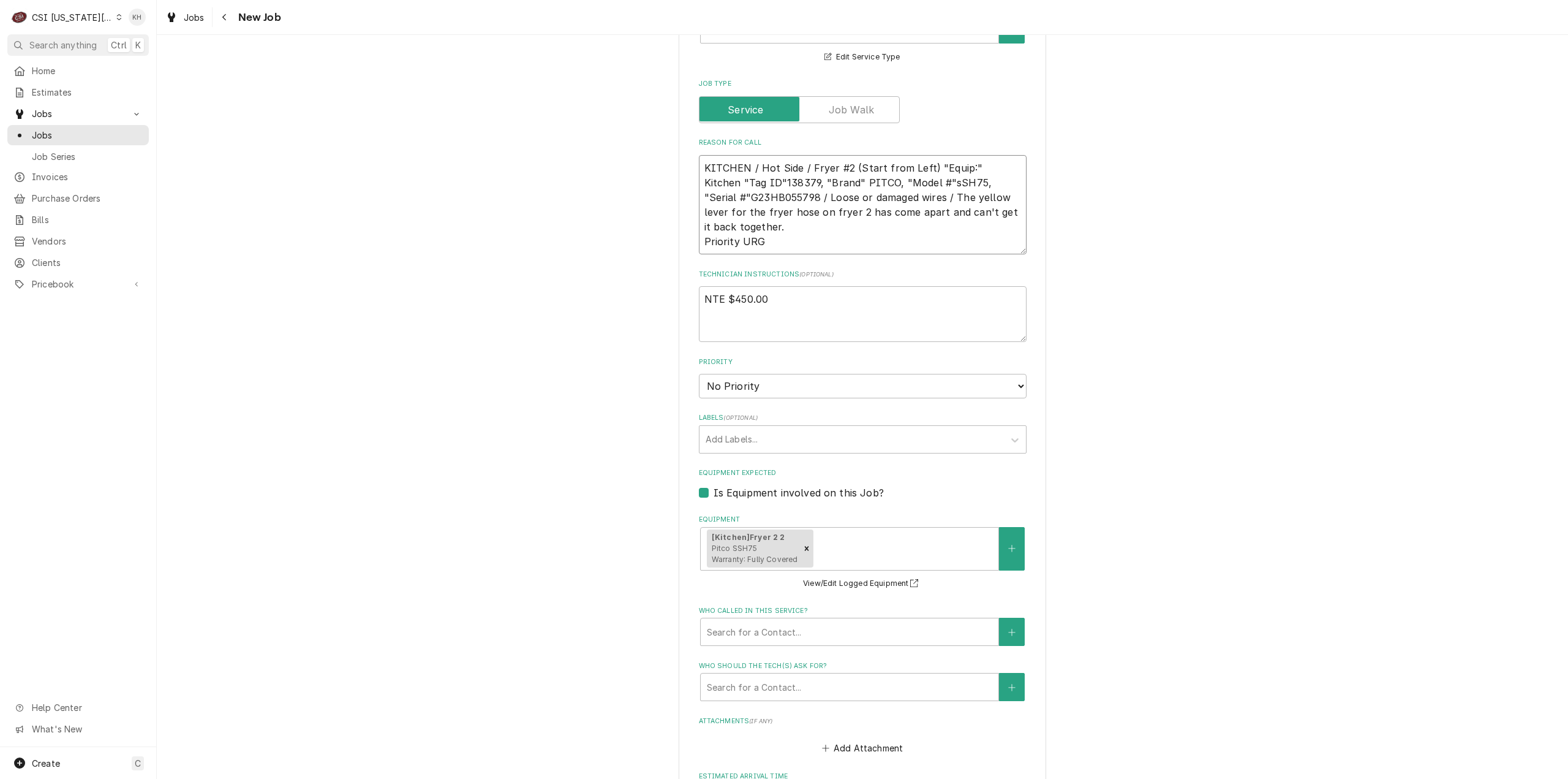
type textarea "KITCHEN / Hot Side / Fryer #2 (Start from Left) "Equip:" Kitchen "Tag ID"138379…"
type textarea "x"
type textarea "KITCHEN / Hot Side / Fryer #2 (Start from Left) "Equip:" Kitchen "Tag ID"138379…"
type textarea "x"
type textarea "KITCHEN / Hot Side / Fryer #2 (Start from Left) "Equip:" Kitchen "Tag ID"138379…"
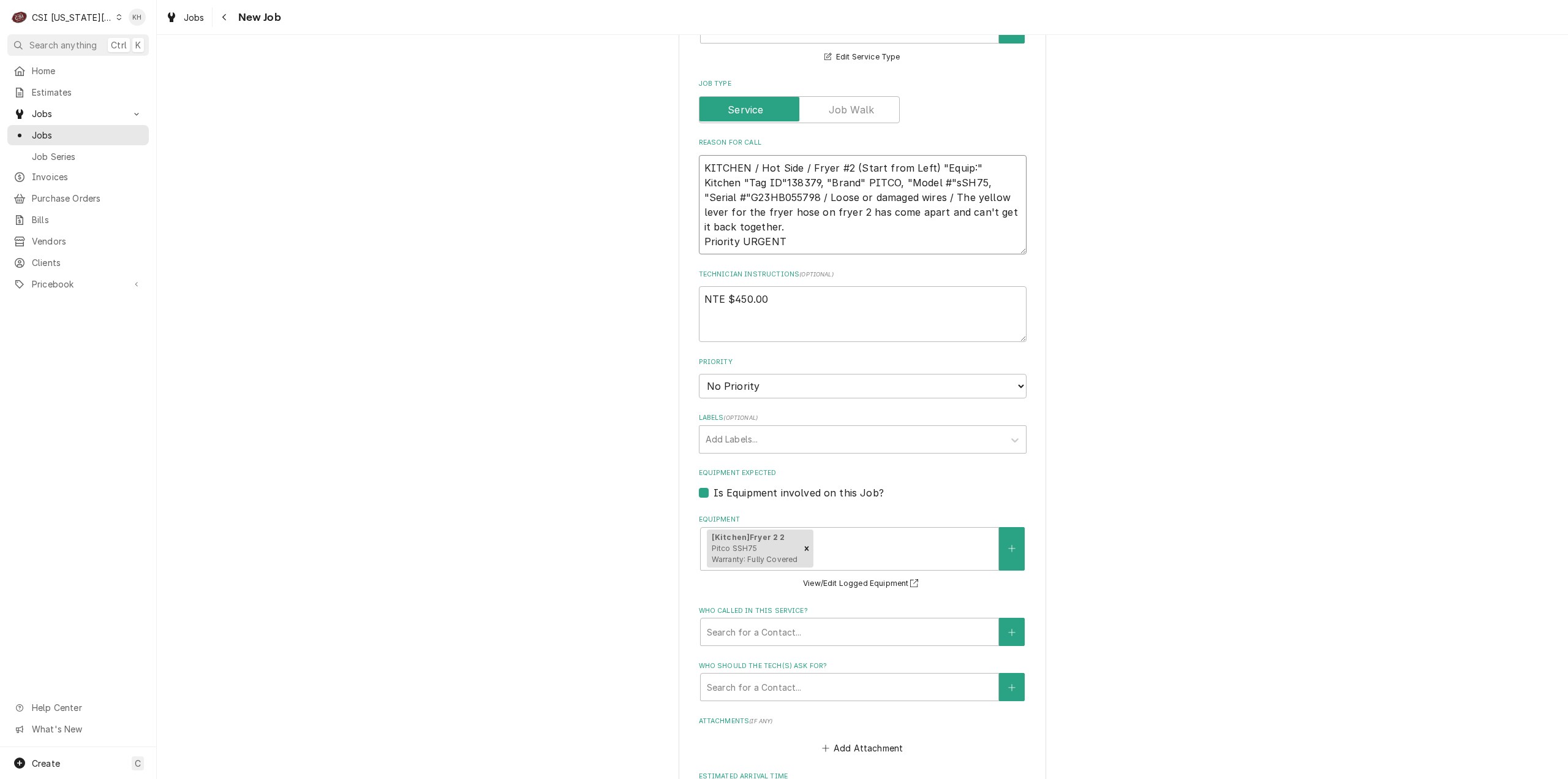
type textarea "x"
type textarea "KITCHEN / Hot Side / Fryer #2 (Start from Left) "Equip:" Kitchen "Tag ID"138379…"
type textarea "x"
type textarea "KITCHEN / Hot Side / Fryer #2 (Start from Left) "Equip:" Kitchen "Tag ID"138379…"
type textarea "x"
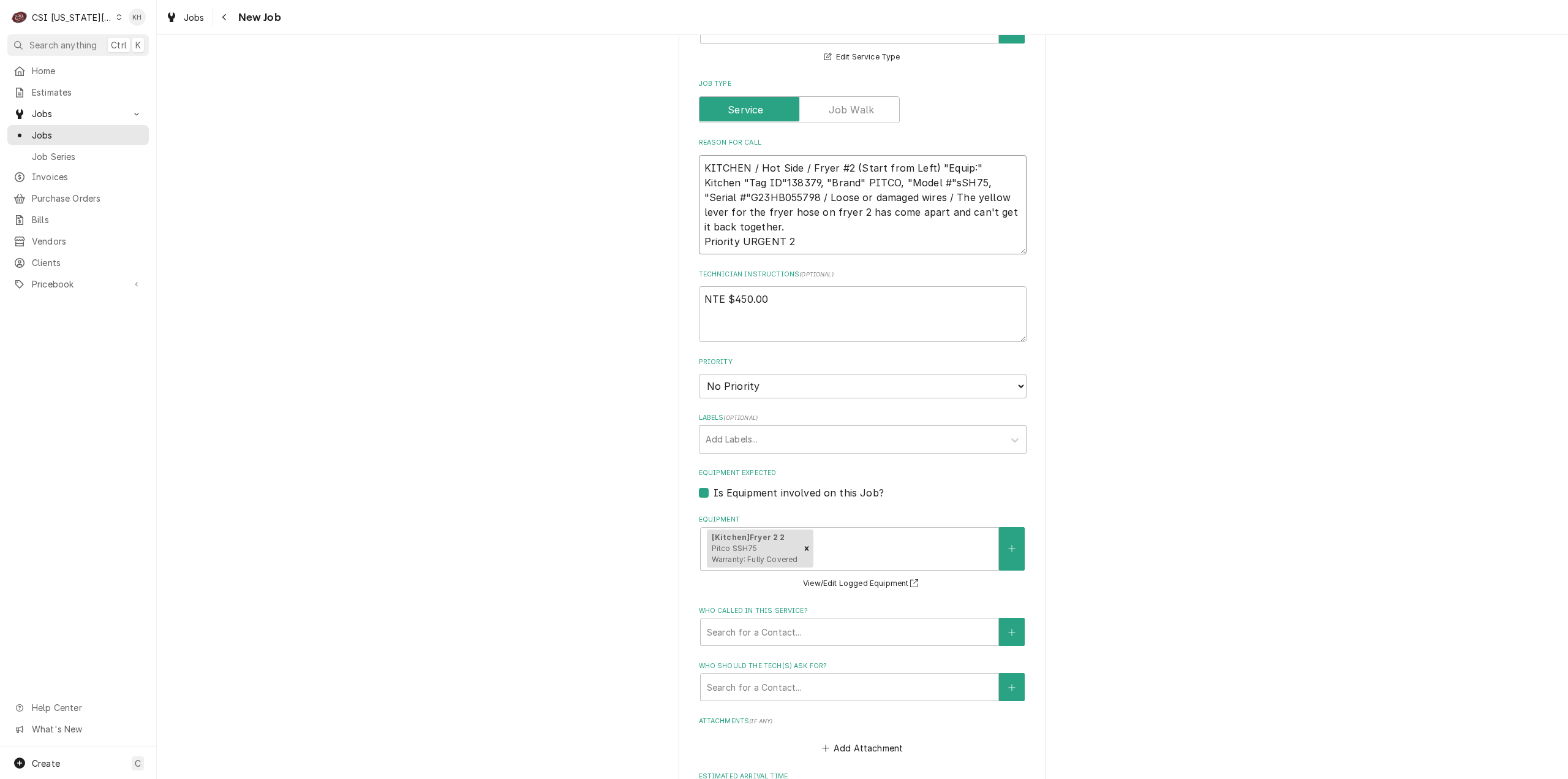
type textarea "KITCHEN / Hot Side / Fryer #2 (Start from Left) "Equip:" Kitchen "Tag ID"138379…"
type textarea "x"
type textarea "KITCHEN / Hot Side / Fryer #2 (Start from Left) "Equip:" Kitchen "Tag ID"138379…"
type textarea "x"
type textarea "KITCHEN / Hot Side / Fryer #2 (Start from Left) "Equip:" Kitchen "Tag ID"138379…"
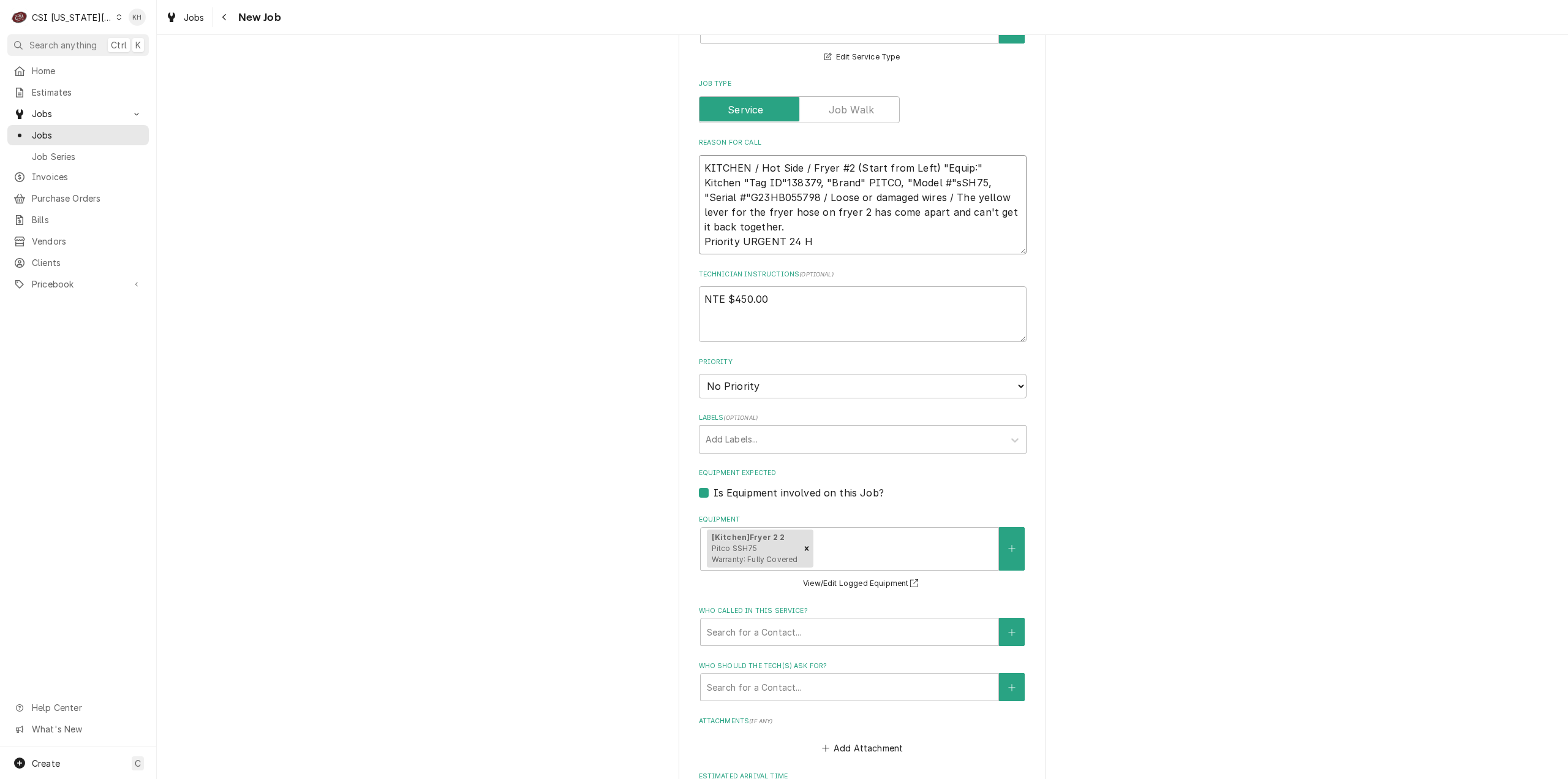
type textarea "x"
type textarea "KITCHEN / Hot Side / Fryer #2 (Start from Left) "Equip:" Kitchen "Tag ID"138379…"
type textarea "x"
type textarea "KITCHEN / Hot Side / Fryer #2 (Start from Left) "Equip:" Kitchen "Tag ID"138379…"
type textarea "x"
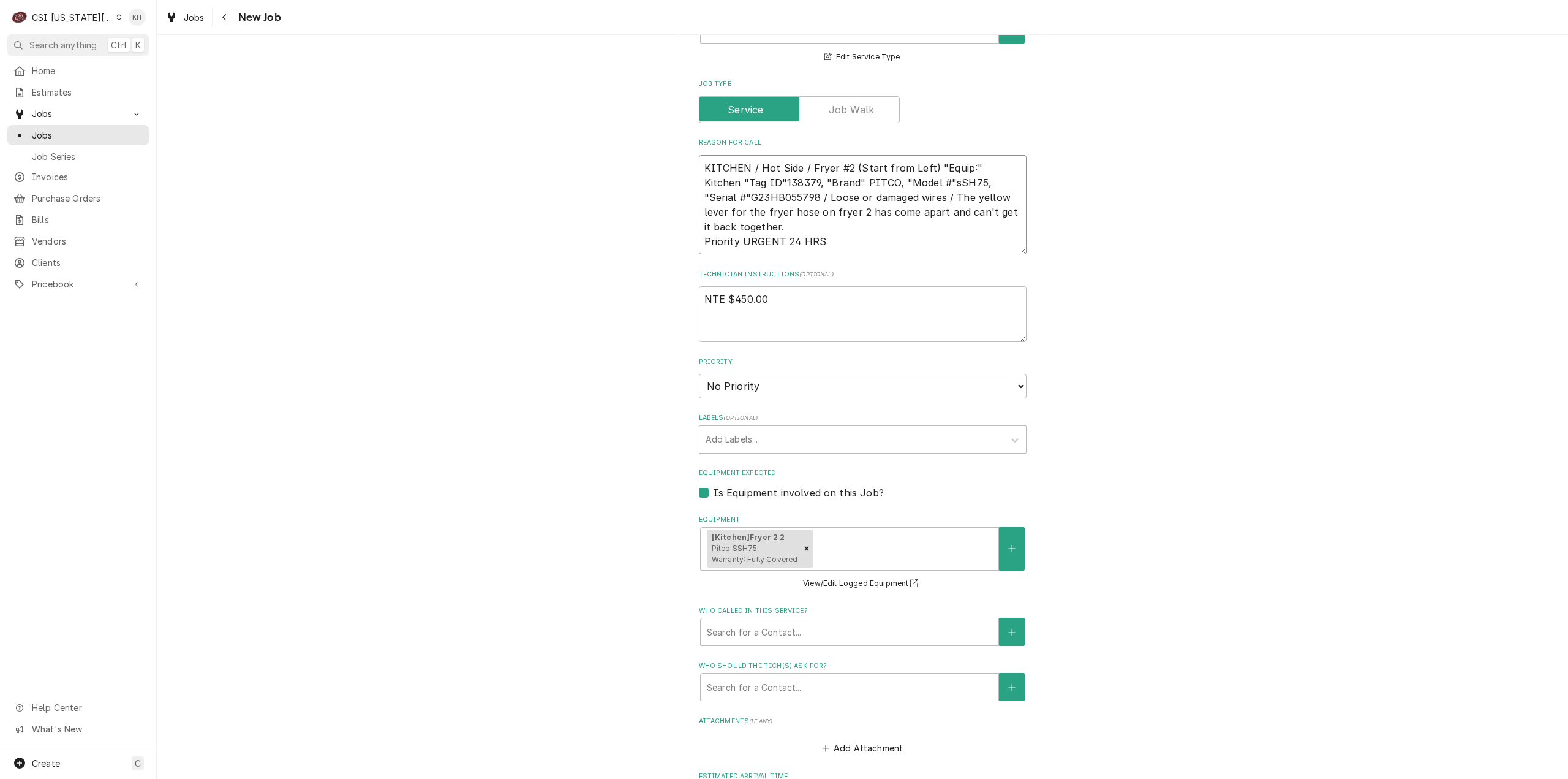
type textarea "KITCHEN / Hot Side / Fryer #2 (Start from Left) "Equip:" Kitchen "Tag ID"138379…"
click at [795, 286] on textarea "NTE $450.00" at bounding box center [862, 313] width 327 height 55
type textarea "x"
type textarea "NTE $450.00"
type textarea "x"
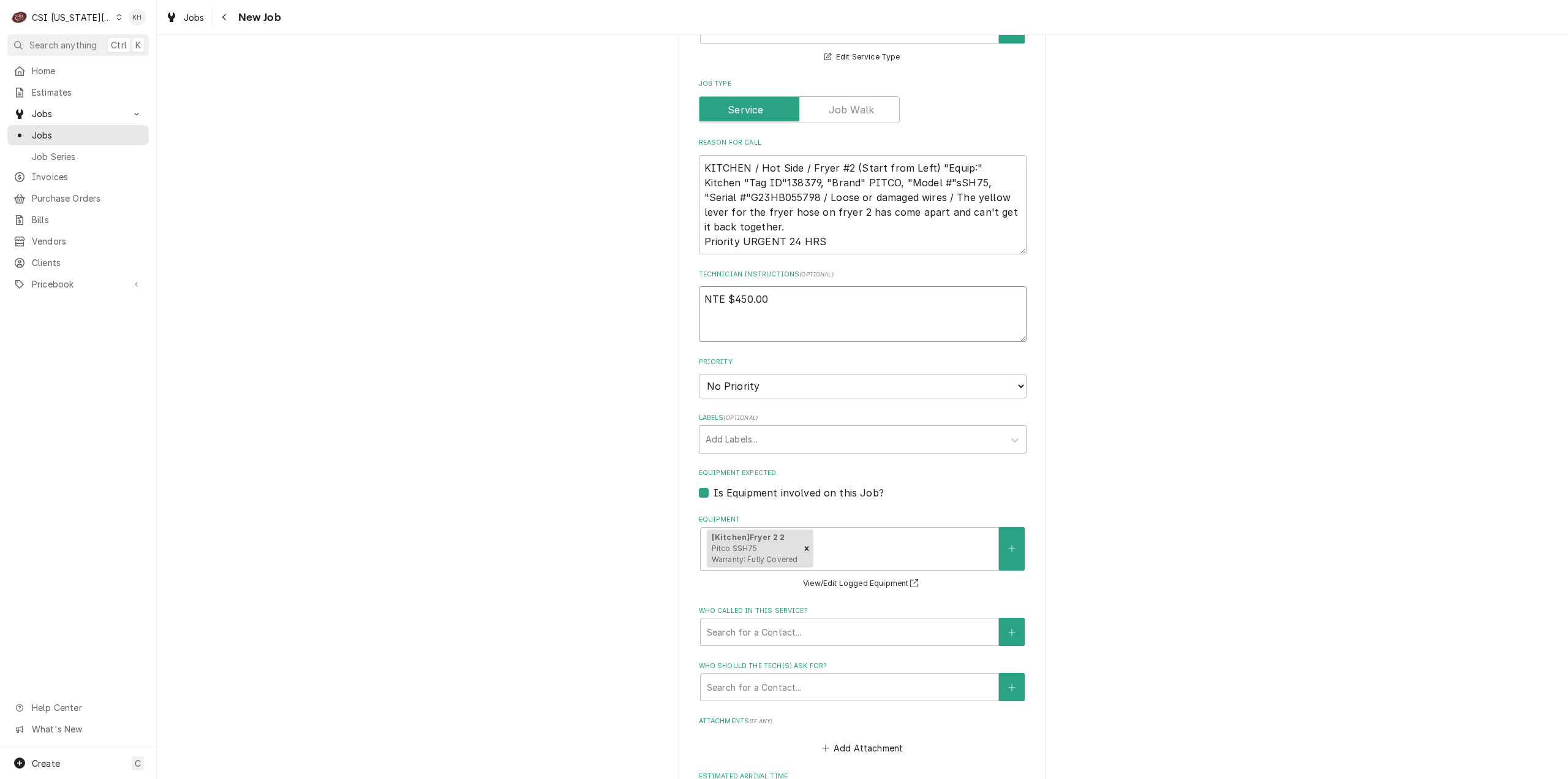
type textarea "NTE $450.00"
type textarea "x"
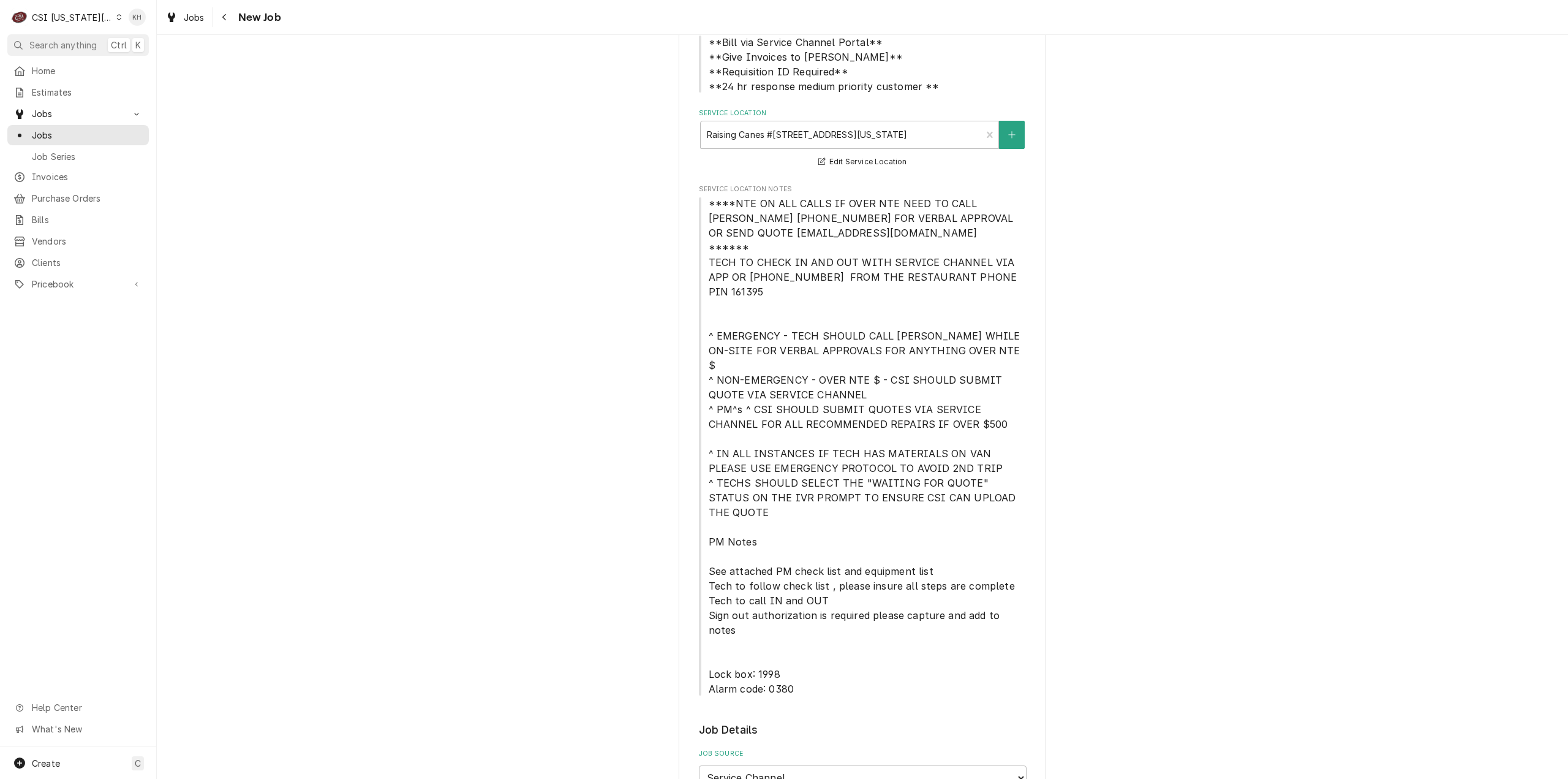
scroll to position [61, 0]
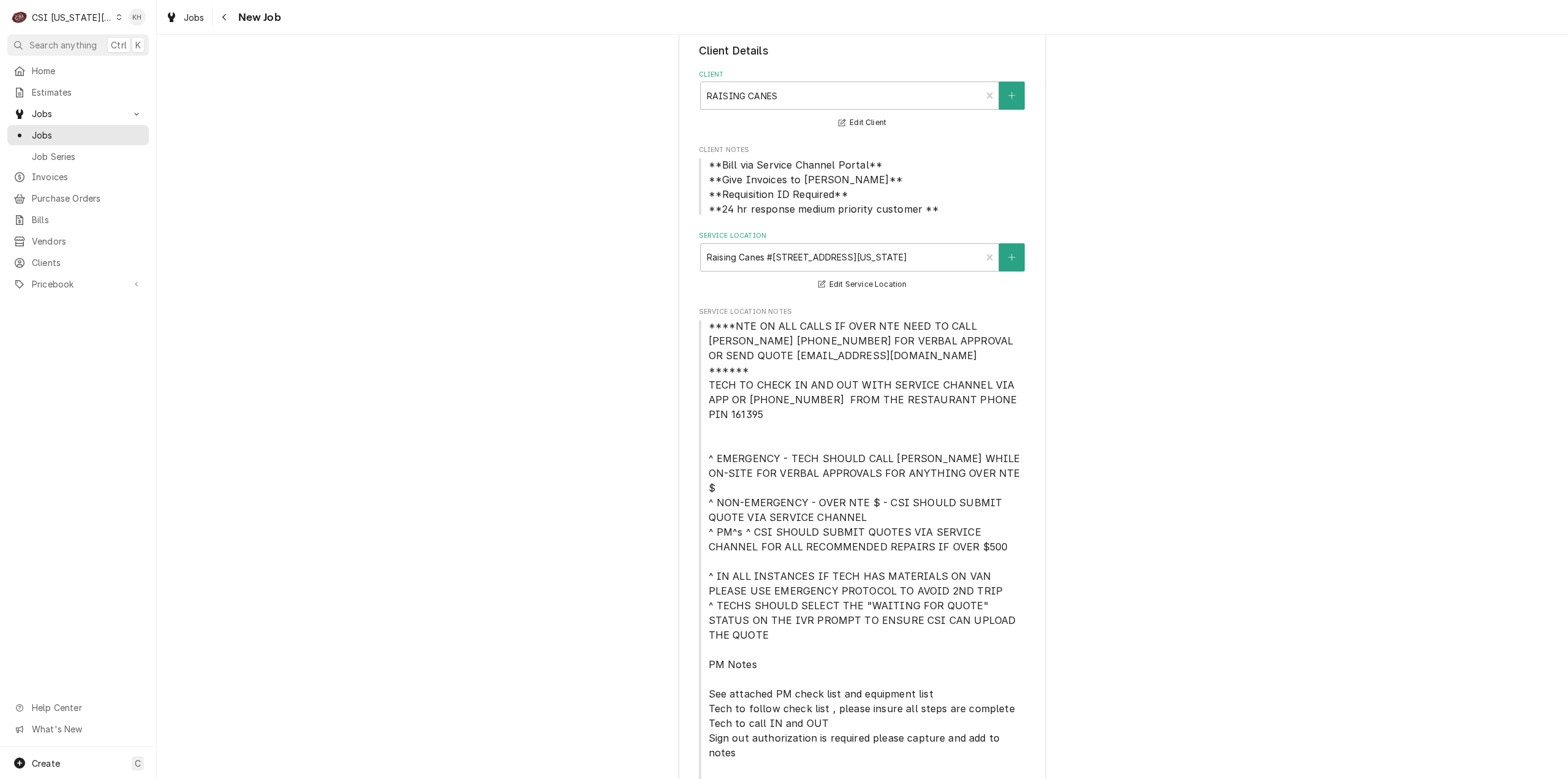
type textarea "NTE $450.00"
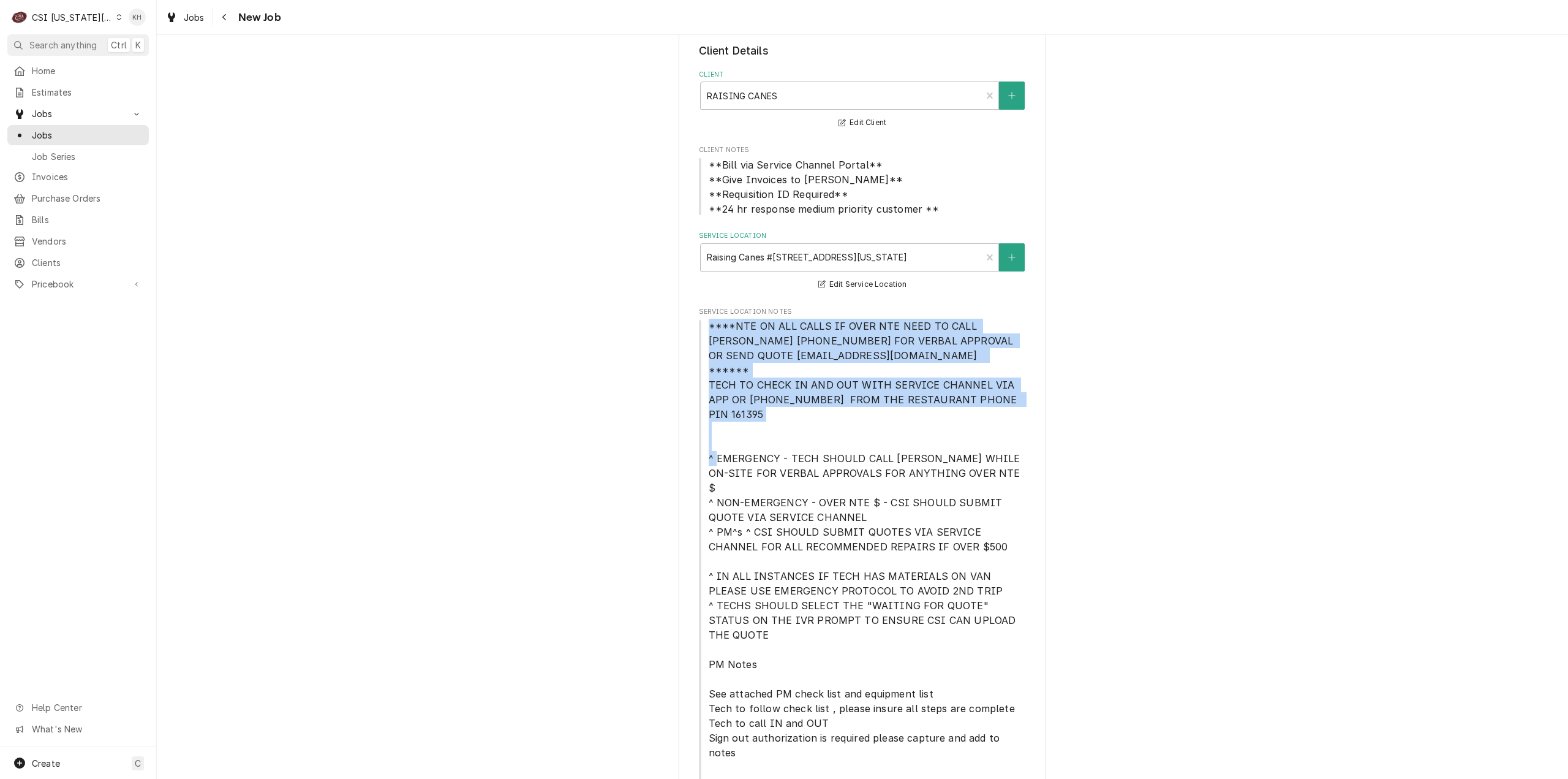
drag, startPoint x: 705, startPoint y: 324, endPoint x: 1055, endPoint y: 381, distance: 354.6
copy span "****NTE ON ALL CALLS IF OVER NTE NEED TO CALL JOHN HERBOLSHEIMER 402-380-8262 F…"
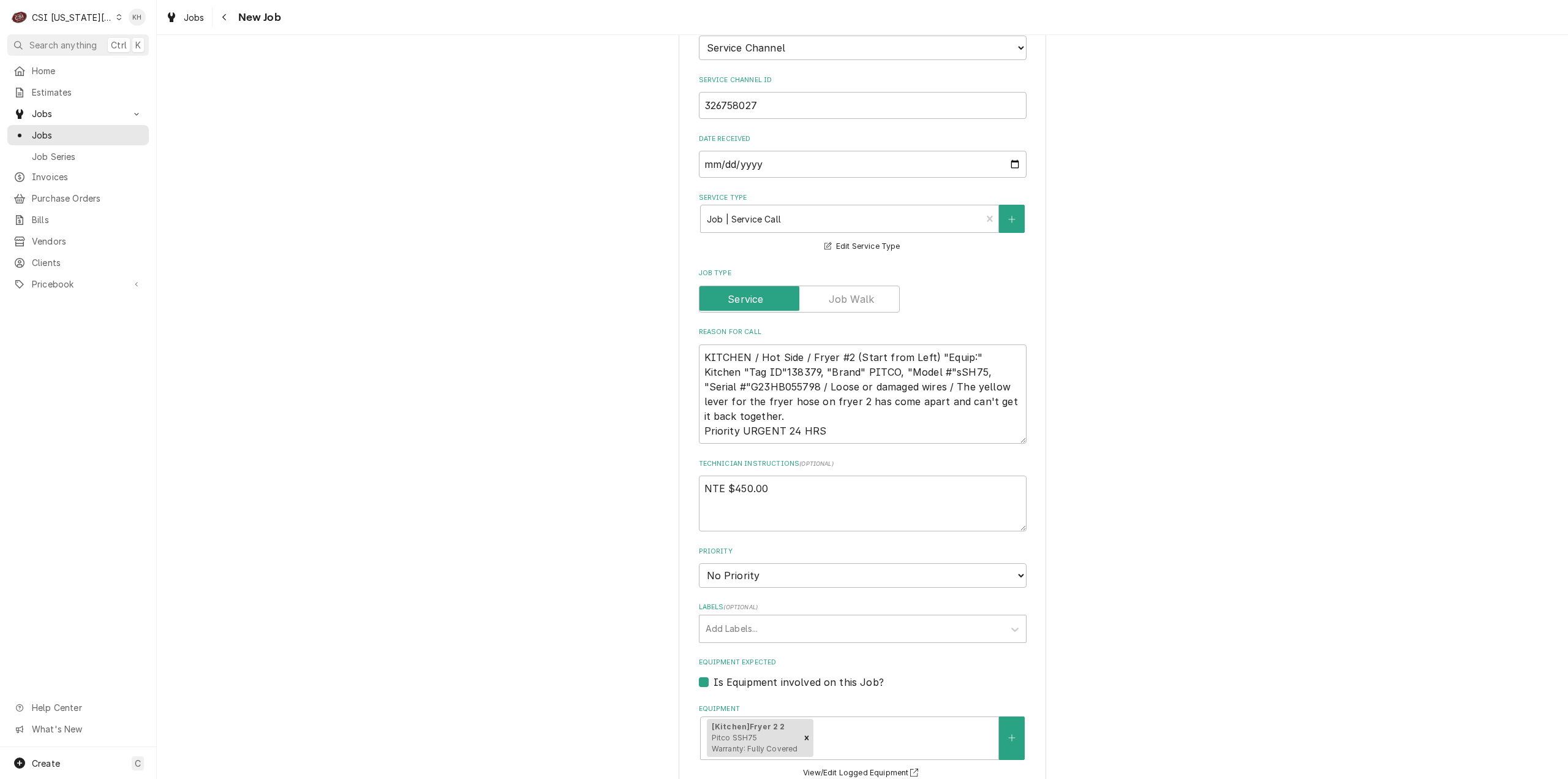
scroll to position [1041, 0]
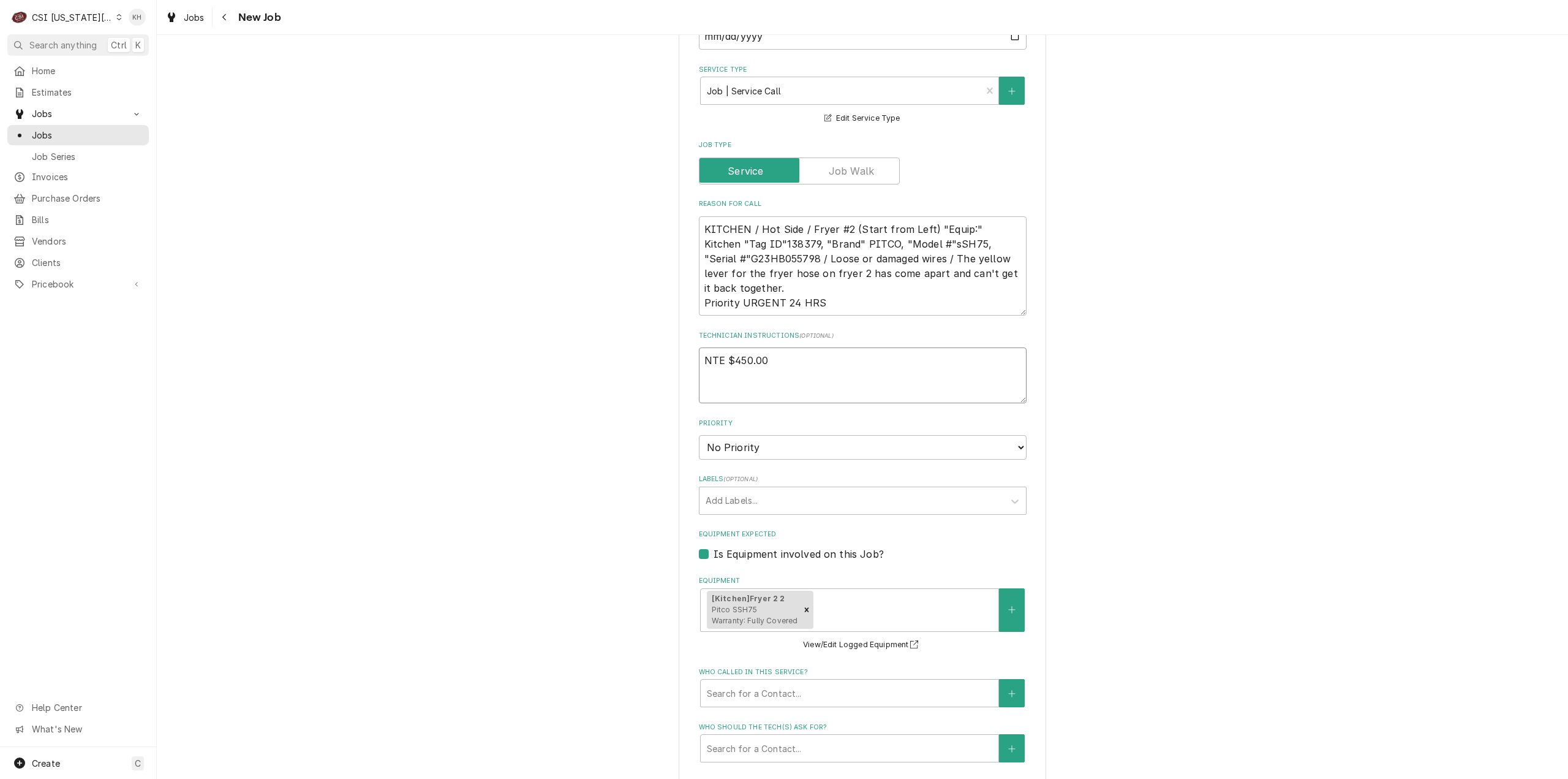
click at [710, 347] on textarea "NTE $450.00" at bounding box center [862, 375] width 327 height 55
paste textarea "****NTE ON ALL CALLS IF OVER NTE NEED TO CALL JOHN HERBOLSHEIMER 402-380-8262 F…"
type textarea "x"
type textarea "NTE $450.00 ****NTE ON ALL CALLS IF OVER NTE NEED TO CALL JOHN HERBOLSHEIMER 40…"
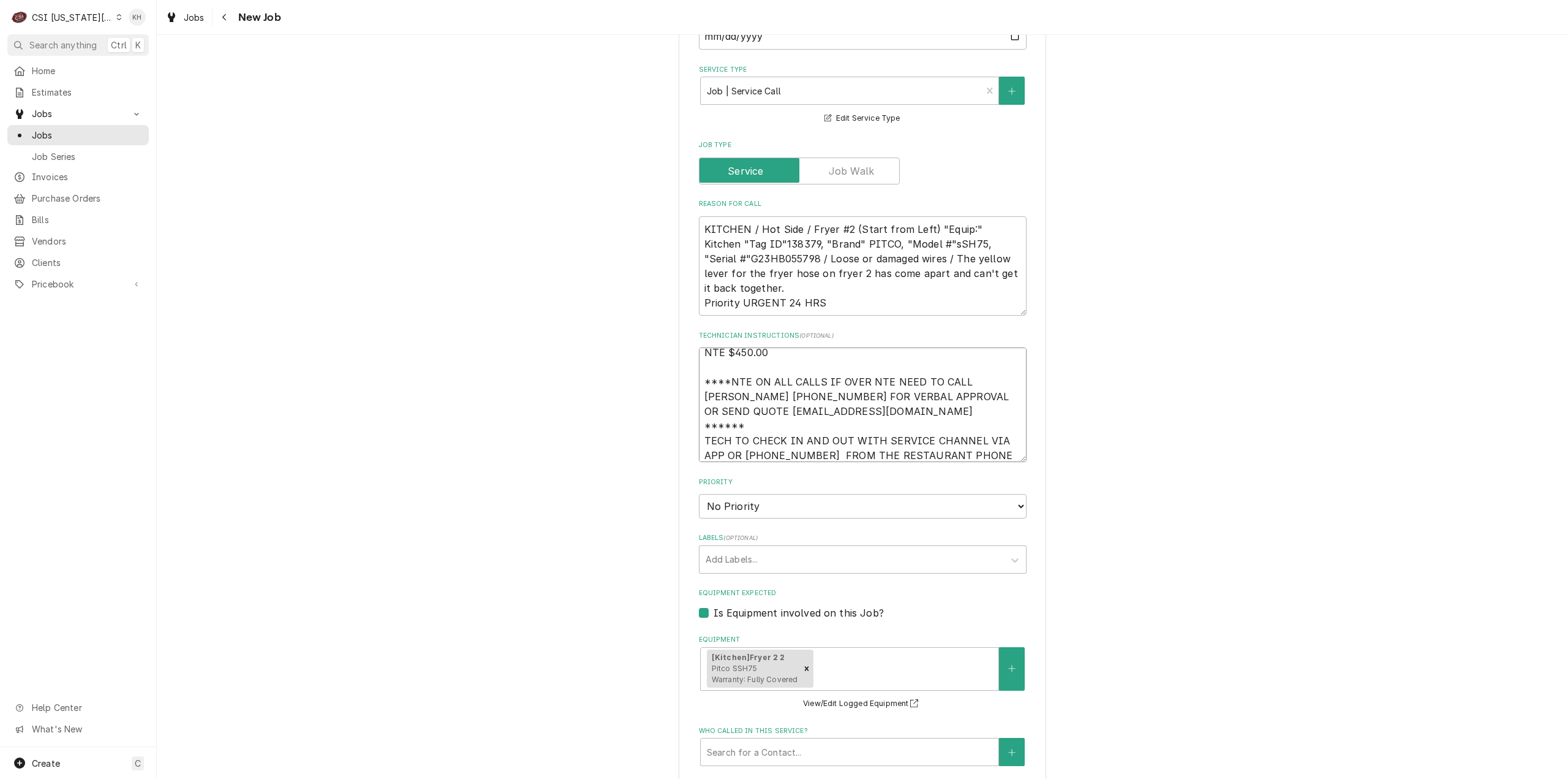
type textarea "x"
type textarea "NTE $450.00 ****NTE ON ALL CALLS IF OVER NTE NEED TO CALL JOHN HERBOLSHEIMER 40…"
type textarea "x"
type textarea "NTE $450.00 ****NTE ON ALL CALLS IF OVER NTE NEED TO CALL JOHN HERBOLSHEIMER 40…"
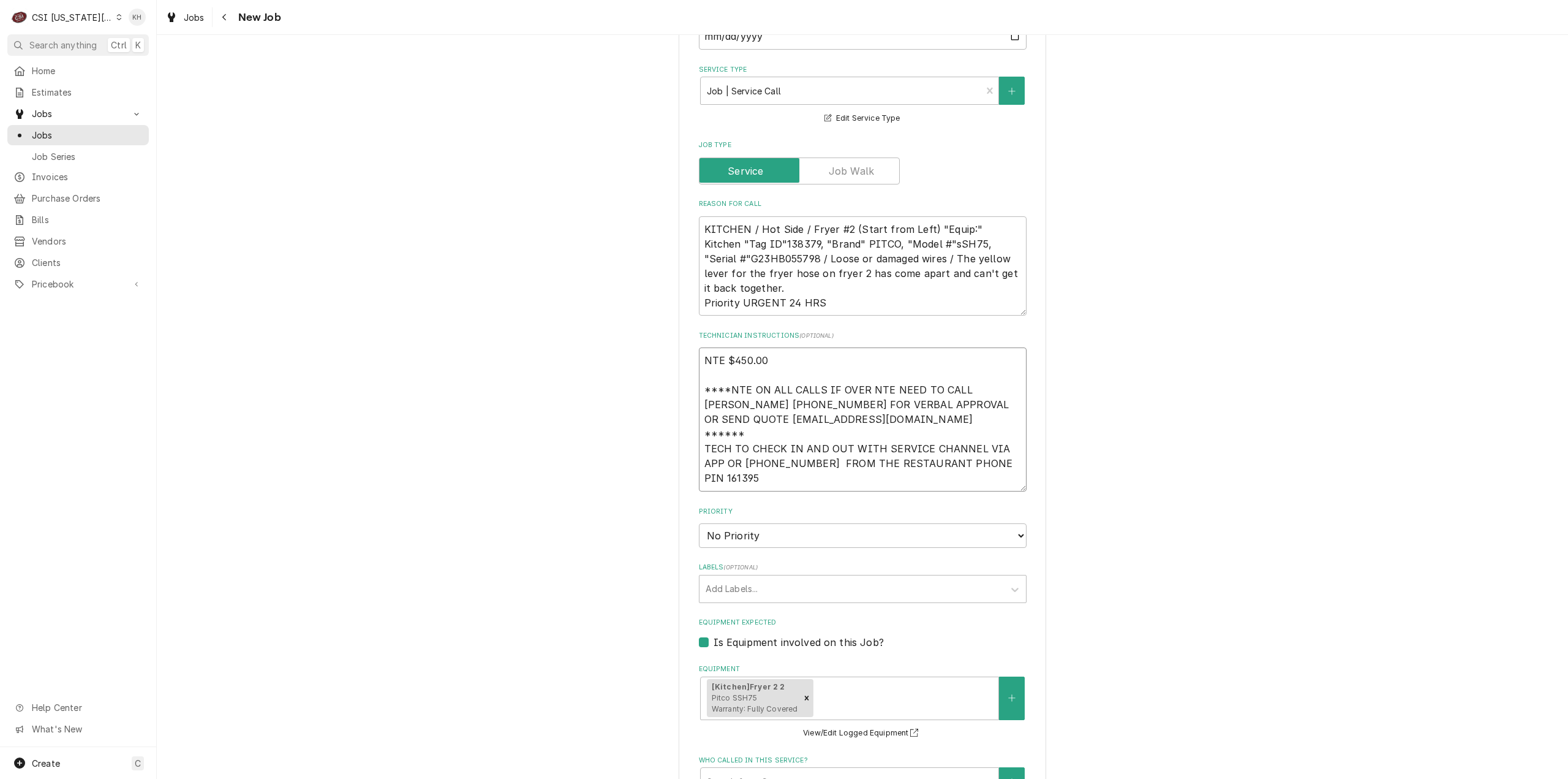
type textarea "x"
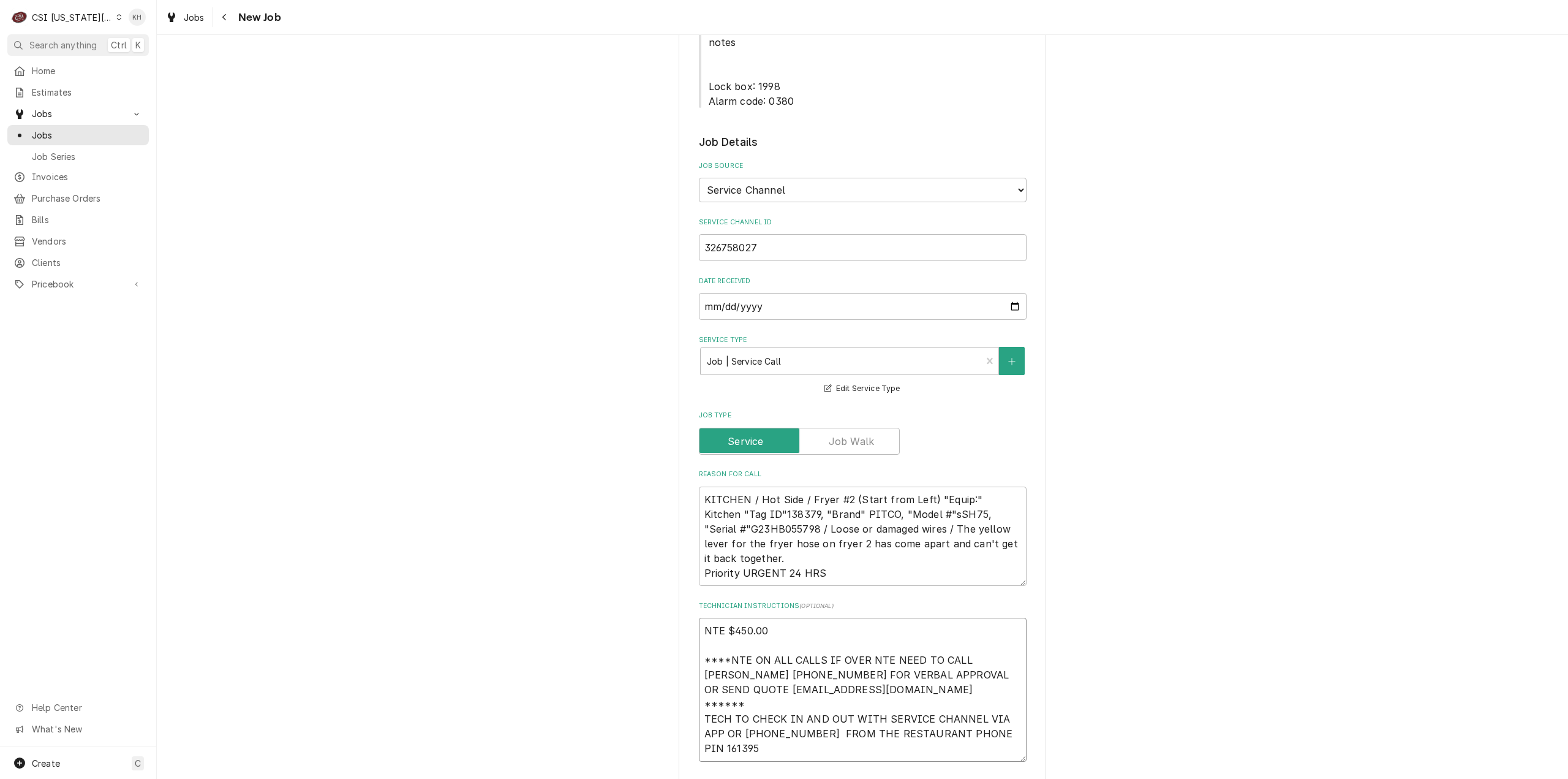
scroll to position [674, 0]
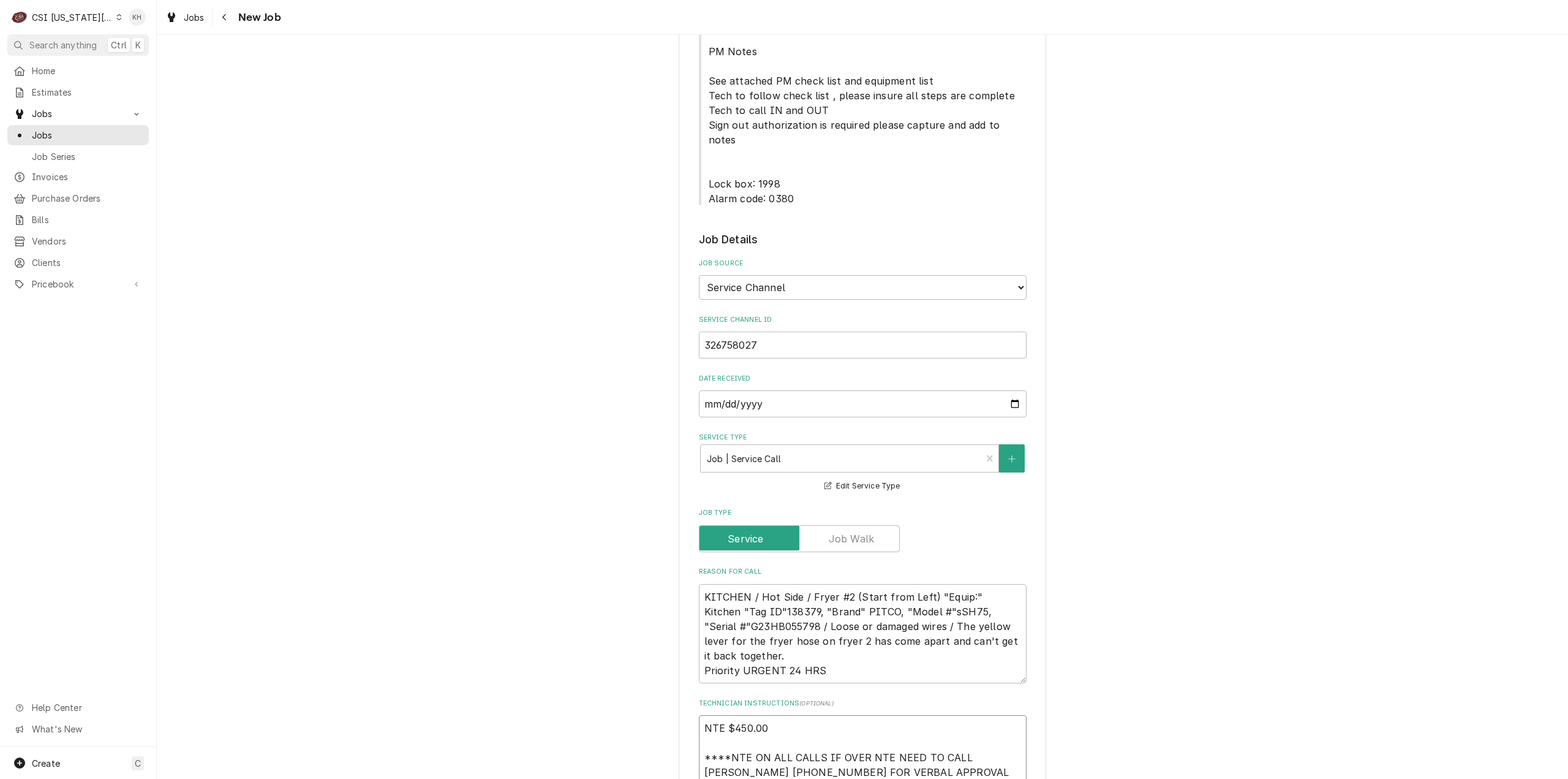
type textarea "NTE $450.00 ****NTE ON ALL CALLS IF OVER NTE NEED TO CALL JOHN HERBOLSHEIMER 40…"
drag, startPoint x: 704, startPoint y: 105, endPoint x: 789, endPoint y: 127, distance: 87.8
copy span "Lock box: 1998 Alarm code: 0380"
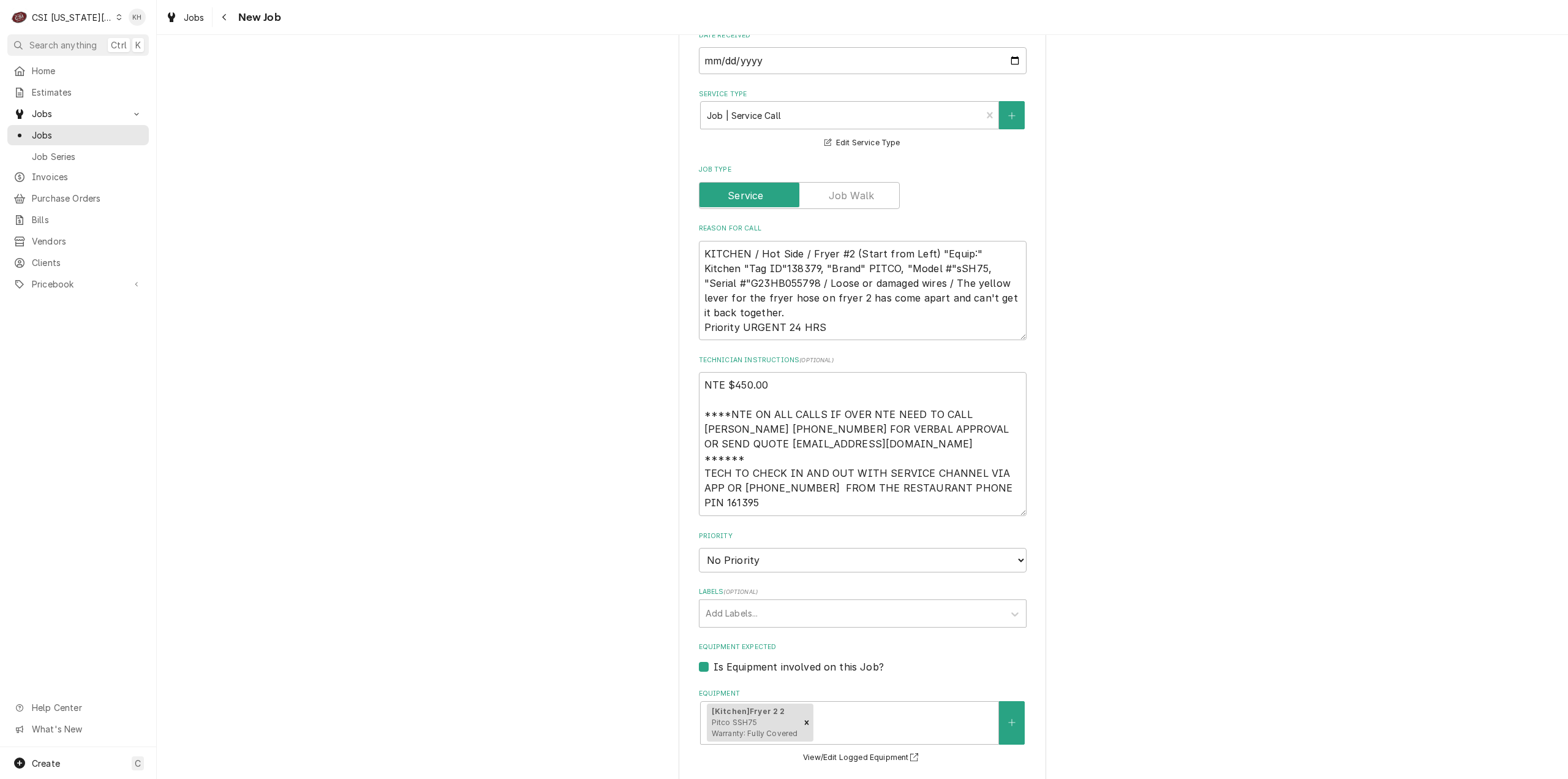
scroll to position [1041, 0]
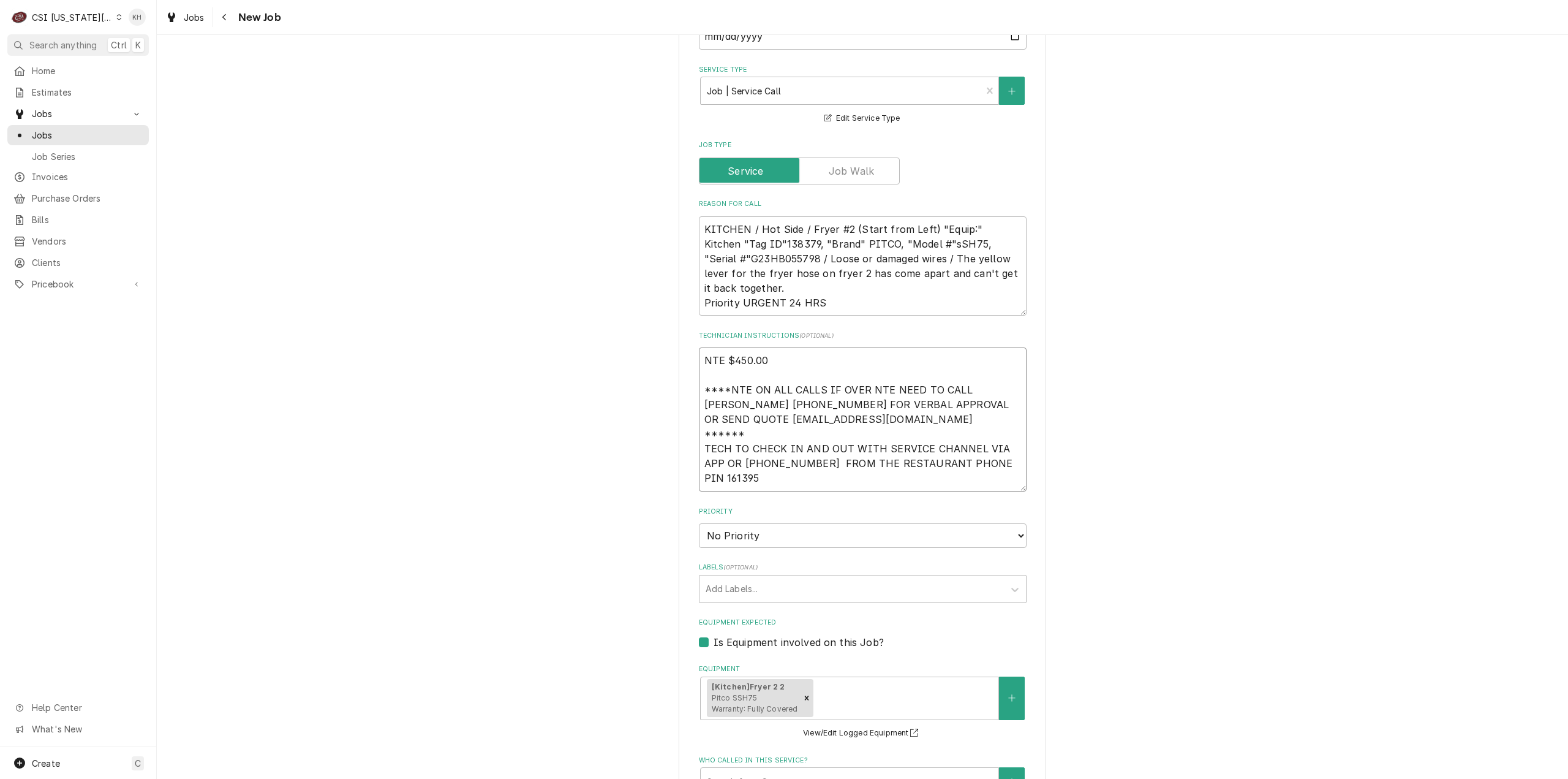
click at [700, 404] on textarea "NTE $450.00 ****NTE ON ALL CALLS IF OVER NTE NEED TO CALL JOHN HERBOLSHEIMER 40…" at bounding box center [862, 419] width 327 height 144
type textarea "x"
type textarea "NTE $450.00 ****NTE ON ALL CALLS IF OVER NTE NEED TO CALL JOHN HERBOLSHEIMER 40…"
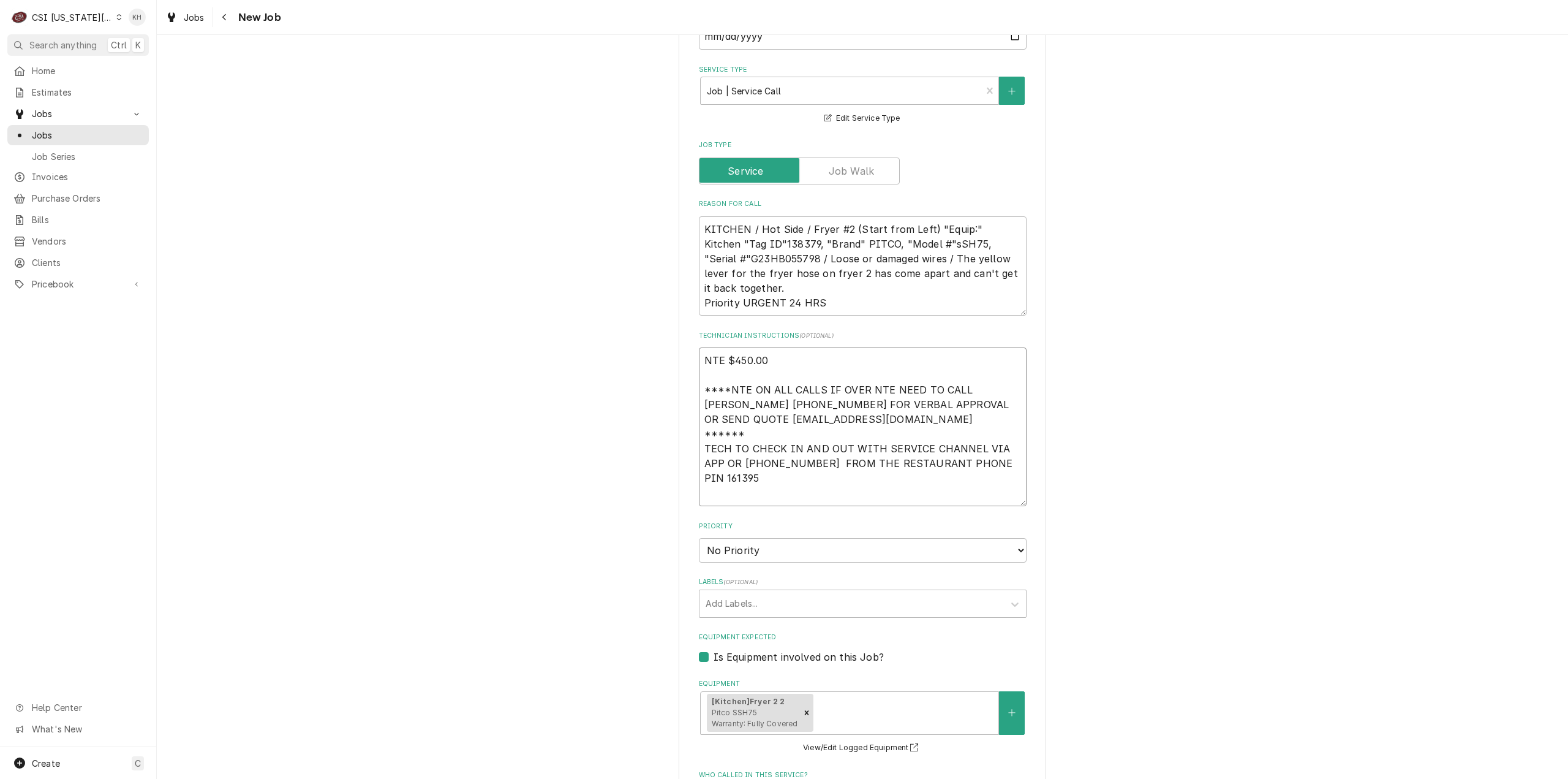
paste textarea "Lock box: 1998 Alarm code: 0380"
type textarea "x"
type textarea "NTE $450.00 ****NTE ON ALL CALLS IF OVER NTE NEED TO CALL [PERSON_NAME] [PHONE_…"
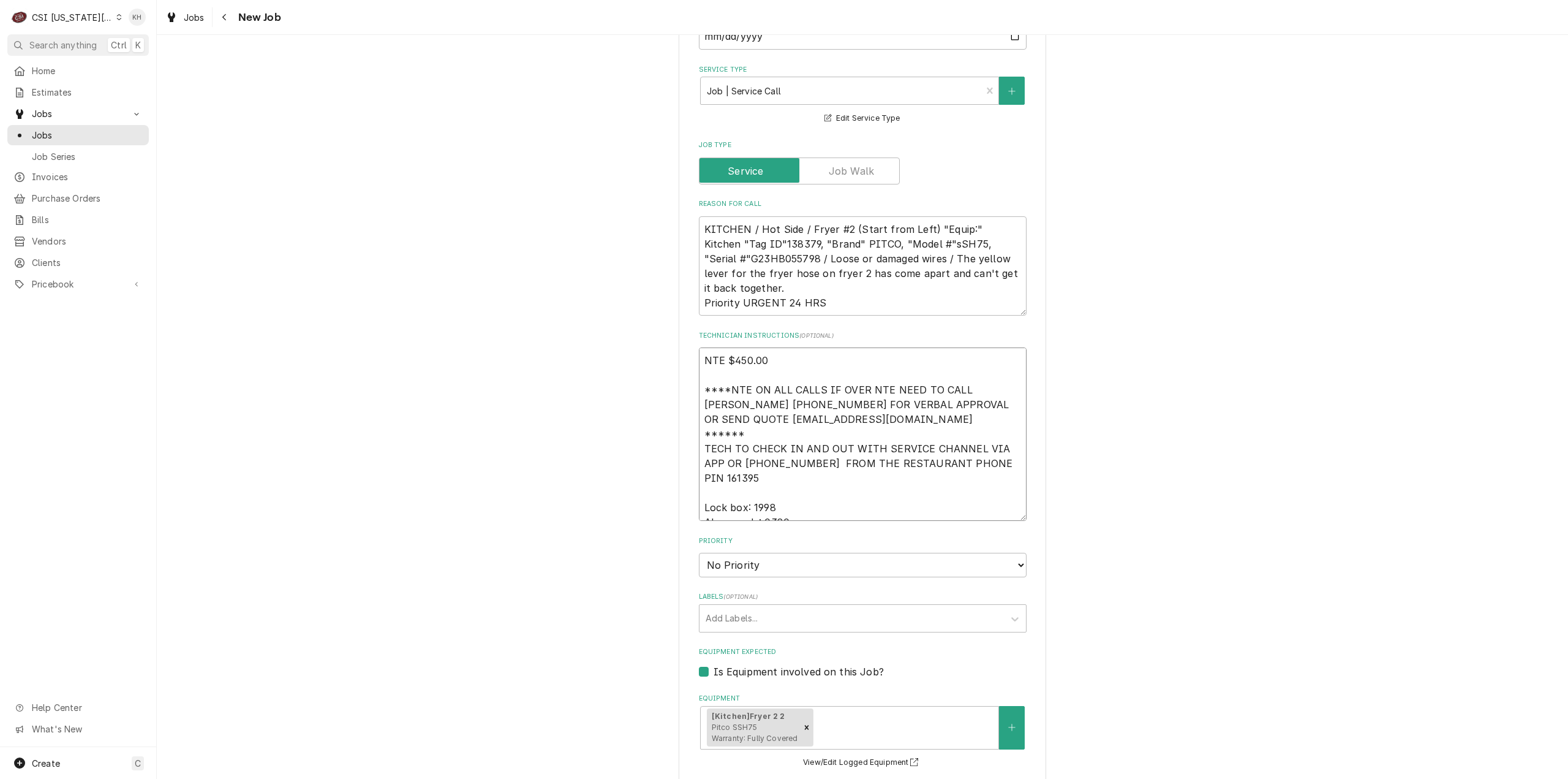
type textarea "x"
type textarea "NTE $450.00 ****NTE ON ALL CALLS IF OVER NTE NEED TO CALL [PERSON_NAME] [PHONE_…"
drag, startPoint x: 765, startPoint y: 490, endPoint x: 761, endPoint y: 502, distance: 12.6
click at [765, 552] on select "No Priority Urgent High Medium Low" at bounding box center [862, 565] width 327 height 25
select select "3"
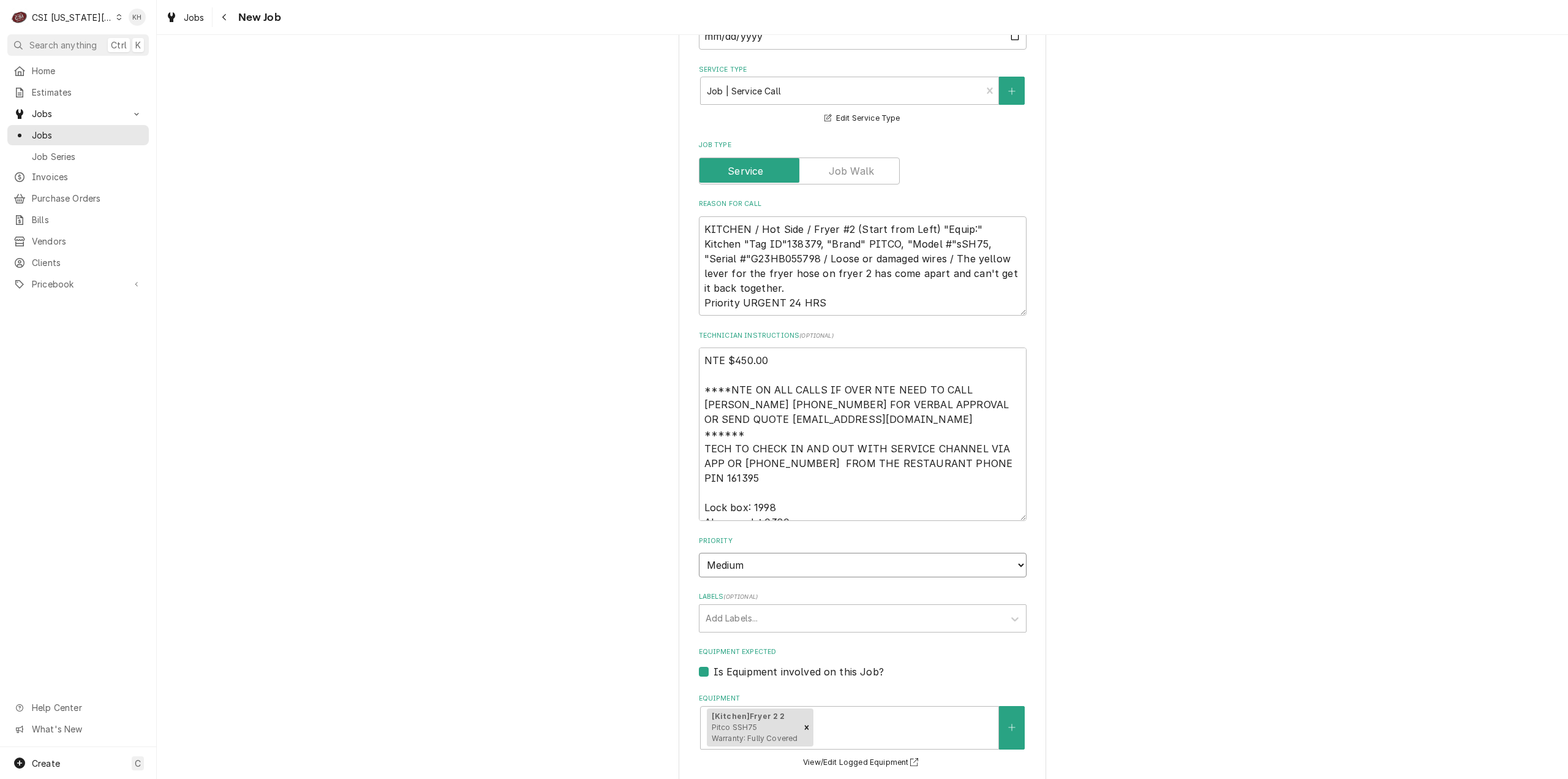
click at [698, 552] on select "No Priority Urgent High Medium Low" at bounding box center [862, 565] width 327 height 25
type textarea "x"
click at [757, 607] on div "Labels" at bounding box center [851, 618] width 292 height 22
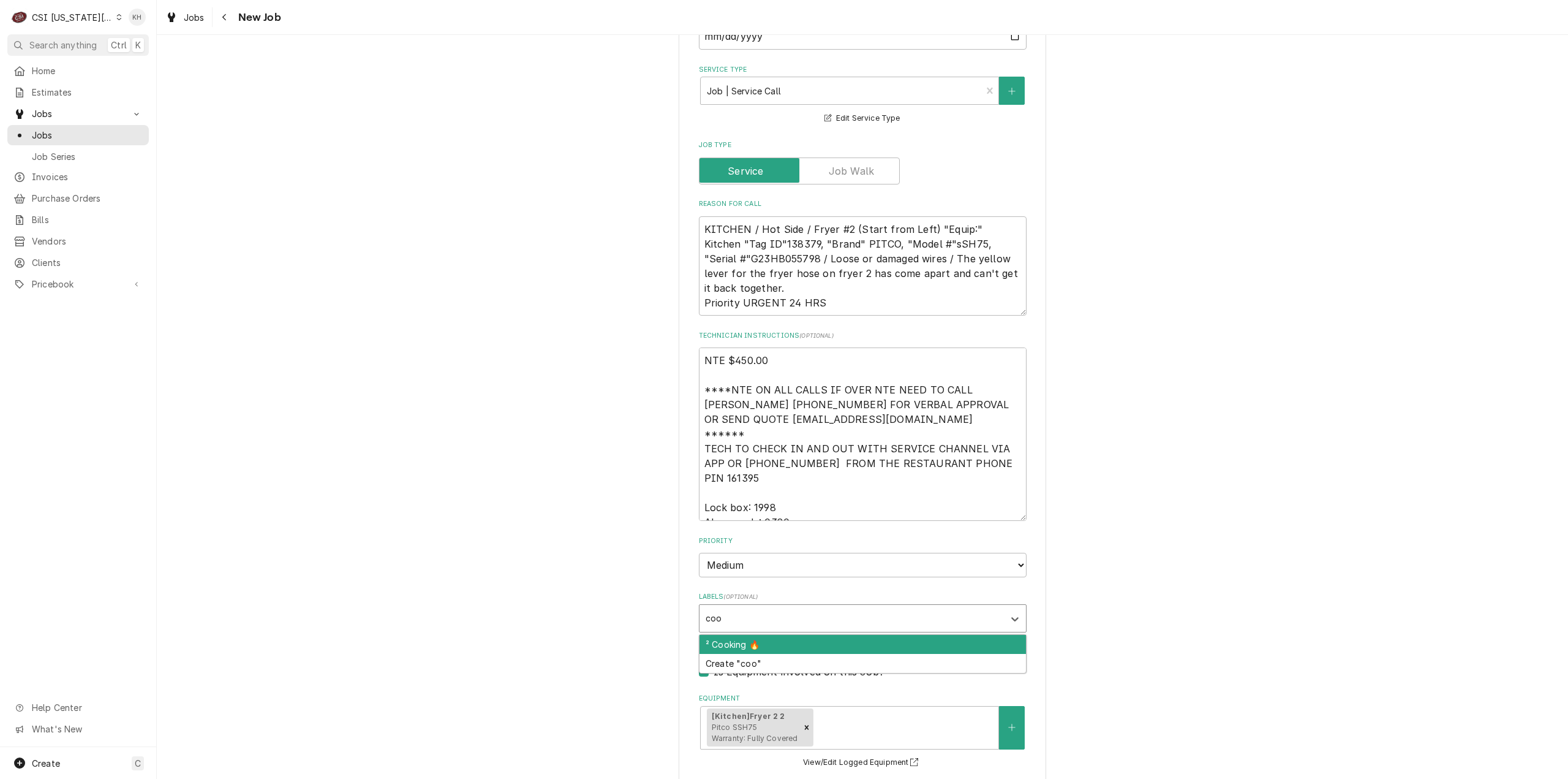
type input "cook"
drag, startPoint x: 752, startPoint y: 569, endPoint x: 749, endPoint y: 635, distance: 66.1
click at [751, 635] on div "² Cooking 🔥" at bounding box center [862, 644] width 326 height 19
type textarea "x"
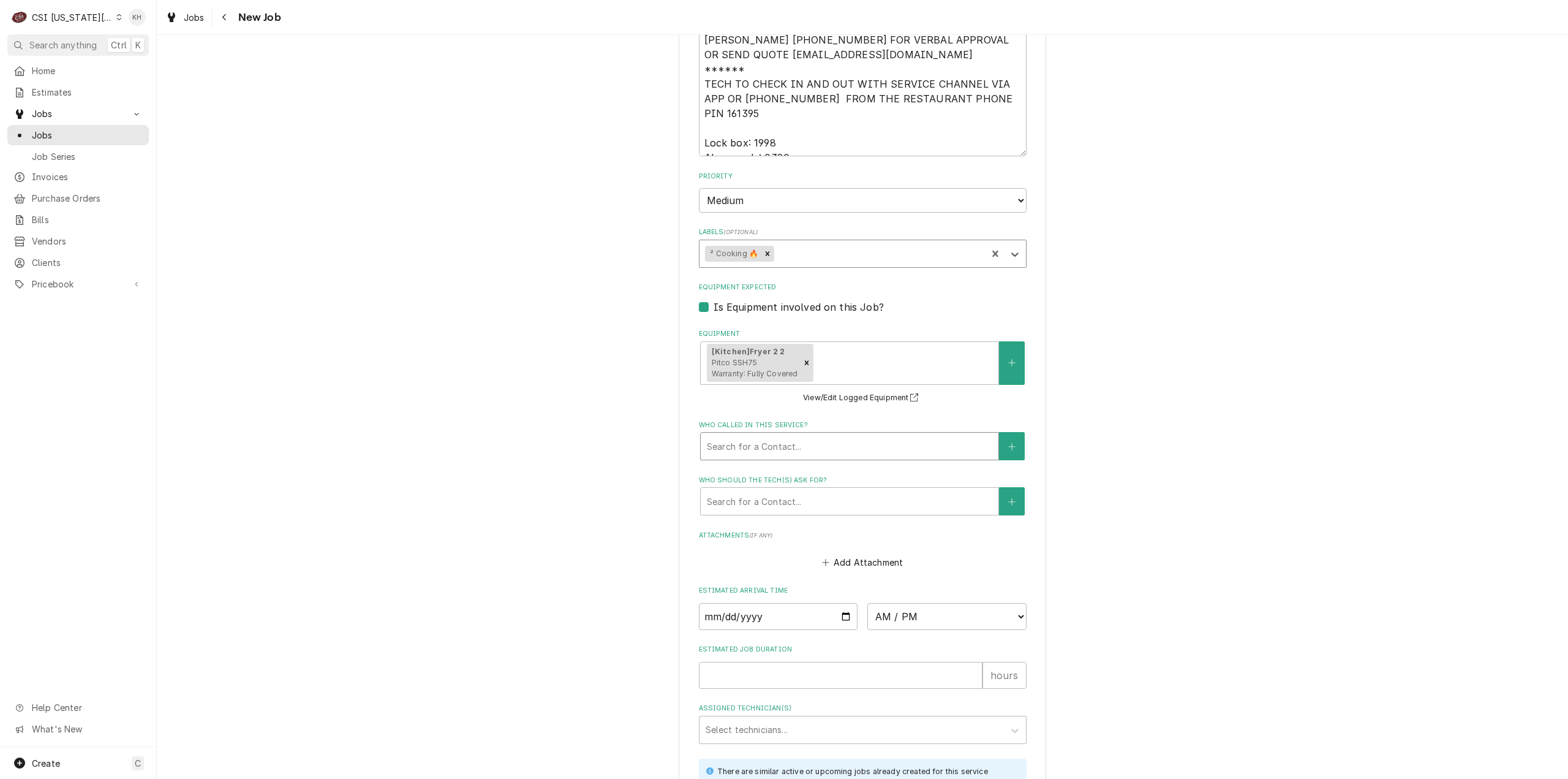
scroll to position [1409, 0]
click at [809, 432] on div "Who called in this service?" at bounding box center [849, 442] width 285 height 22
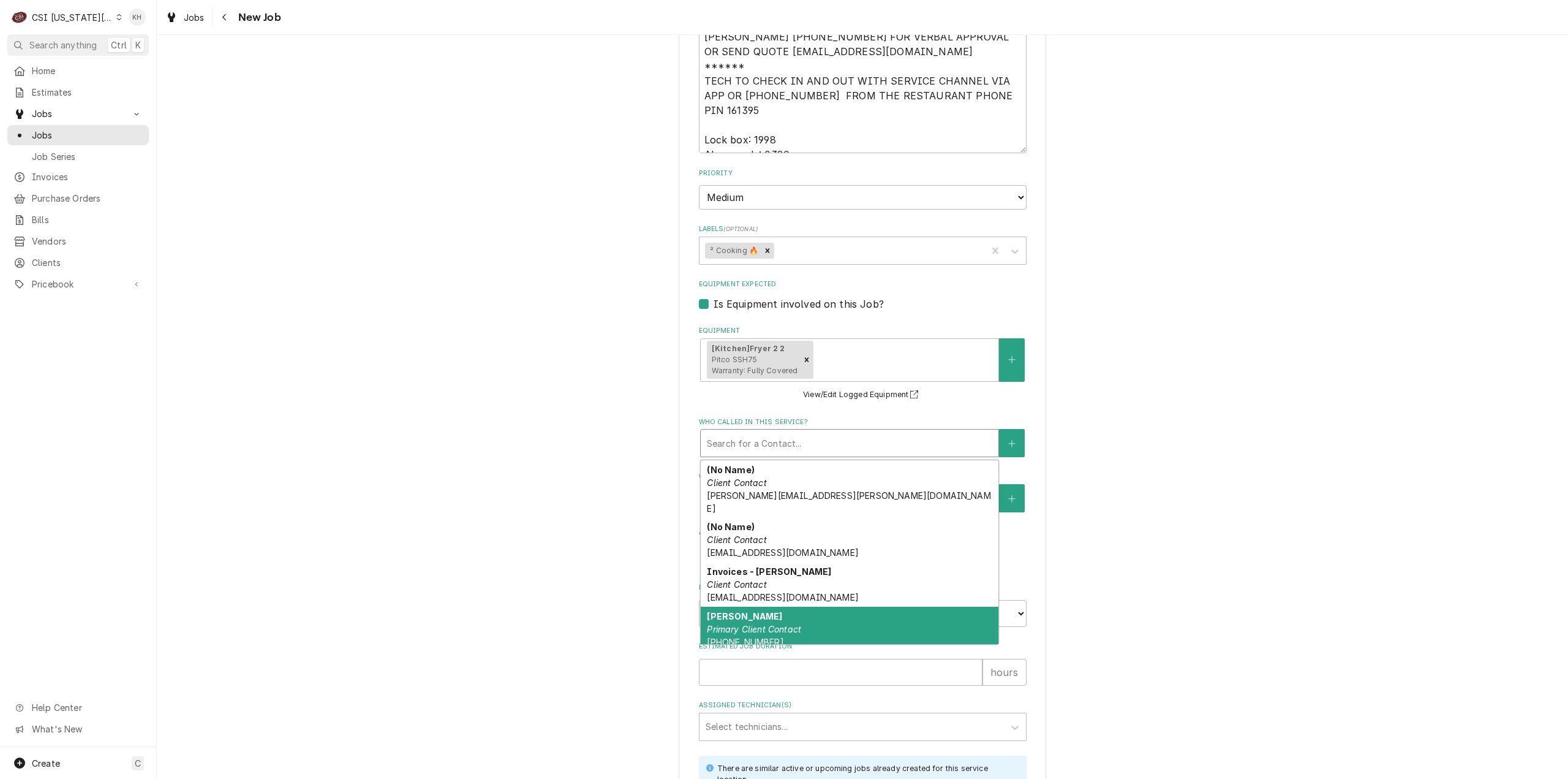
click at [767, 624] on em "Primary Client Contact" at bounding box center [754, 628] width 94 height 11
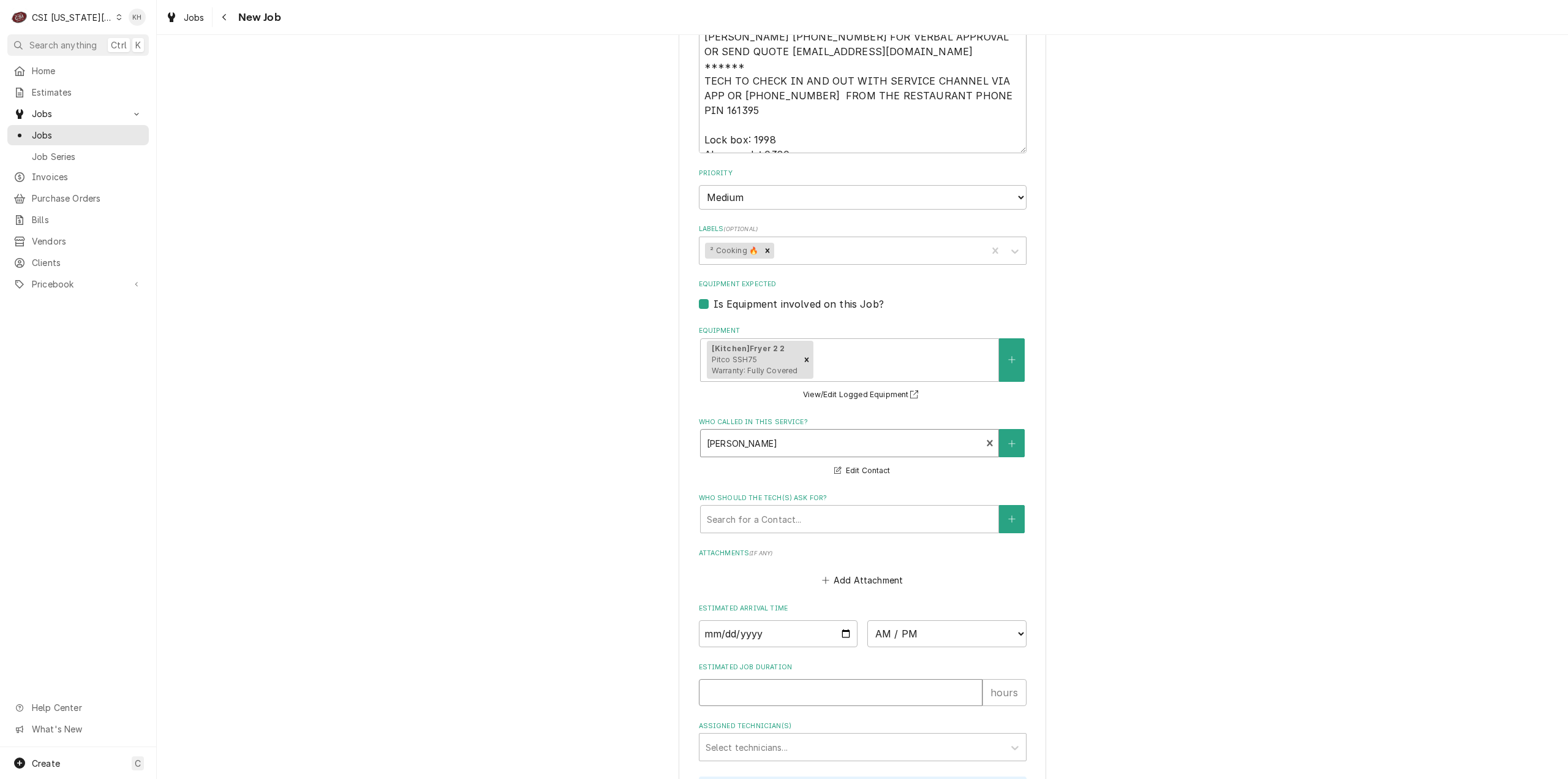
click at [779, 679] on input "Estimated Job Duration" at bounding box center [840, 692] width 284 height 27
type textarea "x"
type input "2"
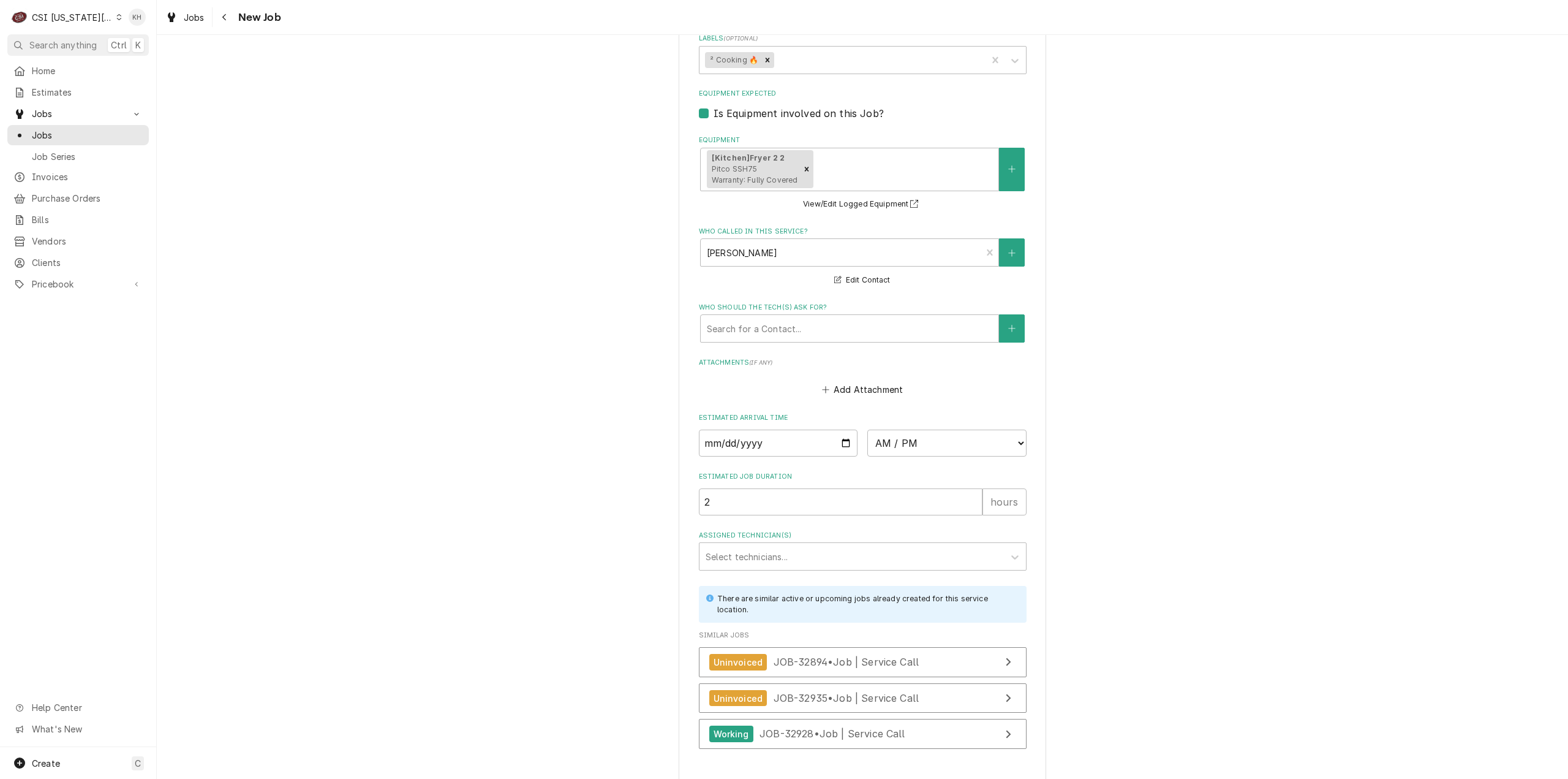
type textarea "x"
